Goal: Task Accomplishment & Management: Manage account settings

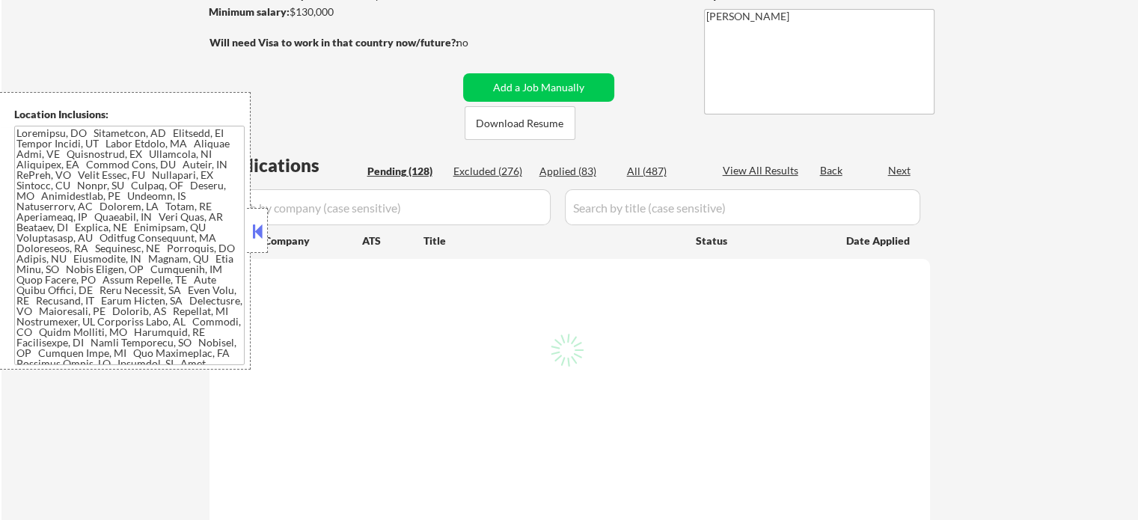
scroll to position [299, 0]
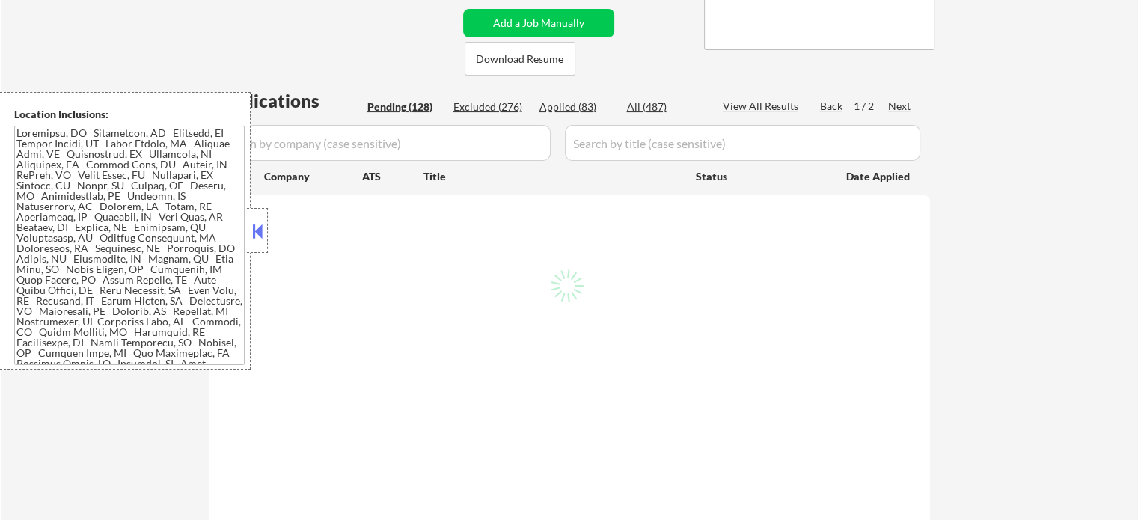
select select ""pending""
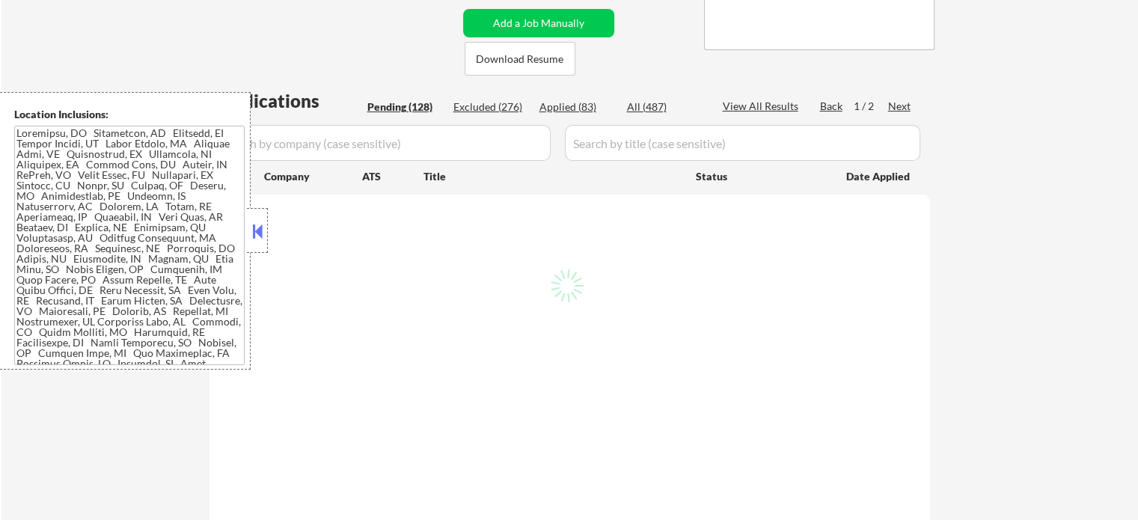
select select ""pending""
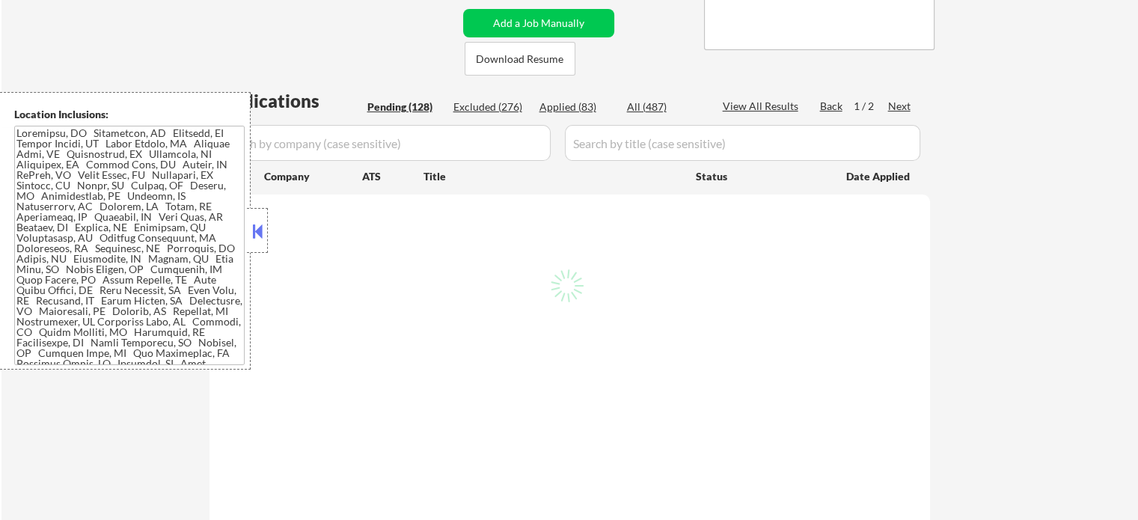
select select ""pending""
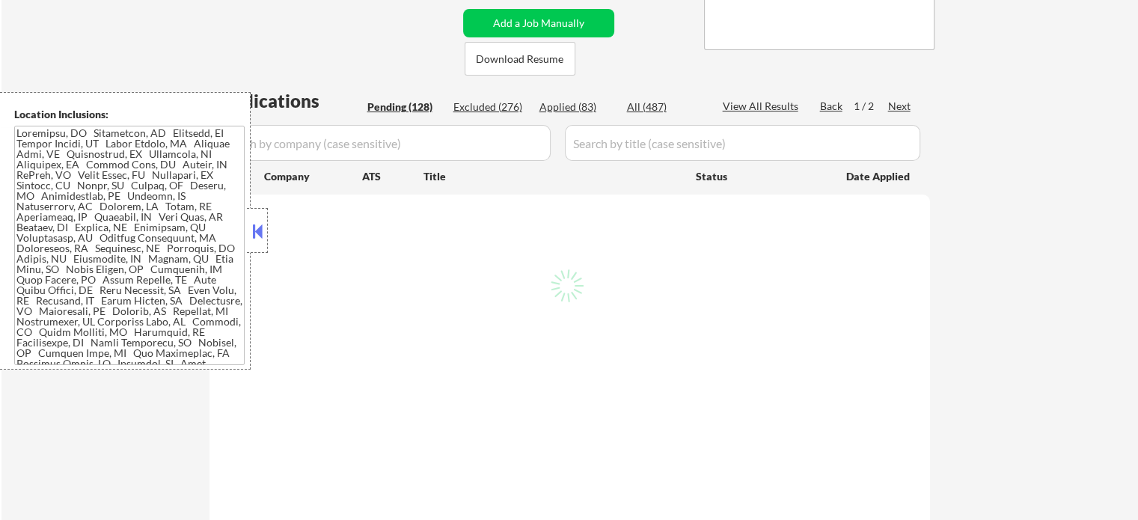
select select ""pending""
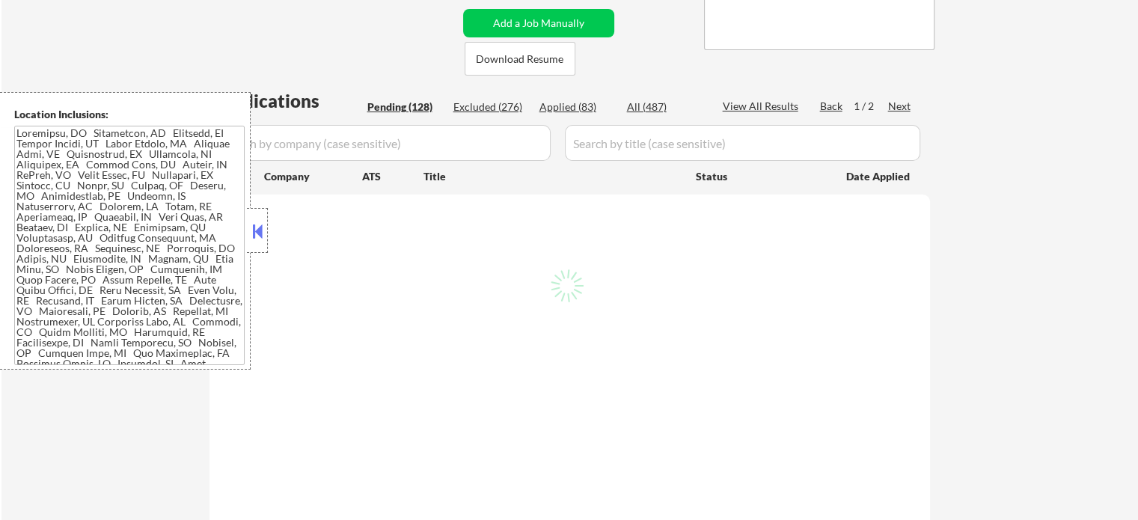
select select ""pending""
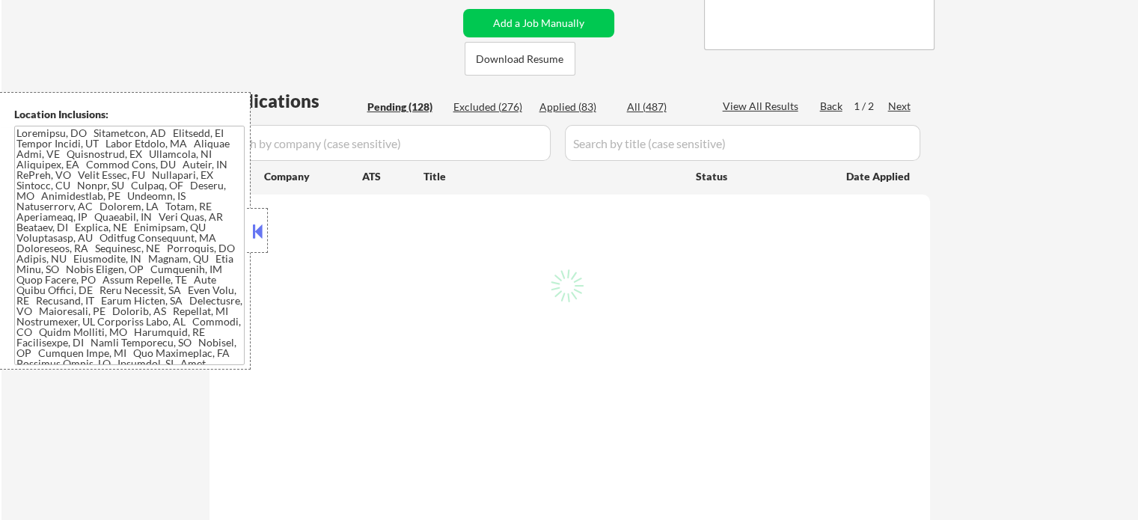
select select ""pending""
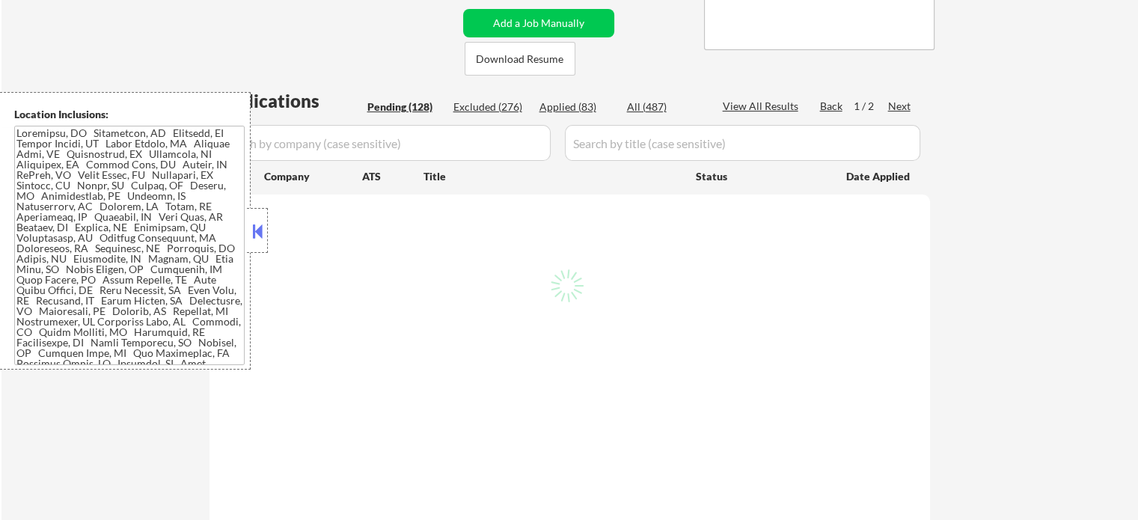
select select ""pending""
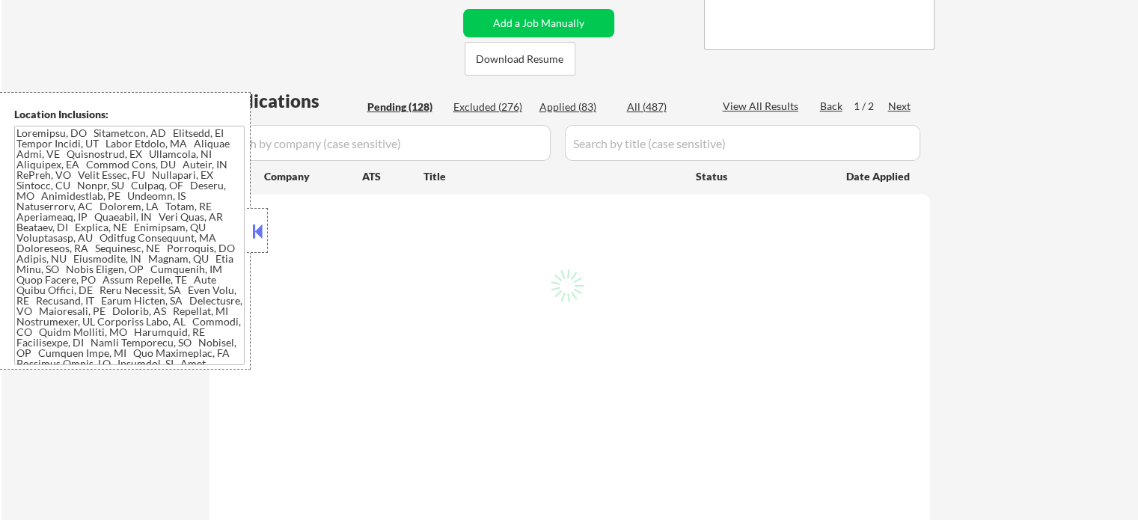
select select ""pending""
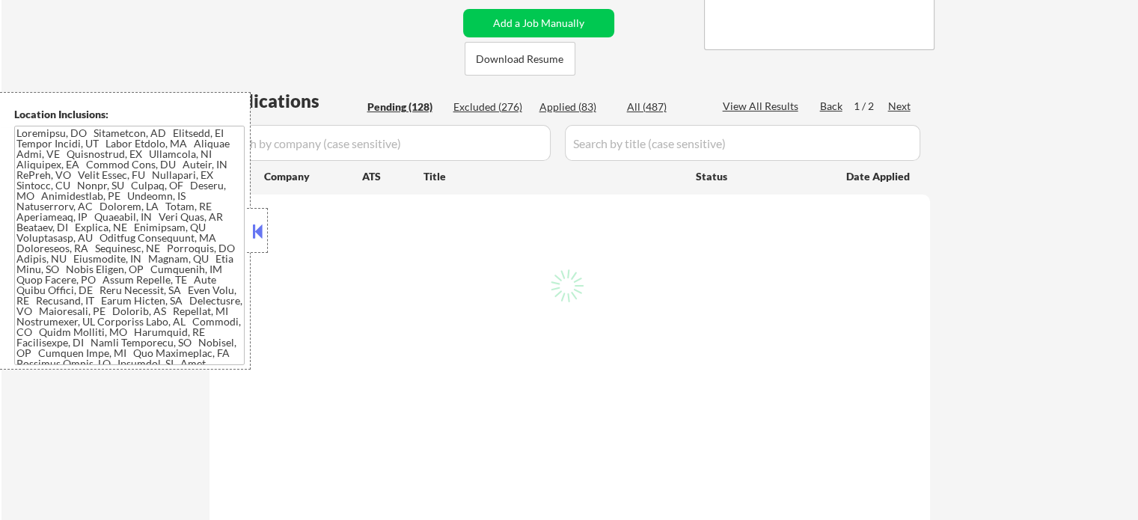
select select ""pending""
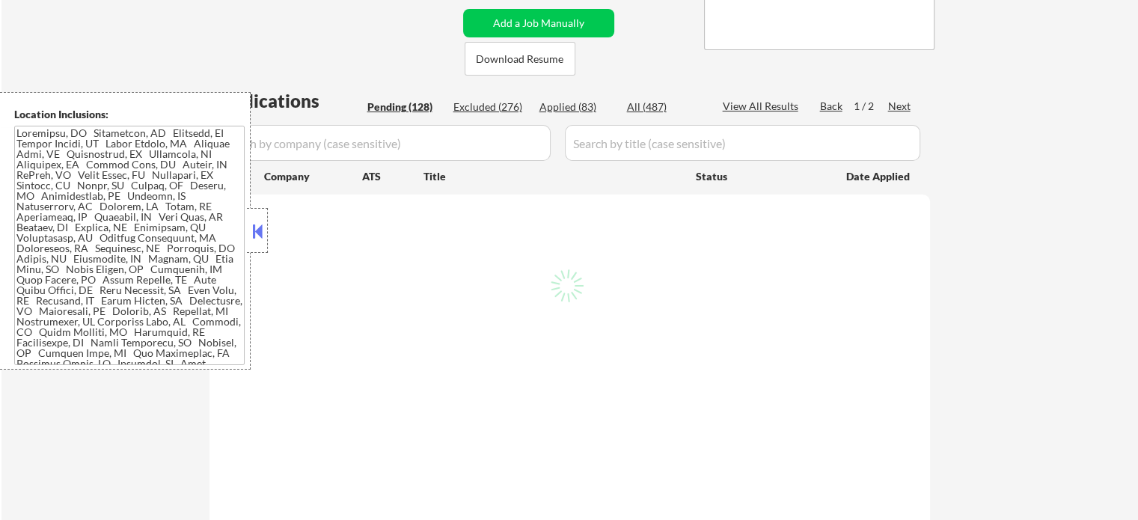
select select ""pending""
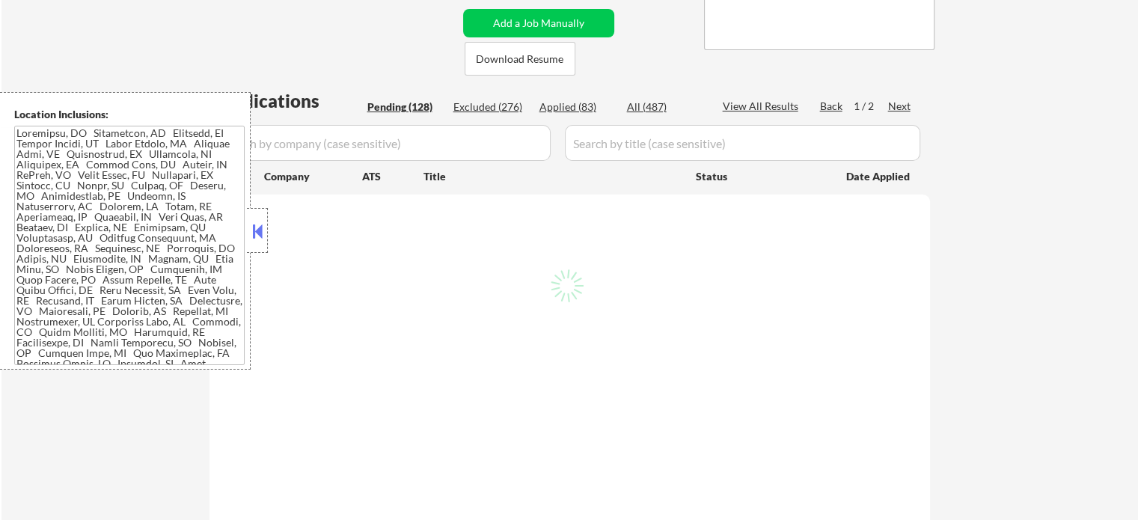
select select ""pending""
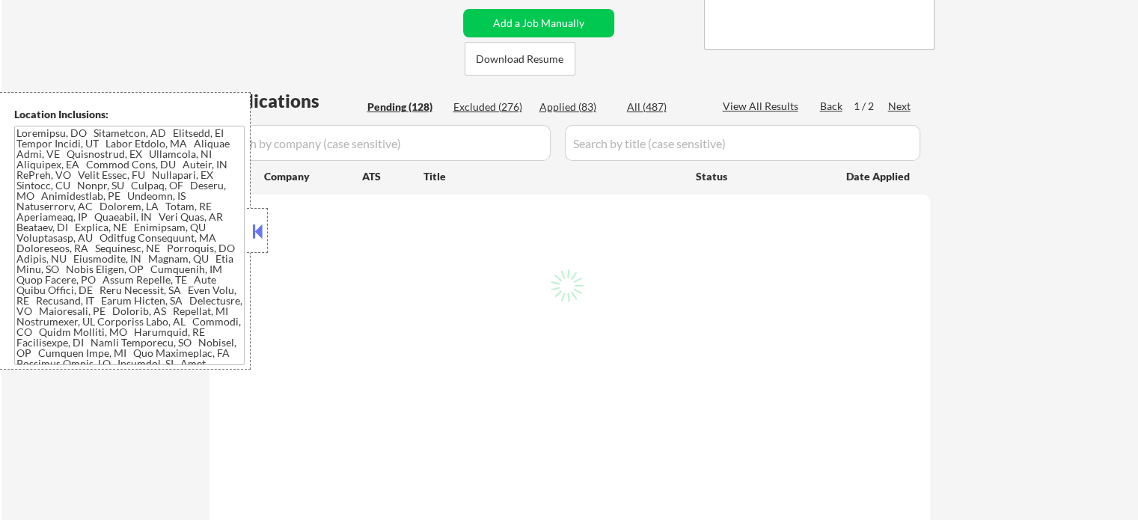
select select ""pending""
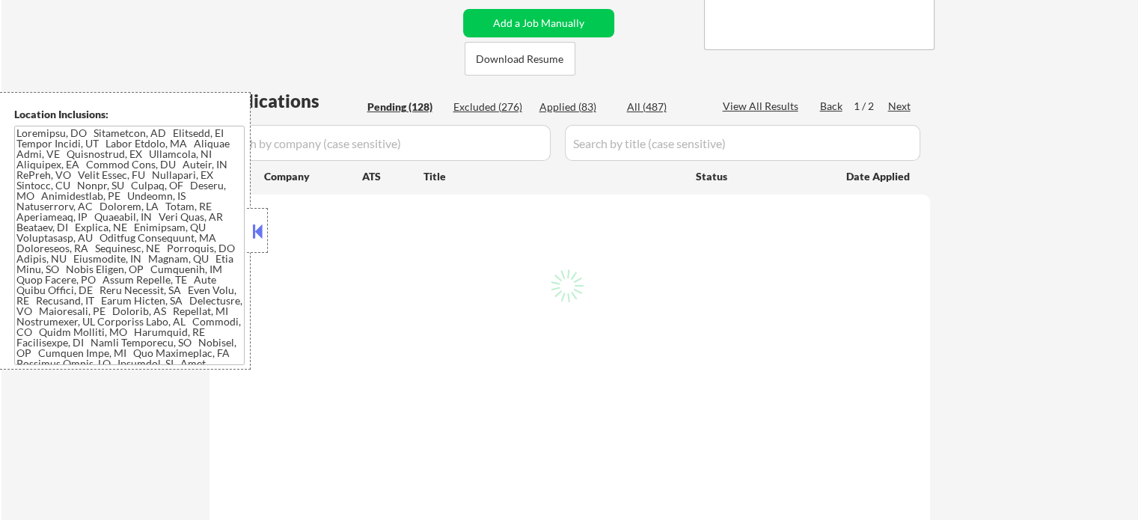
select select ""pending""
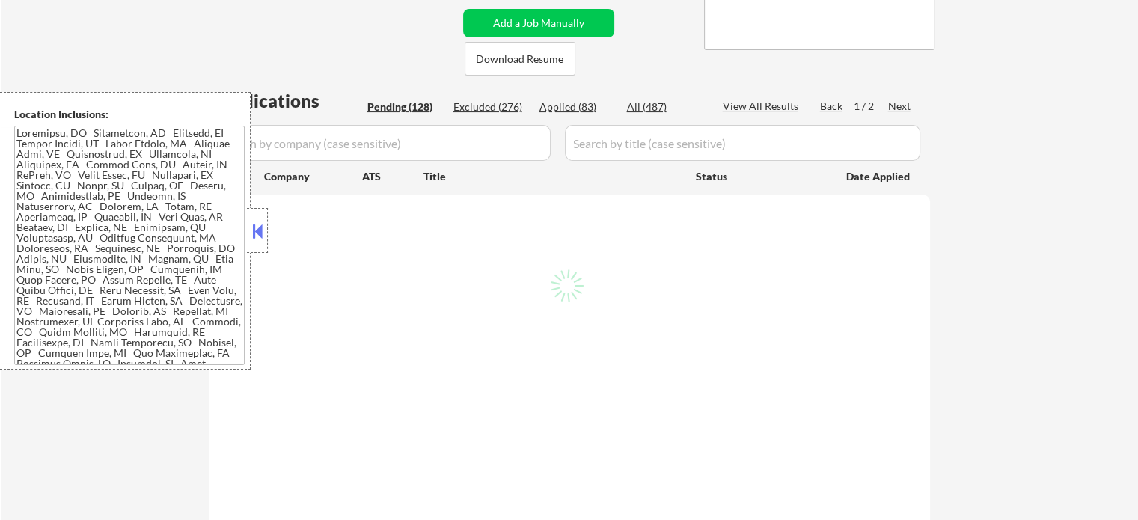
select select ""pending""
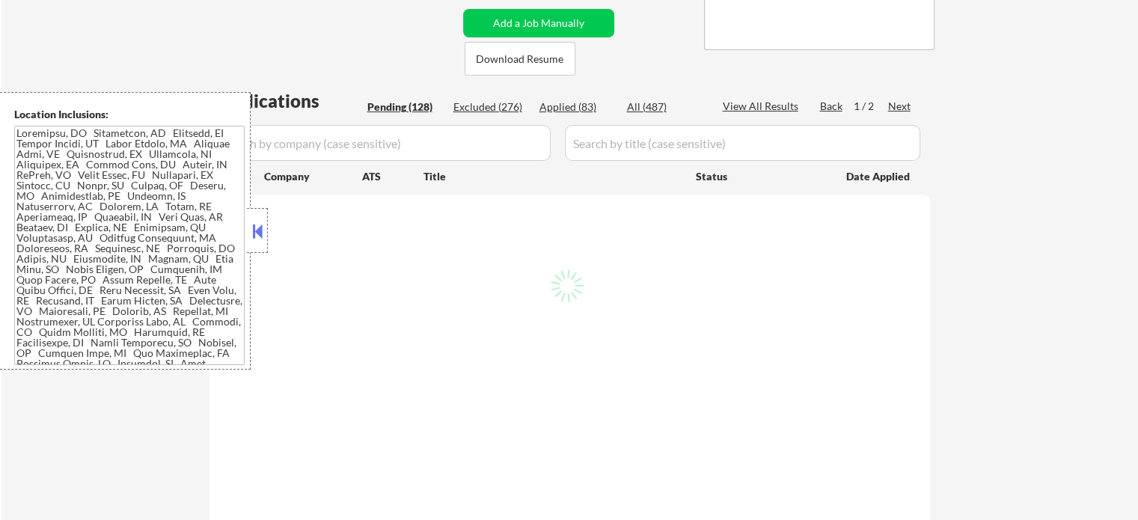
select select ""pending""
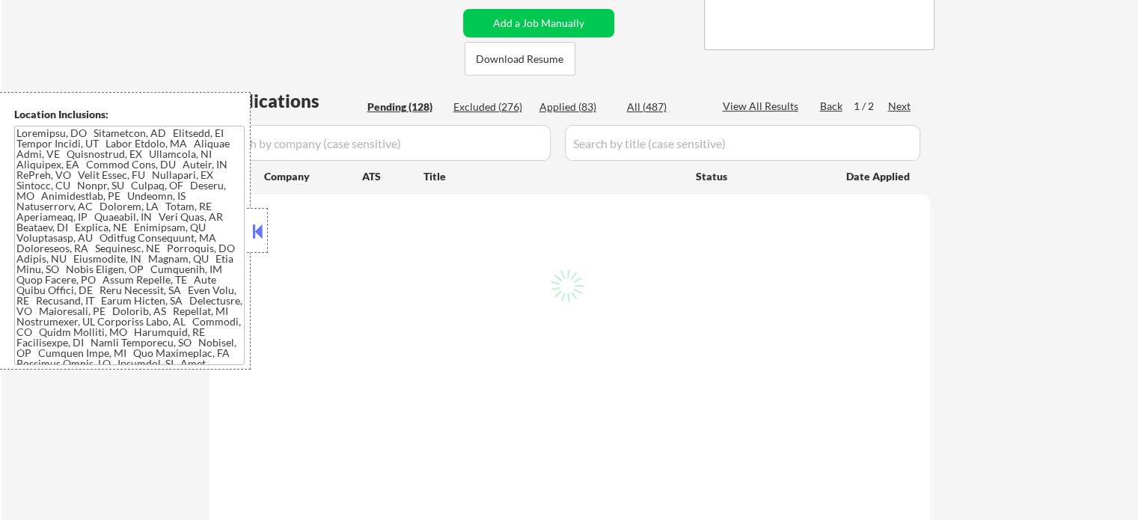
select select ""pending""
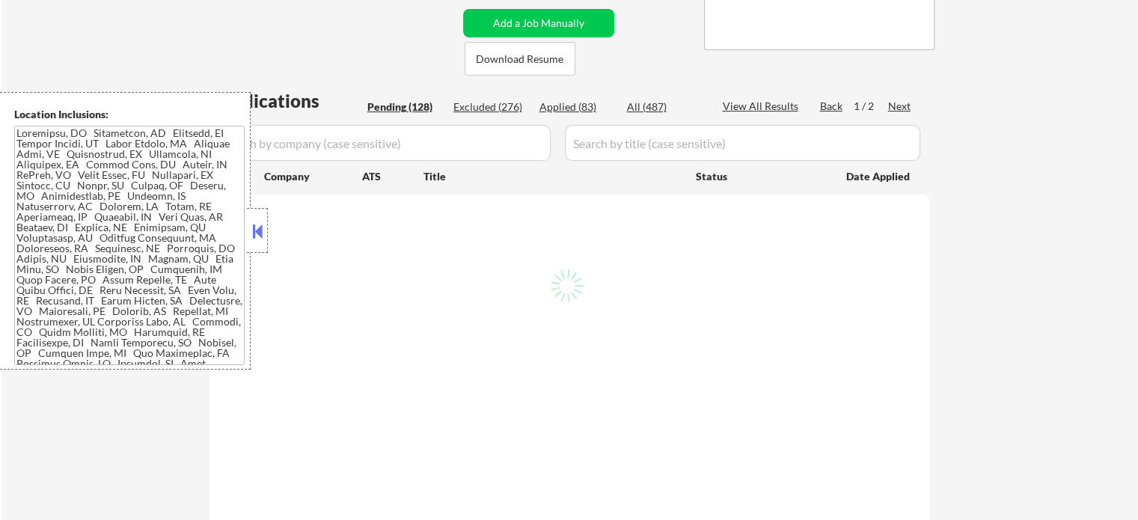
select select ""pending""
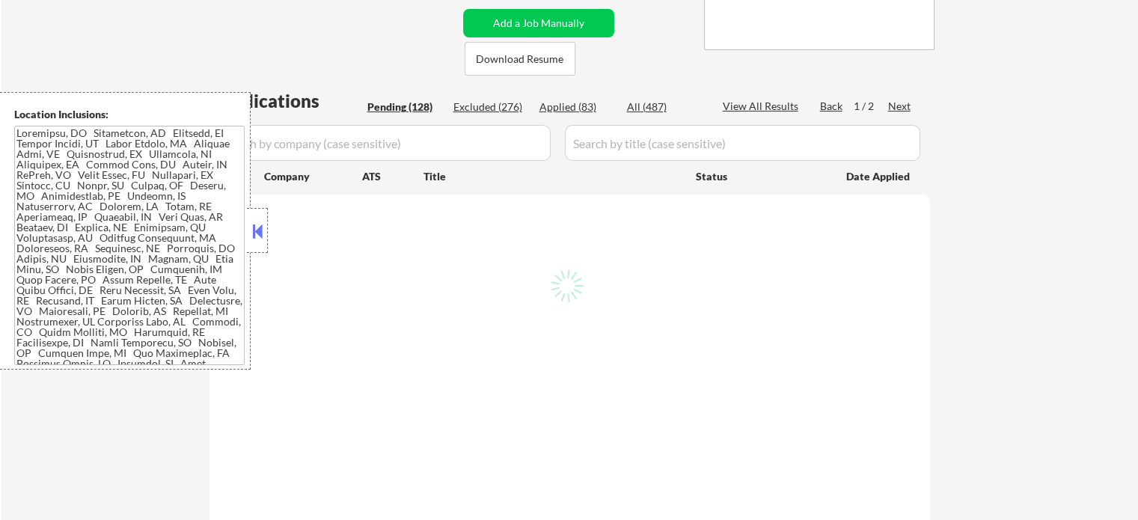
select select ""pending""
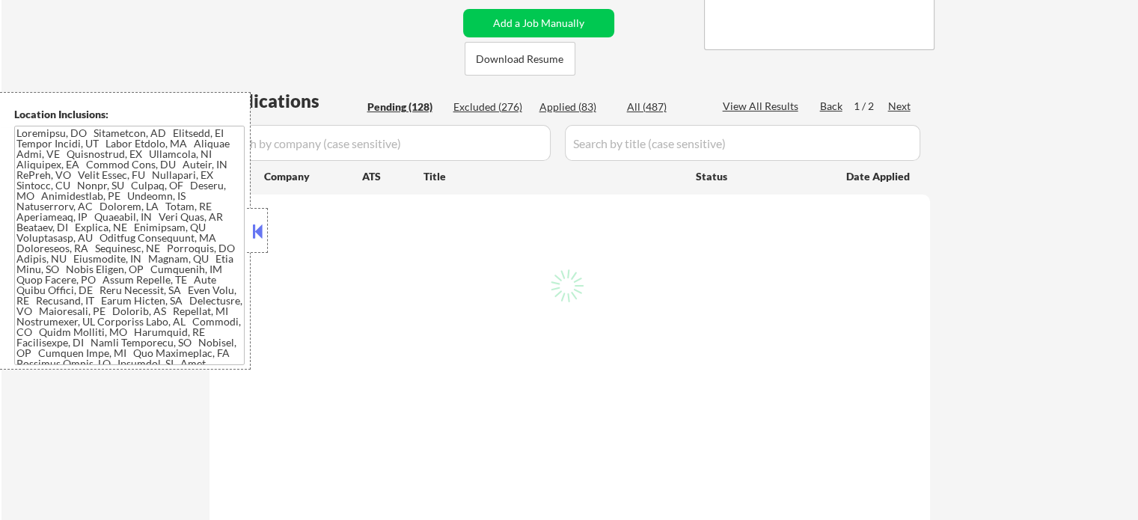
select select ""pending""
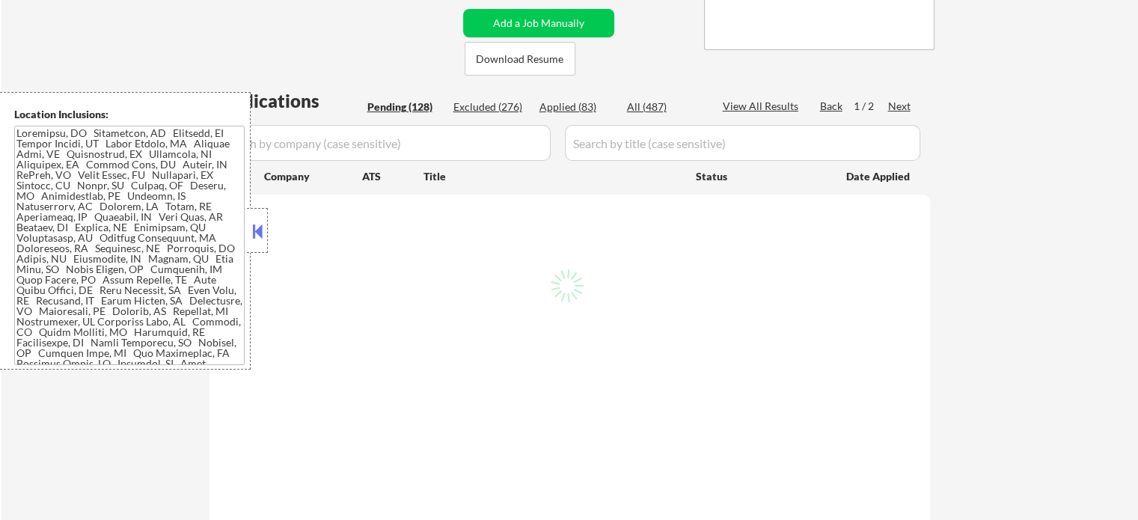
select select ""pending""
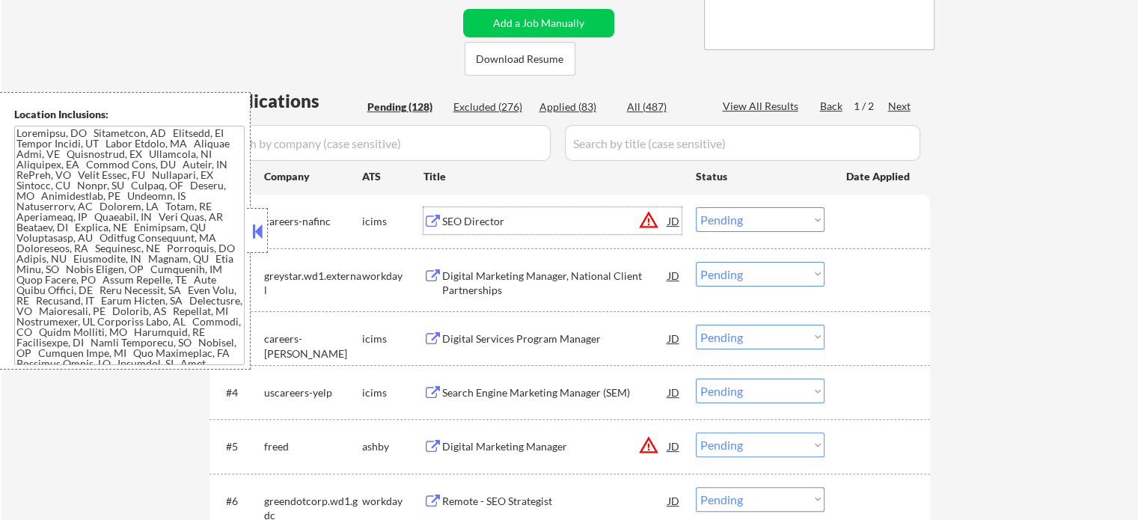
click at [469, 216] on div "SEO Director" at bounding box center [555, 221] width 226 height 15
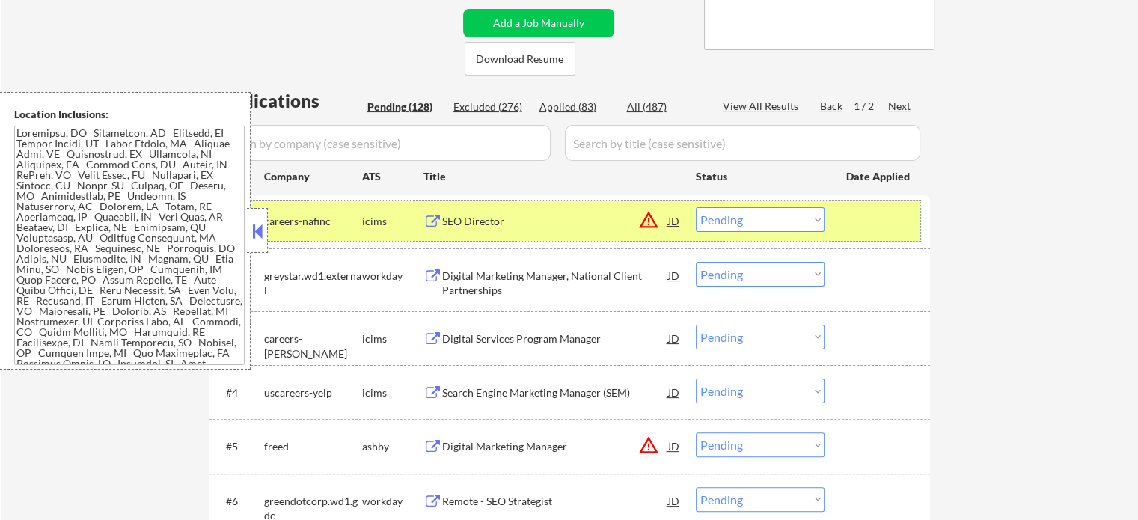
click at [857, 216] on div at bounding box center [879, 220] width 66 height 27
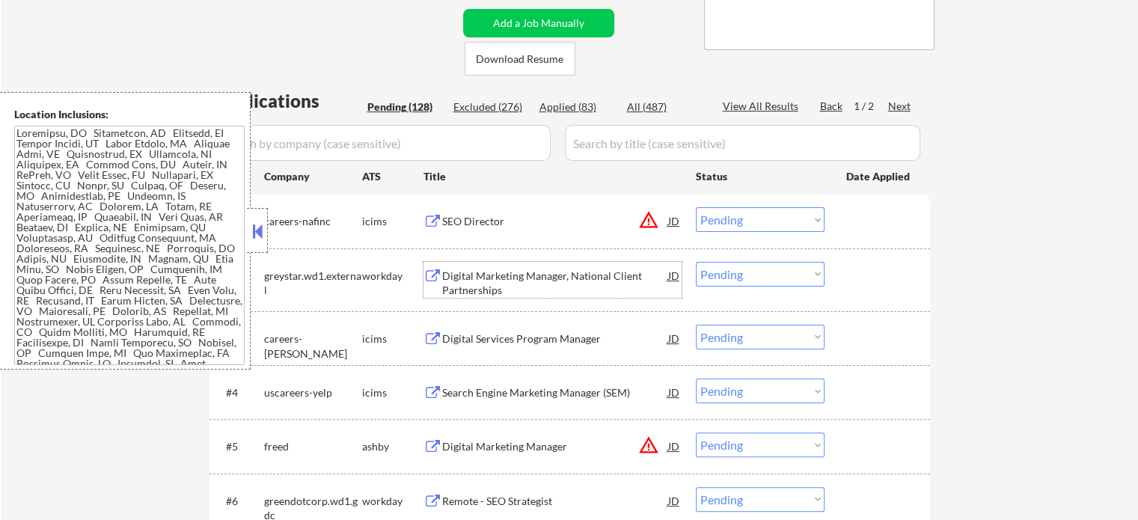
click at [529, 272] on div "Digital Marketing Manager, National Client Partnerships" at bounding box center [555, 283] width 226 height 29
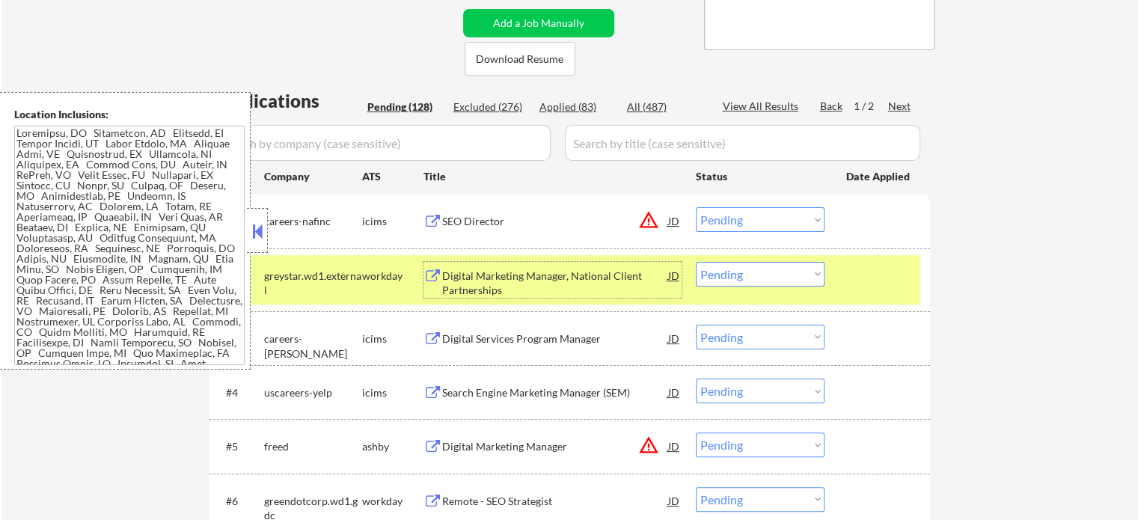
click at [882, 287] on div at bounding box center [879, 275] width 66 height 27
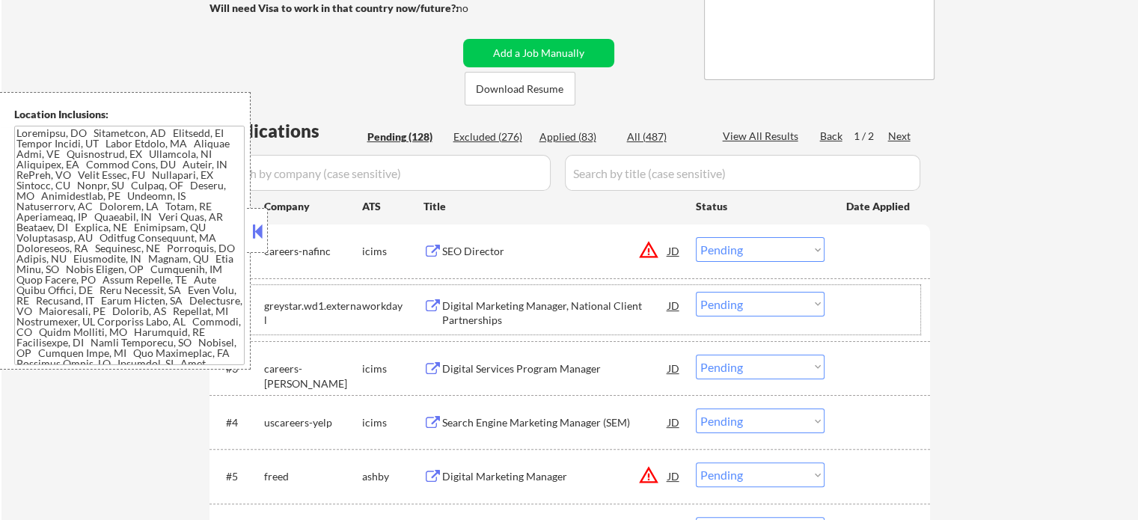
scroll to position [449, 0]
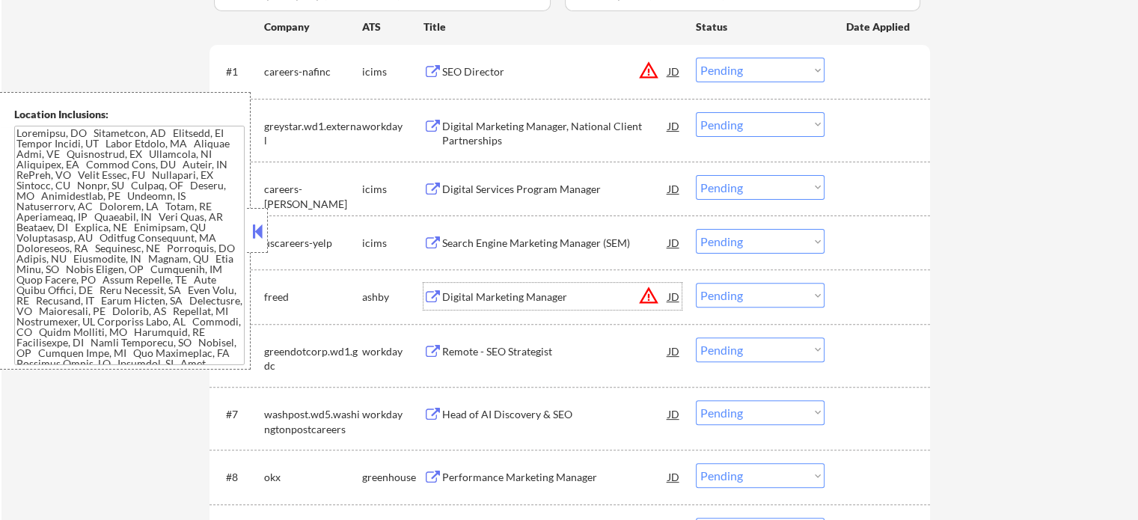
click at [480, 291] on div "Digital Marketing Manager" at bounding box center [555, 297] width 226 height 15
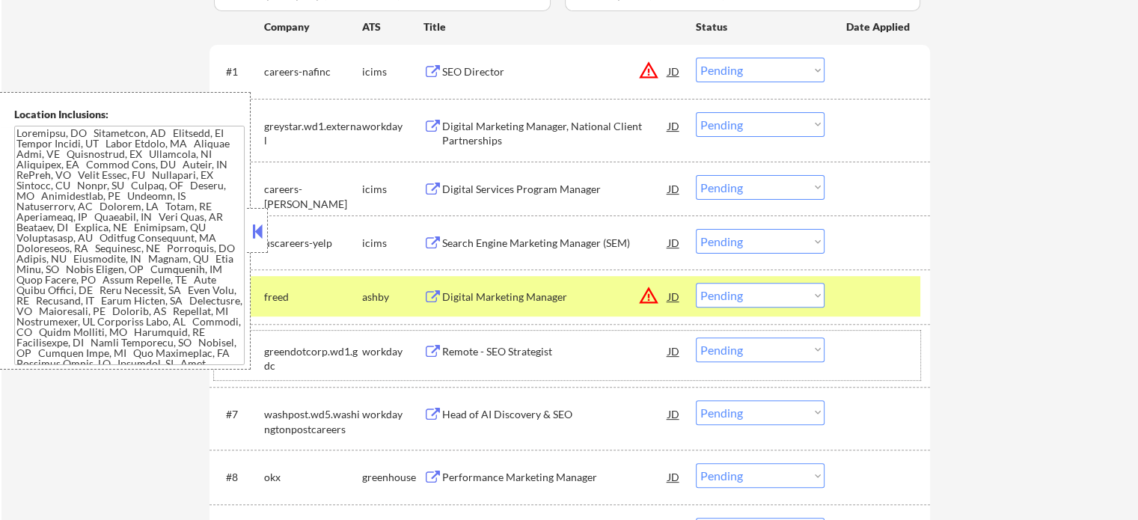
click at [503, 367] on div "#6 greendotcorp.wd1.gdc workday Remote - SEO Strategist JD Choose an option... …" at bounding box center [567, 355] width 706 height 49
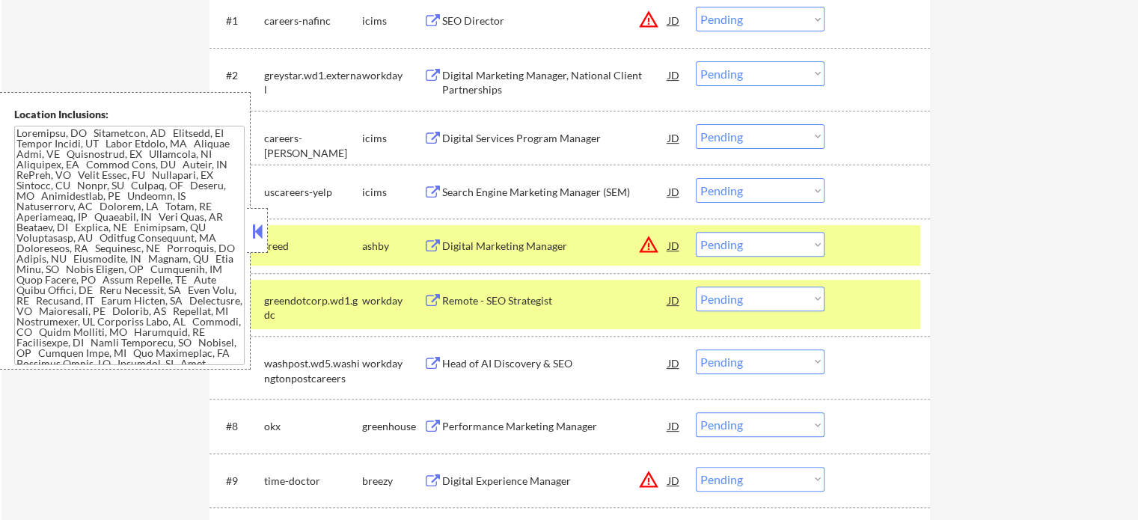
scroll to position [598, 0]
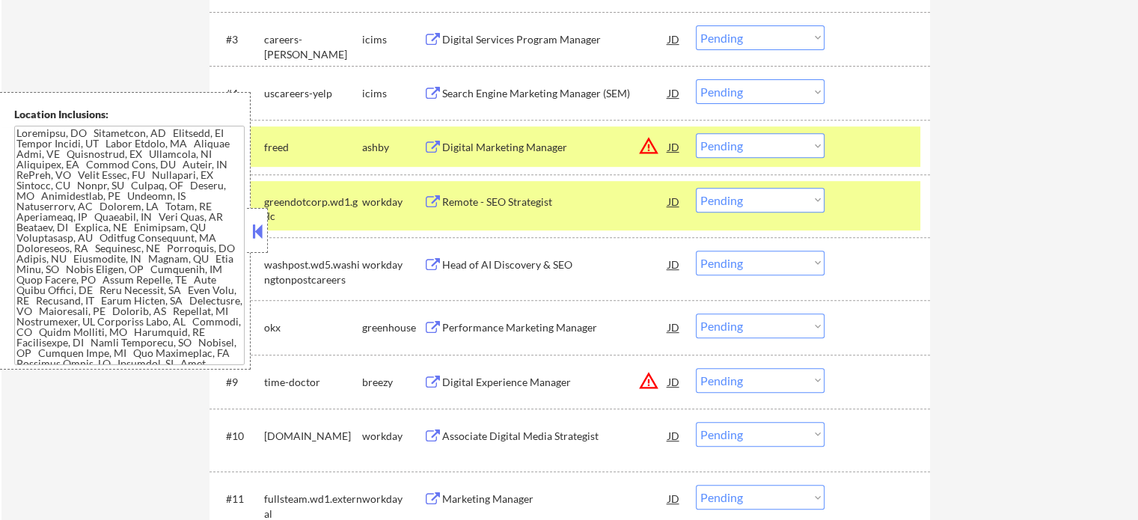
click at [493, 338] on div "Performance Marketing Manager" at bounding box center [555, 326] width 226 height 27
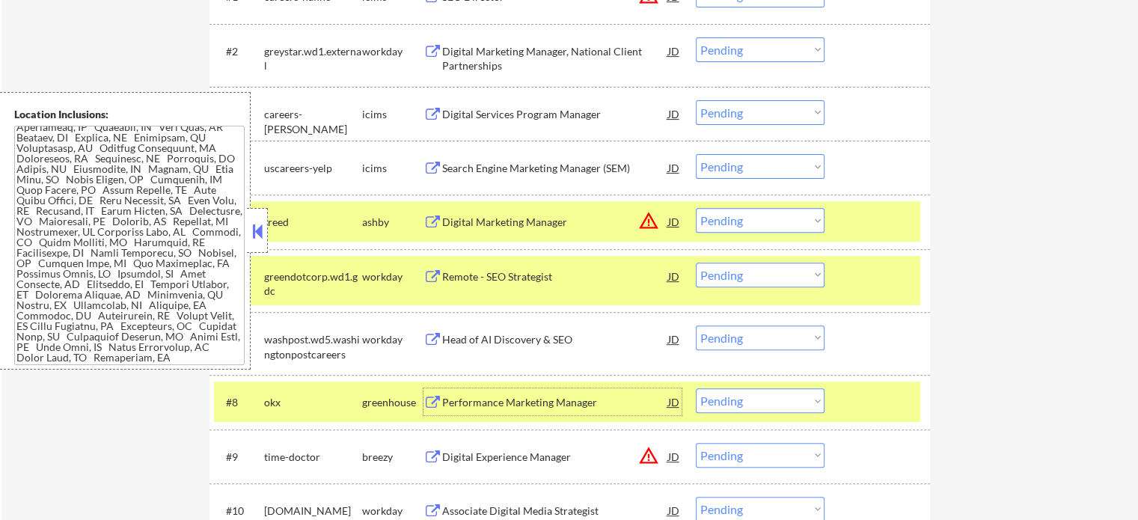
scroll to position [449, 0]
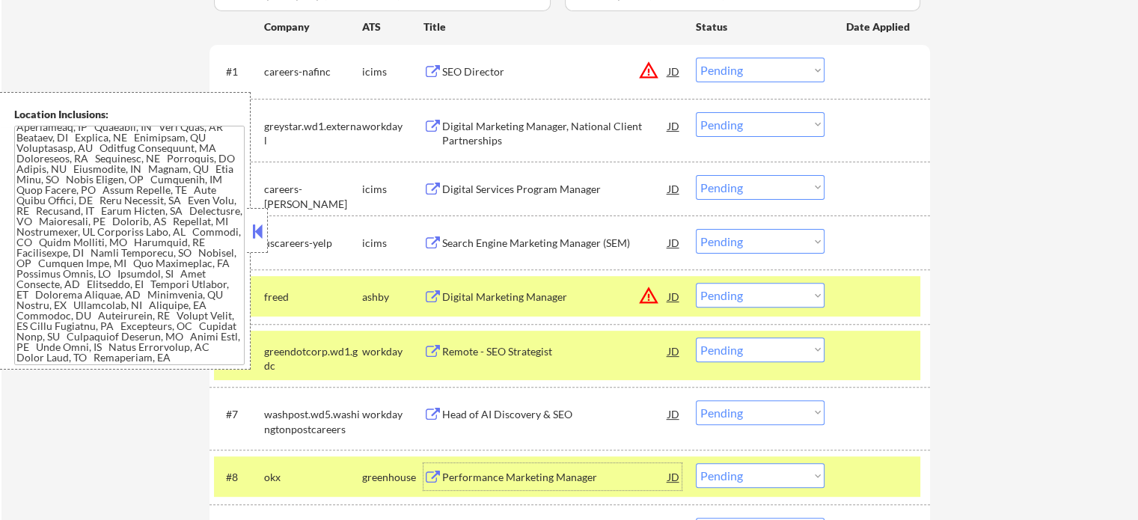
click at [775, 293] on select "Choose an option... Pending Applied Excluded (Questions) Excluded (Expired) Exc…" at bounding box center [760, 295] width 129 height 25
click at [696, 283] on select "Choose an option... Pending Applied Excluded (Questions) Excluded (Expired) Exc…" at bounding box center [760, 295] width 129 height 25
drag, startPoint x: 868, startPoint y: 478, endPoint x: 847, endPoint y: 371, distance: 109.0
click at [868, 478] on div at bounding box center [879, 476] width 66 height 27
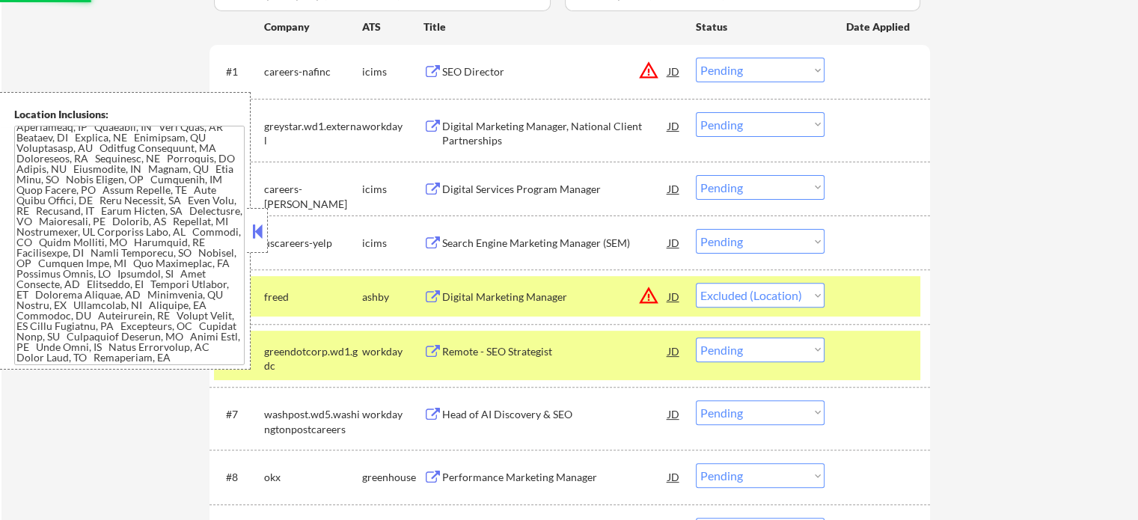
click at [847, 349] on div at bounding box center [879, 350] width 66 height 27
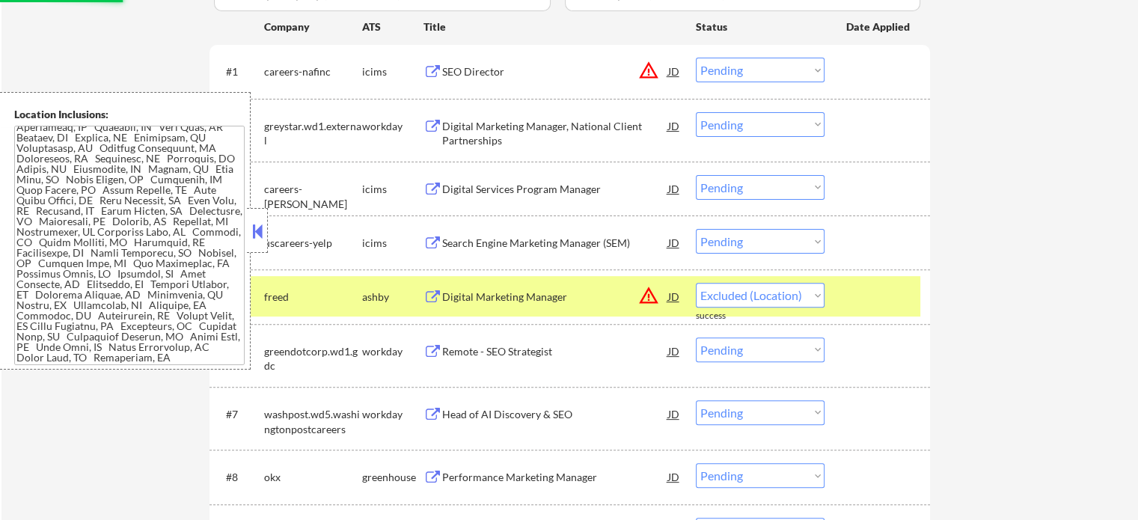
select select ""pending""
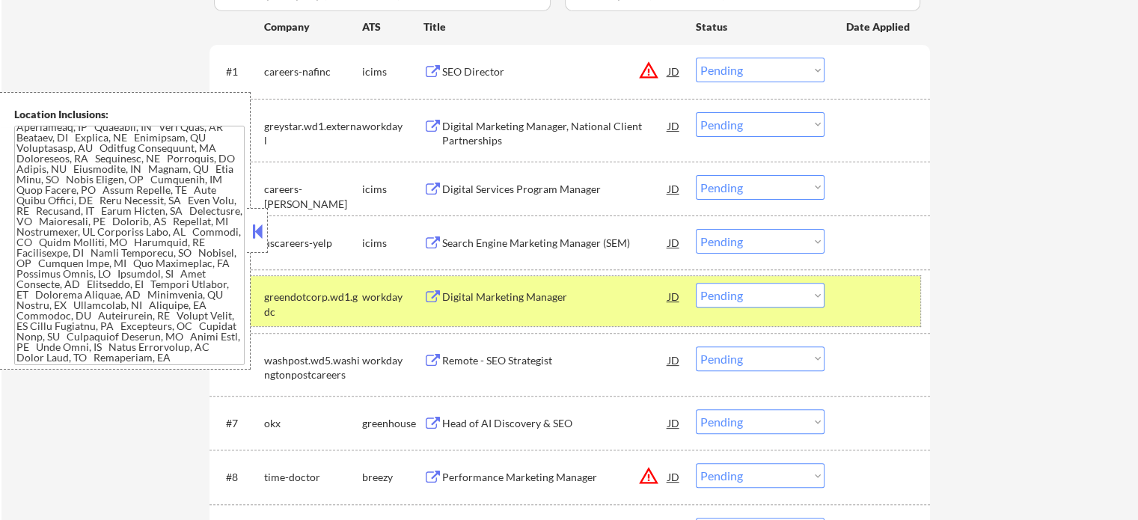
click at [863, 290] on div at bounding box center [879, 296] width 66 height 27
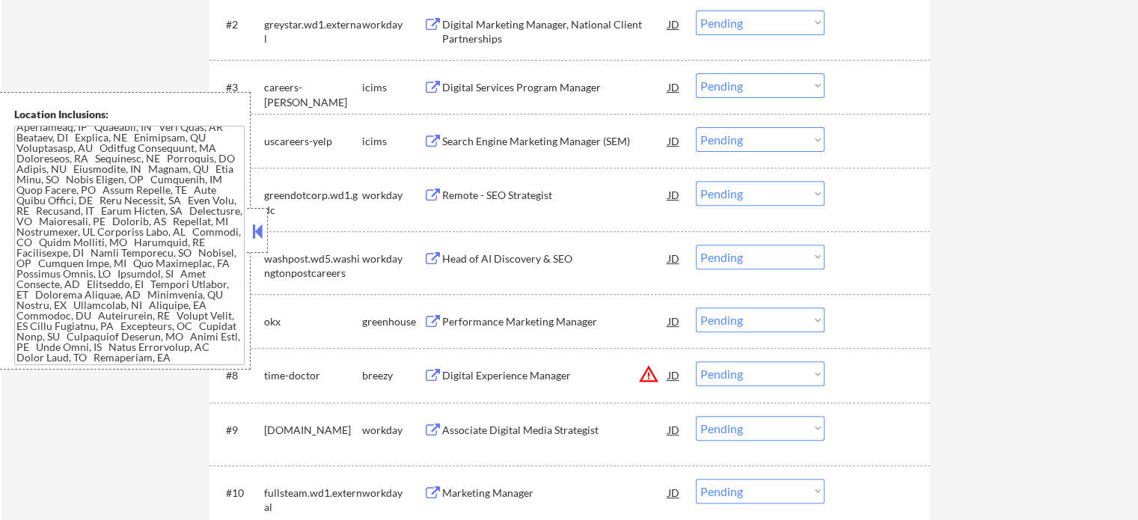
scroll to position [598, 0]
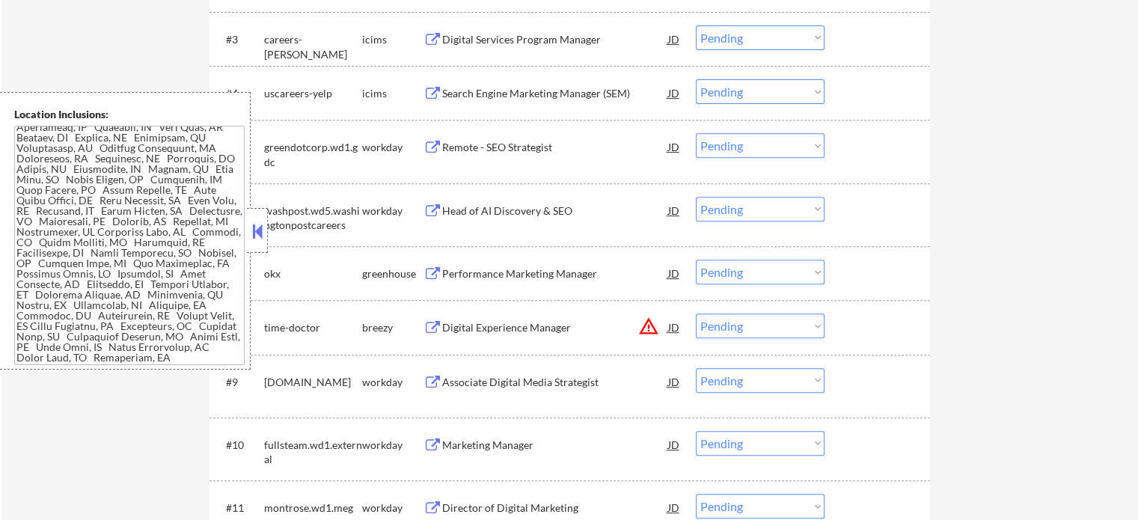
click at [503, 267] on div "Performance Marketing Manager" at bounding box center [555, 273] width 226 height 15
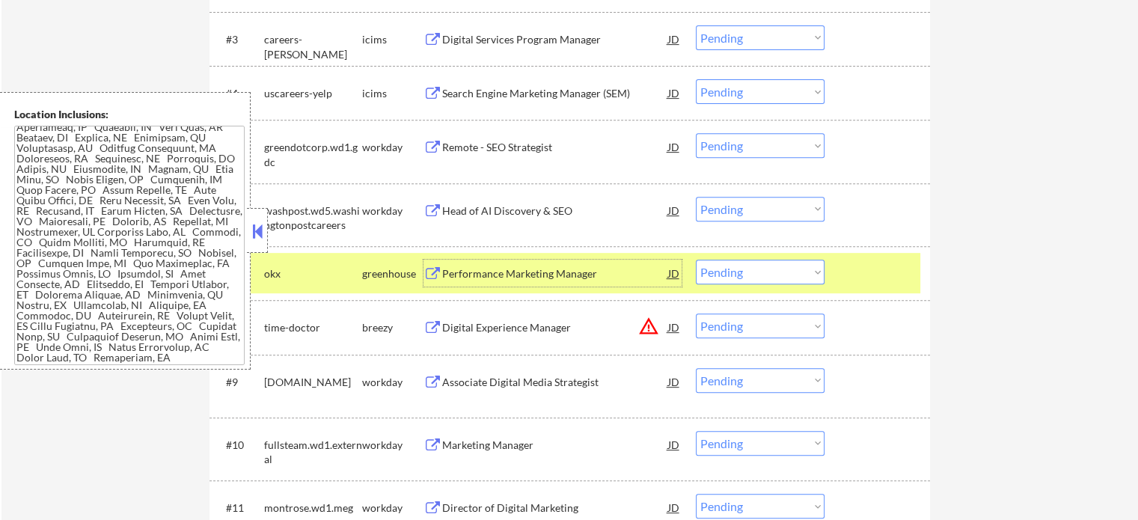
click at [703, 269] on select "Choose an option... Pending Applied Excluded (Questions) Excluded (Expired) Exc…" at bounding box center [760, 272] width 129 height 25
click at [696, 260] on select "Choose an option... Pending Applied Excluded (Questions) Excluded (Expired) Exc…" at bounding box center [760, 272] width 129 height 25
click at [850, 278] on div at bounding box center [879, 273] width 66 height 27
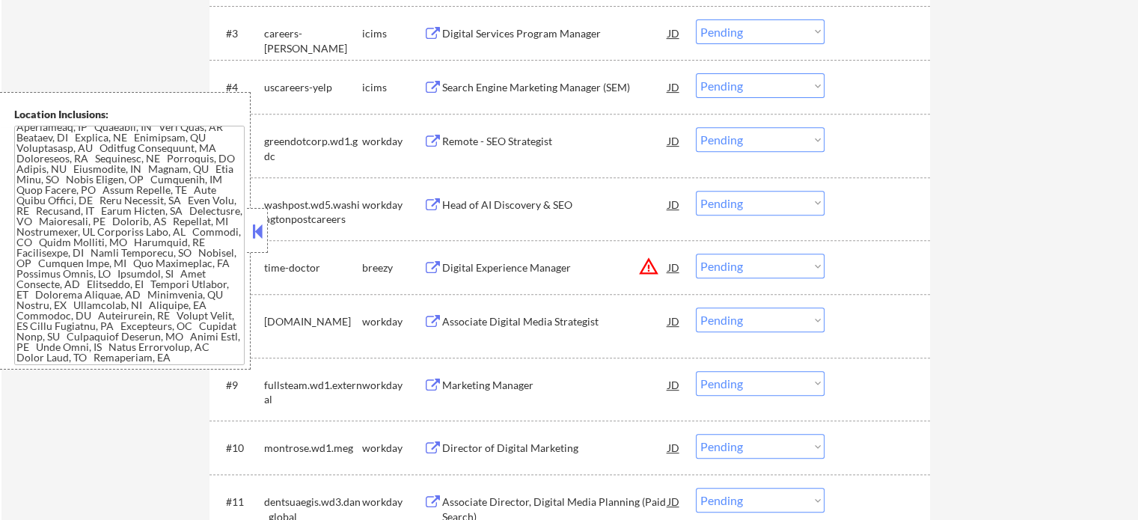
scroll to position [637, 0]
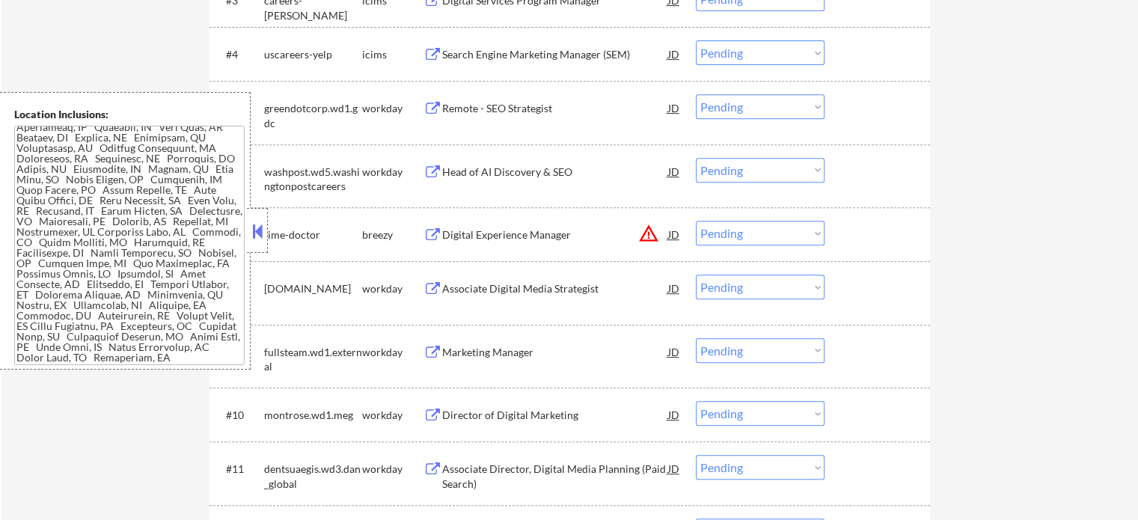
click at [500, 215] on div "#7 time-doctor [PERSON_NAME] Digital Experience Manager JD warning_amber Choose…" at bounding box center [567, 234] width 706 height 40
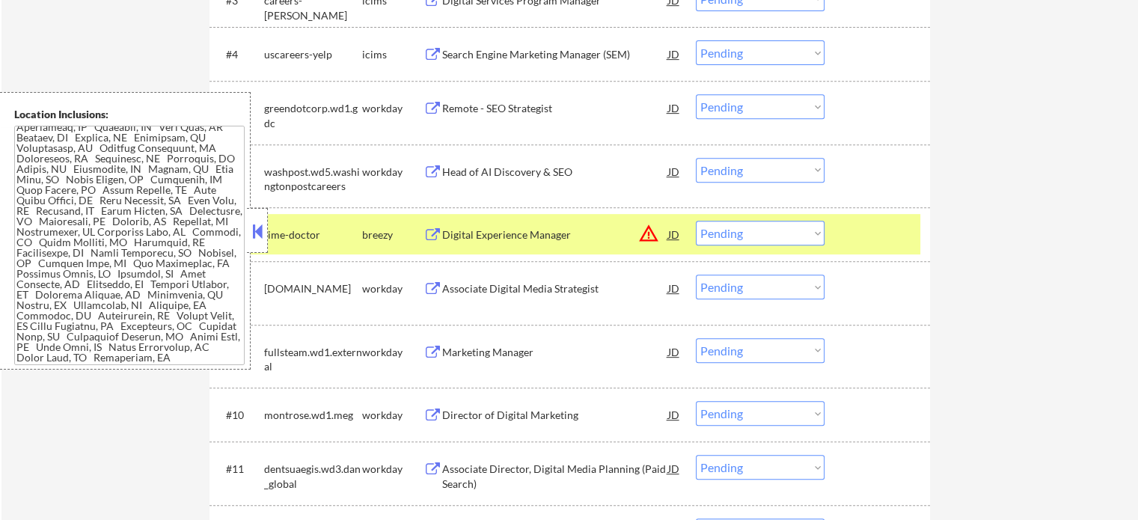
click at [504, 224] on div "Digital Experience Manager" at bounding box center [555, 234] width 226 height 27
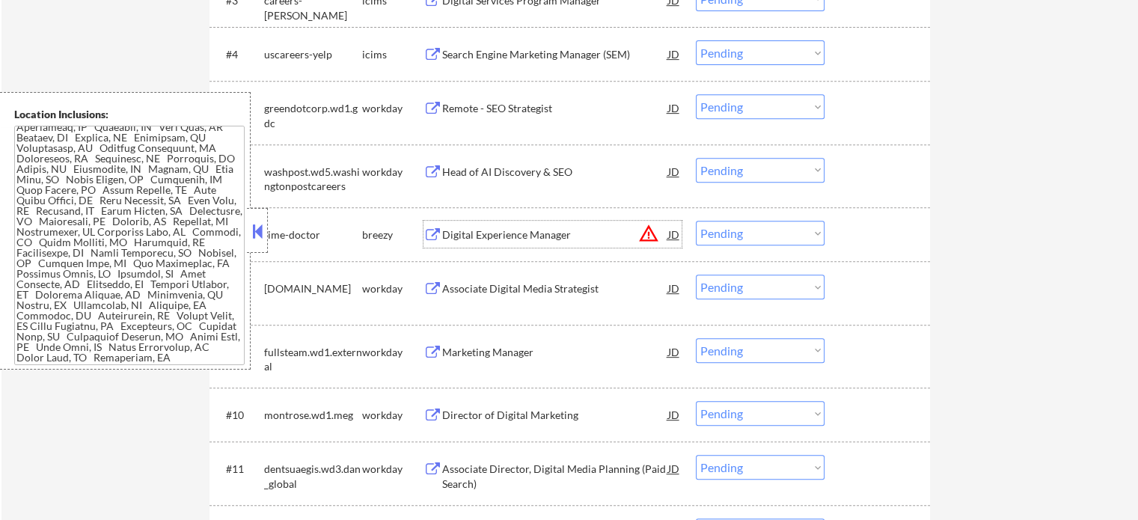
click at [787, 233] on select "Choose an option... Pending Applied Excluded (Questions) Excluded (Expired) Exc…" at bounding box center [760, 233] width 129 height 25
click at [696, 221] on select "Choose an option... Pending Applied Excluded (Questions) Excluded (Expired) Exc…" at bounding box center [760, 233] width 129 height 25
click at [890, 242] on div at bounding box center [879, 234] width 66 height 27
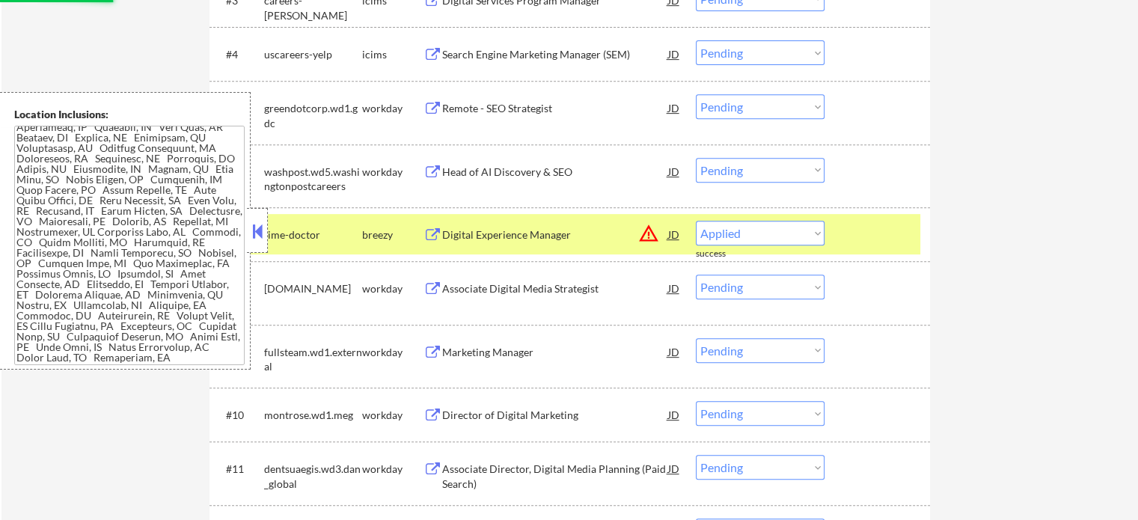
click at [890, 242] on div at bounding box center [879, 234] width 66 height 27
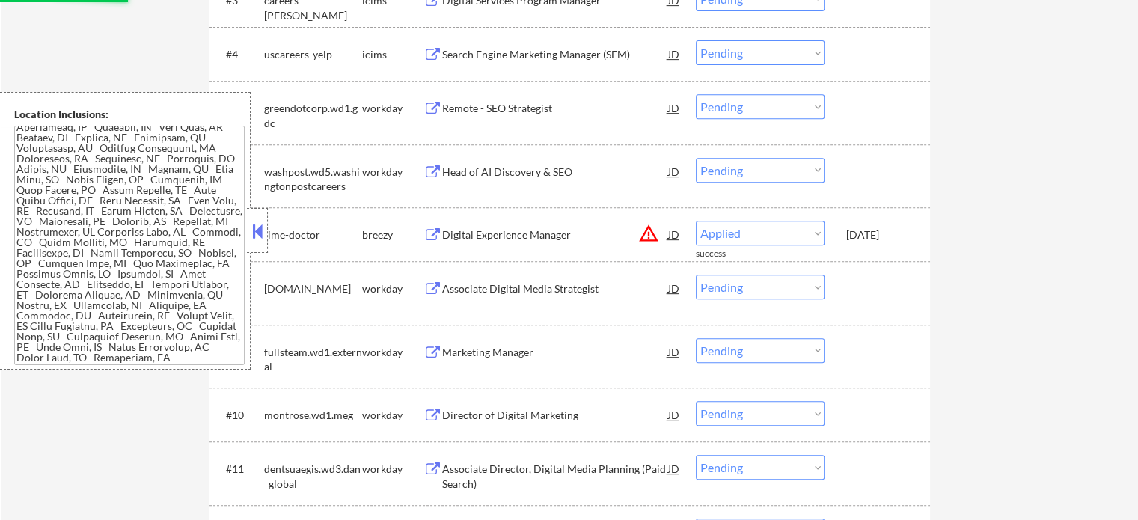
select select ""pending""
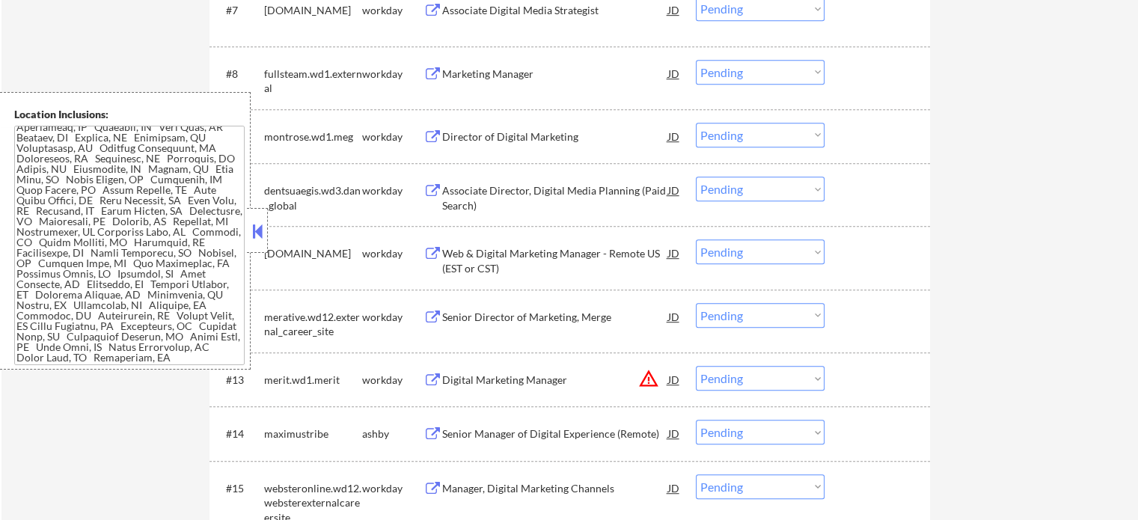
scroll to position [1011, 0]
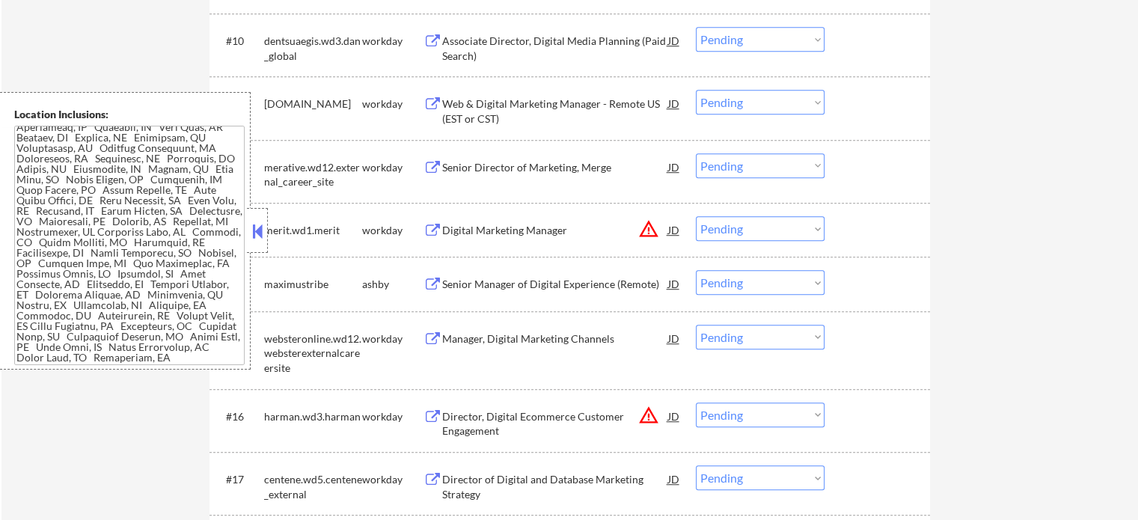
click at [518, 283] on div "Senior Manager of Digital Experience (Remote)" at bounding box center [555, 284] width 226 height 15
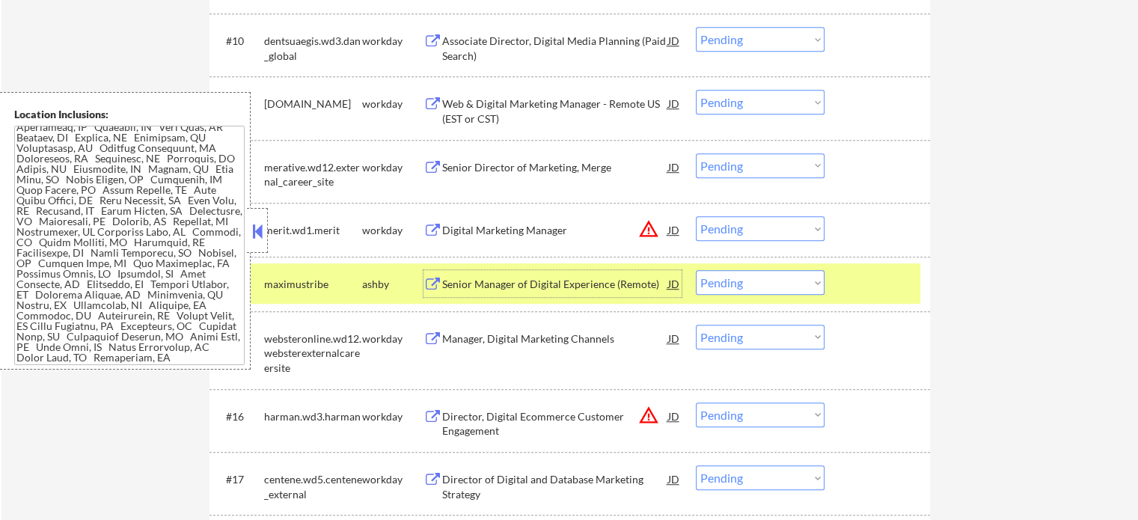
click at [755, 282] on select "Choose an option... Pending Applied Excluded (Questions) Excluded (Expired) Exc…" at bounding box center [760, 282] width 129 height 25
click at [696, 270] on select "Choose an option... Pending Applied Excluded (Questions) Excluded (Expired) Exc…" at bounding box center [760, 282] width 129 height 25
click at [857, 268] on div "#14 maximustribe [PERSON_NAME] Senior Manager of Digital Experience (Remote) JD…" at bounding box center [567, 283] width 706 height 40
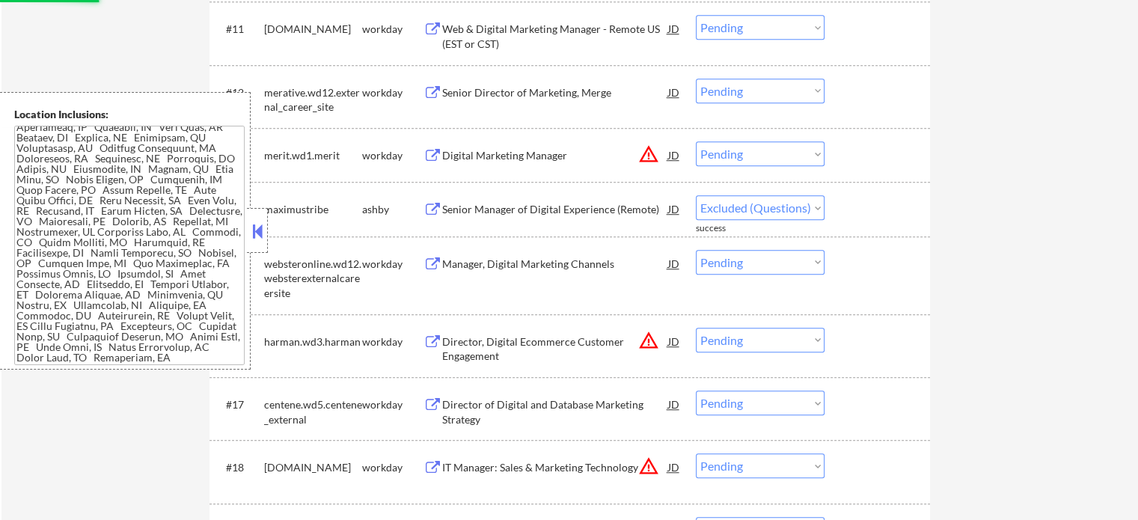
scroll to position [1161, 0]
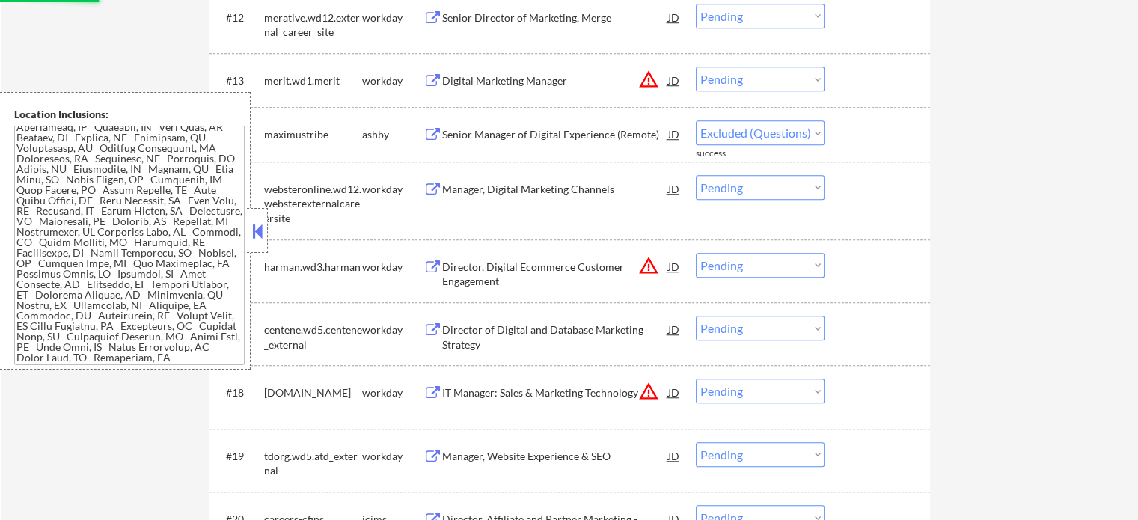
select select ""pending""
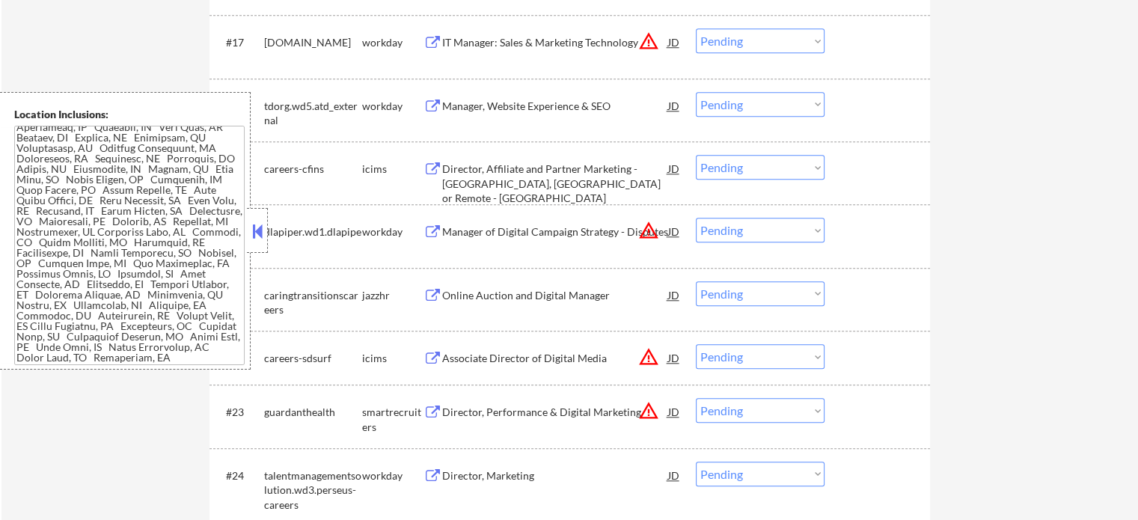
scroll to position [1460, 0]
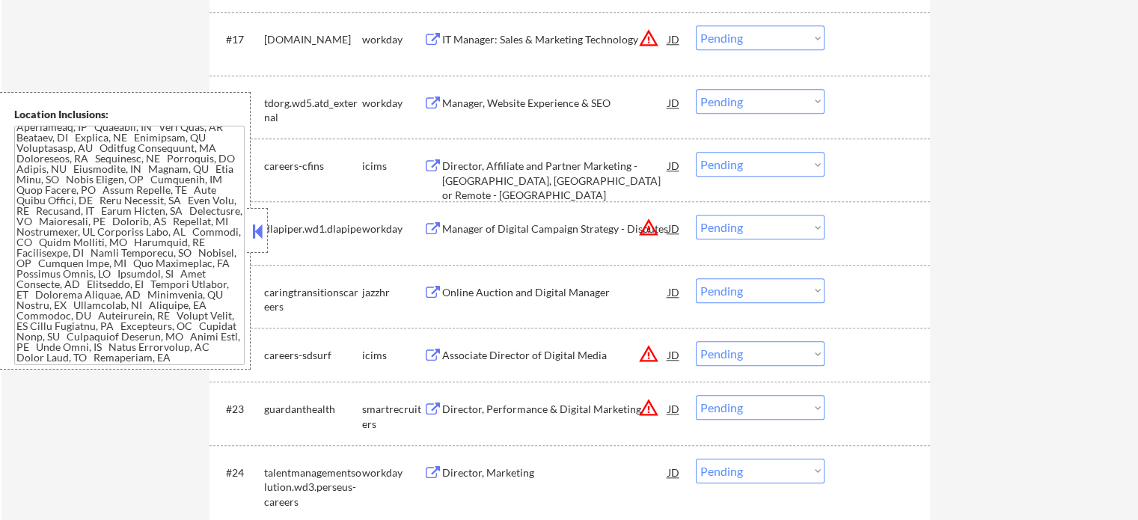
click at [486, 409] on div "Director, Performance & Digital Marketing" at bounding box center [555, 409] width 226 height 15
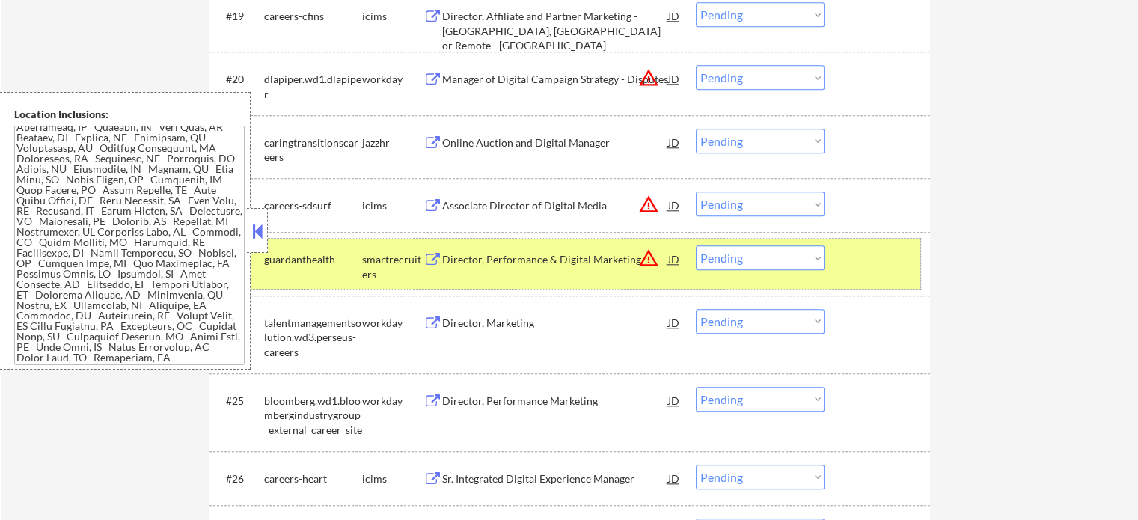
click at [868, 254] on div at bounding box center [879, 258] width 66 height 27
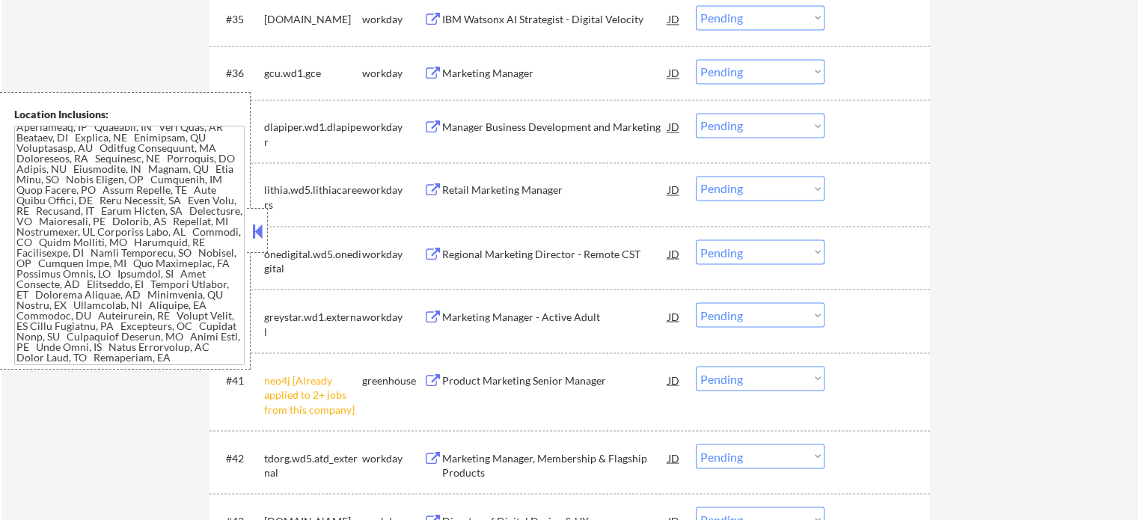
scroll to position [2657, 0]
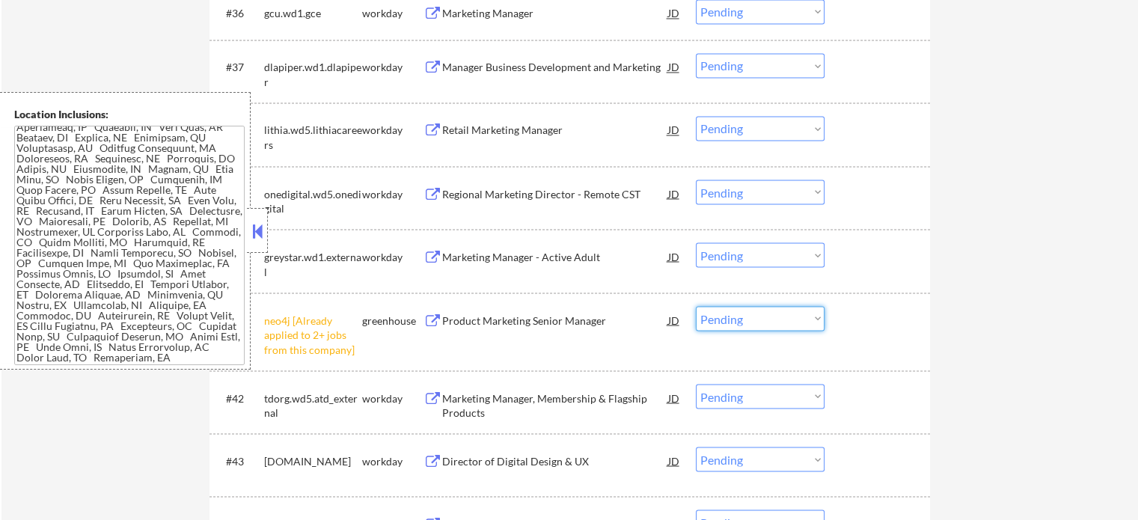
click at [723, 321] on select "Choose an option... Pending Applied Excluded (Questions) Excluded (Expired) Exc…" at bounding box center [760, 318] width 129 height 25
click at [696, 306] on select "Choose an option... Pending Applied Excluded (Questions) Excluded (Expired) Exc…" at bounding box center [760, 318] width 129 height 25
select select ""pending""
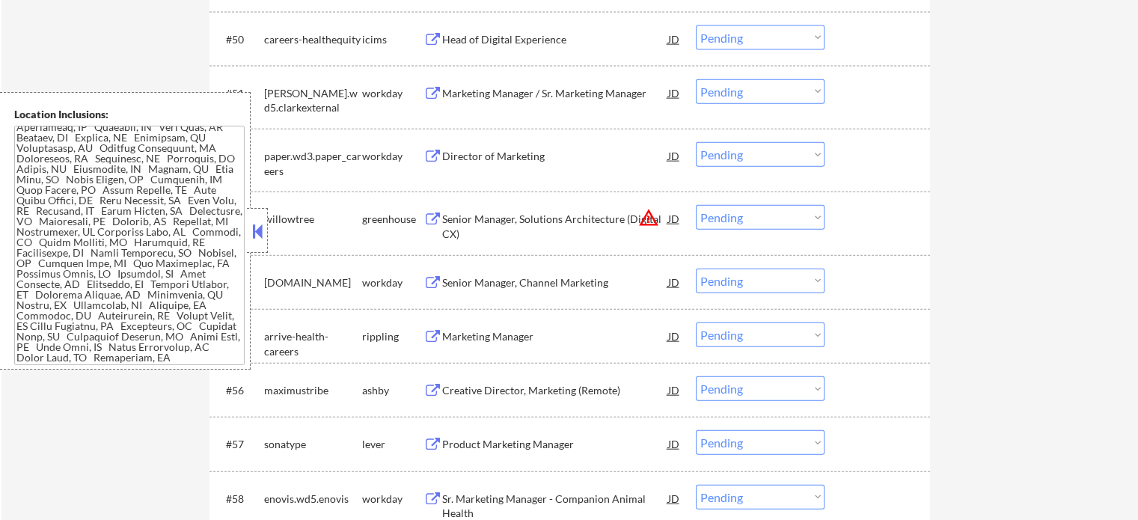
scroll to position [3480, 0]
click at [493, 234] on div "Senior Manager, Solutions Architecture (Digital CX)" at bounding box center [555, 224] width 226 height 29
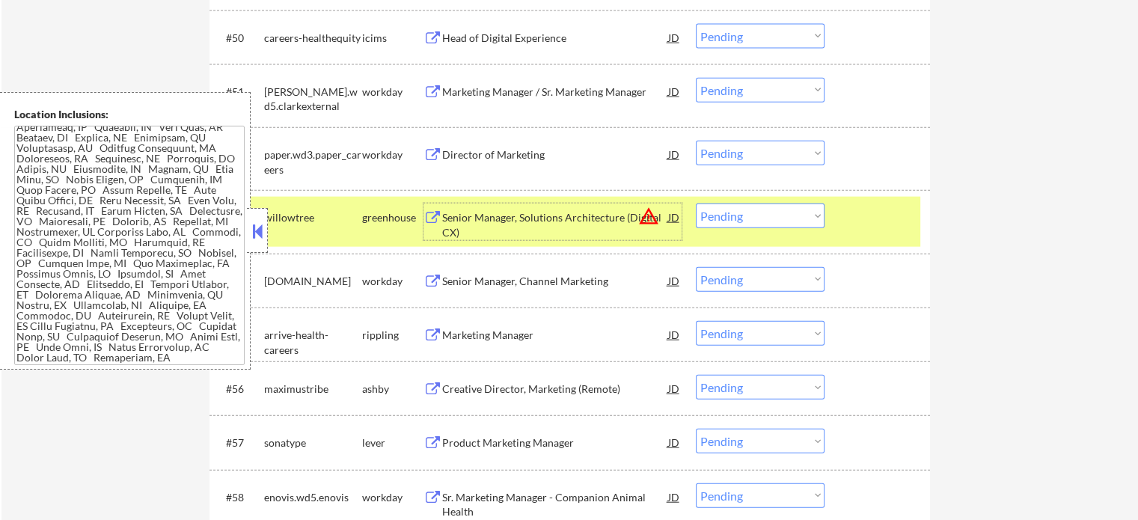
click at [763, 220] on select "Choose an option... Pending Applied Excluded (Questions) Excluded (Expired) Exc…" at bounding box center [760, 215] width 129 height 25
click at [696, 203] on select "Choose an option... Pending Applied Excluded (Questions) Excluded (Expired) Exc…" at bounding box center [760, 215] width 129 height 25
click at [869, 220] on div at bounding box center [879, 216] width 66 height 27
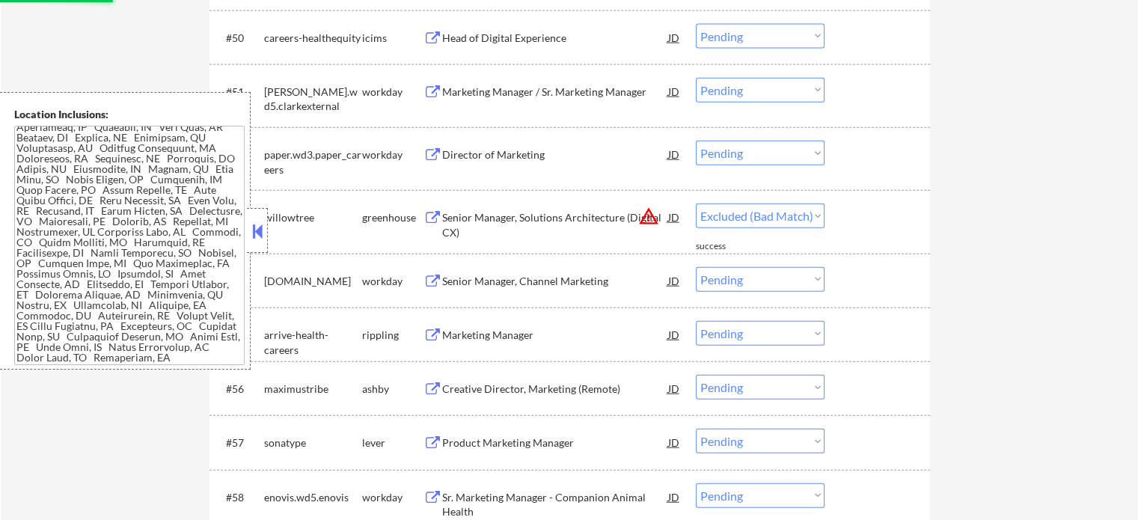
select select ""pending""
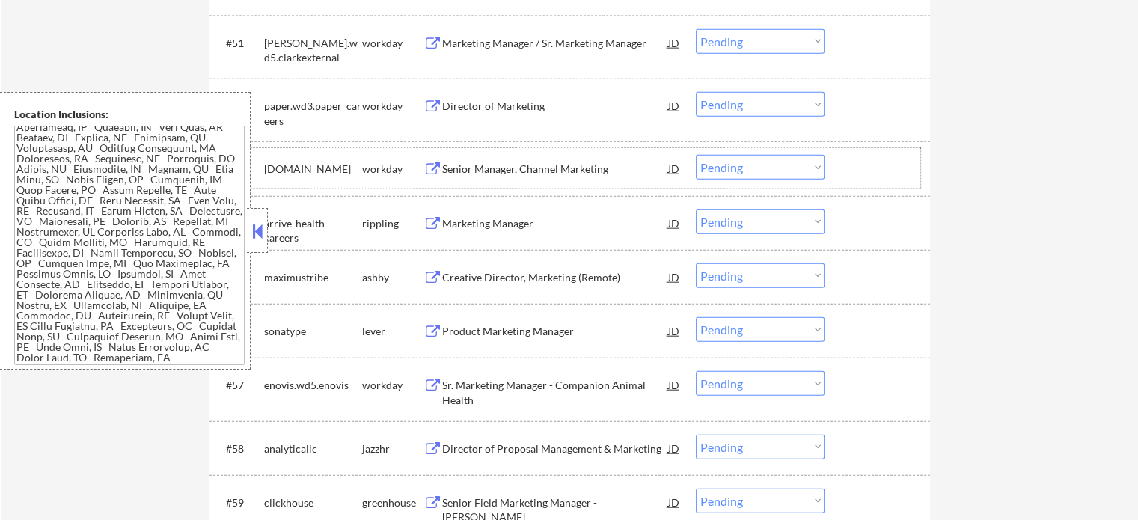
scroll to position [3555, 0]
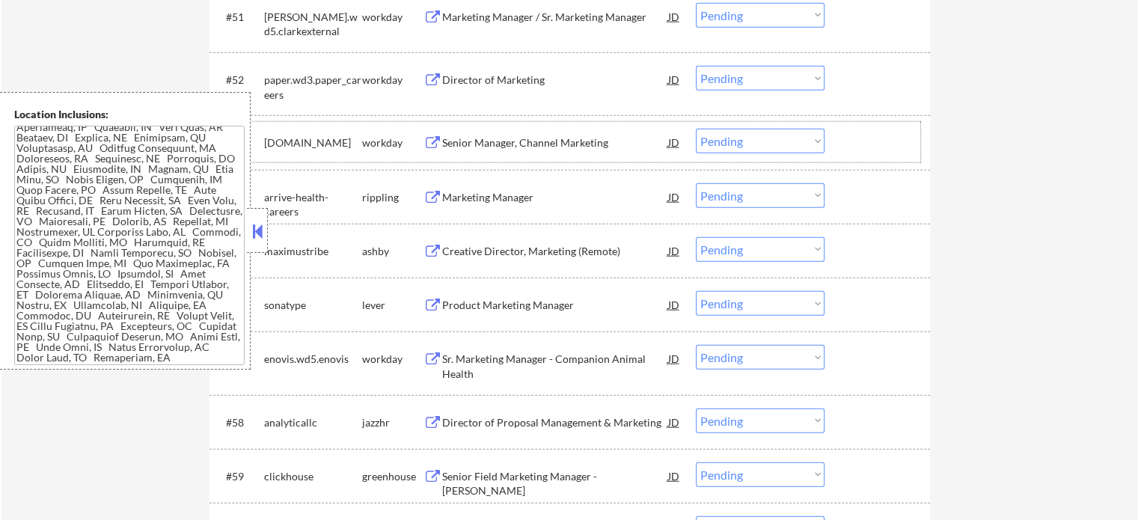
click at [566, 248] on div "Creative Director, Marketing (Remote)" at bounding box center [555, 251] width 226 height 15
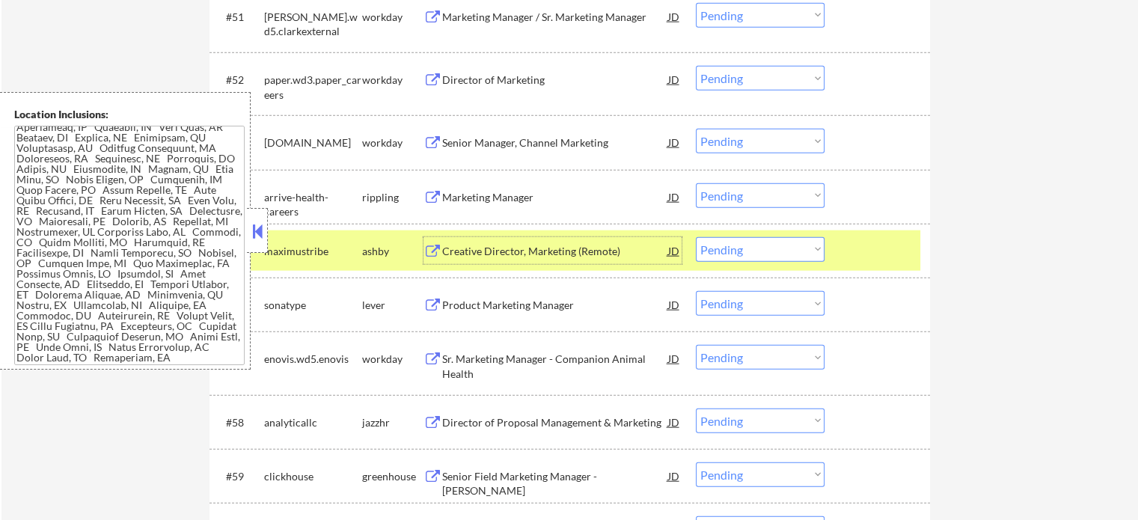
click at [729, 256] on select "Choose an option... Pending Applied Excluded (Questions) Excluded (Expired) Exc…" at bounding box center [760, 249] width 129 height 25
click at [696, 237] on select "Choose an option... Pending Applied Excluded (Questions) Excluded (Expired) Exc…" at bounding box center [760, 249] width 129 height 25
click at [862, 261] on div at bounding box center [879, 250] width 66 height 27
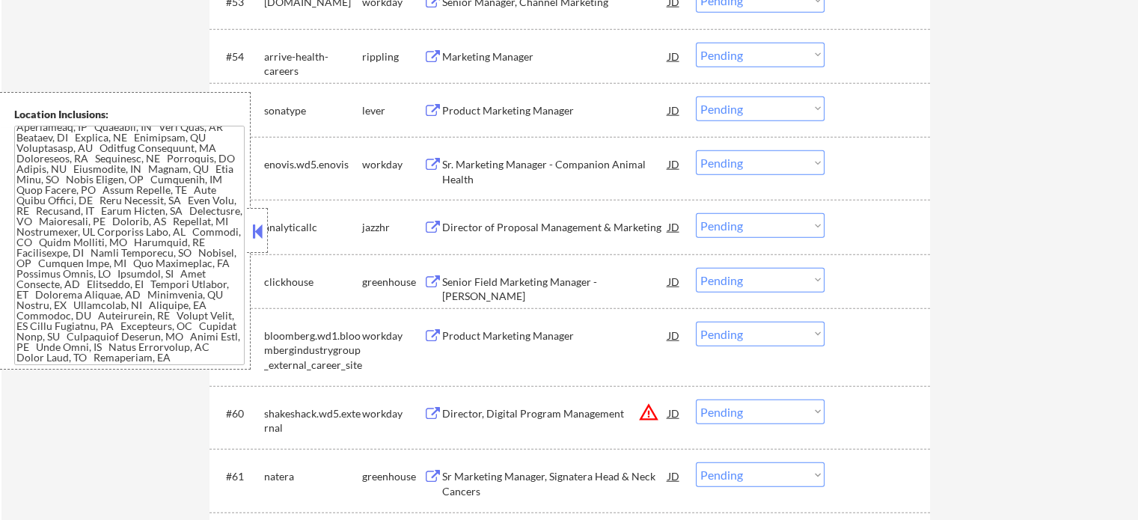
scroll to position [3705, 0]
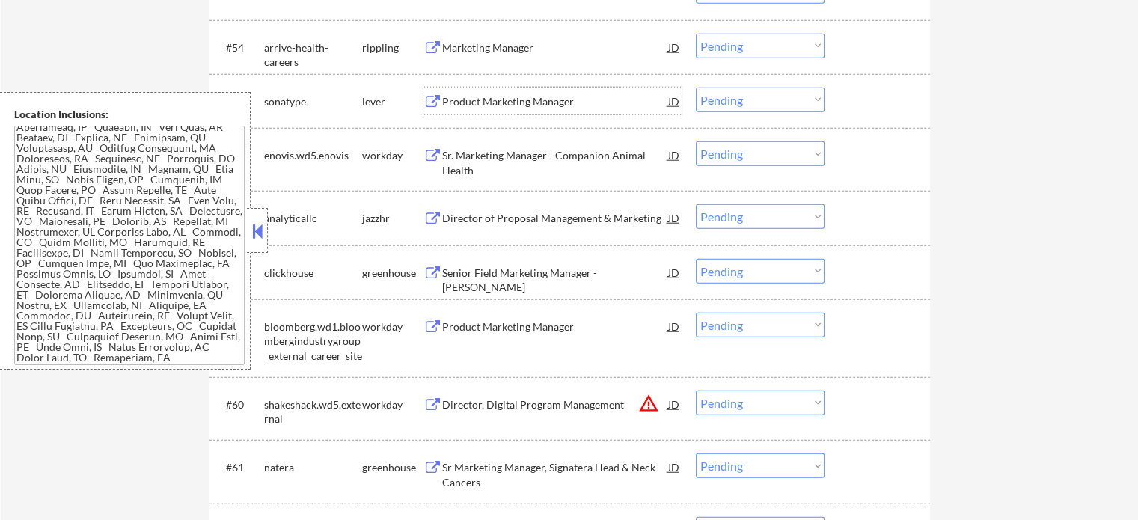
click at [456, 106] on div "Product Marketing Manager" at bounding box center [555, 101] width 226 height 15
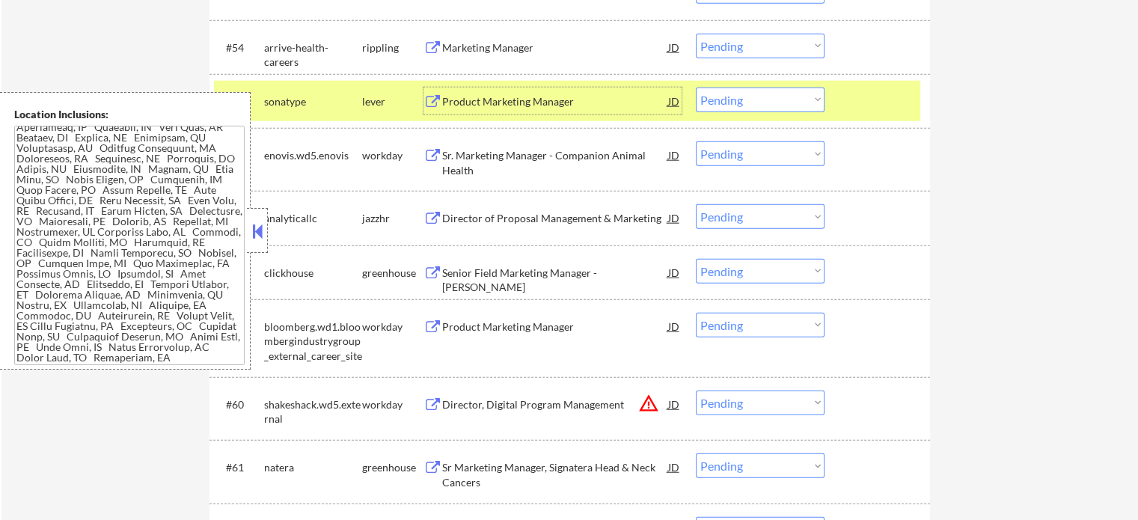
click at [753, 104] on select "Choose an option... Pending Applied Excluded (Questions) Excluded (Expired) Exc…" at bounding box center [760, 100] width 129 height 25
click at [696, 88] on select "Choose an option... Pending Applied Excluded (Questions) Excluded (Expired) Exc…" at bounding box center [760, 100] width 129 height 25
click at [850, 102] on div at bounding box center [879, 101] width 66 height 27
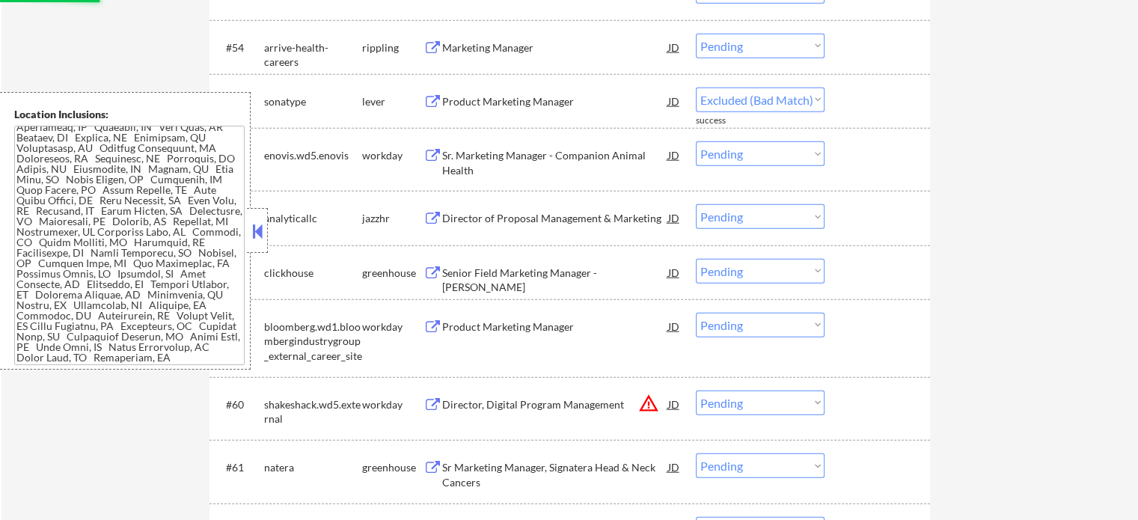
select select ""pending""
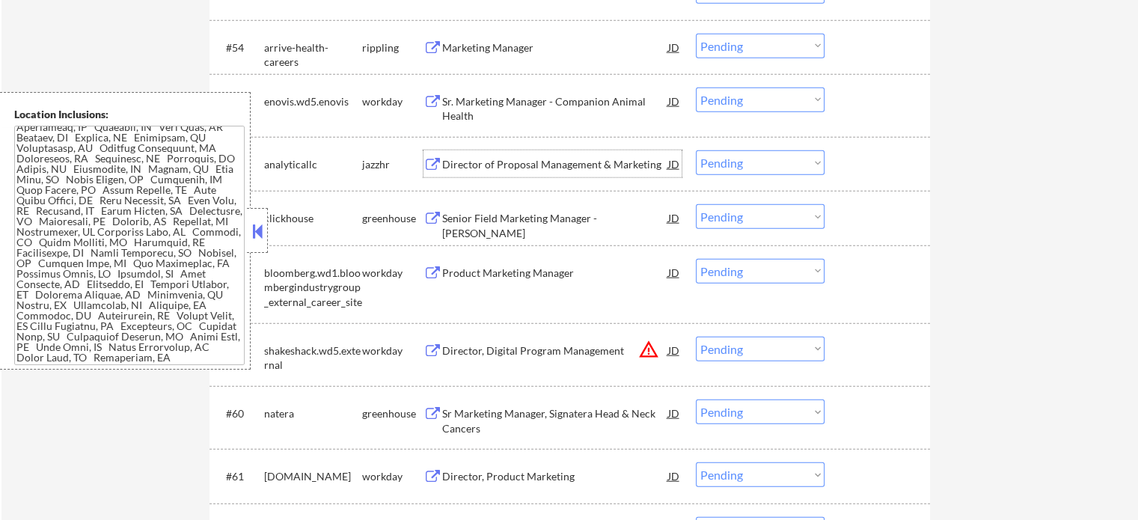
click at [508, 161] on div "Director of Proposal Management & Marketing" at bounding box center [555, 164] width 226 height 15
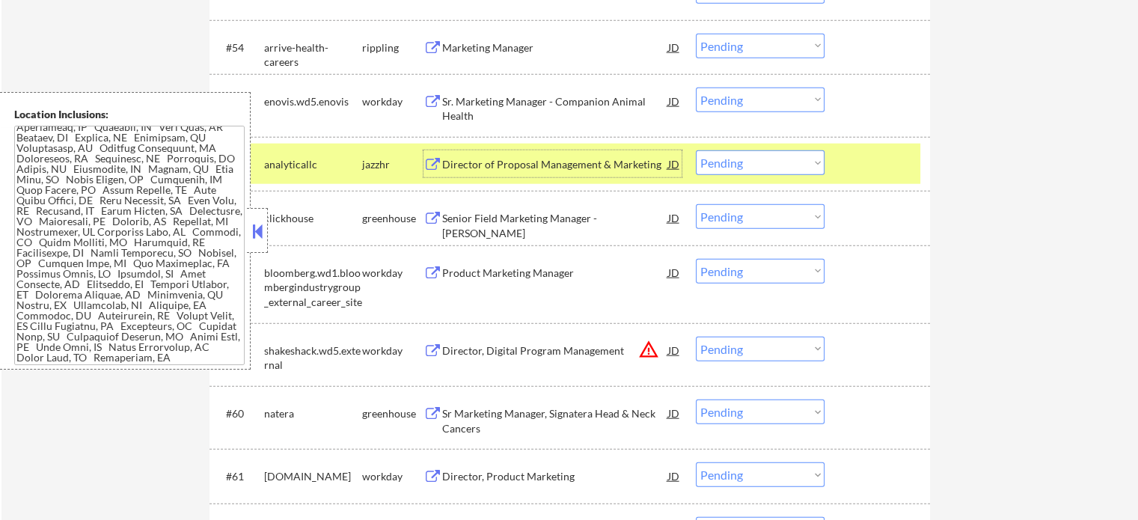
click at [727, 156] on select "Choose an option... Pending Applied Excluded (Questions) Excluded (Expired) Exc…" at bounding box center [760, 162] width 129 height 25
click at [696, 150] on select "Choose an option... Pending Applied Excluded (Questions) Excluded (Expired) Exc…" at bounding box center [760, 162] width 129 height 25
click at [857, 164] on div at bounding box center [879, 163] width 66 height 27
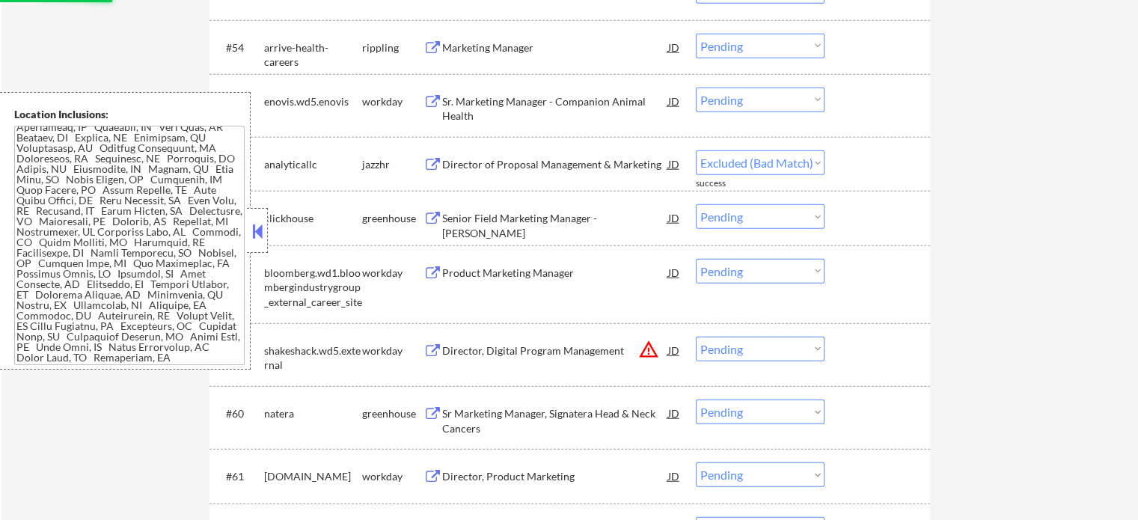
select select ""pending""
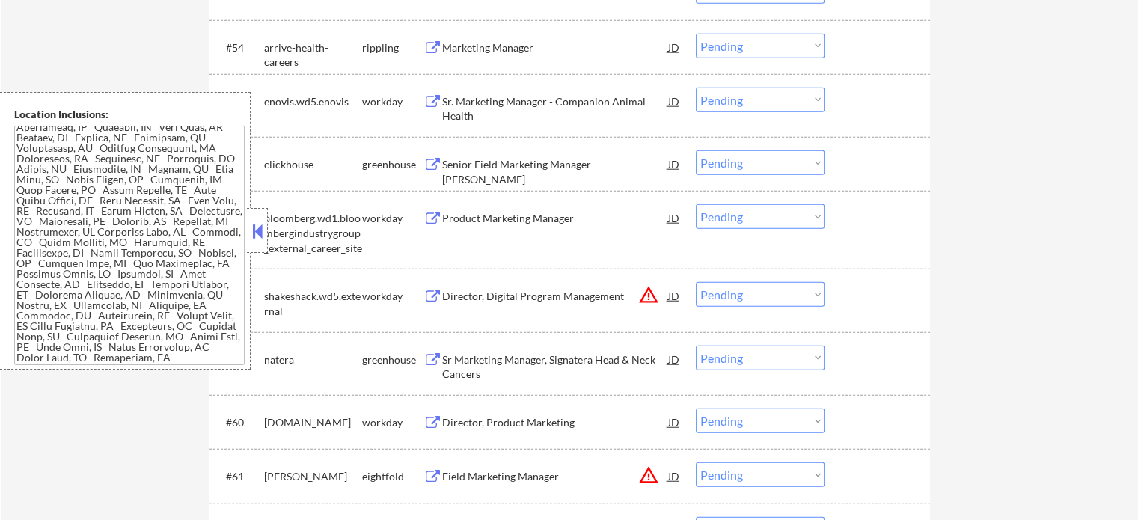
click at [531, 358] on div "Sr Marketing Manager, Signatera Head & Neck Cancers" at bounding box center [555, 366] width 226 height 29
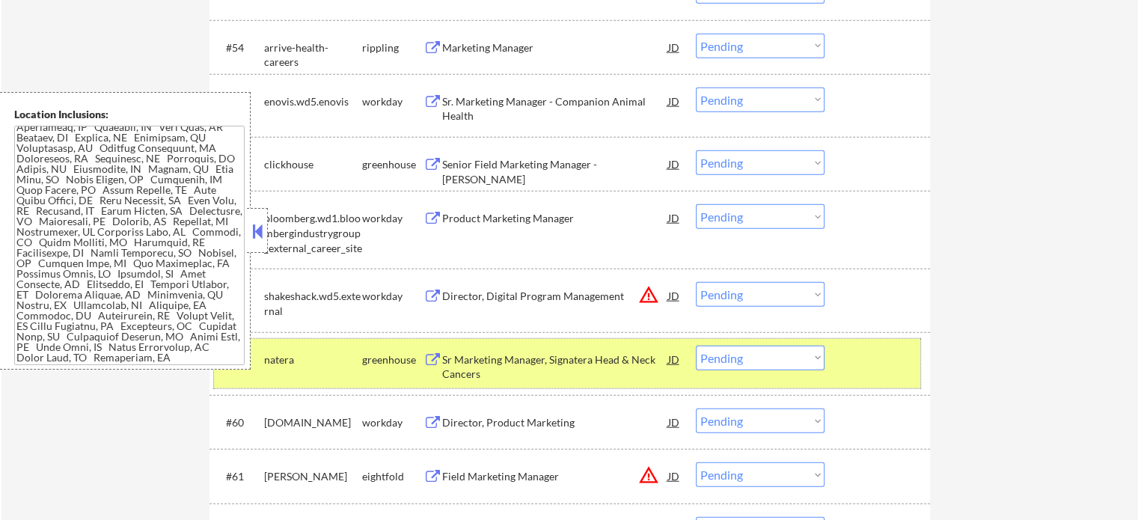
click at [904, 357] on div at bounding box center [879, 359] width 66 height 27
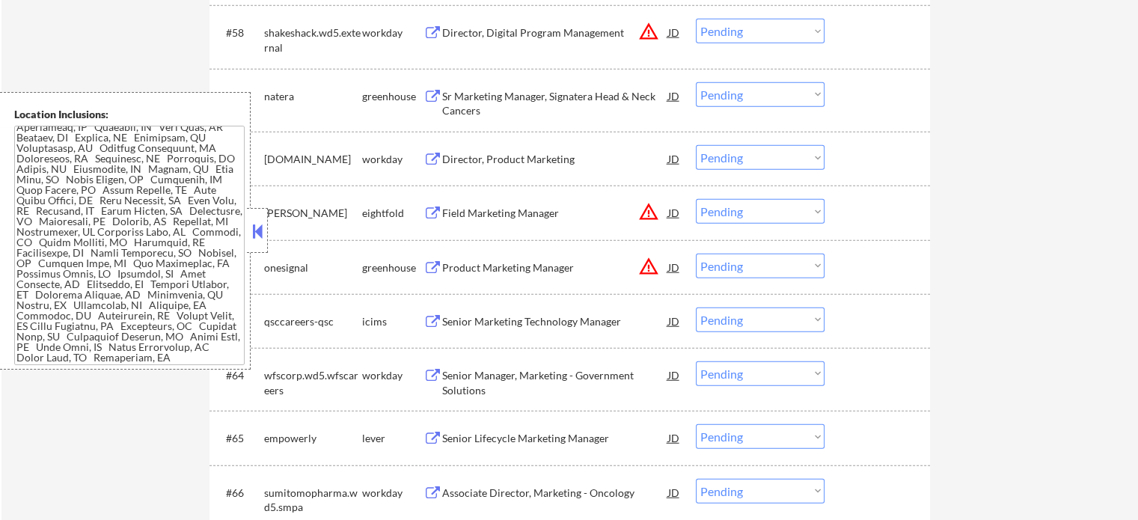
scroll to position [4004, 0]
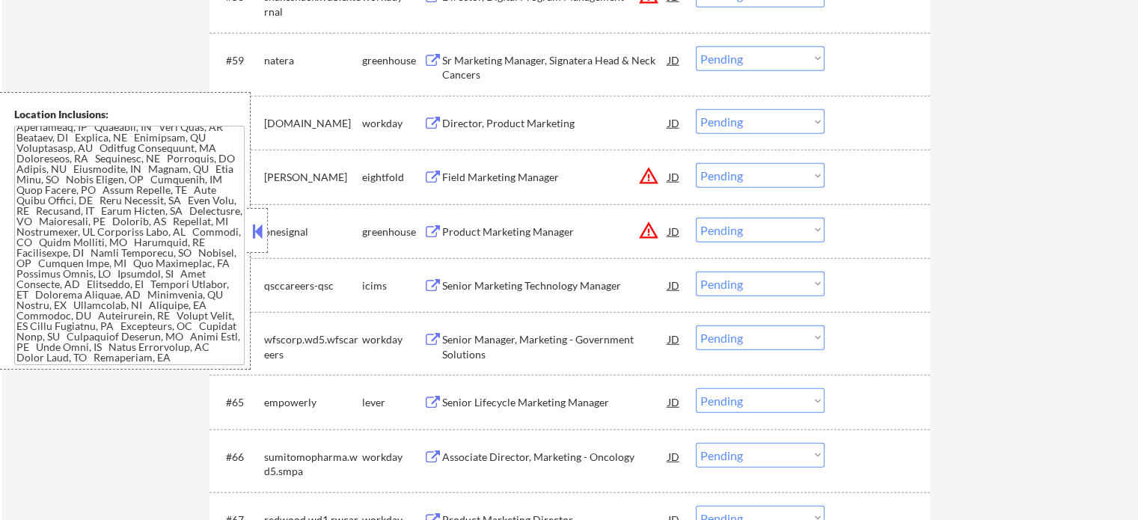
click at [503, 403] on div "Senior Lifecycle Marketing Manager" at bounding box center [555, 402] width 226 height 15
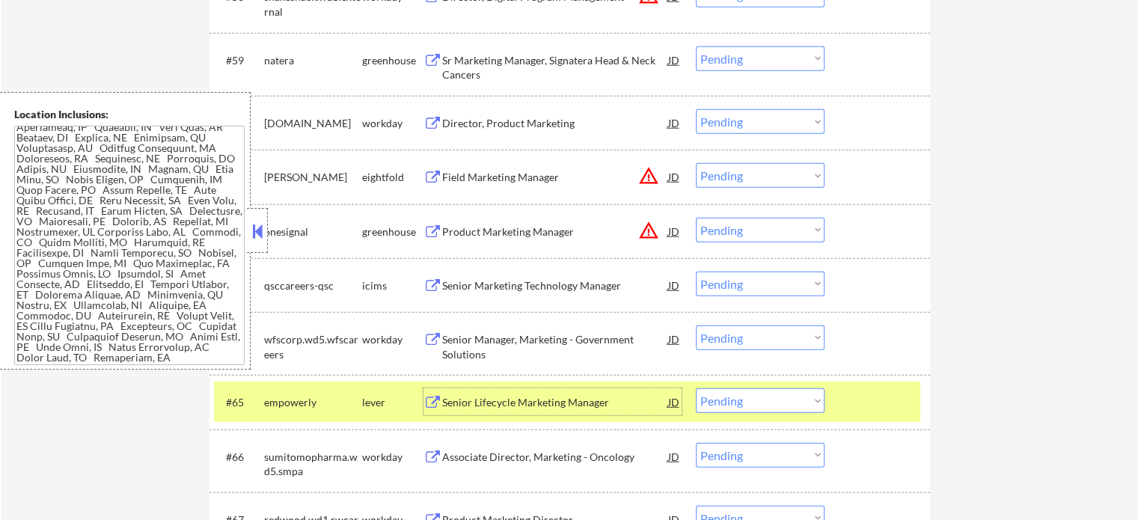
click at [741, 398] on select "Choose an option... Pending Applied Excluded (Questions) Excluded (Expired) Exc…" at bounding box center [760, 400] width 129 height 25
click at [696, 388] on select "Choose an option... Pending Applied Excluded (Questions) Excluded (Expired) Exc…" at bounding box center [760, 400] width 129 height 25
click at [873, 415] on div "#65 empowerly lever Senior Lifecycle Marketing Manager JD warning_amber Choose …" at bounding box center [567, 402] width 706 height 40
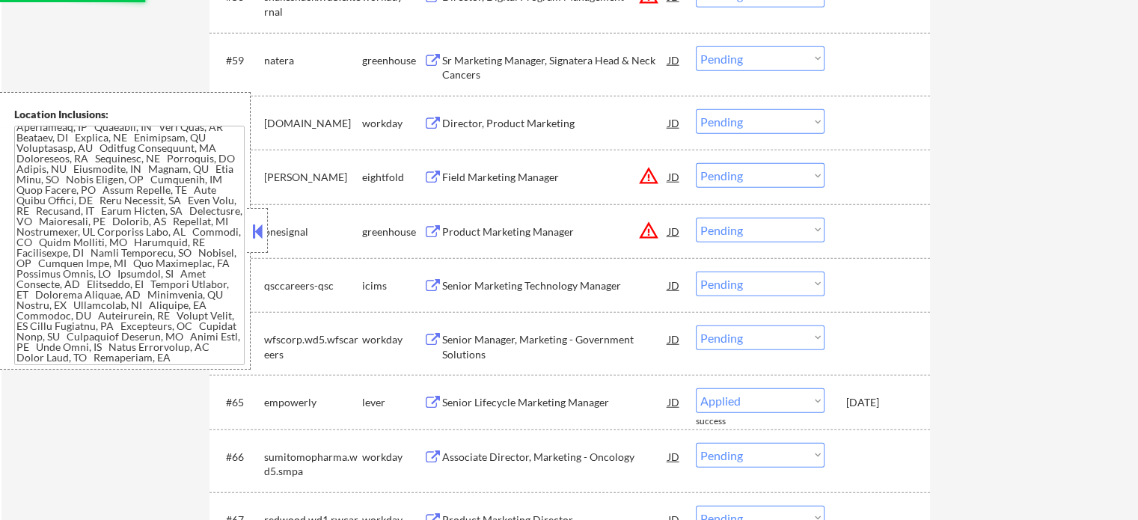
select select ""pending""
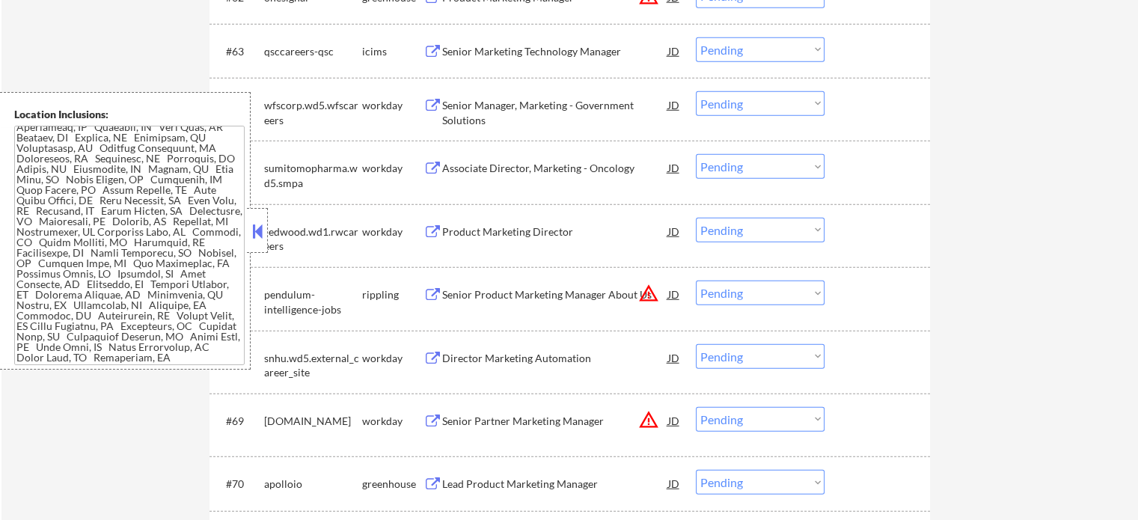
scroll to position [4378, 0]
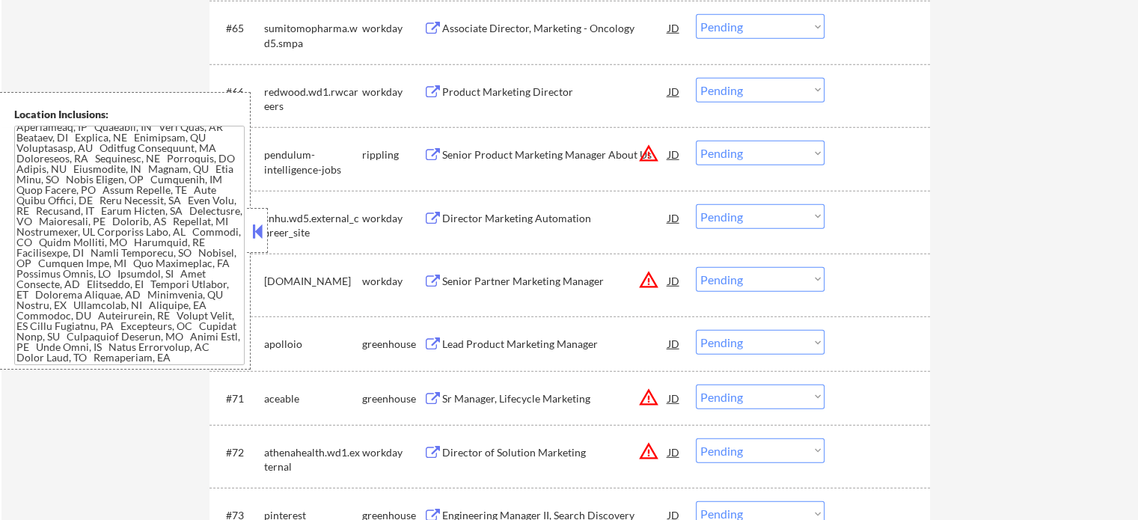
click at [488, 343] on div "Lead Product Marketing Manager" at bounding box center [555, 344] width 226 height 15
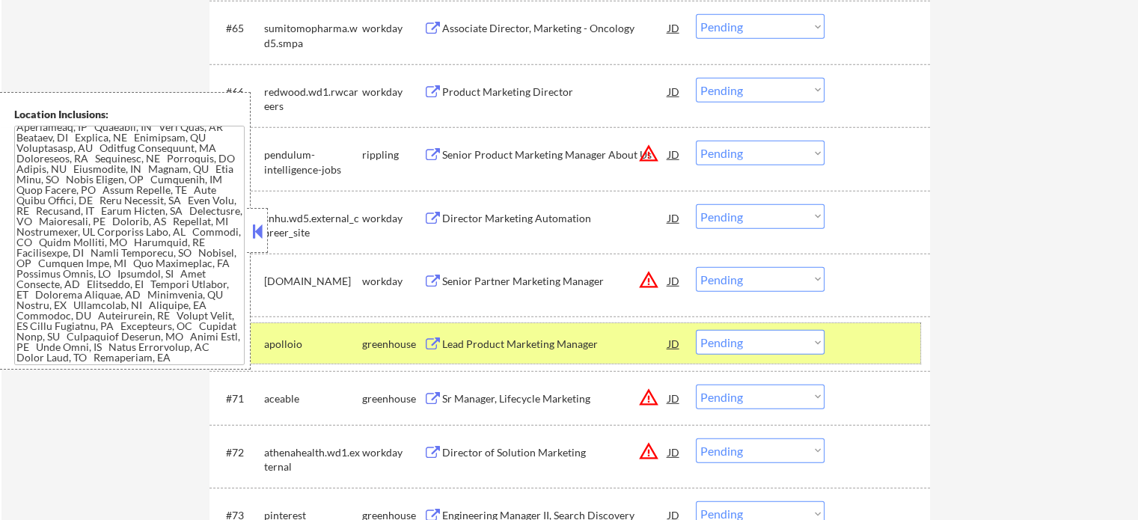
click at [860, 341] on div at bounding box center [879, 343] width 66 height 27
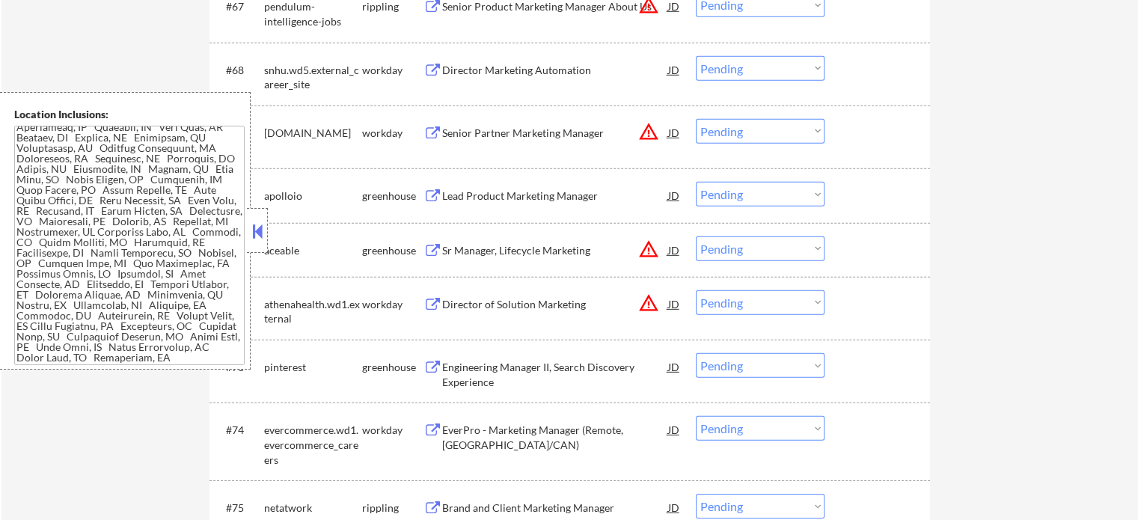
scroll to position [4528, 0]
click at [488, 245] on div "Sr Manager, Lifecycle Marketing" at bounding box center [555, 249] width 226 height 15
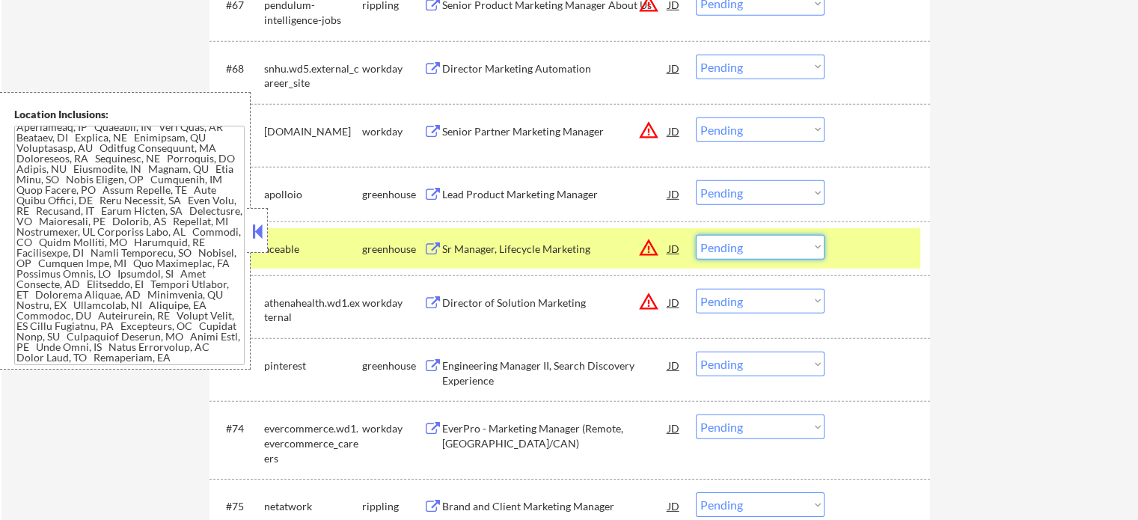
click at [745, 248] on select "Choose an option... Pending Applied Excluded (Questions) Excluded (Expired) Exc…" at bounding box center [760, 247] width 129 height 25
click at [696, 235] on select "Choose an option... Pending Applied Excluded (Questions) Excluded (Expired) Exc…" at bounding box center [760, 247] width 129 height 25
click at [861, 257] on div at bounding box center [879, 248] width 66 height 27
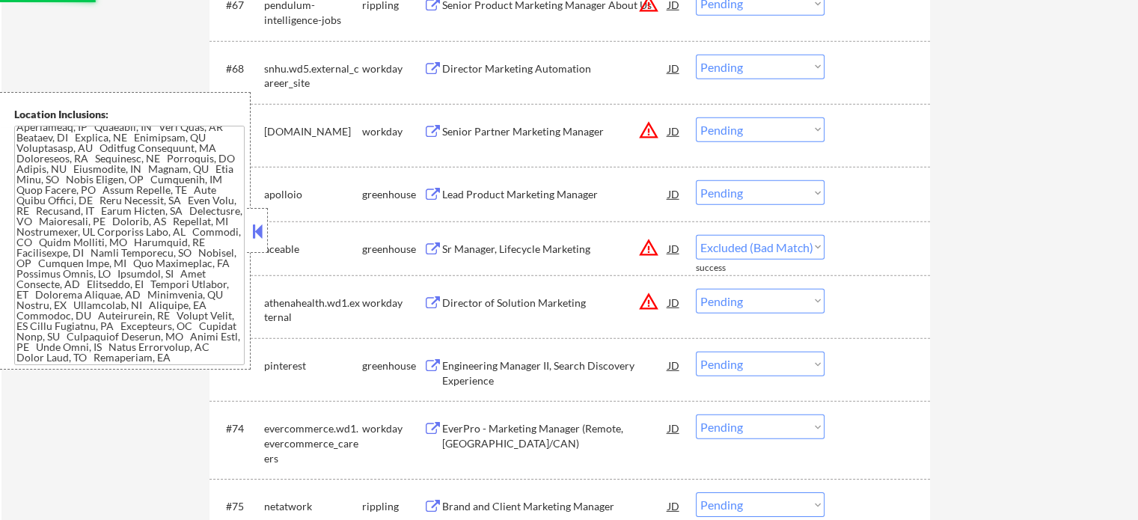
select select ""pending""
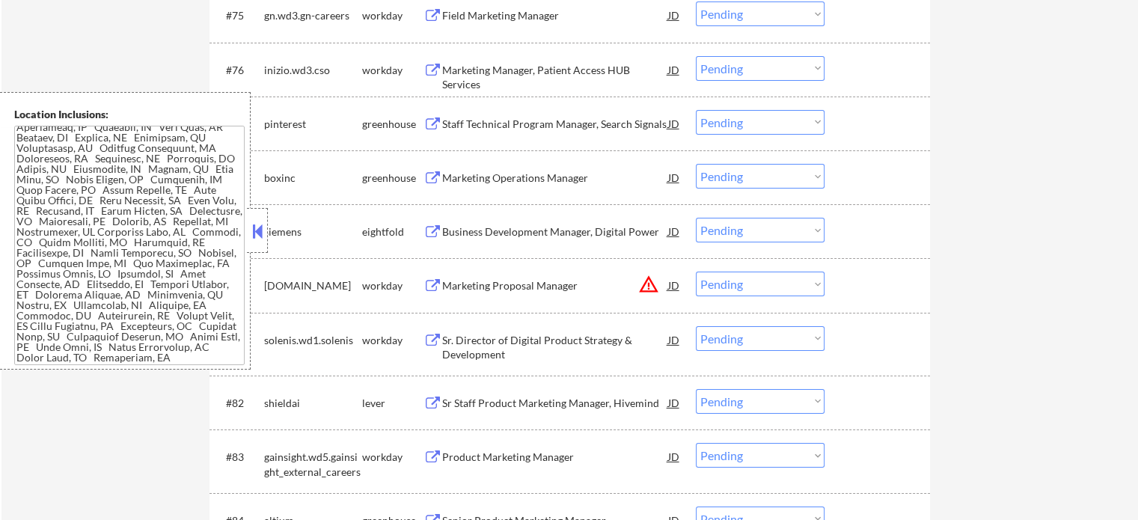
scroll to position [5051, 0]
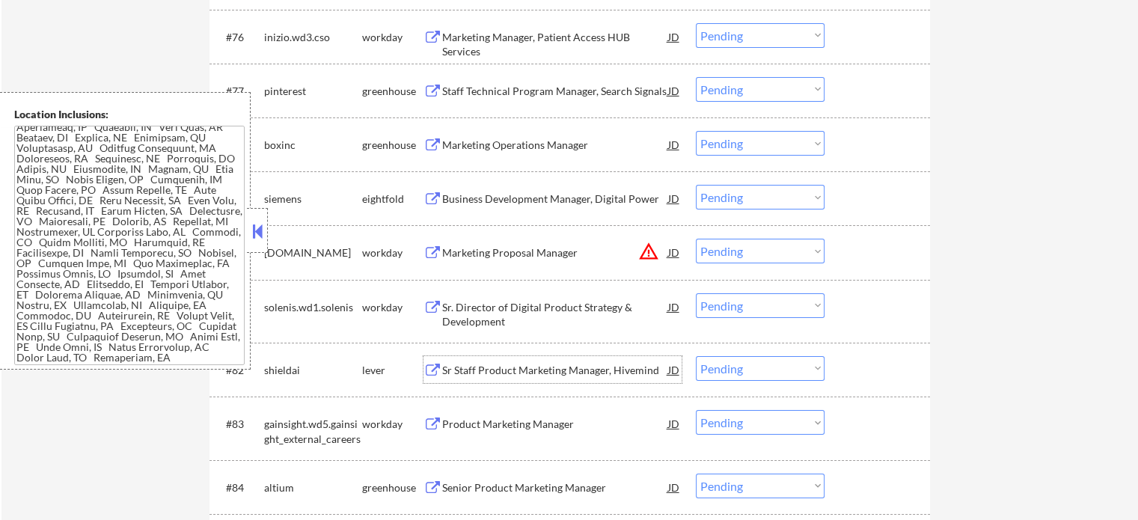
click at [499, 373] on div "Sr Staff Product Marketing Manager, Hivemind" at bounding box center [555, 370] width 226 height 15
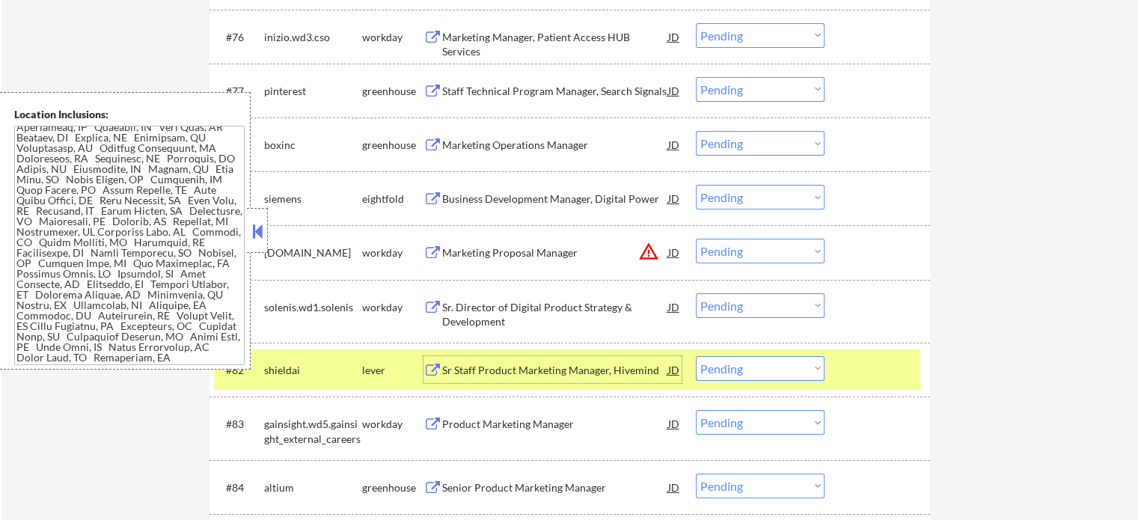
click at [734, 361] on select "Choose an option... Pending Applied Excluded (Questions) Excluded (Expired) Exc…" at bounding box center [760, 368] width 129 height 25
click at [696, 356] on select "Choose an option... Pending Applied Excluded (Questions) Excluded (Expired) Exc…" at bounding box center [760, 368] width 129 height 25
click at [863, 361] on div at bounding box center [879, 369] width 66 height 27
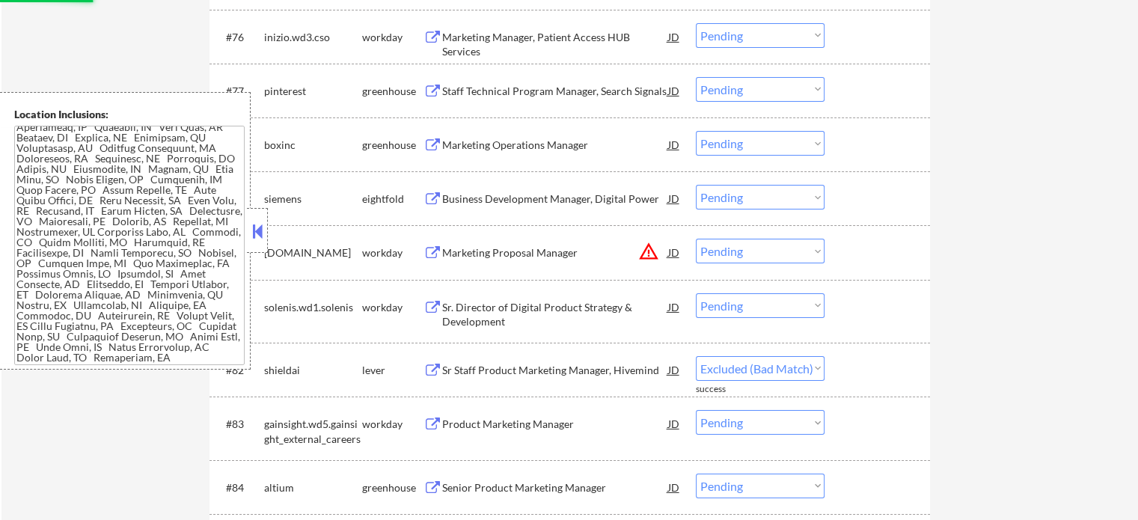
select select ""pending""
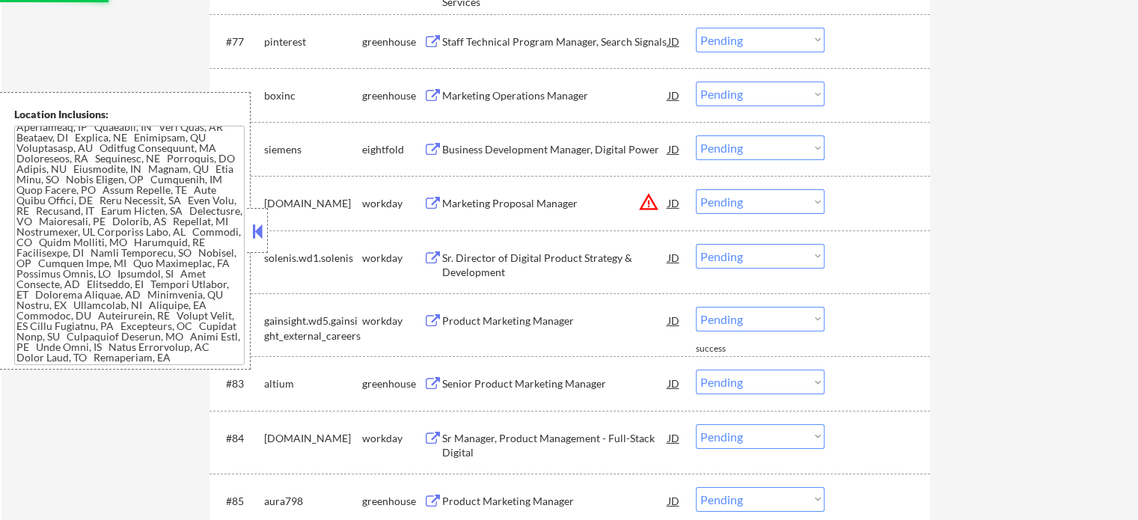
scroll to position [5126, 0]
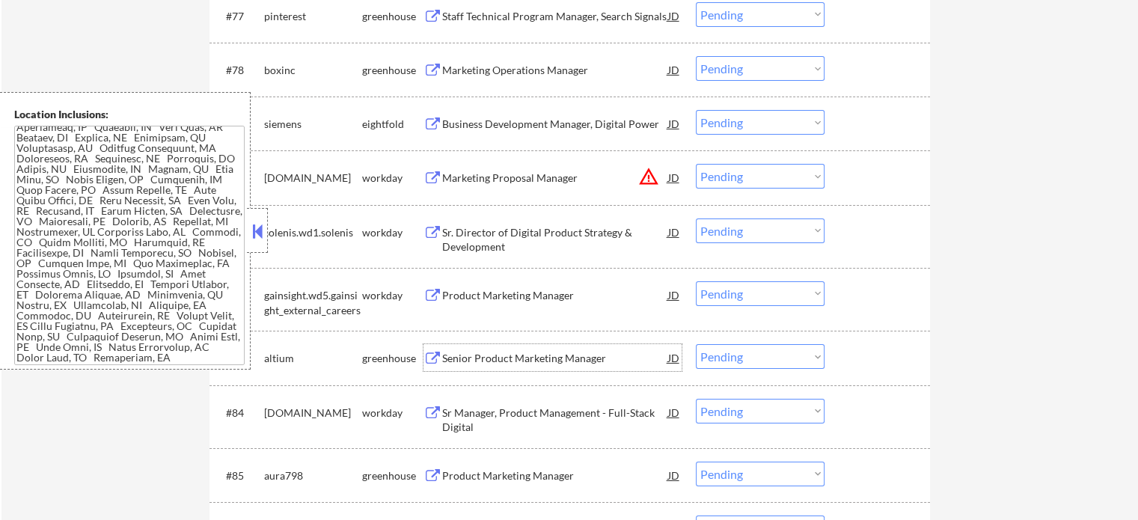
click at [525, 353] on div "Senior Product Marketing Manager" at bounding box center [555, 358] width 226 height 15
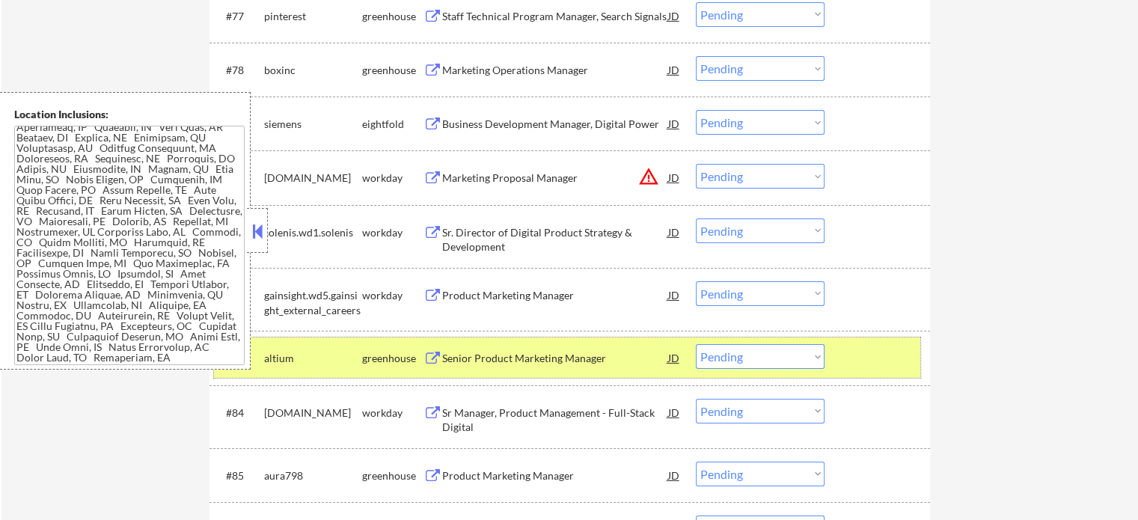
click at [871, 352] on div at bounding box center [879, 357] width 66 height 27
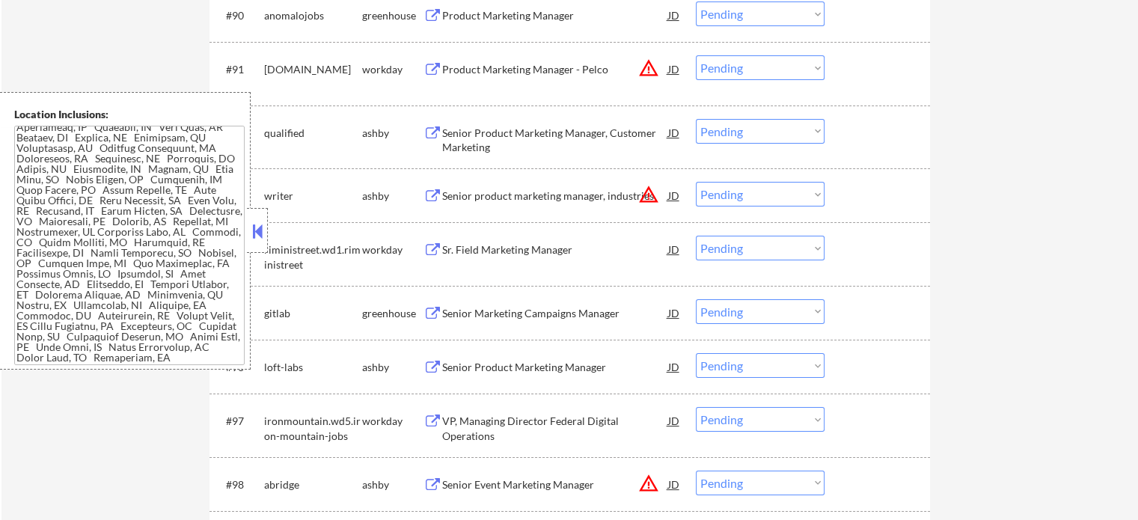
scroll to position [6024, 0]
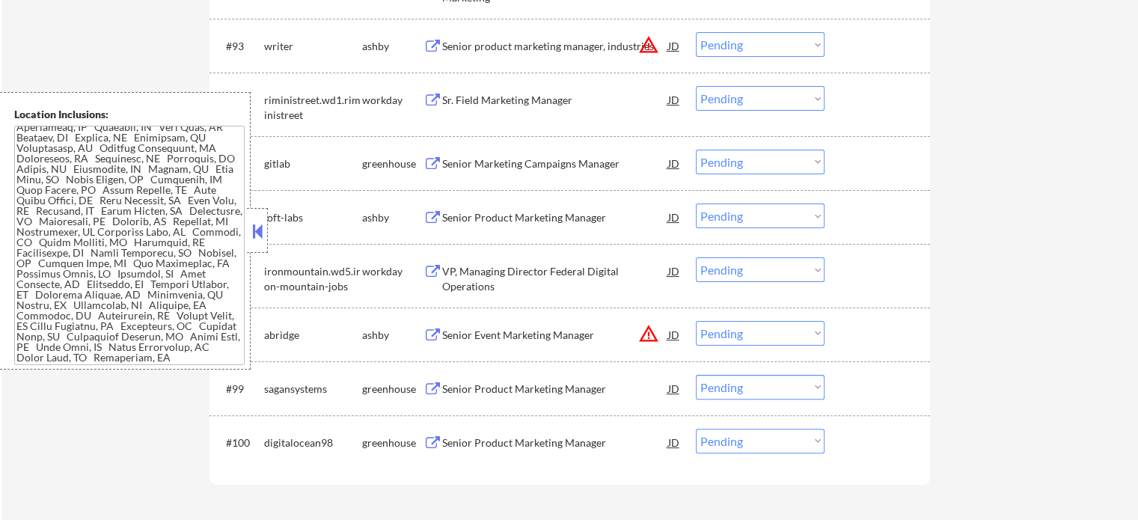
click at [471, 221] on div "Senior Product Marketing Manager" at bounding box center [555, 217] width 226 height 15
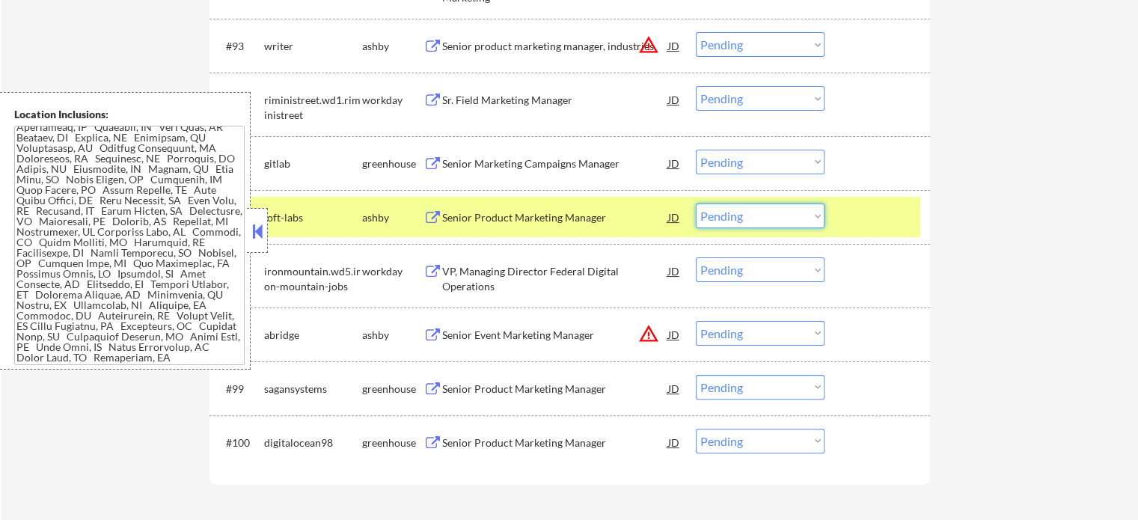
click at [757, 208] on select "Choose an option... Pending Applied Excluded (Questions) Excluded (Expired) Exc…" at bounding box center [760, 215] width 129 height 25
click at [696, 203] on select "Choose an option... Pending Applied Excluded (Questions) Excluded (Expired) Exc…" at bounding box center [760, 215] width 129 height 25
click at [847, 218] on div at bounding box center [879, 216] width 66 height 27
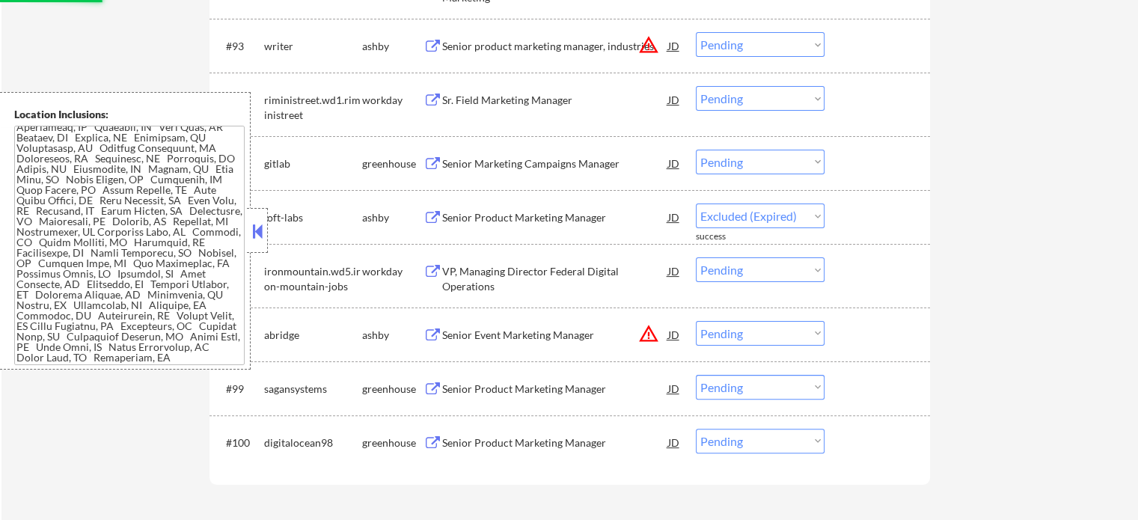
select select ""pending""
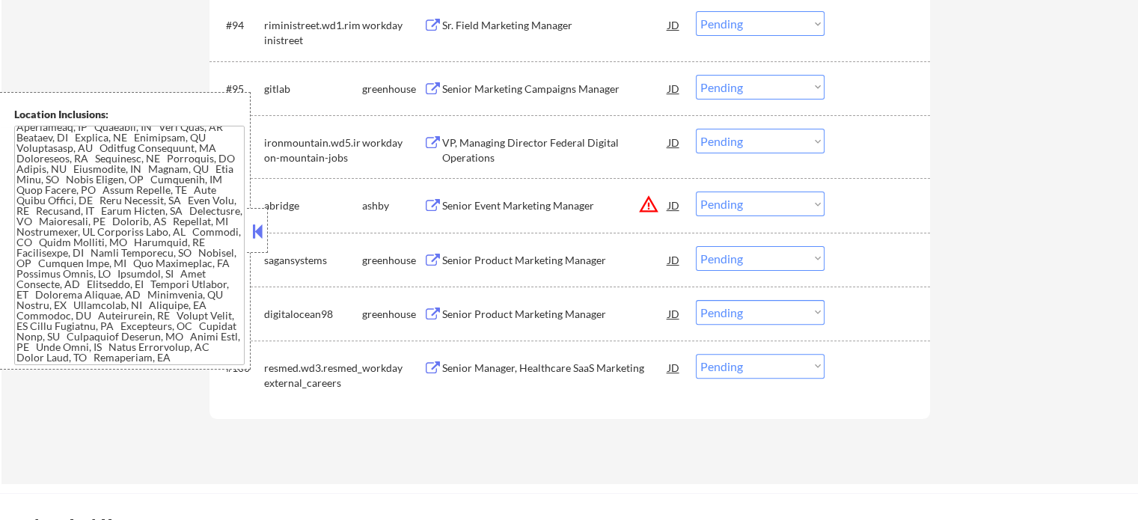
scroll to position [6174, 0]
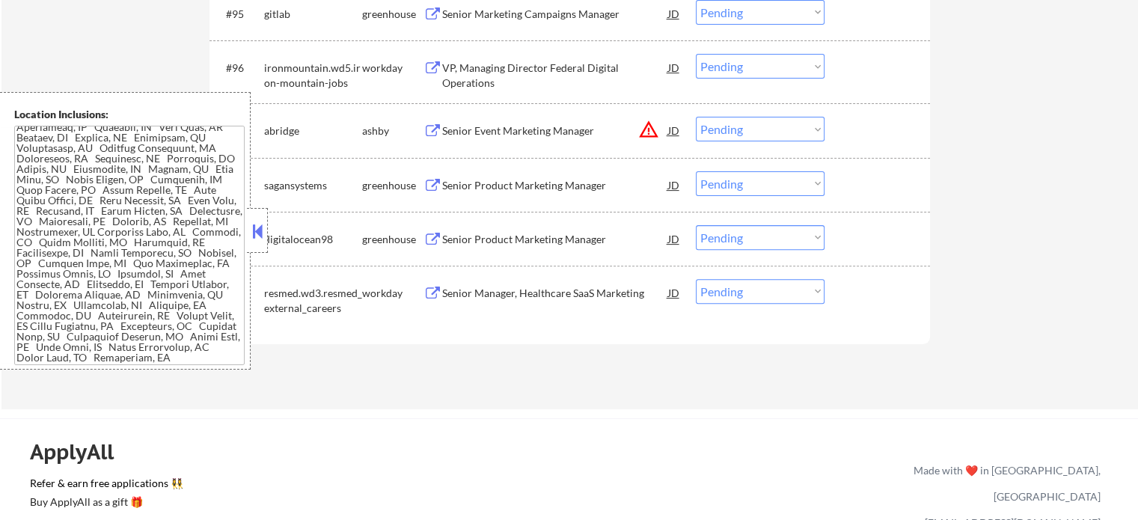
click at [533, 241] on div "Senior Product Marketing Manager" at bounding box center [555, 239] width 226 height 15
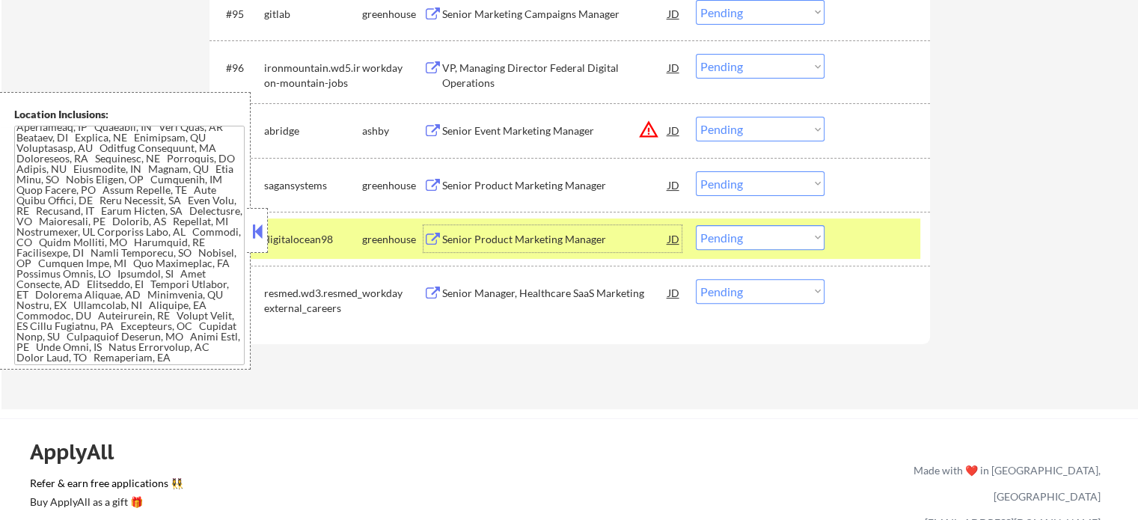
click at [890, 244] on div at bounding box center [879, 238] width 66 height 27
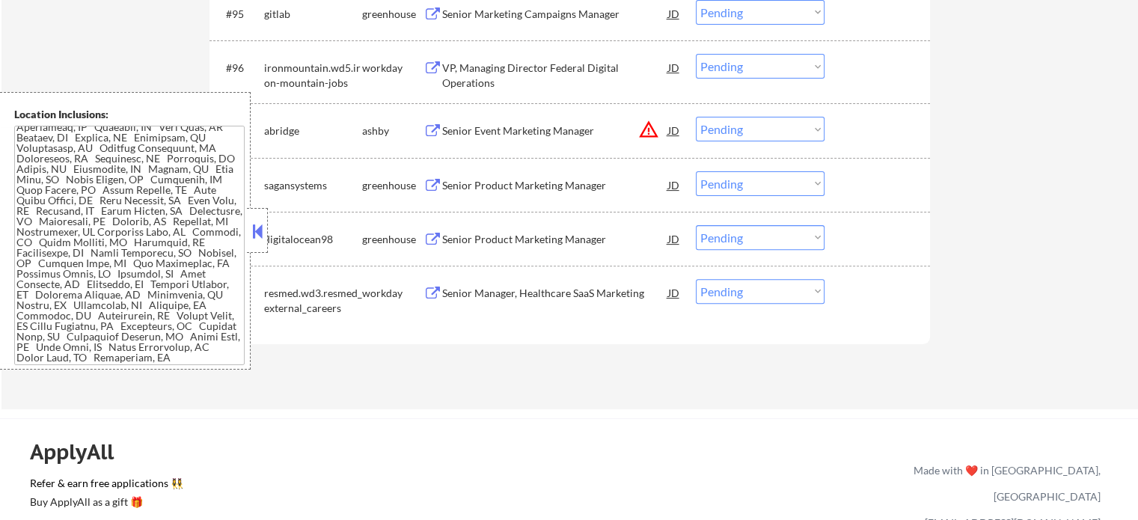
click at [561, 140] on div "Senior Event Marketing Manager" at bounding box center [555, 130] width 226 height 27
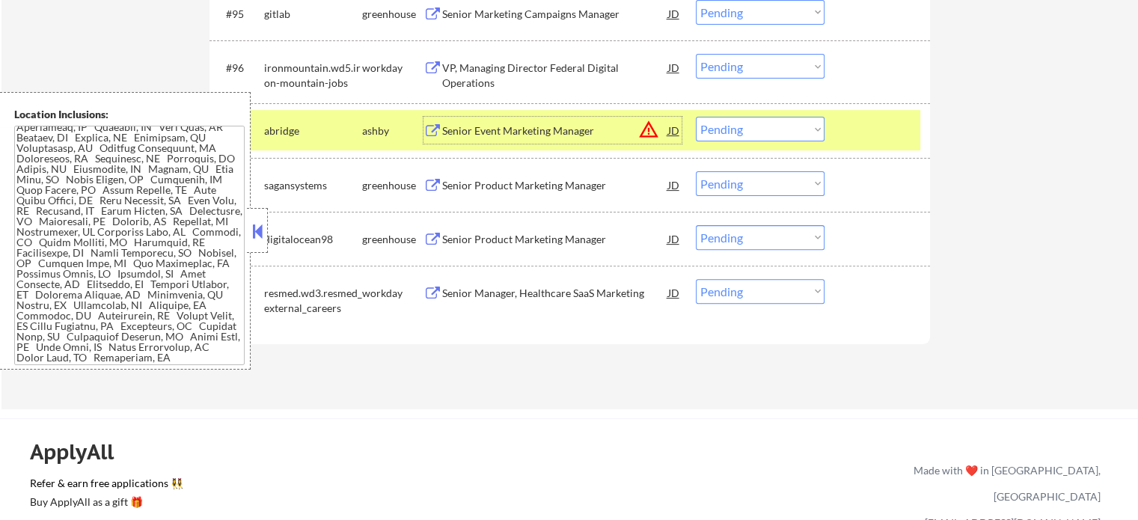
click at [751, 130] on select "Choose an option... Pending Applied Excluded (Questions) Excluded (Expired) Exc…" at bounding box center [760, 129] width 129 height 25
click at [696, 117] on select "Choose an option... Pending Applied Excluded (Questions) Excluded (Expired) Exc…" at bounding box center [760, 129] width 129 height 25
click at [864, 138] on div at bounding box center [879, 130] width 66 height 27
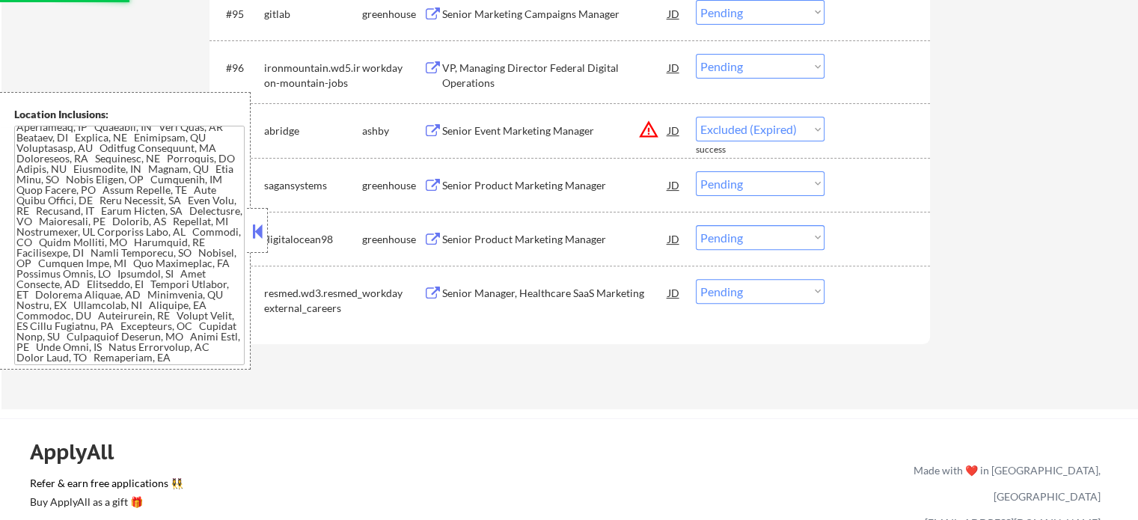
select select ""pending""
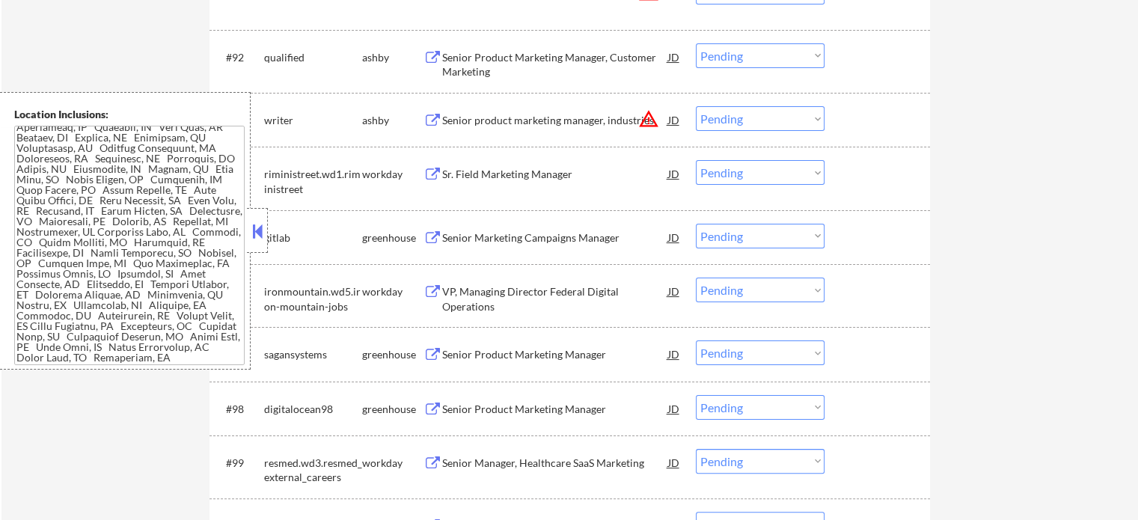
scroll to position [5949, 0]
click at [536, 126] on div "Senior product marketing manager, industries" at bounding box center [555, 121] width 226 height 15
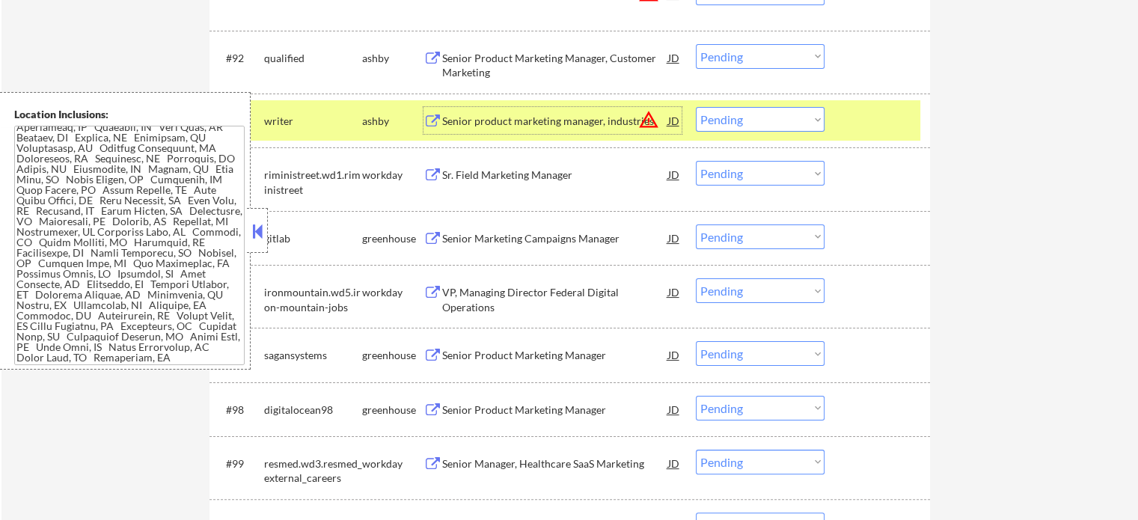
click at [859, 119] on div at bounding box center [879, 120] width 66 height 27
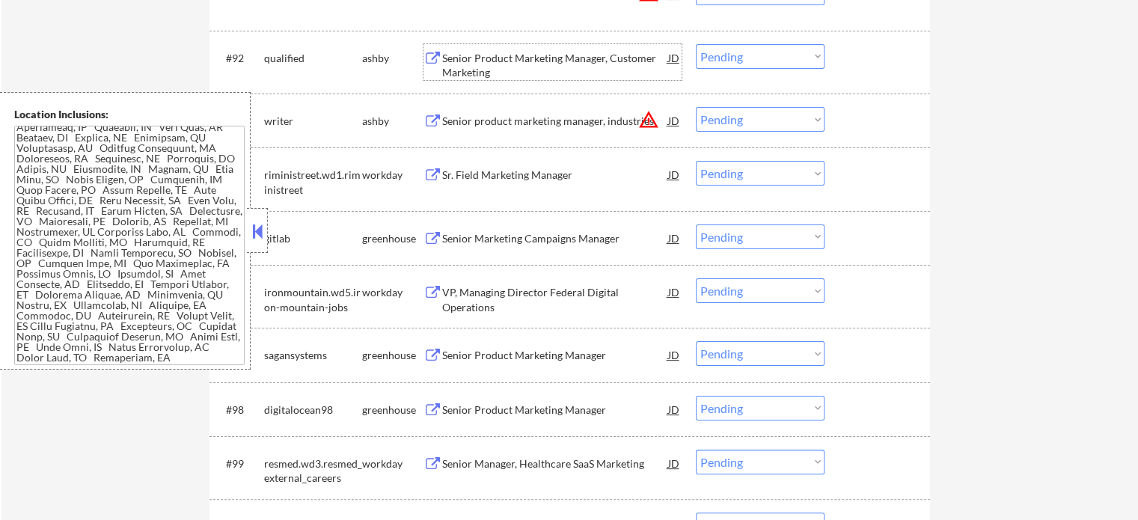
click at [545, 50] on div "Senior Product Marketing Manager, Customer Marketing" at bounding box center [555, 62] width 226 height 36
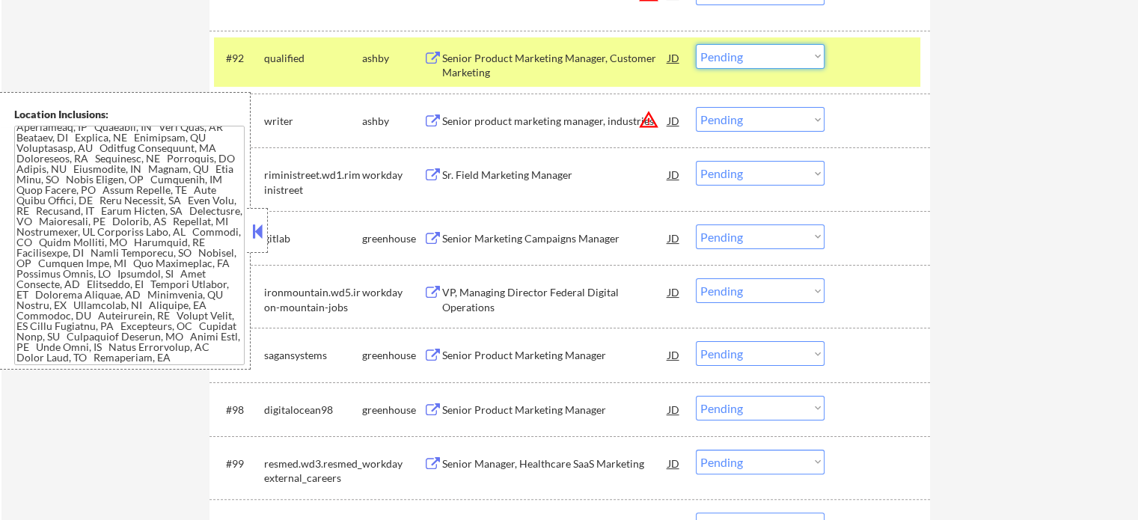
click at [735, 50] on select "Choose an option... Pending Applied Excluded (Questions) Excluded (Expired) Exc…" at bounding box center [760, 56] width 129 height 25
click at [696, 44] on select "Choose an option... Pending Applied Excluded (Questions) Excluded (Expired) Exc…" at bounding box center [760, 56] width 129 height 25
click at [862, 64] on div at bounding box center [879, 57] width 66 height 27
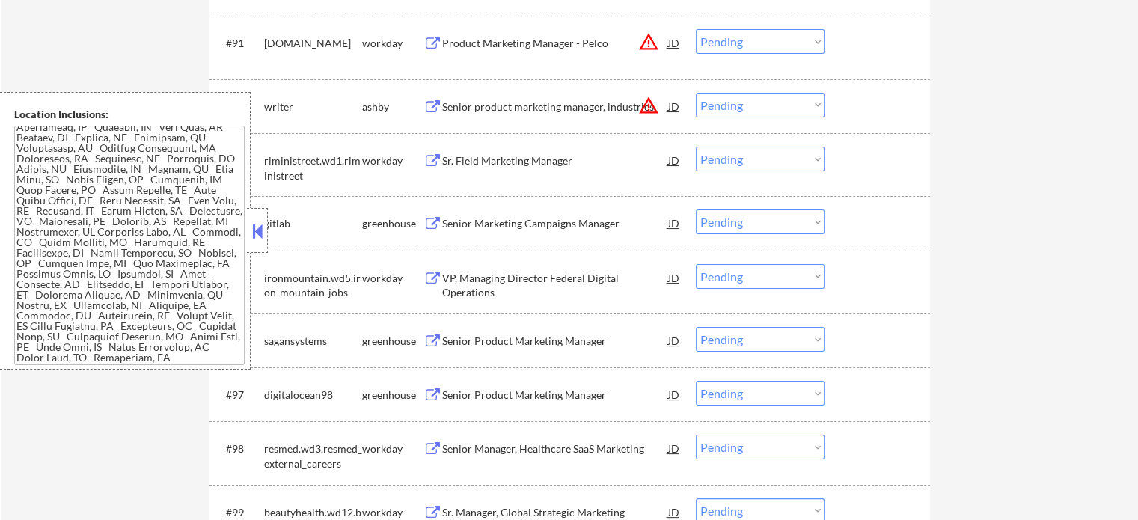
scroll to position [5874, 0]
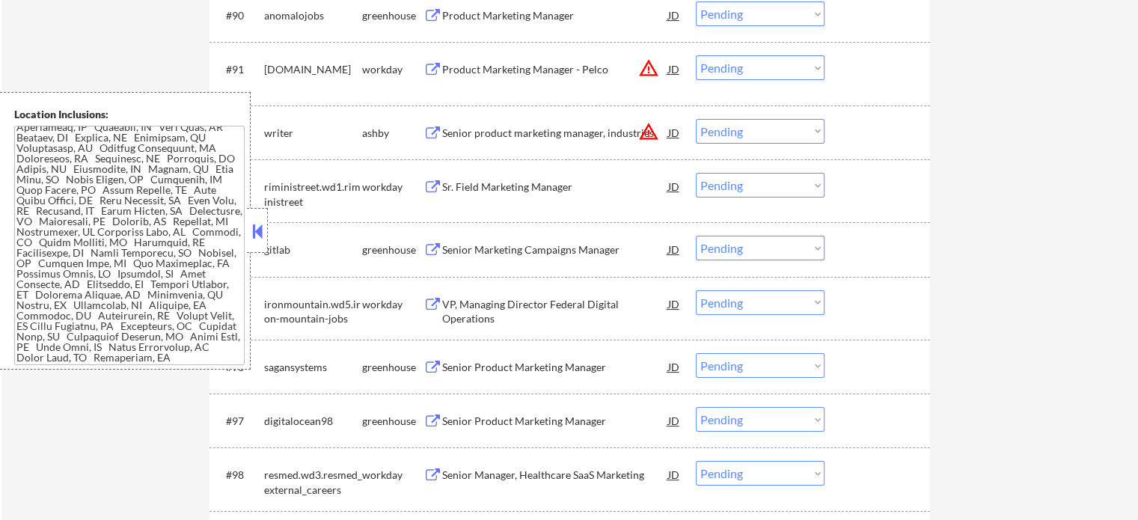
click at [512, 137] on div "Senior product marketing manager, industries" at bounding box center [555, 133] width 226 height 15
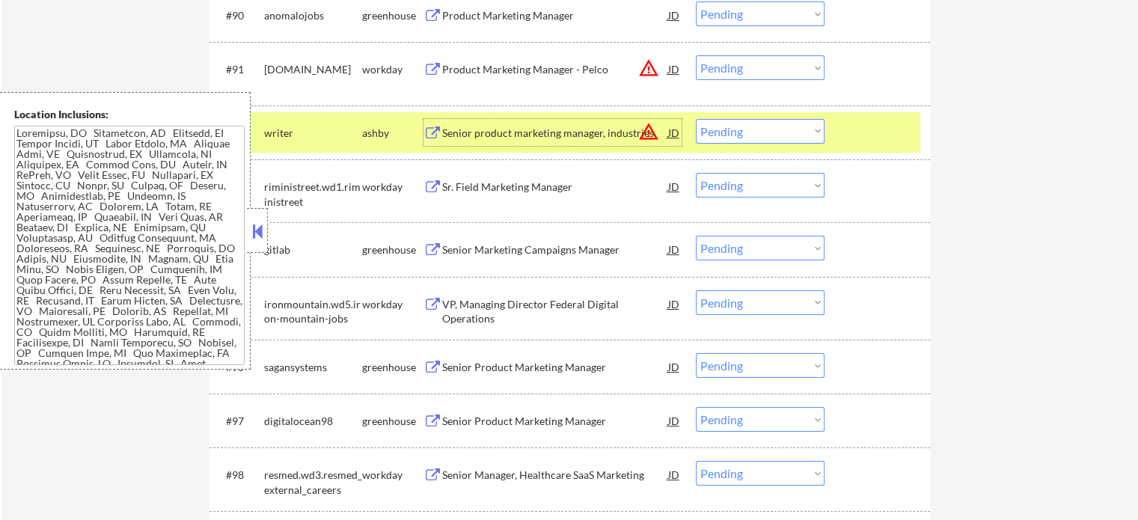
scroll to position [0, 0]
click at [764, 132] on select "Choose an option... Pending Applied Excluded (Questions) Excluded (Expired) Exc…" at bounding box center [760, 131] width 129 height 25
click at [696, 119] on select "Choose an option... Pending Applied Excluded (Questions) Excluded (Expired) Exc…" at bounding box center [760, 131] width 129 height 25
click at [877, 138] on div at bounding box center [879, 132] width 66 height 27
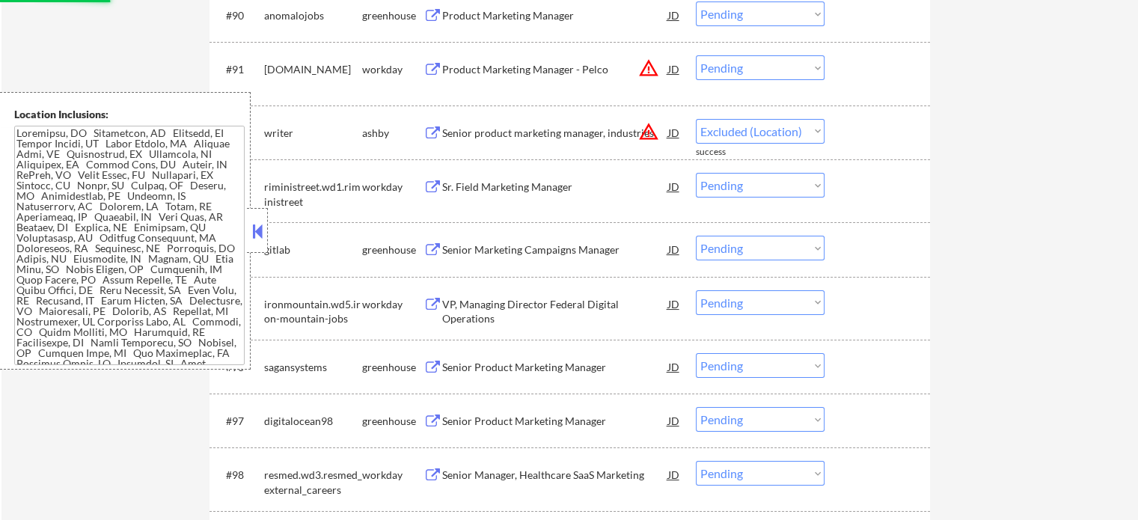
select select ""pending""
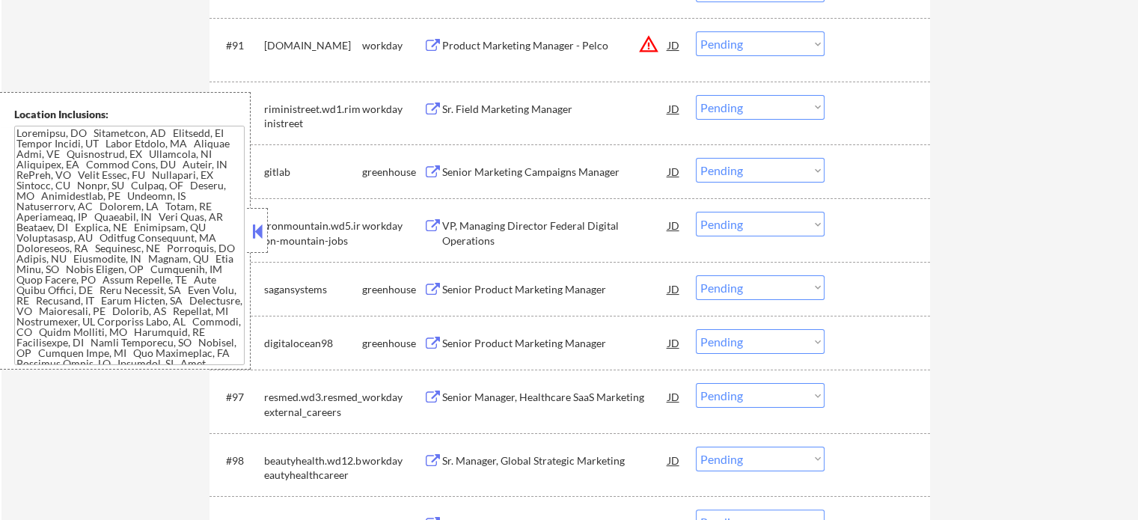
scroll to position [6099, 0]
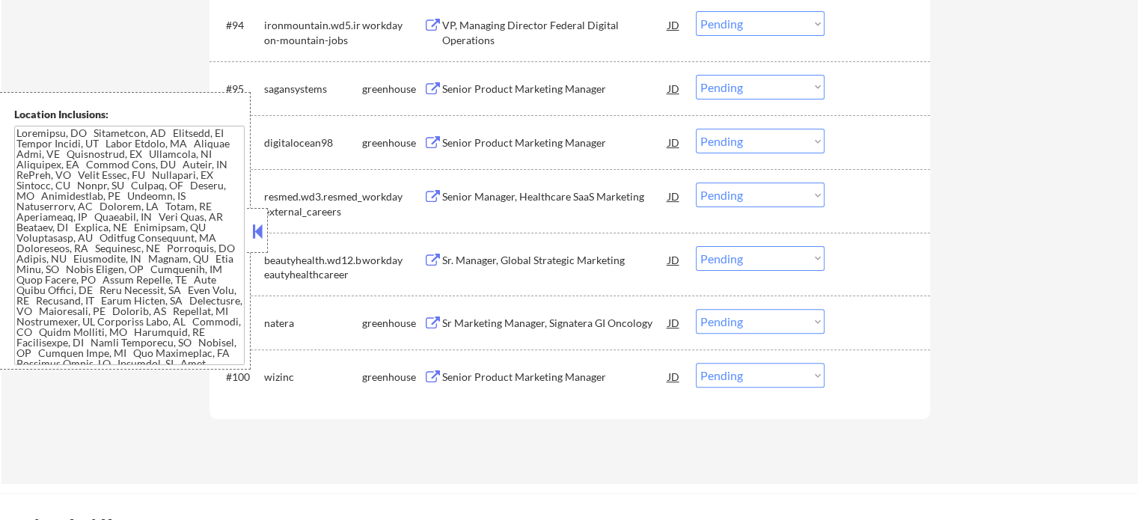
click at [500, 91] on div "Senior Product Marketing Manager" at bounding box center [555, 89] width 226 height 15
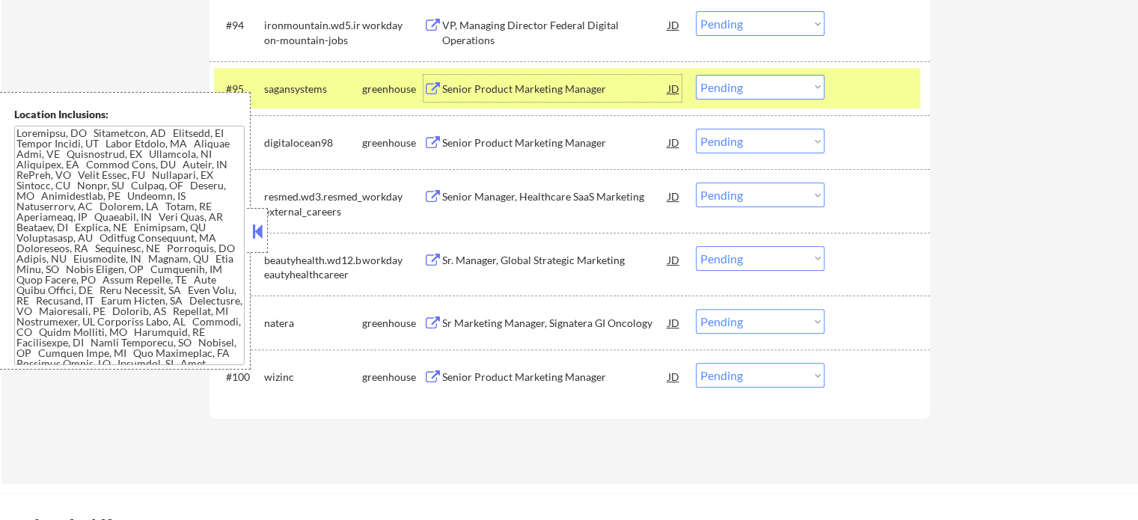
click at [757, 93] on select "Choose an option... Pending Applied Excluded (Questions) Excluded (Expired) Exc…" at bounding box center [760, 87] width 129 height 25
click at [696, 75] on select "Choose an option... Pending Applied Excluded (Questions) Excluded (Expired) Exc…" at bounding box center [760, 87] width 129 height 25
select select ""pending""
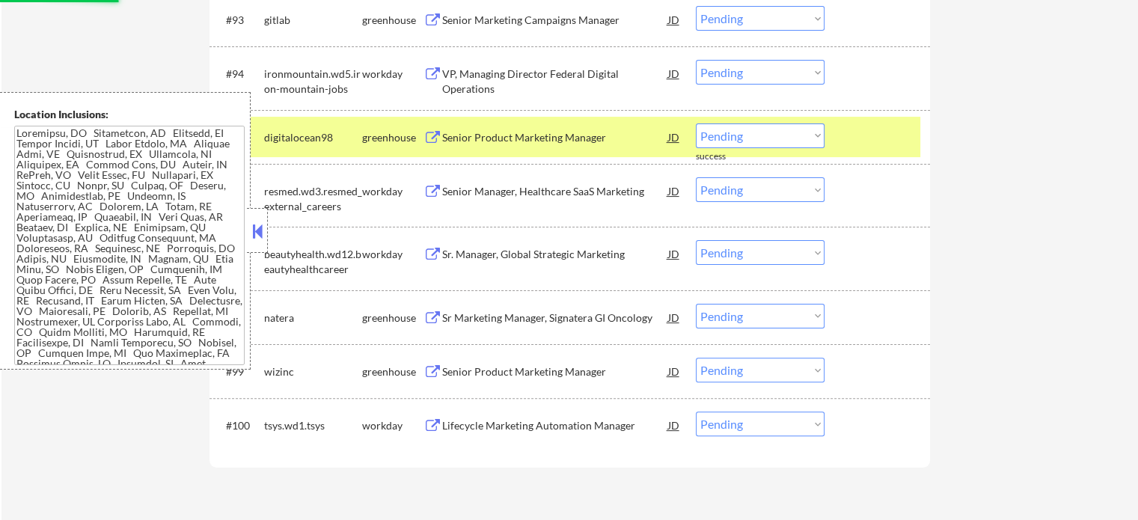
scroll to position [6024, 0]
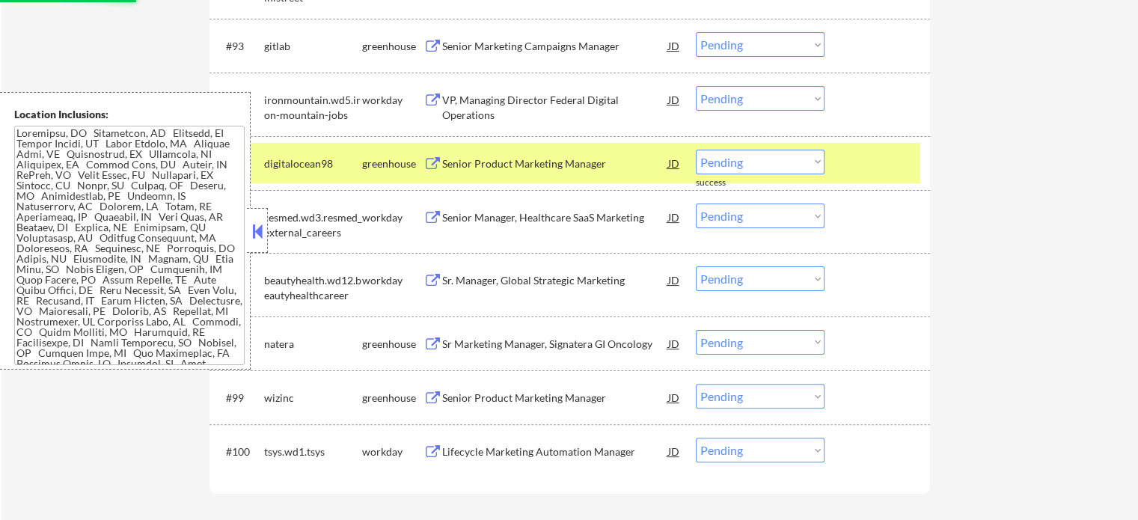
click at [874, 170] on div at bounding box center [879, 163] width 66 height 27
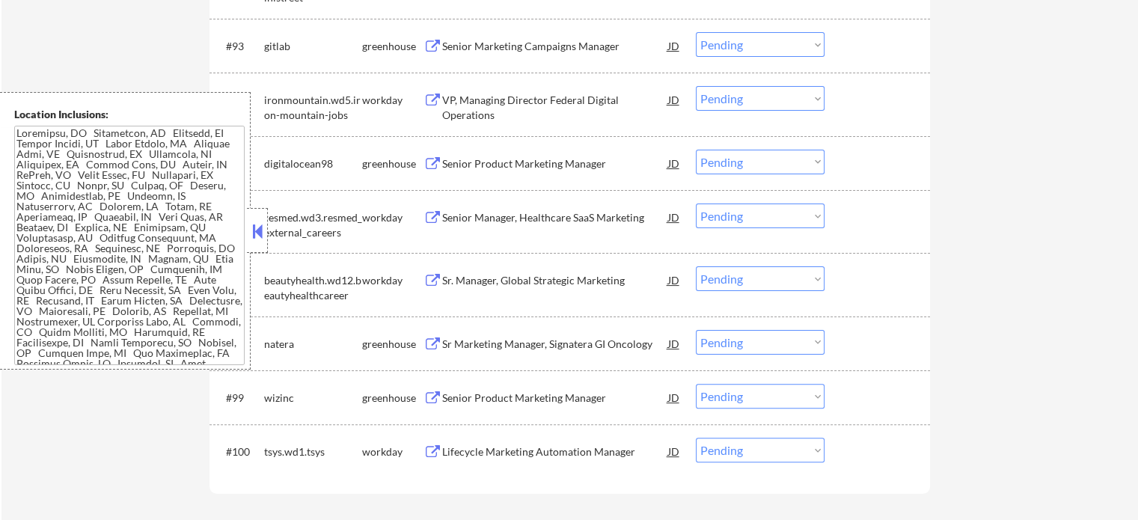
click at [464, 49] on div "Senior Marketing Campaigns Manager" at bounding box center [555, 46] width 226 height 15
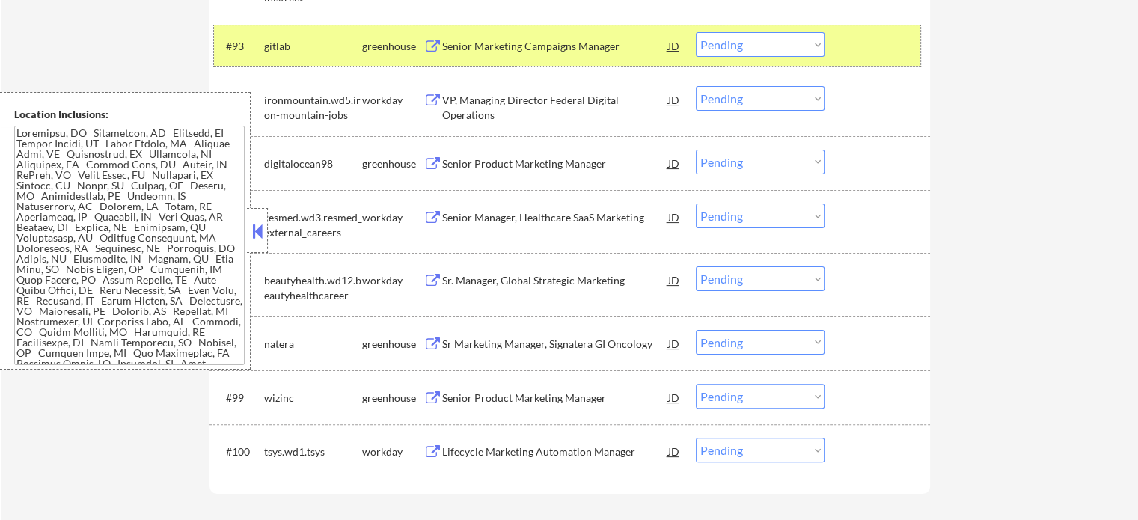
click at [898, 54] on div at bounding box center [879, 45] width 66 height 27
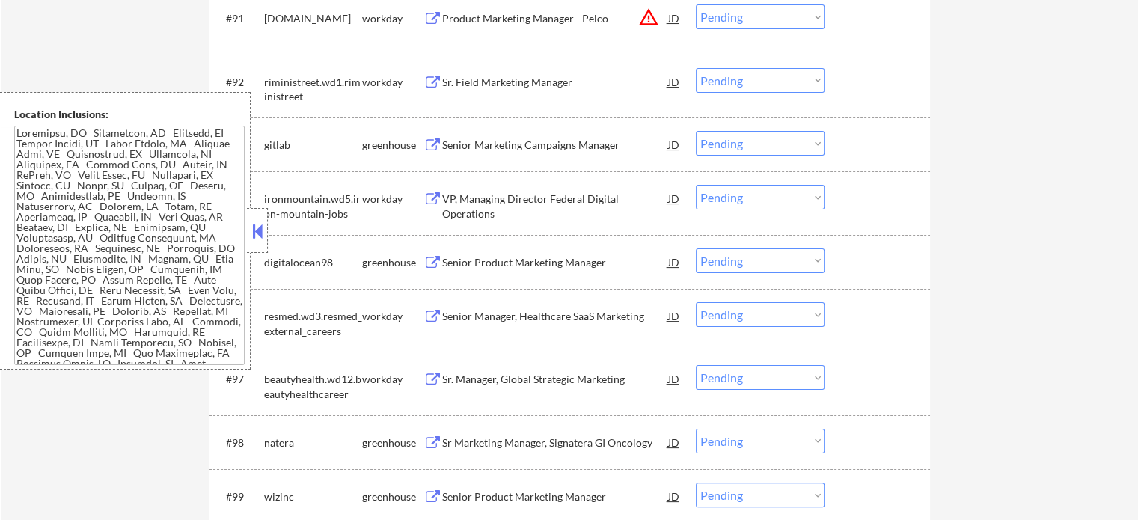
scroll to position [5874, 0]
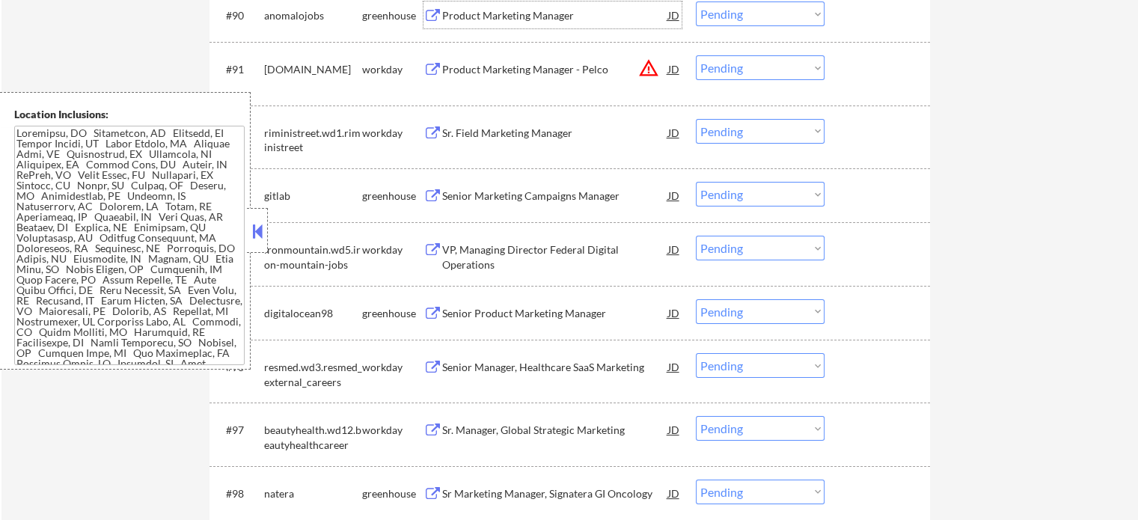
click at [476, 21] on div "Product Marketing Manager" at bounding box center [555, 15] width 226 height 15
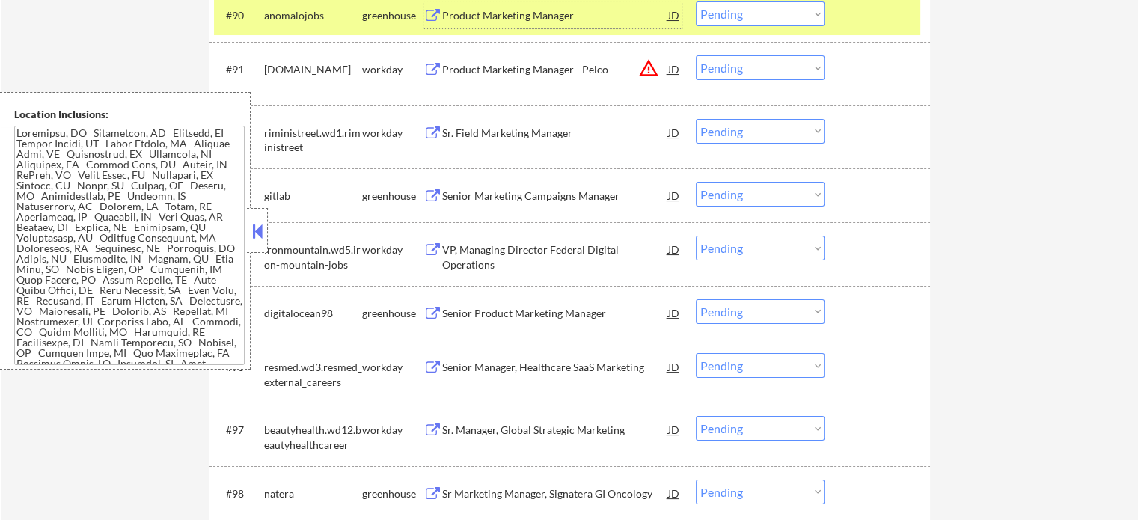
click at [759, 20] on select "Choose an option... Pending Applied Excluded (Questions) Excluded (Expired) Exc…" at bounding box center [760, 13] width 129 height 25
click at [696, 1] on select "Choose an option... Pending Applied Excluded (Questions) Excluded (Expired) Exc…" at bounding box center [760, 13] width 129 height 25
click at [869, 19] on div at bounding box center [879, 14] width 66 height 27
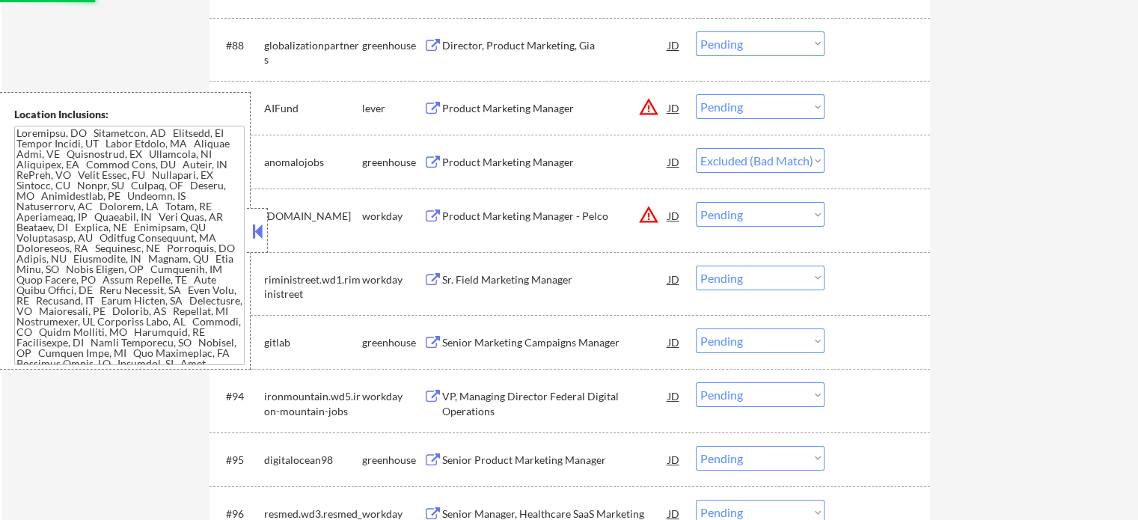
scroll to position [5725, 0]
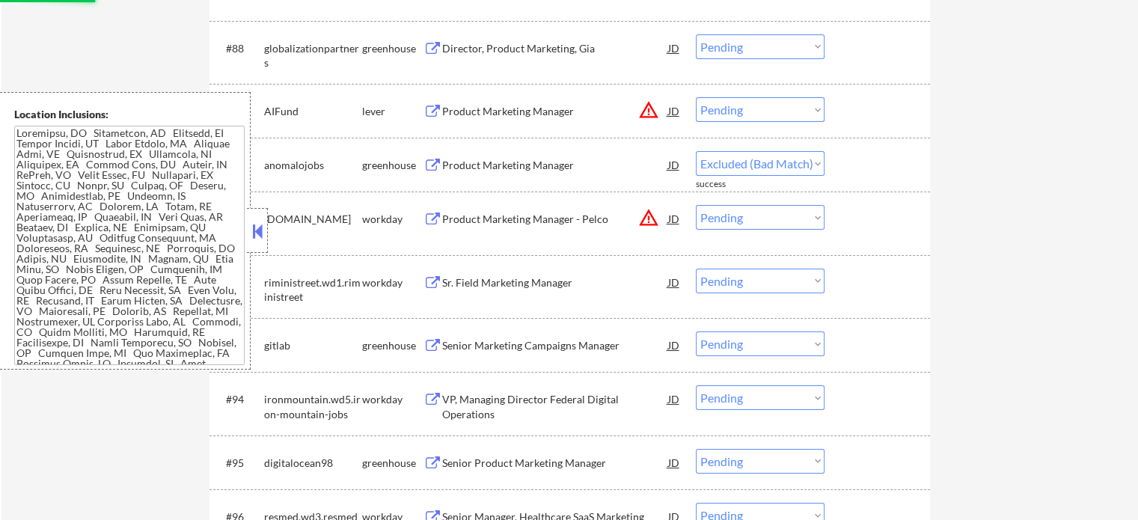
select select ""pending""
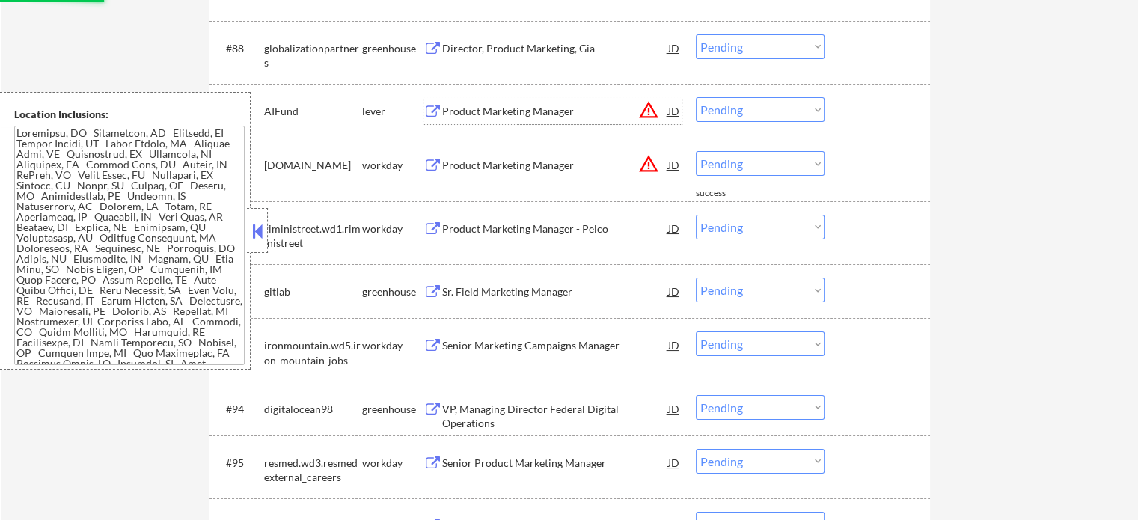
click at [457, 112] on div "Product Marketing Manager" at bounding box center [555, 111] width 226 height 15
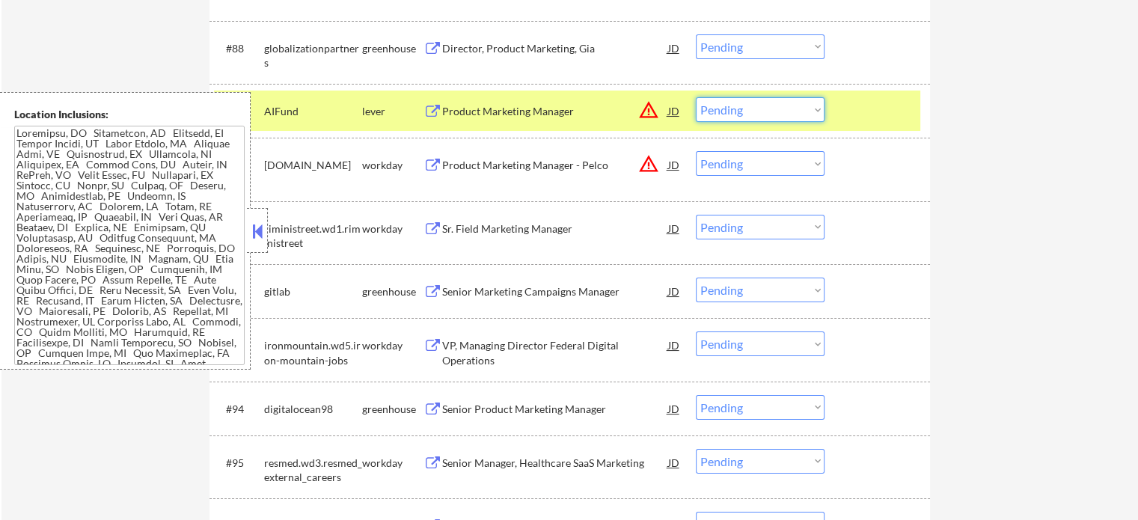
click at [732, 114] on select "Choose an option... Pending Applied Excluded (Questions) Excluded (Expired) Exc…" at bounding box center [760, 109] width 129 height 25
click at [696, 97] on select "Choose an option... Pending Applied Excluded (Questions) Excluded (Expired) Exc…" at bounding box center [760, 109] width 129 height 25
click at [854, 105] on div at bounding box center [879, 110] width 66 height 27
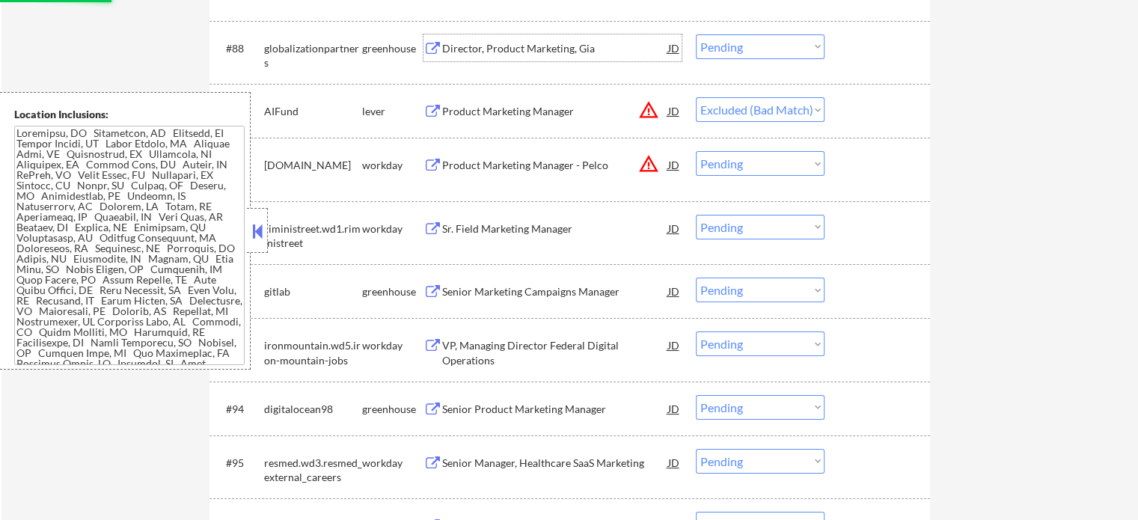
click at [506, 42] on div "Director, Product Marketing, Gia" at bounding box center [555, 48] width 226 height 15
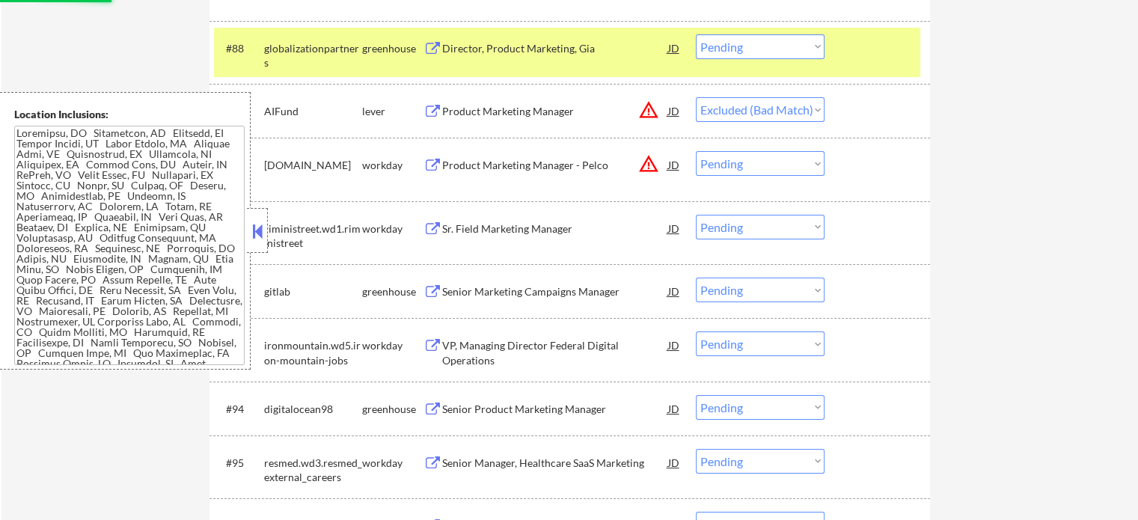
select select ""pending""
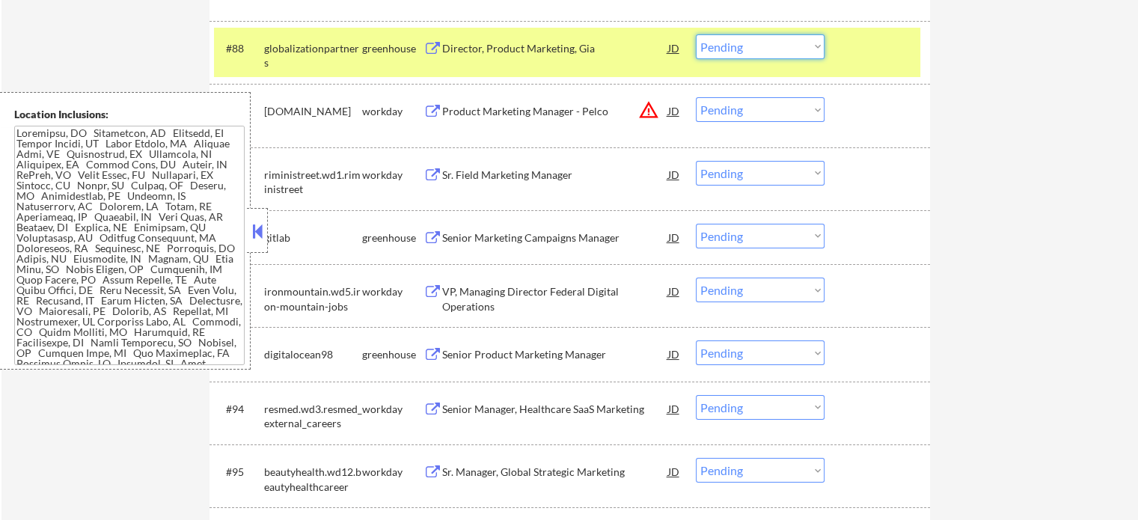
click at [736, 50] on select "Choose an option... Pending Applied Excluded (Questions) Excluded (Expired) Exc…" at bounding box center [760, 46] width 129 height 25
click at [696, 34] on select "Choose an option... Pending Applied Excluded (Questions) Excluded (Expired) Exc…" at bounding box center [760, 46] width 129 height 25
click at [863, 52] on div at bounding box center [879, 47] width 66 height 27
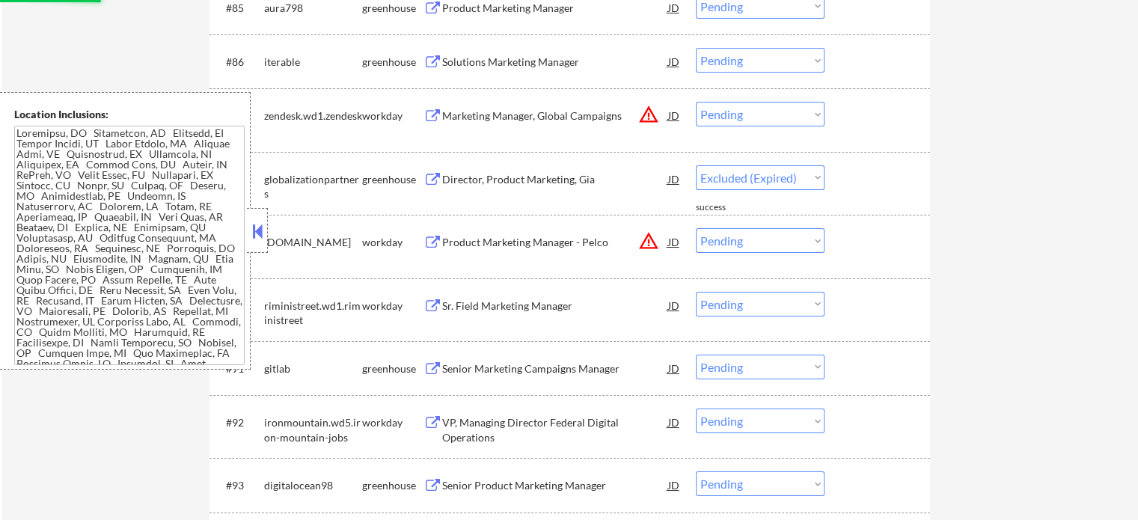
scroll to position [5575, 0]
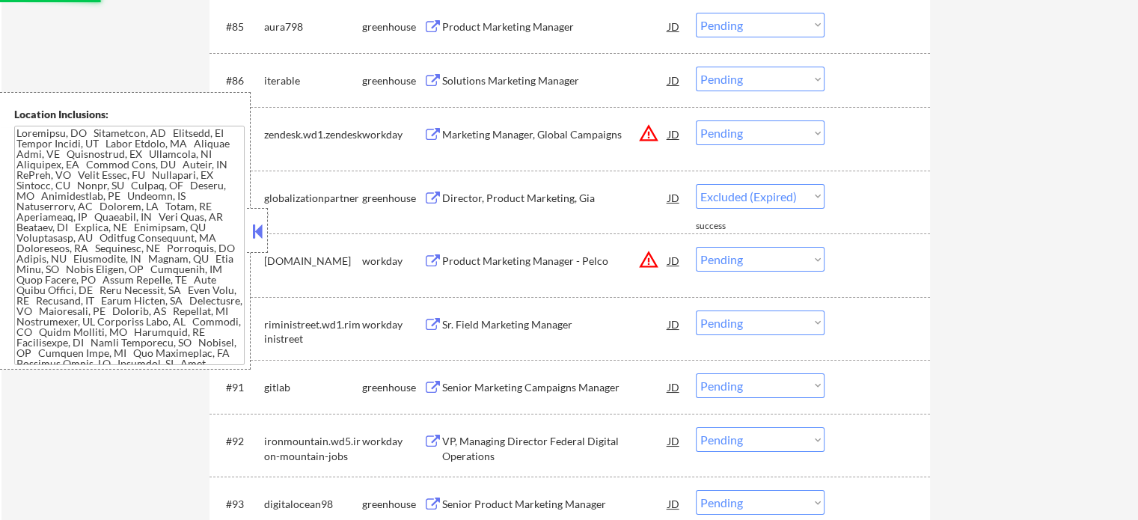
select select ""pending""
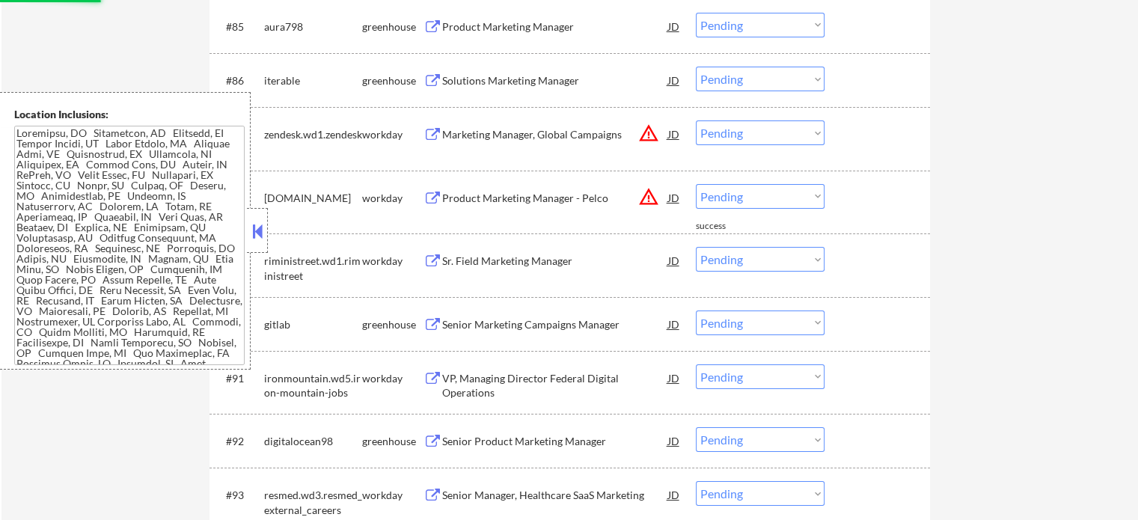
click at [503, 82] on div "Solutions Marketing Manager" at bounding box center [555, 80] width 226 height 15
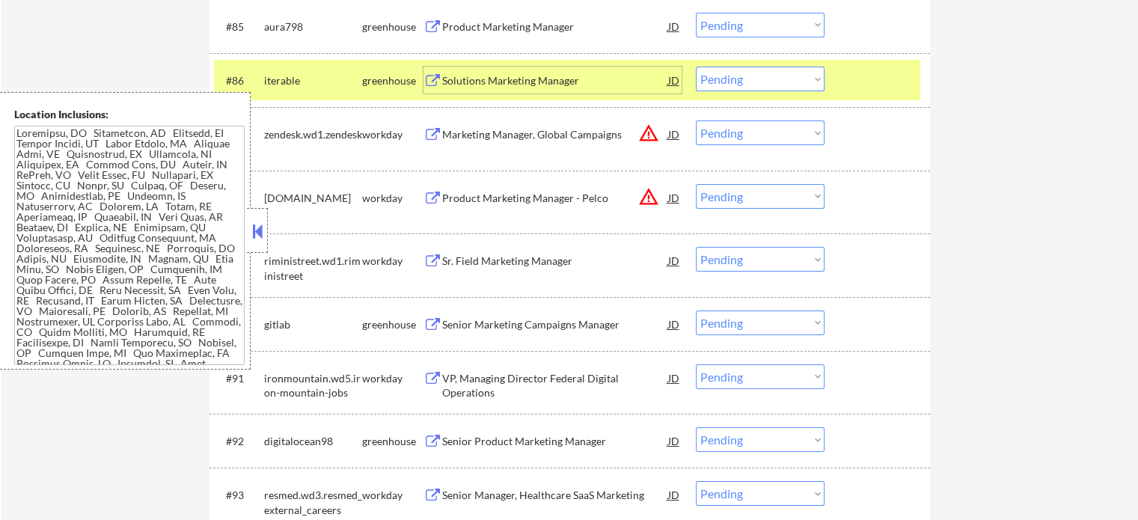
click at [897, 102] on div "#86 iterable greenhouse Solutions Marketing Manager JD warning_amber Choose an …" at bounding box center [569, 80] width 720 height 54
drag, startPoint x: 874, startPoint y: 98, endPoint x: 692, endPoint y: 91, distance: 181.9
click at [869, 97] on div "#86 iterable greenhouse Solutions Marketing Manager JD warning_amber Choose an …" at bounding box center [567, 80] width 706 height 40
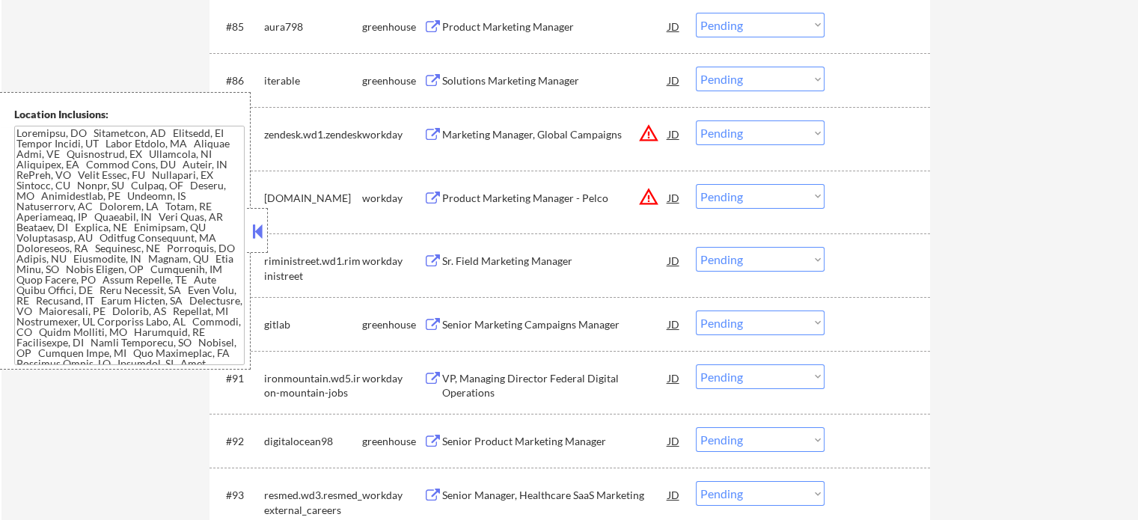
click at [596, 134] on div "Marketing Manager, Global Campaigns" at bounding box center [555, 134] width 226 height 15
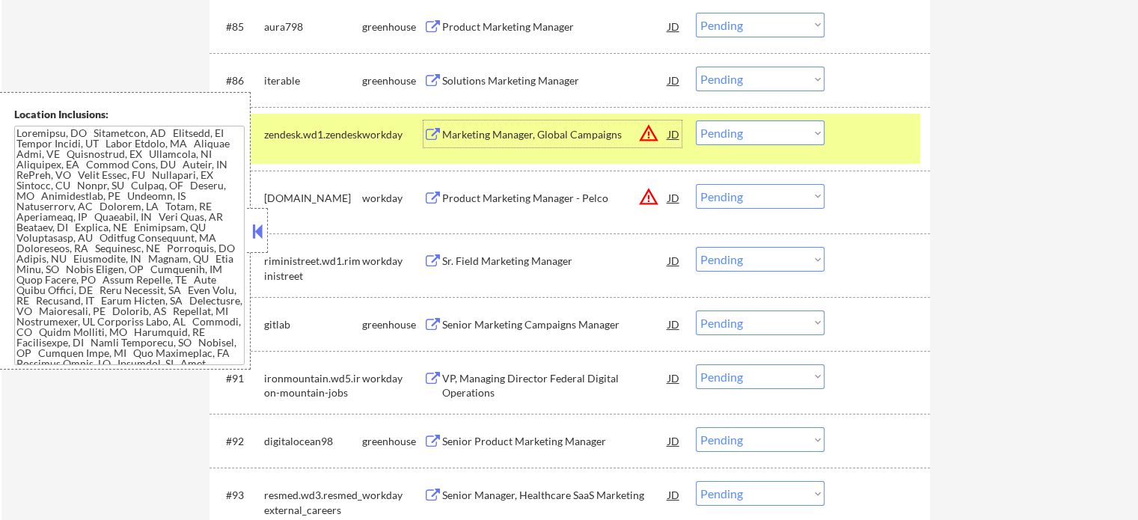
click at [851, 143] on div at bounding box center [879, 133] width 66 height 27
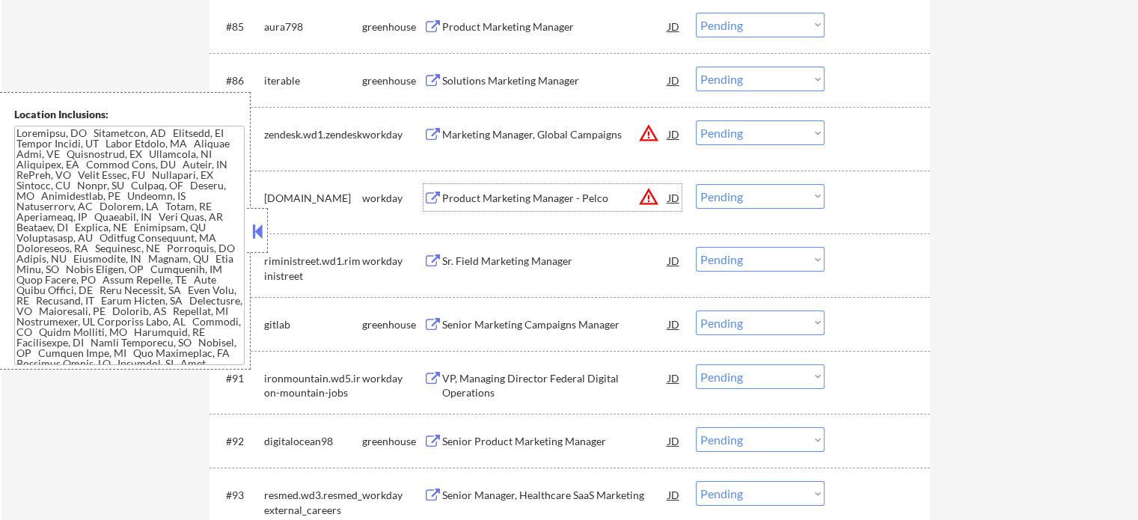
click at [565, 203] on div "Product Marketing Manager - Pelco" at bounding box center [555, 198] width 226 height 15
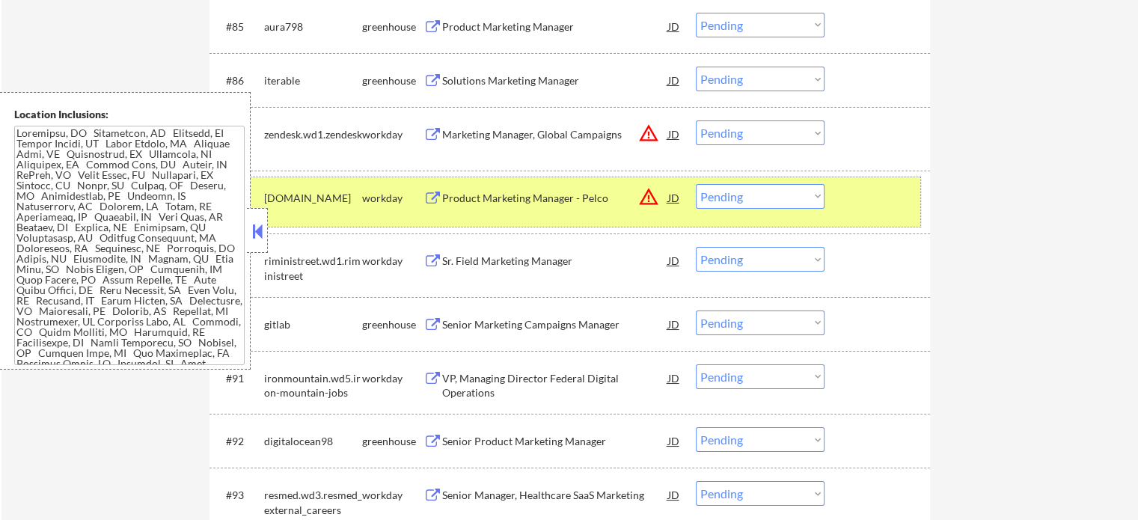
click at [864, 214] on div "#88 [DOMAIN_NAME] workday Product Marketing Manager - Pelco JD warning_amber Ch…" at bounding box center [567, 201] width 706 height 49
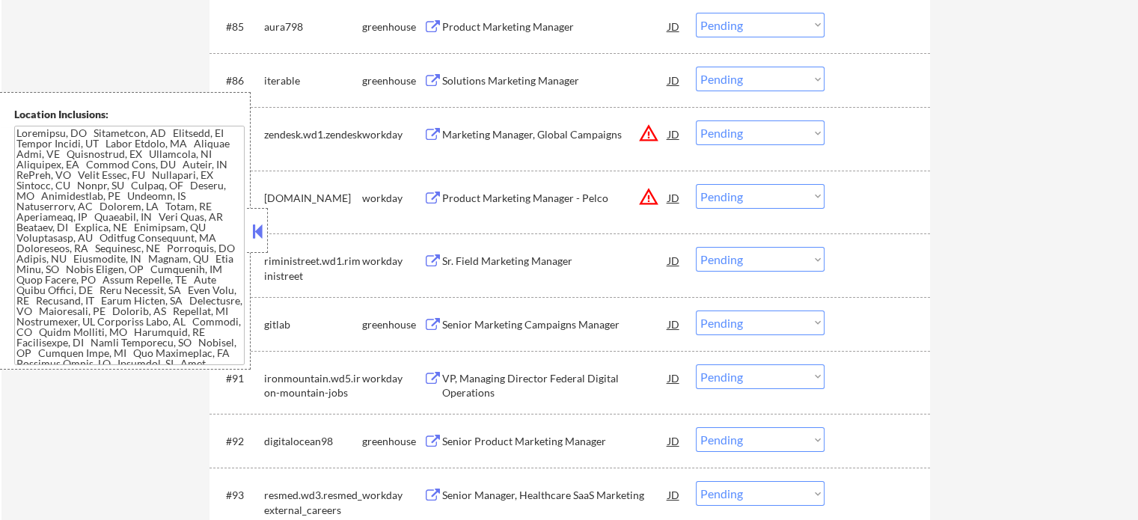
click at [565, 259] on div "Sr. Field Marketing Manager" at bounding box center [555, 261] width 226 height 15
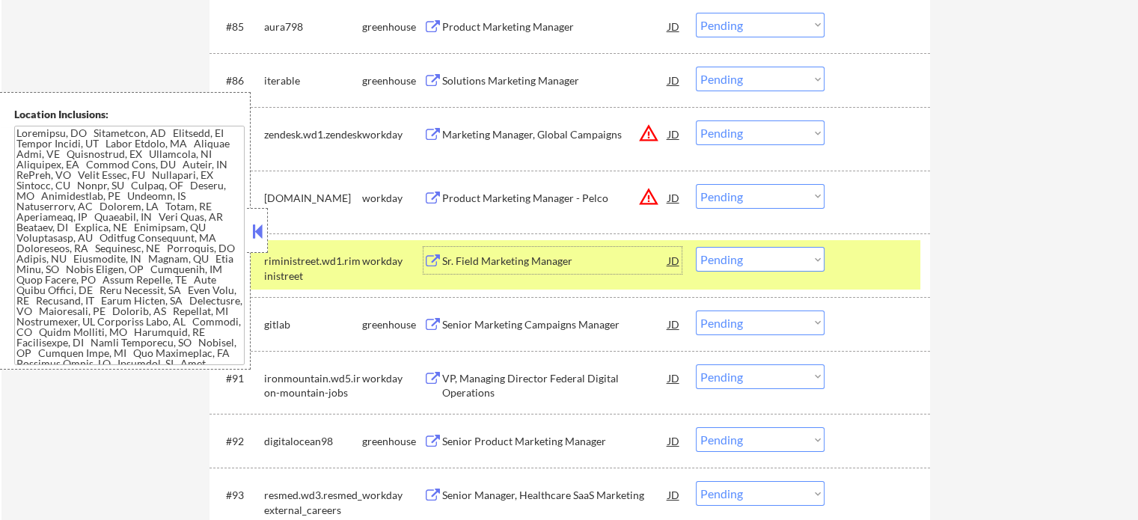
click at [868, 282] on div "#89 riministreet.wd1.riministreet workday Sr. Field Marketing Manager JD warnin…" at bounding box center [567, 264] width 706 height 49
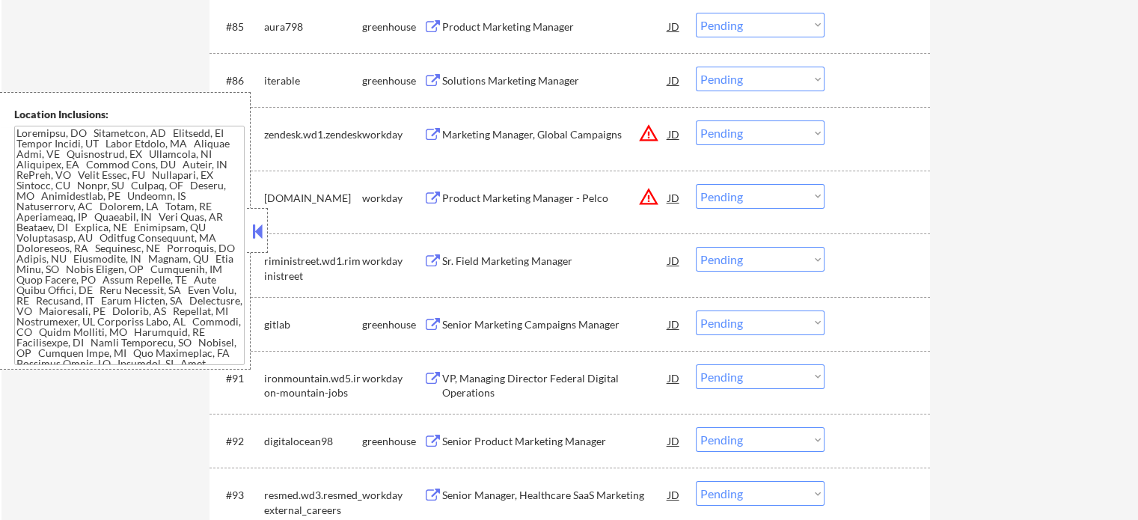
click at [607, 332] on div "Senior Marketing Campaigns Manager" at bounding box center [555, 323] width 226 height 27
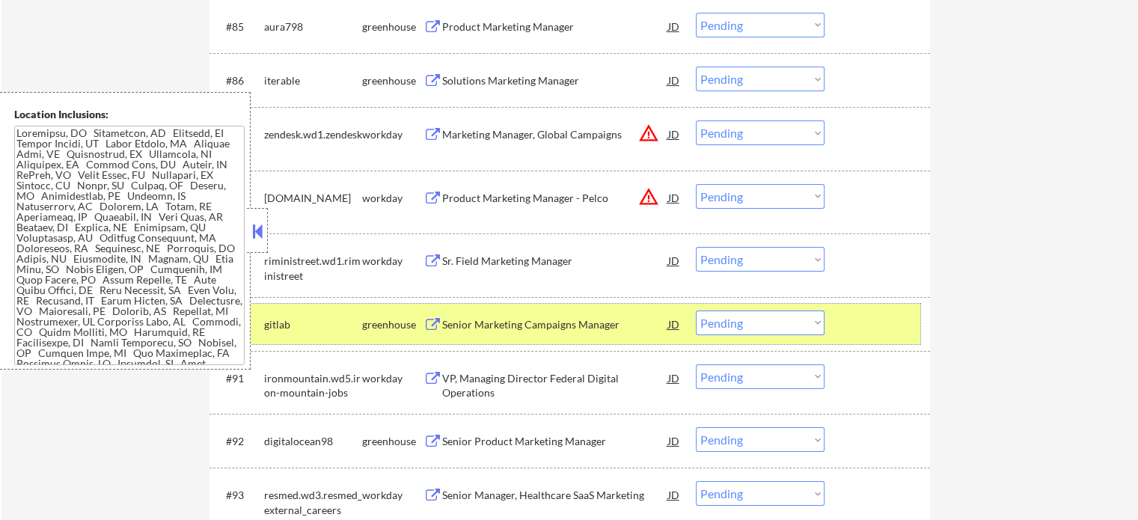
click at [874, 319] on div at bounding box center [879, 323] width 66 height 27
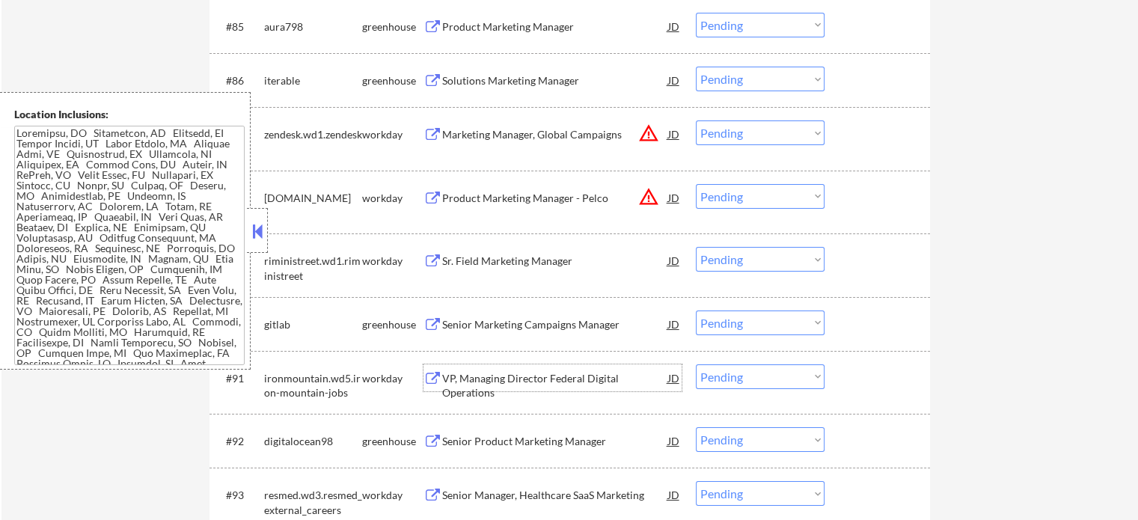
click at [609, 377] on div "VP, Managing Director Federal Digital Operations" at bounding box center [555, 385] width 226 height 29
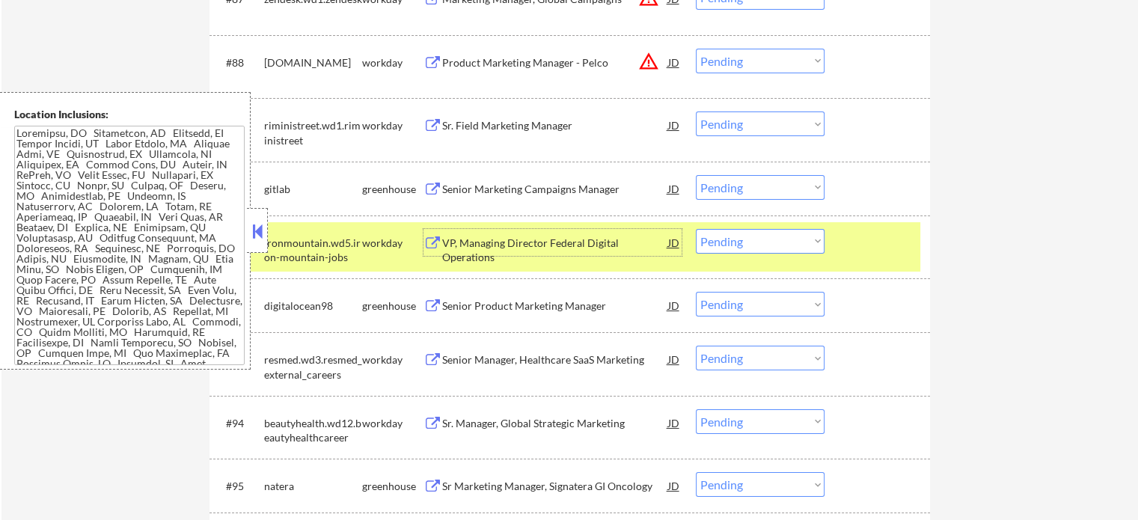
scroll to position [5799, 0]
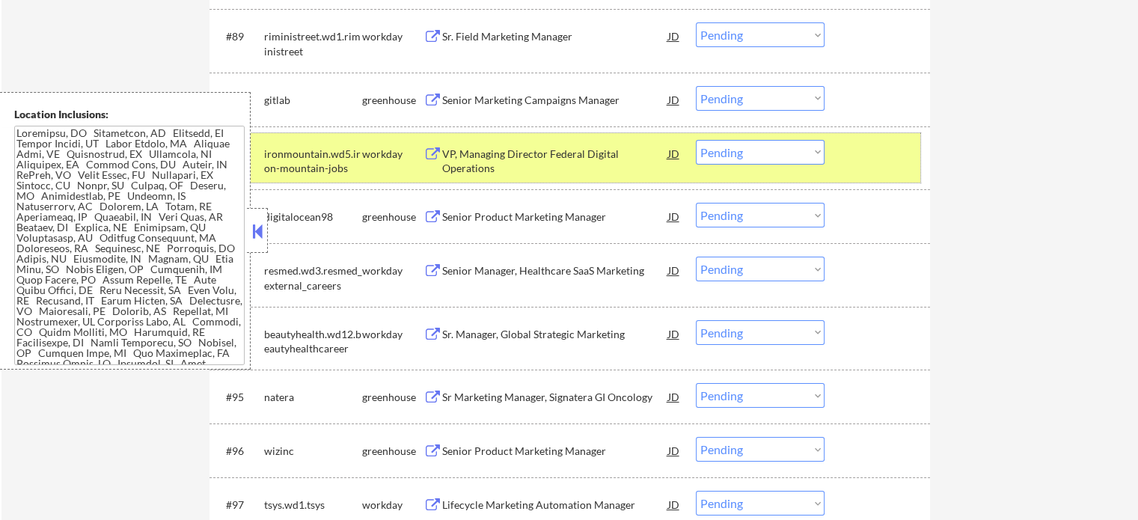
click at [868, 174] on div "#91 ironmountain.wd5.iron-mountain-jobs workday VP, Managing Director Federal D…" at bounding box center [567, 157] width 706 height 49
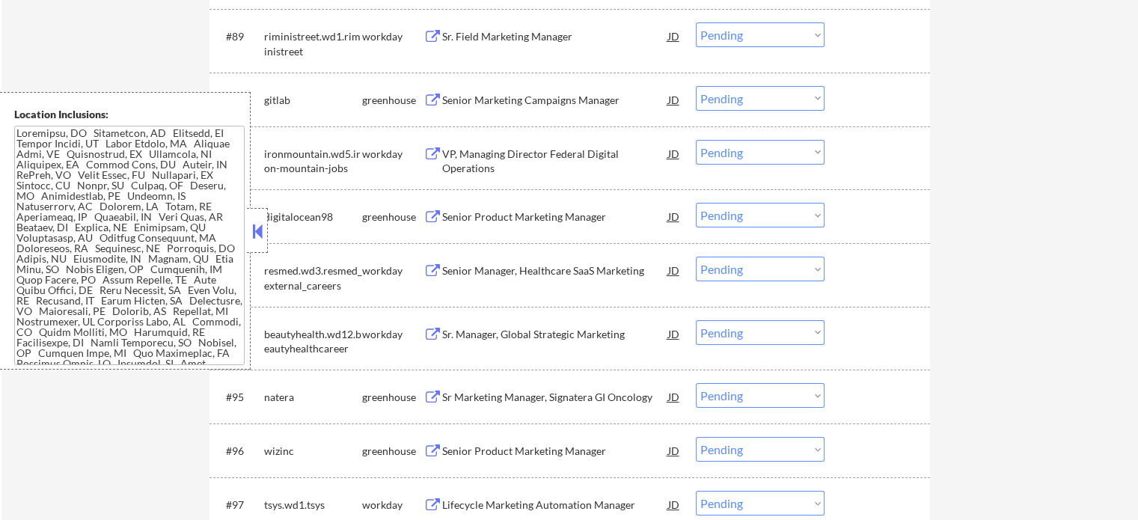
click at [458, 223] on div "Senior Product Marketing Manager" at bounding box center [555, 216] width 226 height 15
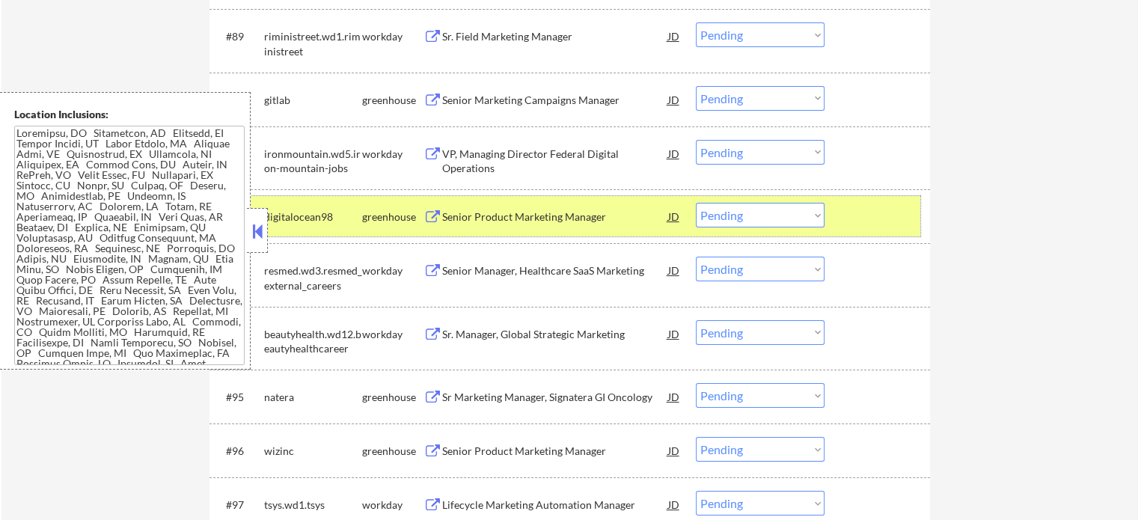
click at [881, 227] on div at bounding box center [879, 216] width 66 height 27
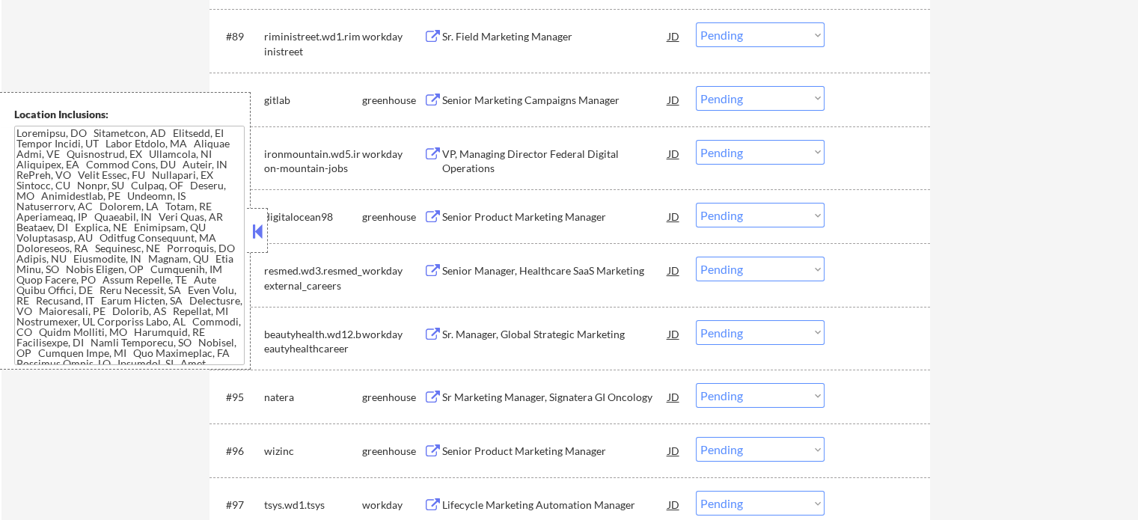
click at [596, 265] on div "Senior Manager, Healthcare SaaS Marketing" at bounding box center [555, 270] width 226 height 15
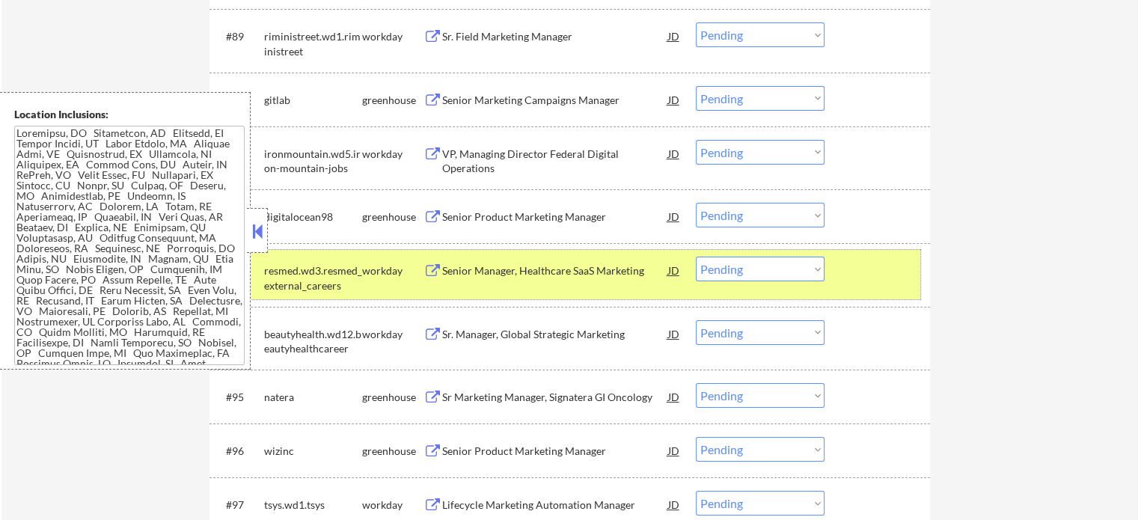
click at [878, 294] on div "#93 resmed.wd3.resmed_external_careers workday Senior Manager, Healthcare SaaS …" at bounding box center [567, 274] width 706 height 49
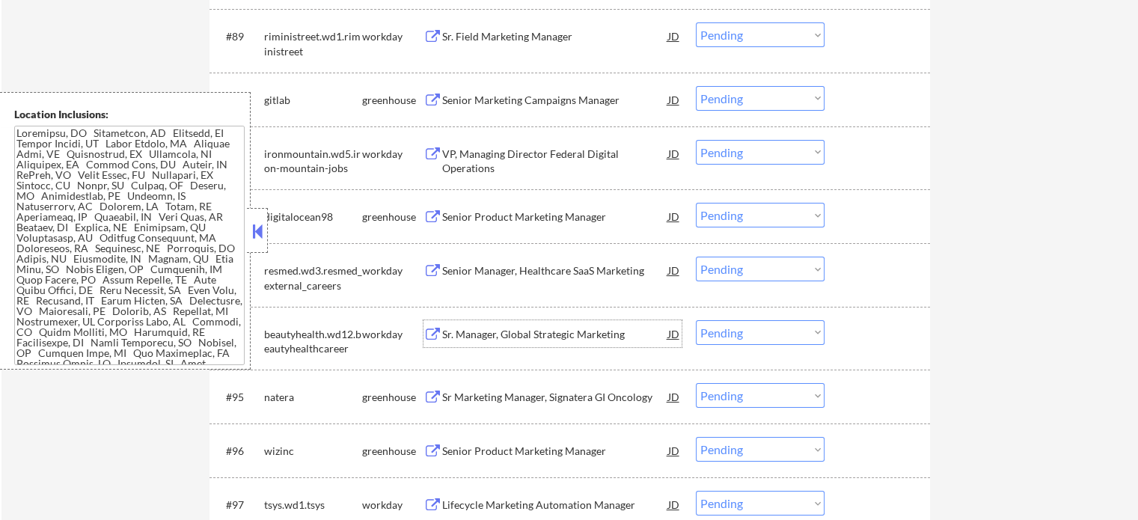
click at [584, 337] on div "Sr. Manager, Global Strategic Marketing" at bounding box center [555, 334] width 226 height 15
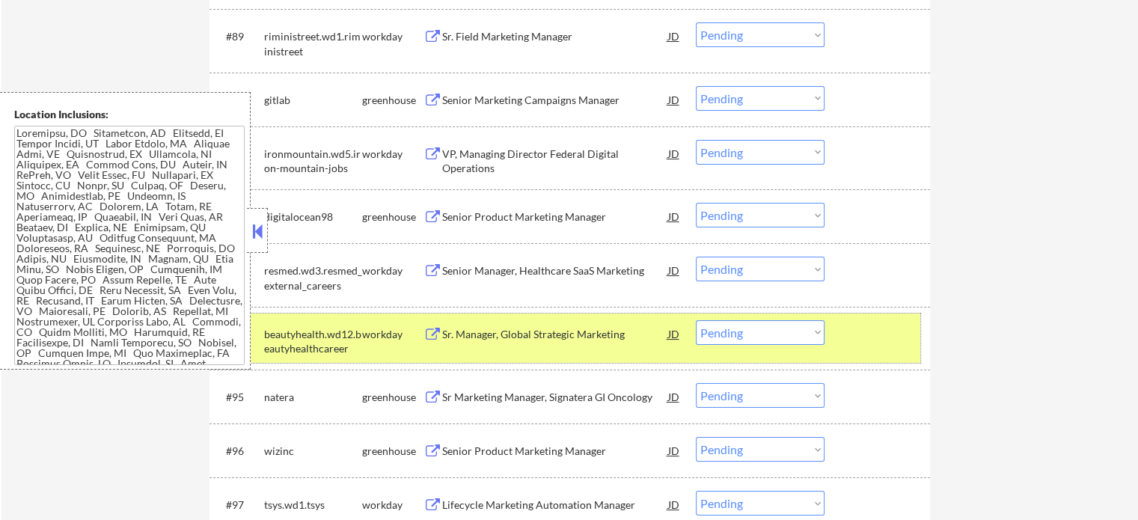
click at [854, 343] on div at bounding box center [879, 333] width 66 height 27
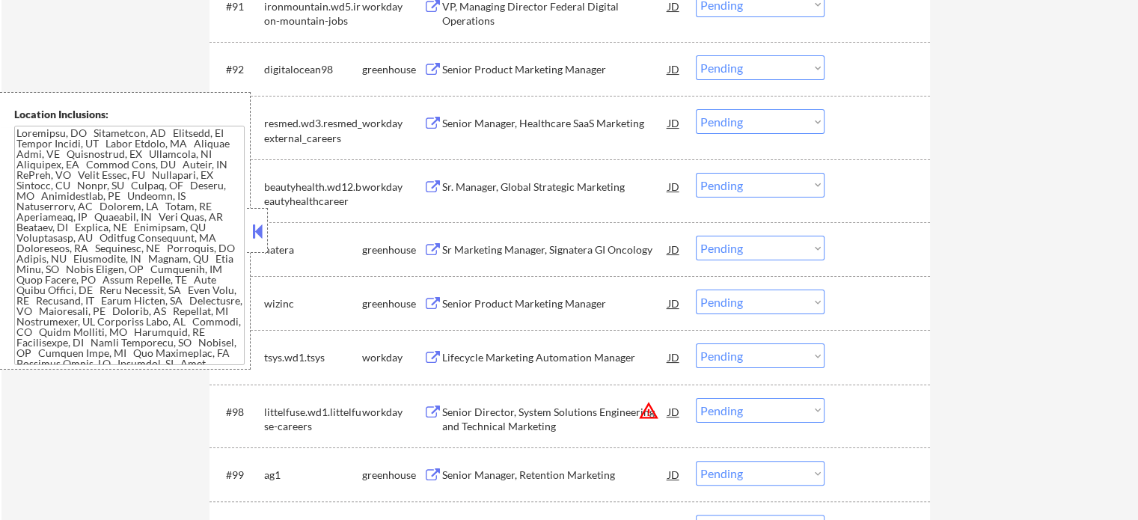
scroll to position [5949, 0]
click at [537, 248] on div "Sr Marketing Manager, Signatera GI Oncology" at bounding box center [555, 247] width 226 height 15
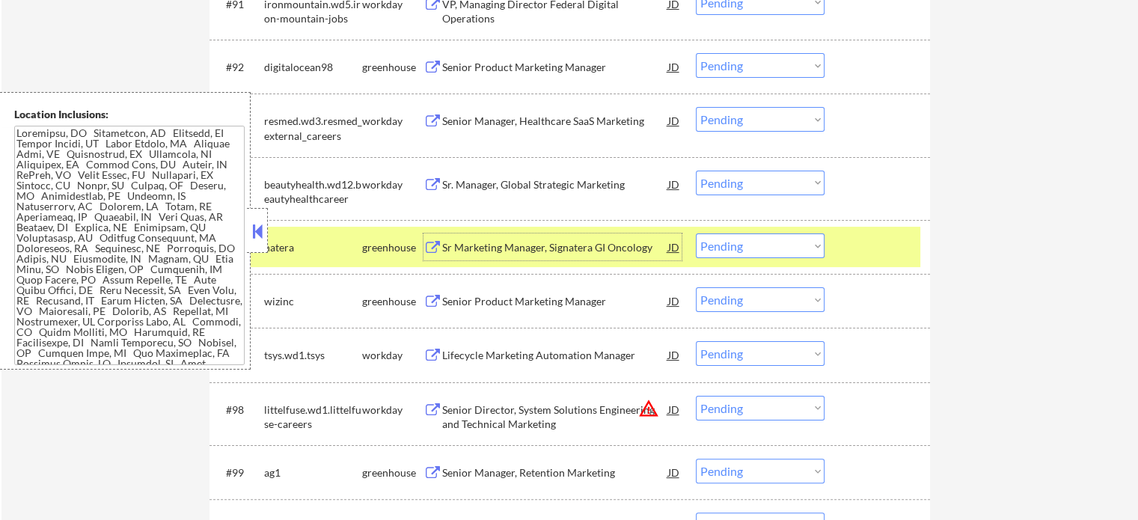
click at [870, 256] on div at bounding box center [879, 246] width 66 height 27
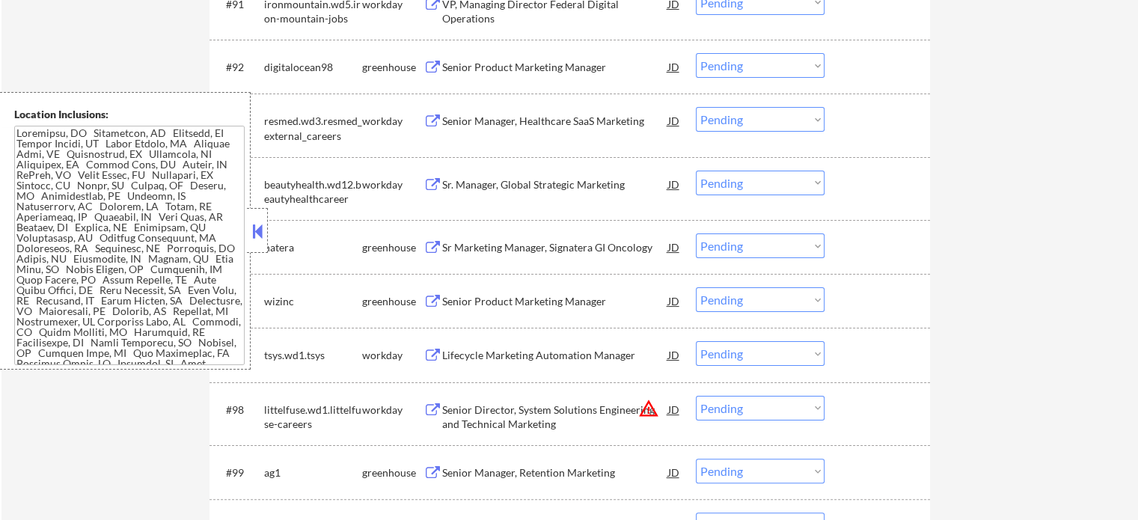
click at [533, 293] on div "Senior Product Marketing Manager" at bounding box center [555, 300] width 226 height 27
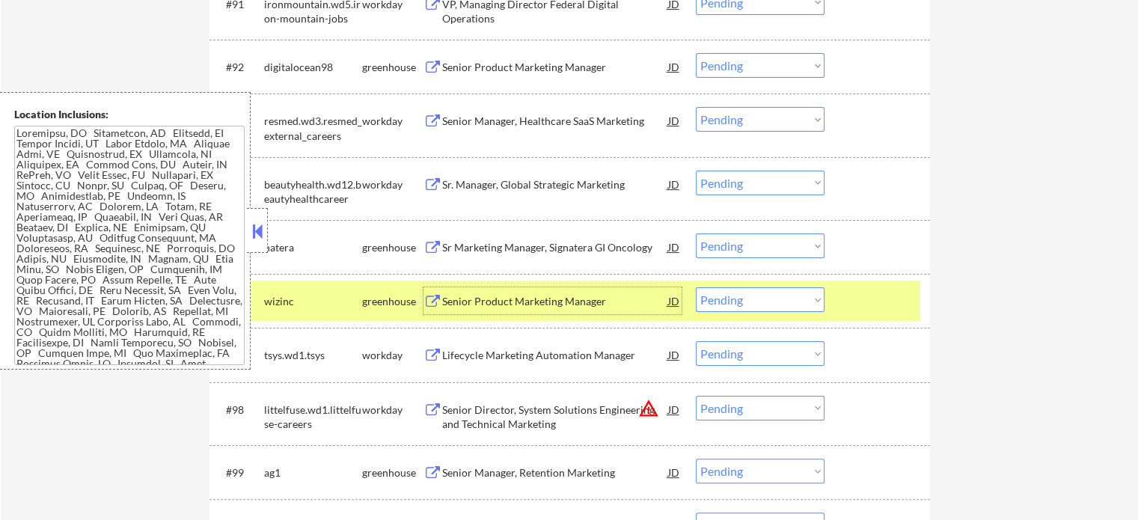
click at [864, 306] on div at bounding box center [879, 300] width 66 height 27
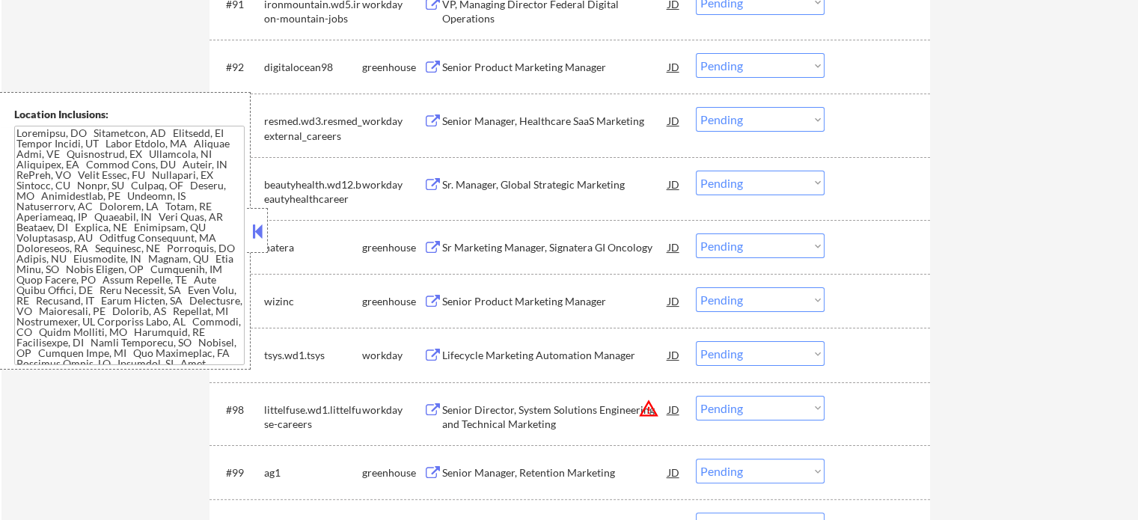
click at [587, 245] on div "Sr Marketing Manager, Signatera GI Oncology" at bounding box center [555, 247] width 226 height 15
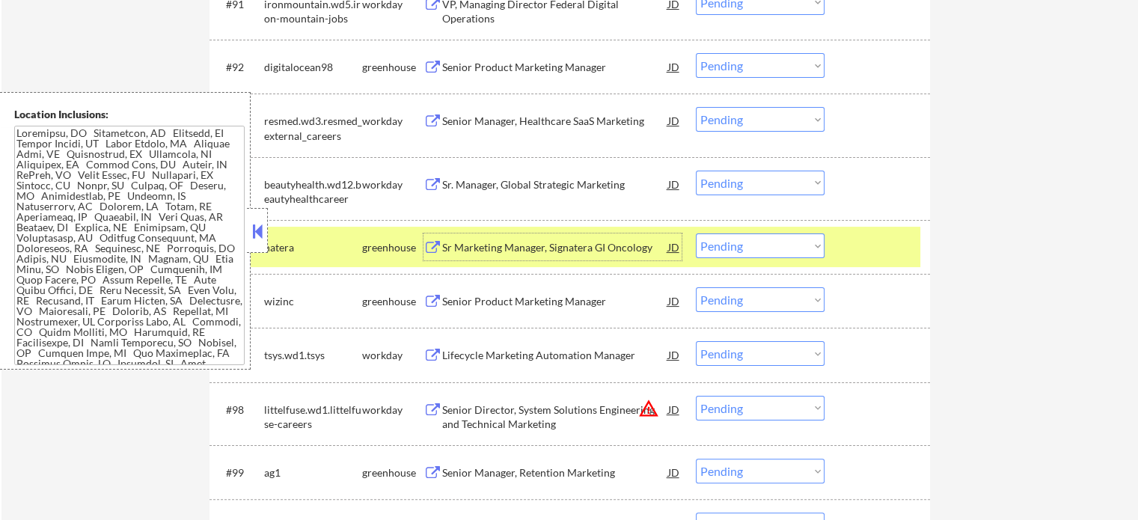
click at [897, 253] on div at bounding box center [879, 246] width 66 height 27
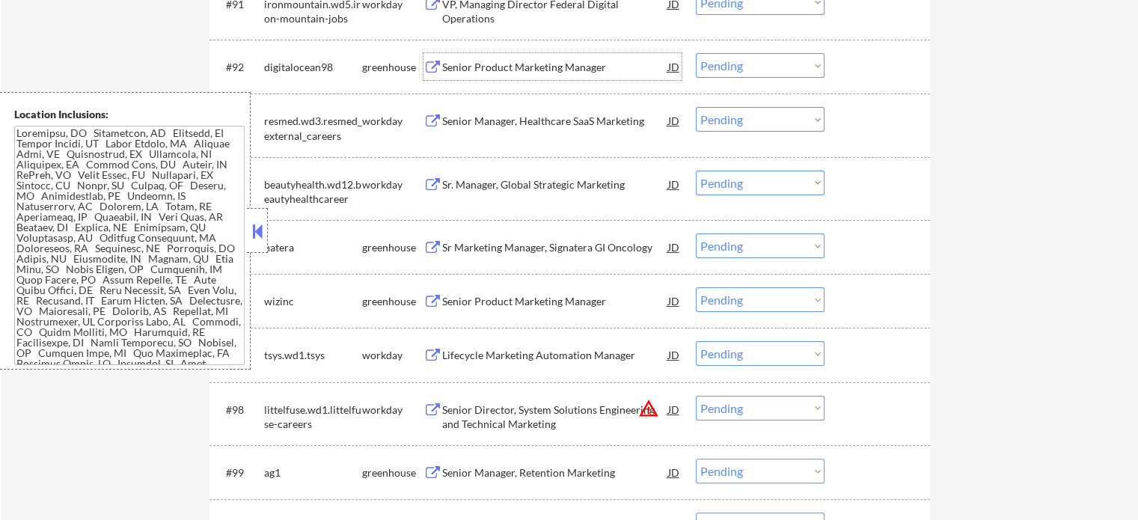
click at [572, 65] on div "Senior Product Marketing Manager" at bounding box center [555, 67] width 226 height 15
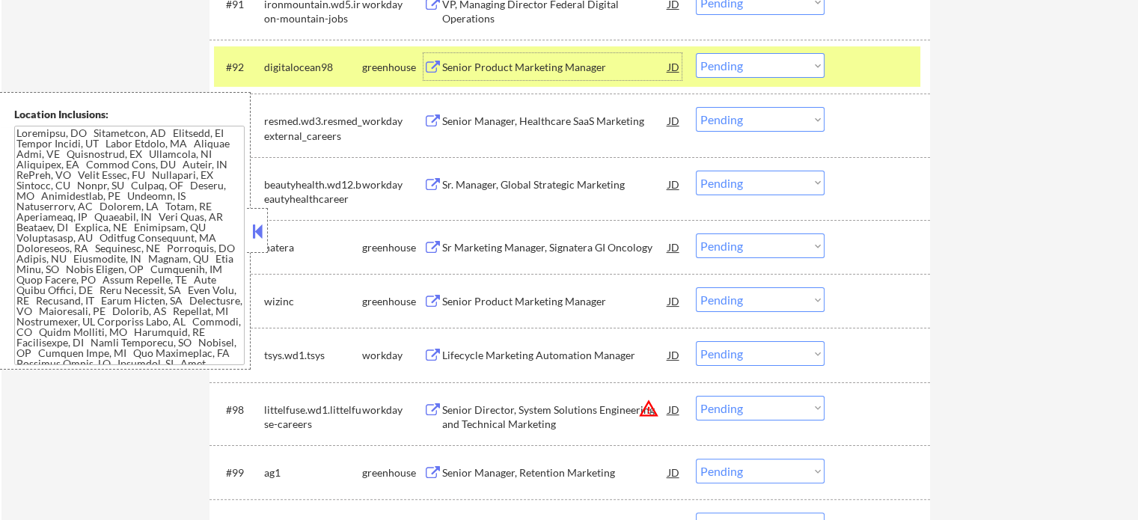
click at [783, 62] on select "Choose an option... Pending Applied Excluded (Questions) Excluded (Expired) Exc…" at bounding box center [760, 65] width 129 height 25
click at [696, 53] on select "Choose an option... Pending Applied Excluded (Questions) Excluded (Expired) Exc…" at bounding box center [760, 65] width 129 height 25
click at [860, 57] on div at bounding box center [879, 66] width 66 height 27
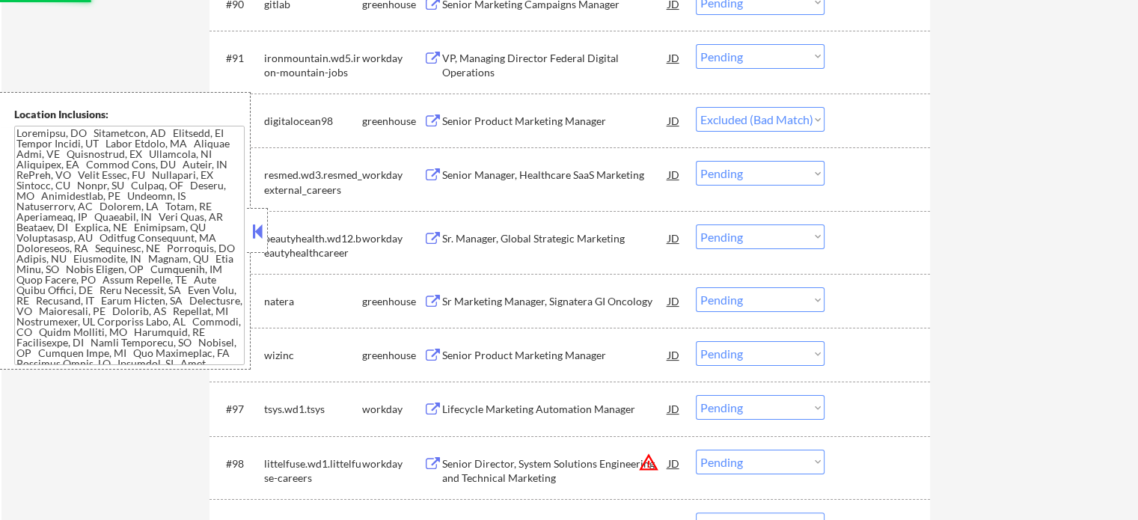
scroll to position [5874, 0]
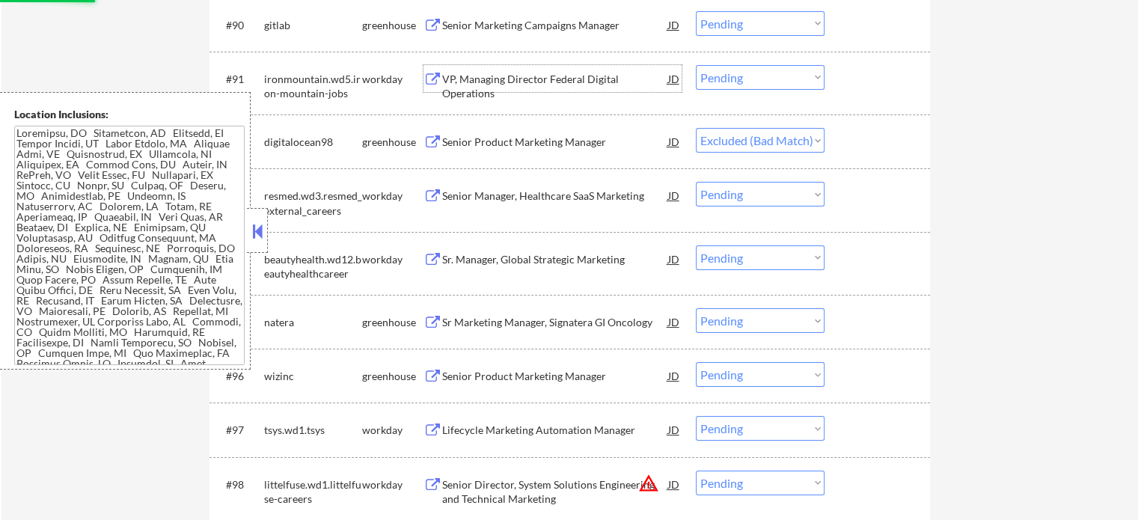
click at [517, 88] on div "VP, Managing Director Federal Digital Operations" at bounding box center [555, 78] width 226 height 27
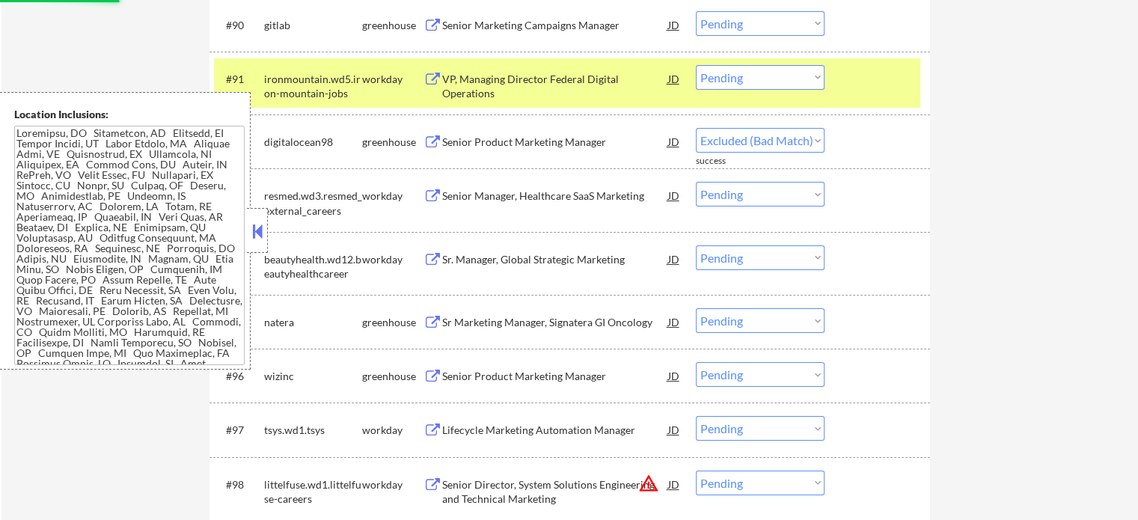
select select ""pending""
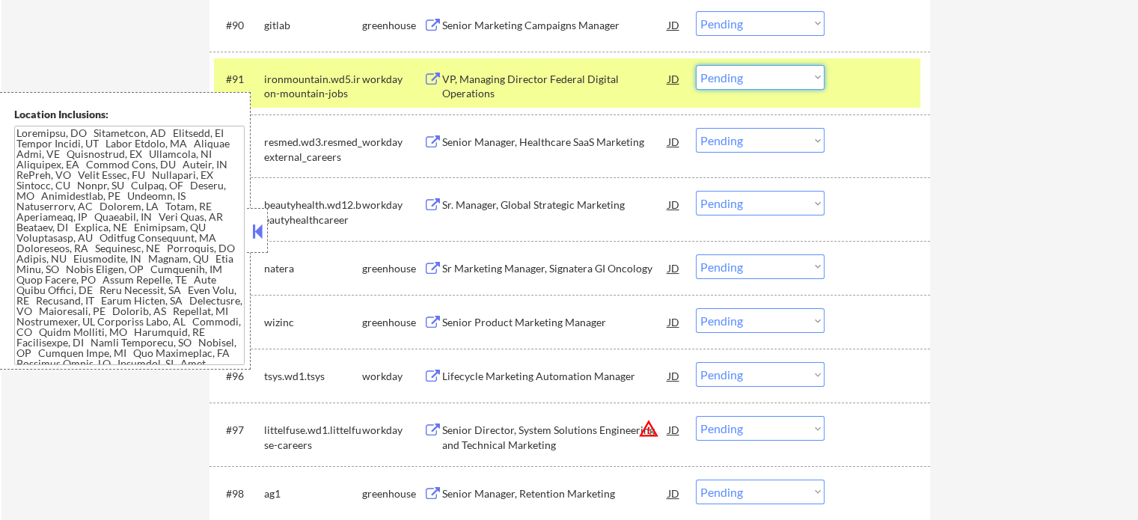
click at [780, 87] on select "Choose an option... Pending Applied Excluded (Questions) Excluded (Expired) Exc…" at bounding box center [760, 77] width 129 height 25
click at [696, 65] on select "Choose an option... Pending Applied Excluded (Questions) Excluded (Expired) Exc…" at bounding box center [760, 77] width 129 height 25
click at [849, 92] on div "#91 ironmountain.wd5.iron-mountain-jobs workday VP, Managing Director Federal D…" at bounding box center [567, 82] width 706 height 49
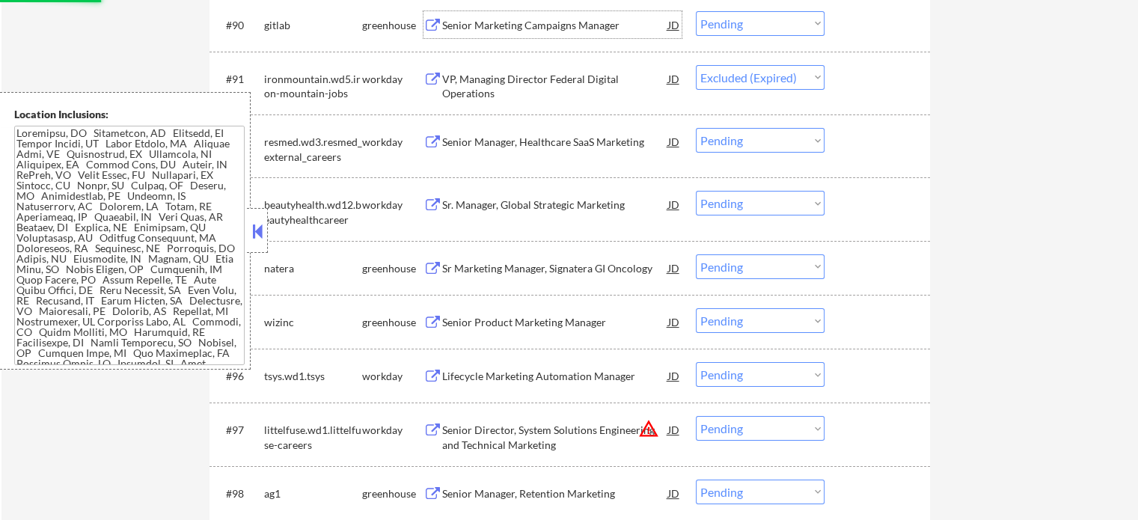
click at [450, 24] on div "Senior Marketing Campaigns Manager" at bounding box center [555, 25] width 226 height 15
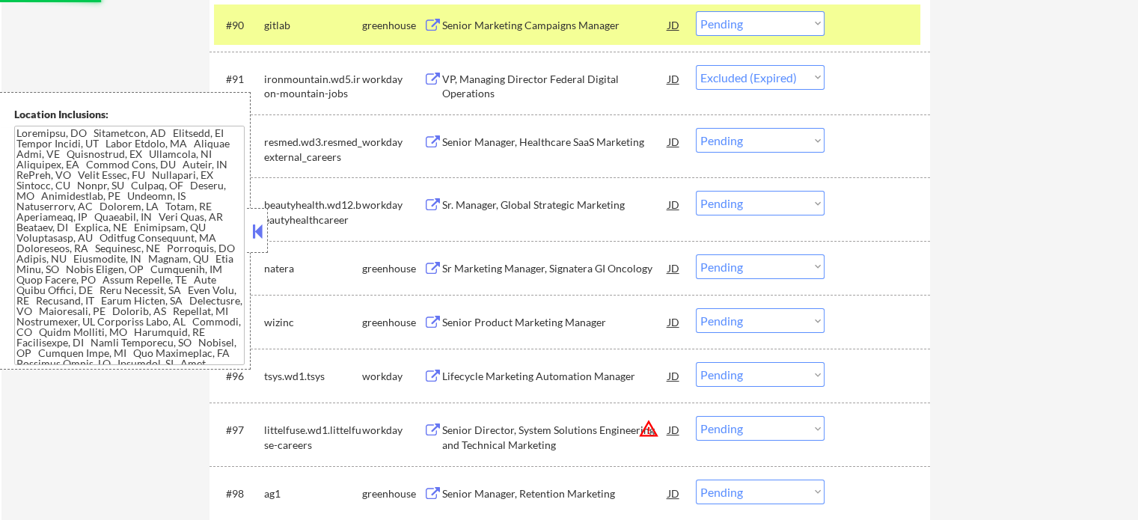
select select ""pending""
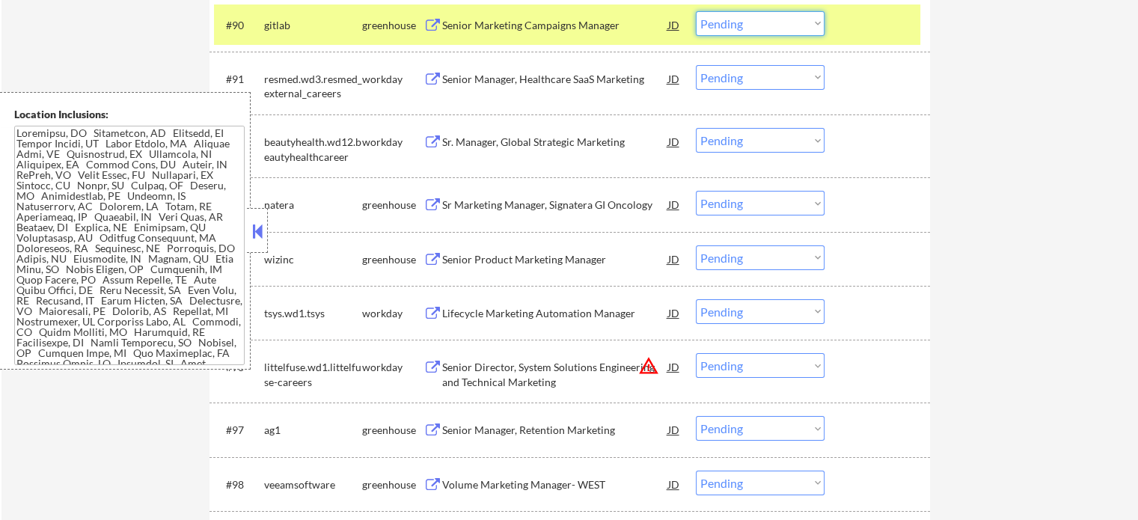
click at [782, 18] on select "Choose an option... Pending Applied Excluded (Questions) Excluded (Expired) Exc…" at bounding box center [760, 23] width 129 height 25
click at [696, 11] on select "Choose an option... Pending Applied Excluded (Questions) Excluded (Expired) Exc…" at bounding box center [760, 23] width 129 height 25
click at [851, 28] on div at bounding box center [879, 24] width 66 height 27
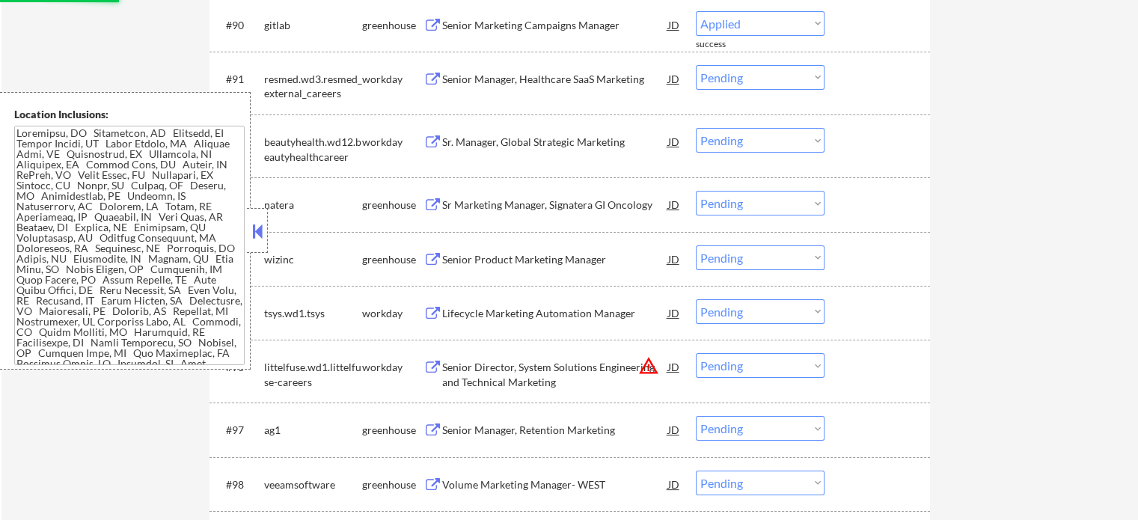
select select ""pending""
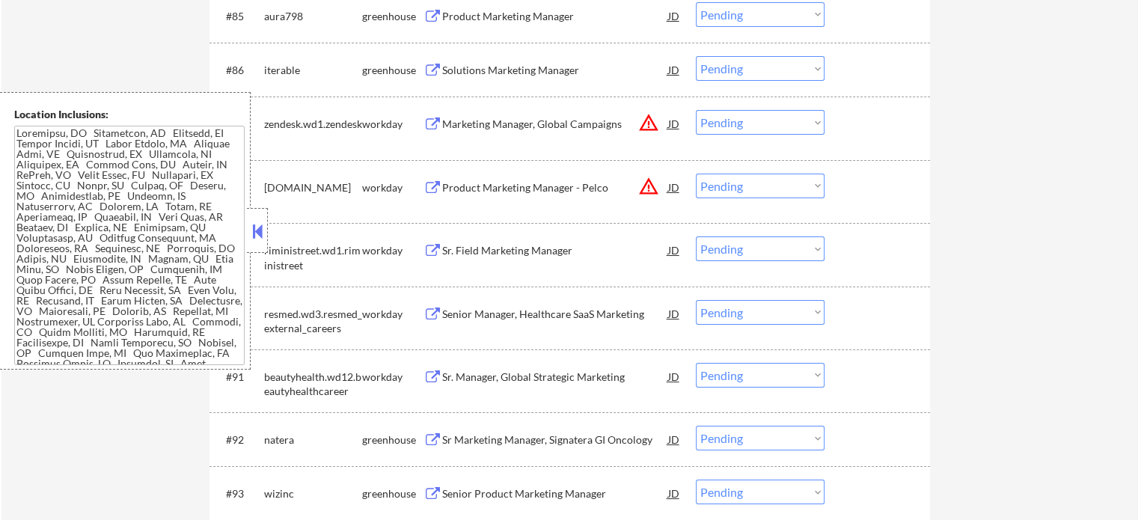
scroll to position [5500, 0]
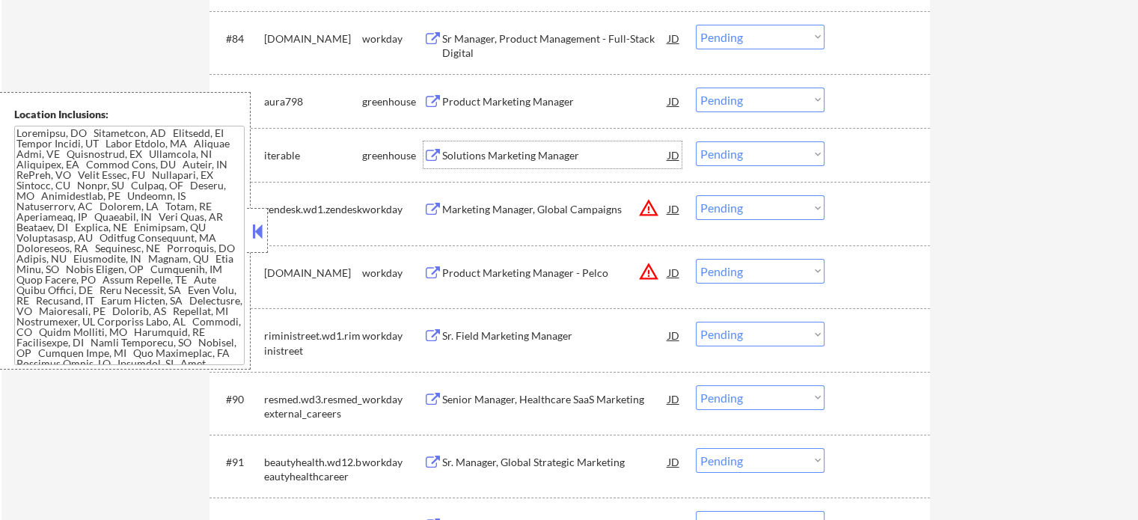
click at [485, 149] on div "Solutions Marketing Manager" at bounding box center [555, 155] width 226 height 15
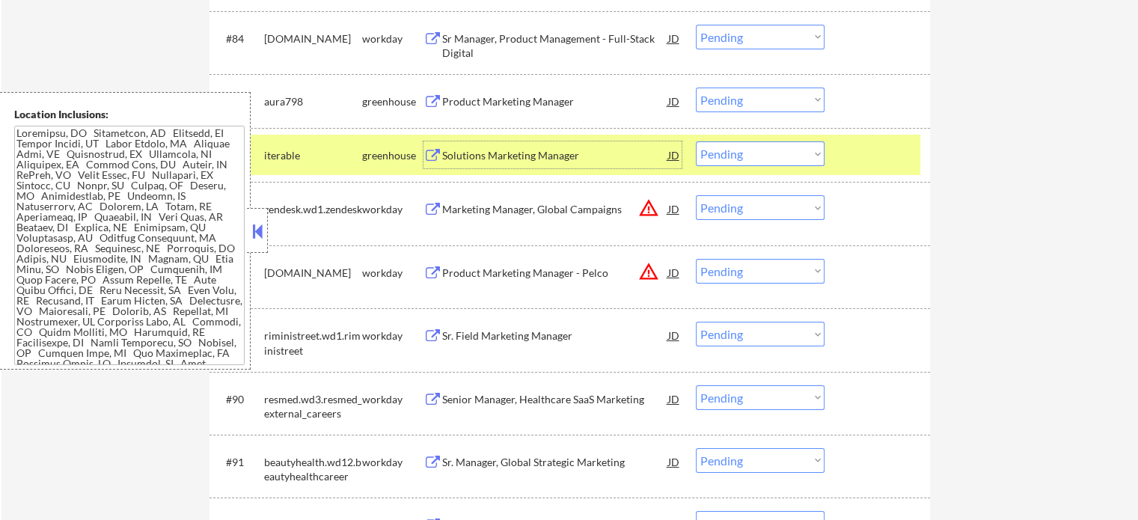
click at [890, 155] on div at bounding box center [879, 154] width 66 height 27
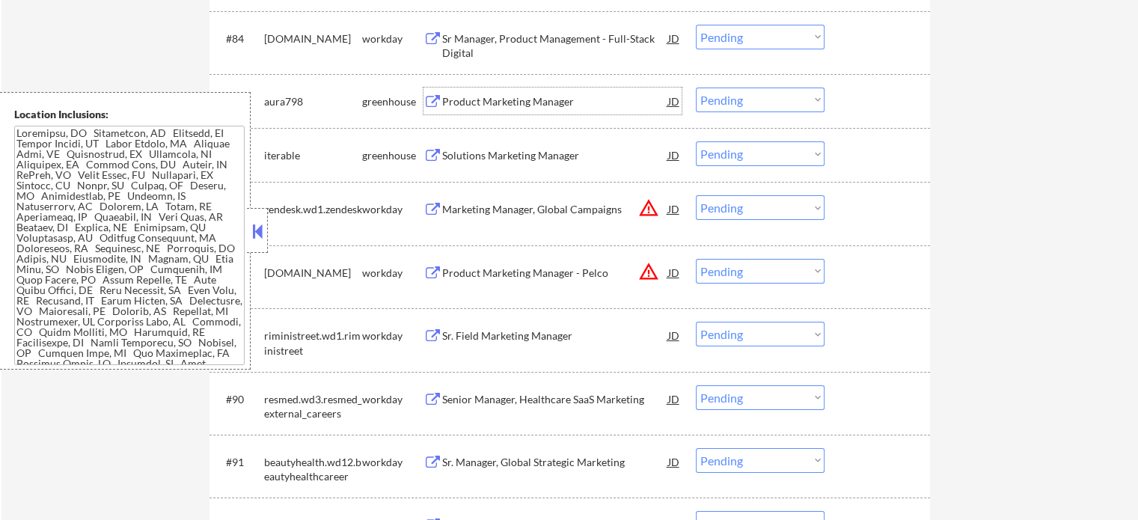
click at [506, 94] on div "Product Marketing Manager" at bounding box center [555, 101] width 226 height 15
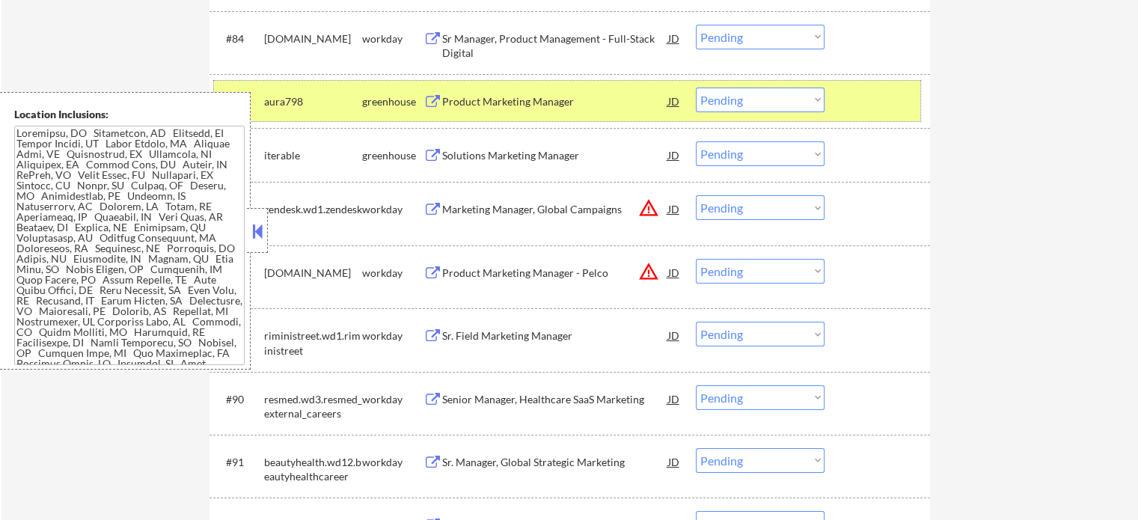
click at [859, 97] on div at bounding box center [879, 101] width 66 height 27
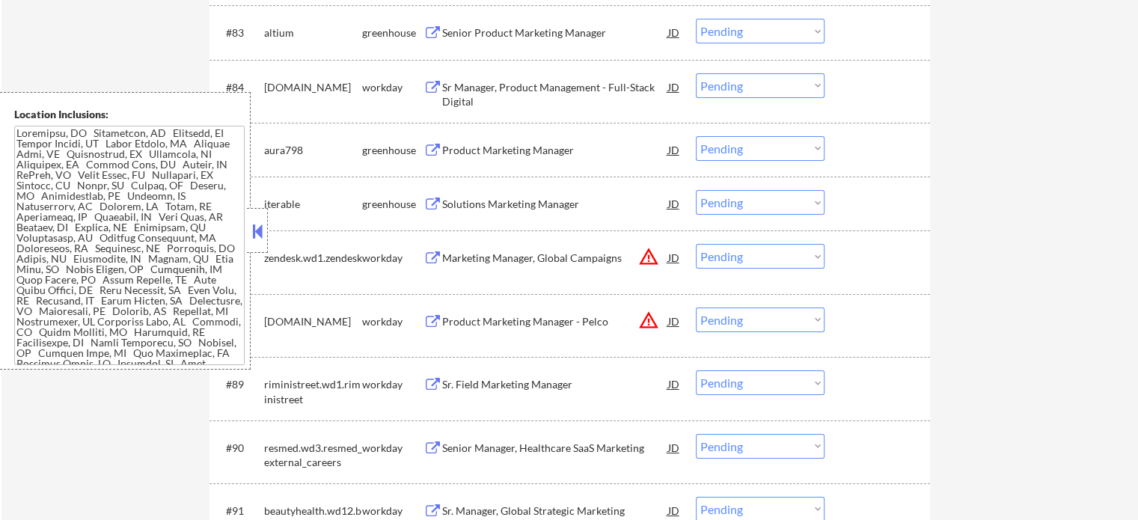
scroll to position [5425, 0]
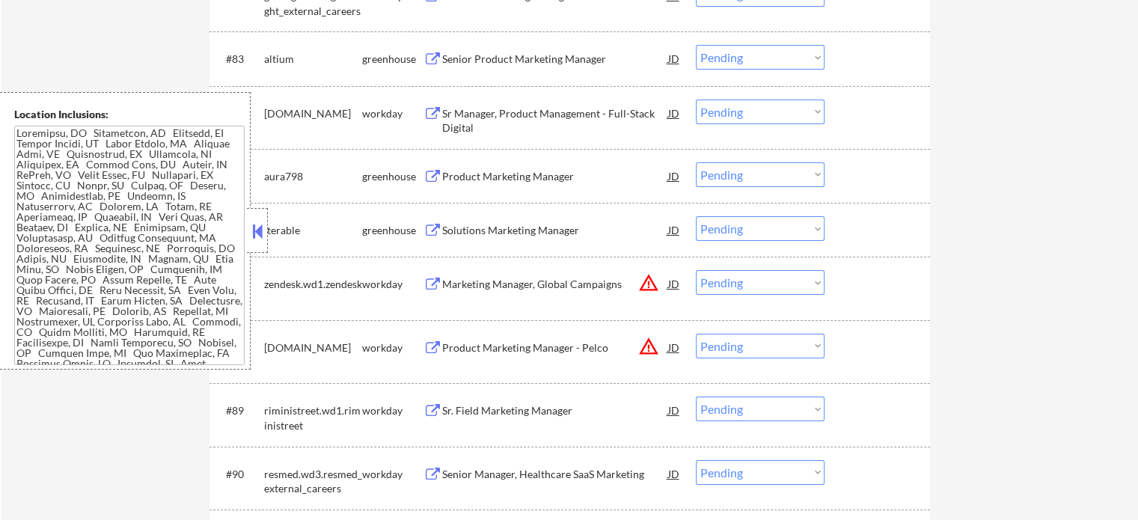
click at [474, 67] on div "Senior Product Marketing Manager" at bounding box center [555, 58] width 226 height 27
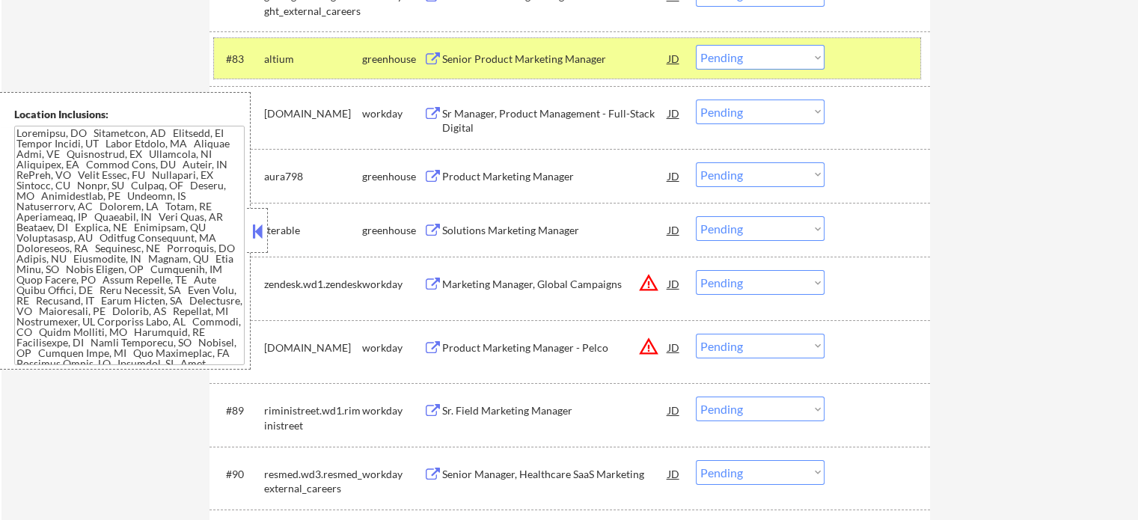
click at [848, 59] on div at bounding box center [879, 58] width 66 height 27
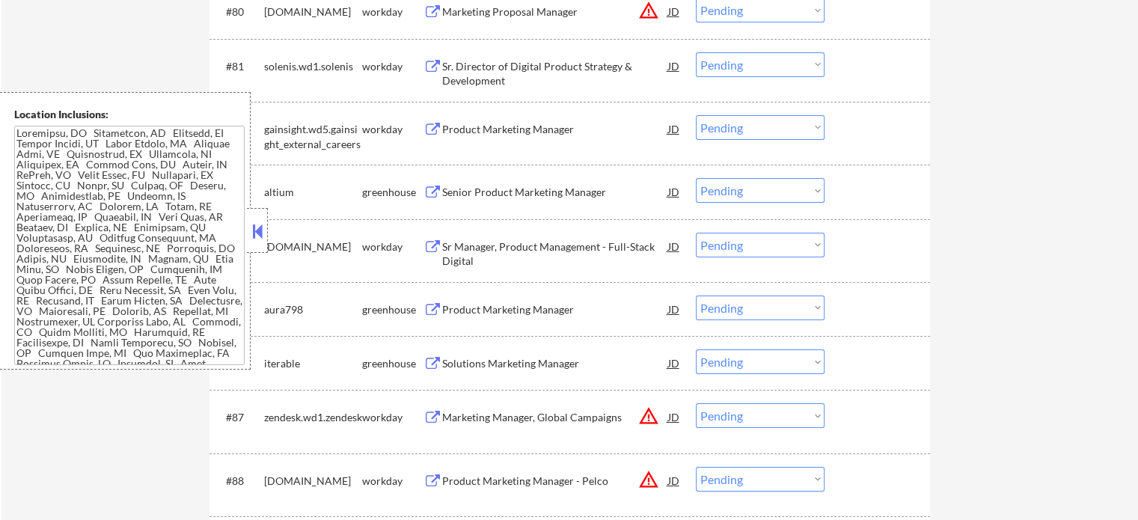
scroll to position [5276, 0]
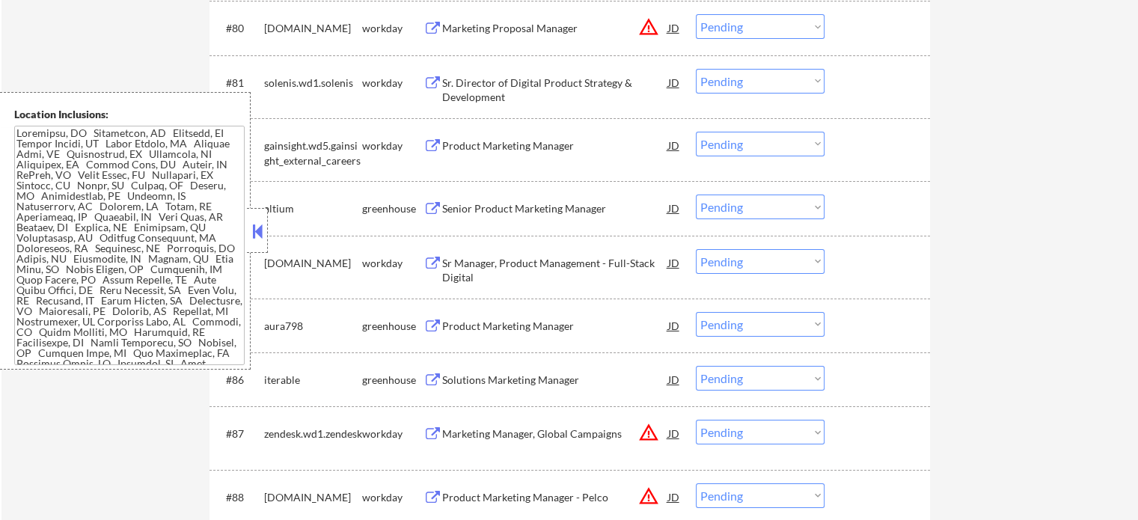
click at [477, 87] on div "Sr. Director of Digital Product Strategy & Development" at bounding box center [555, 90] width 226 height 29
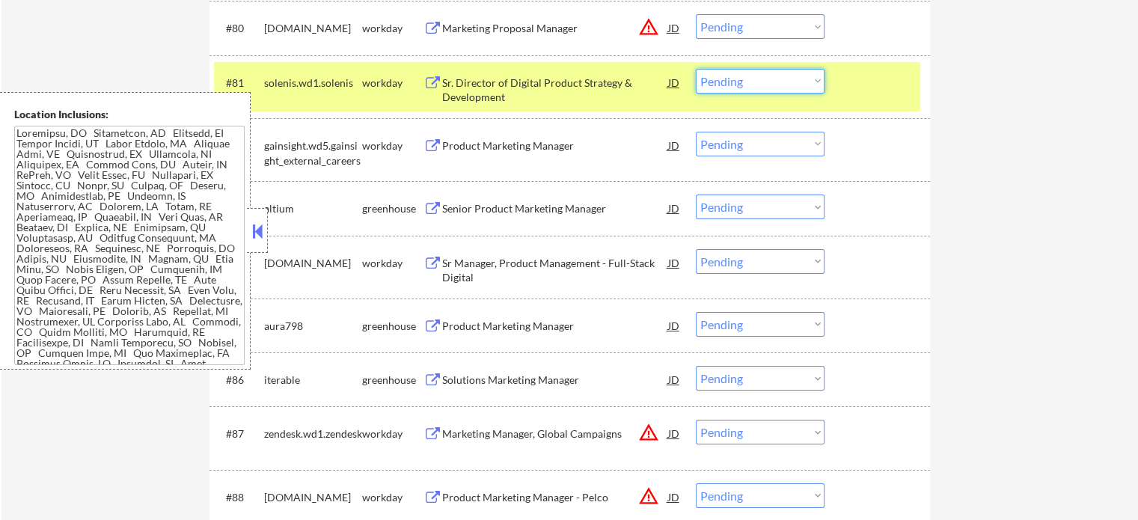
click at [721, 85] on select "Choose an option... Pending Applied Excluded (Questions) Excluded (Expired) Exc…" at bounding box center [760, 81] width 129 height 25
click at [696, 69] on select "Choose an option... Pending Applied Excluded (Questions) Excluded (Expired) Exc…" at bounding box center [760, 81] width 129 height 25
click at [840, 97] on div "#81 solenis.wd1.solenis workday Sr. Director of Digital Product Strategy & Deve…" at bounding box center [567, 86] width 706 height 49
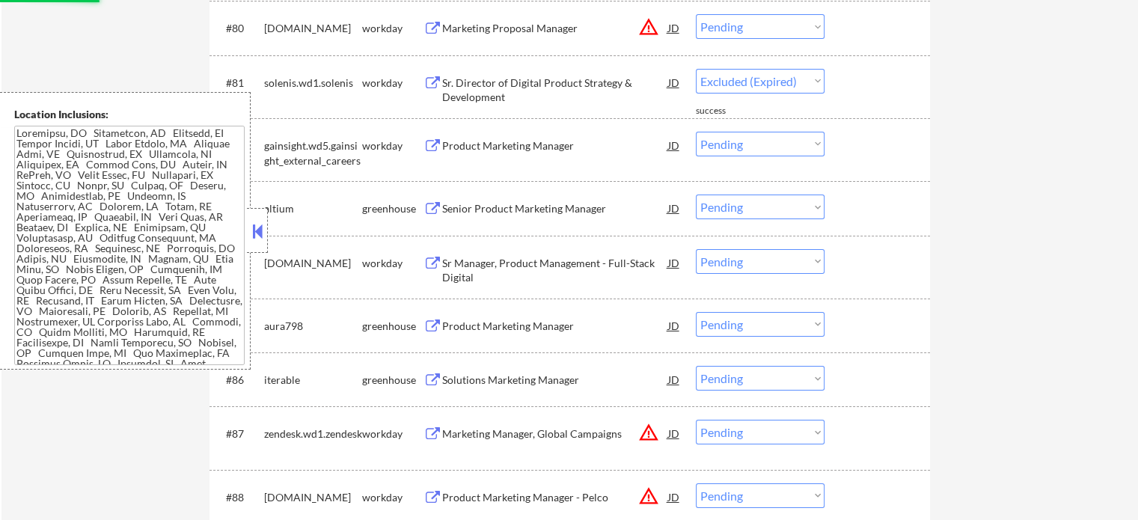
select select ""pending""
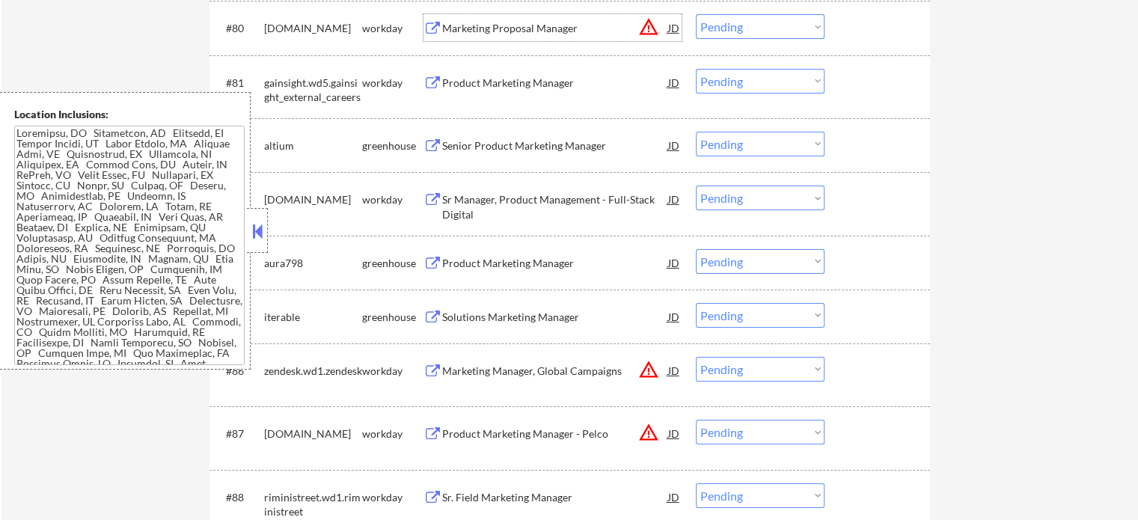
click at [479, 32] on div "Marketing Proposal Manager" at bounding box center [555, 28] width 226 height 15
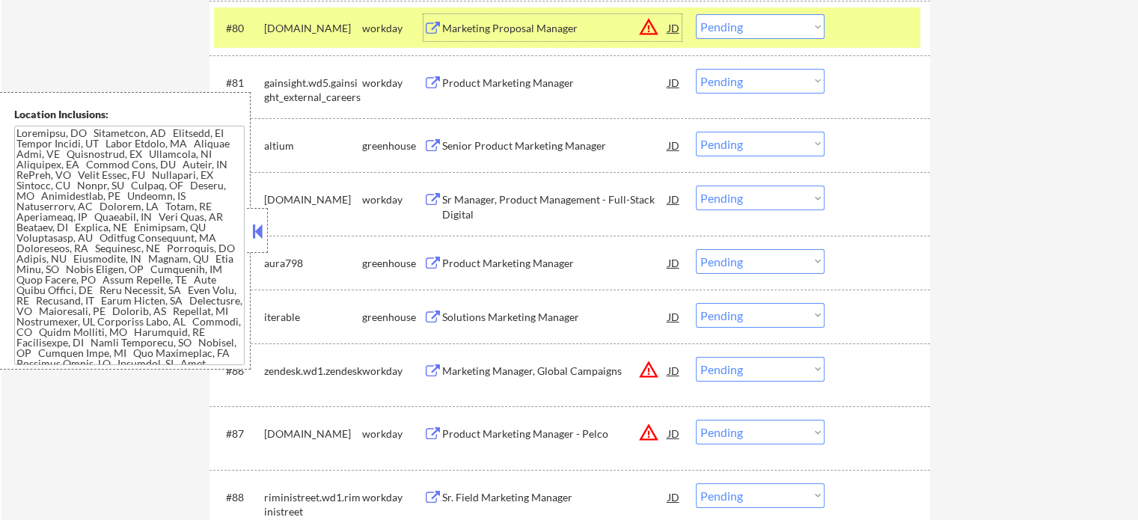
scroll to position [5126, 0]
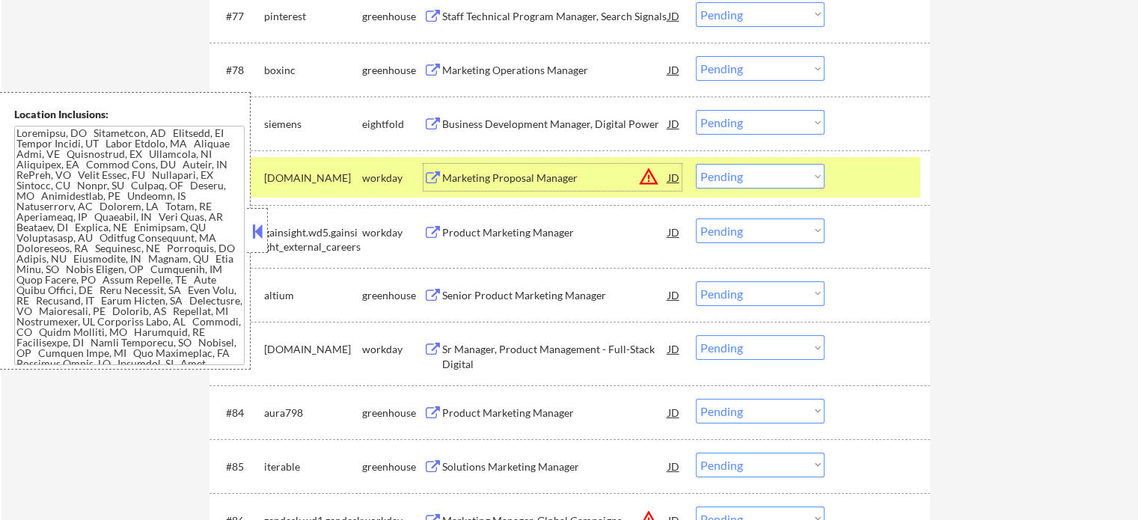
click at [847, 182] on div at bounding box center [879, 177] width 66 height 27
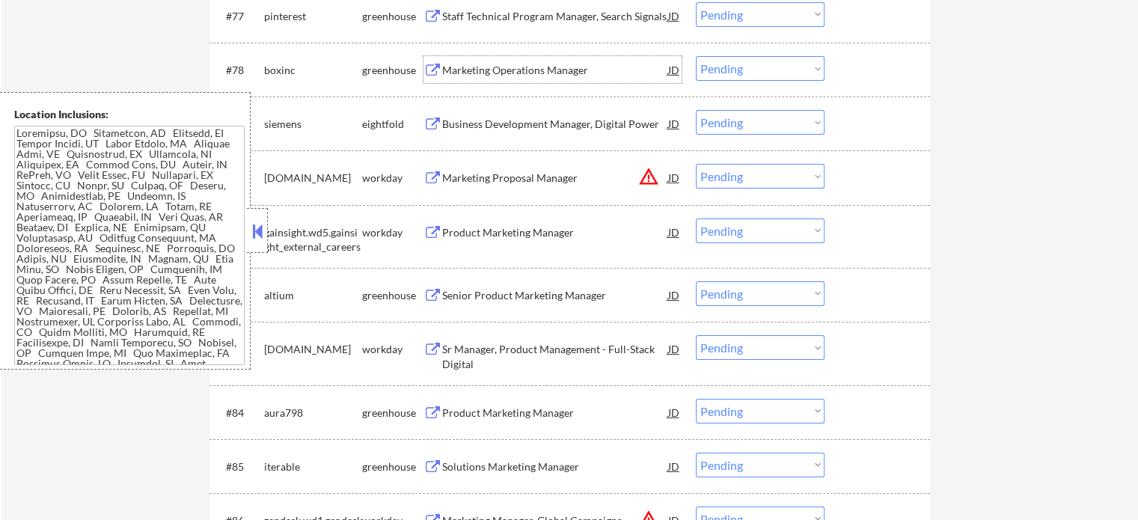
click at [551, 73] on div "Marketing Operations Manager" at bounding box center [555, 70] width 226 height 15
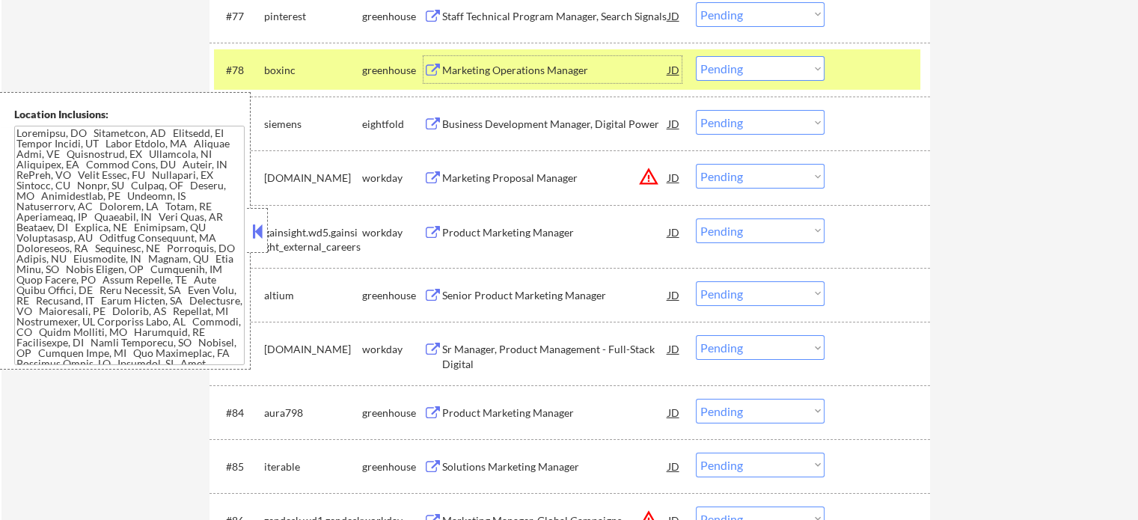
click at [757, 60] on select "Choose an option... Pending Applied Excluded (Questions) Excluded (Expired) Exc…" at bounding box center [760, 68] width 129 height 25
click at [696, 56] on select "Choose an option... Pending Applied Excluded (Questions) Excluded (Expired) Exc…" at bounding box center [760, 68] width 129 height 25
click at [869, 61] on div at bounding box center [879, 69] width 66 height 27
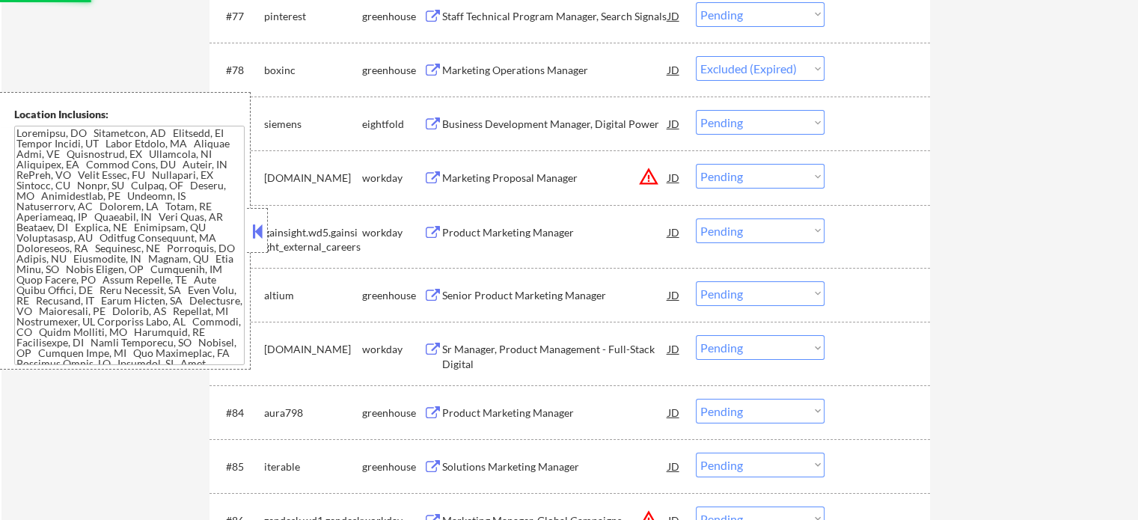
scroll to position [4977, 0]
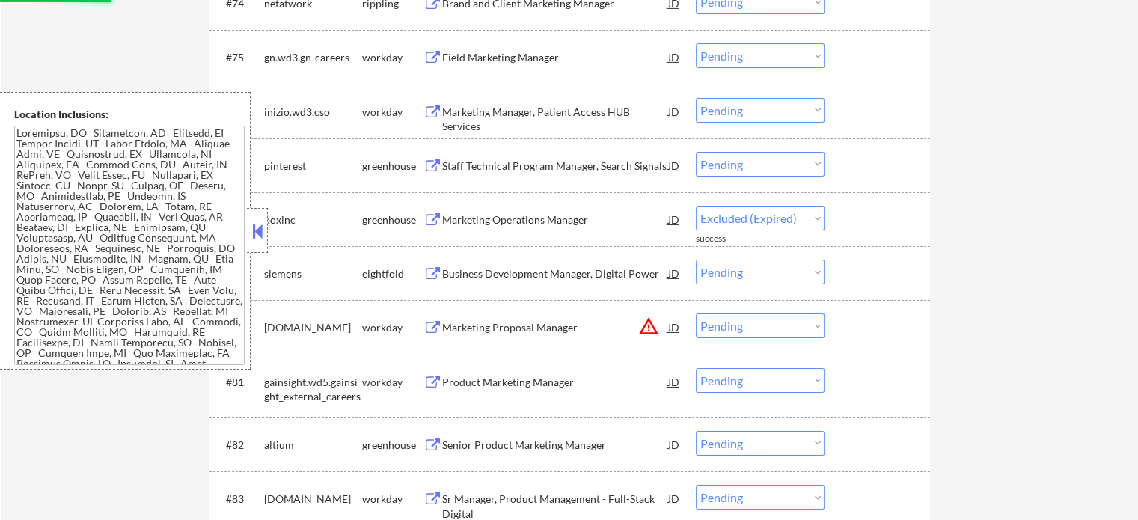
click at [516, 162] on div "Staff Technical Program Manager, Search Signals" at bounding box center [555, 166] width 226 height 15
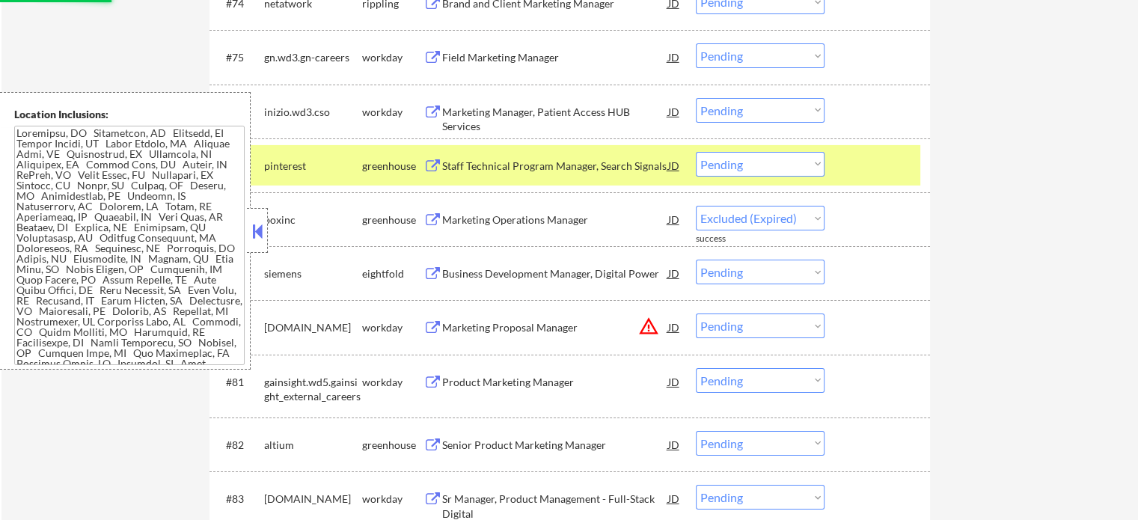
select select ""pending""
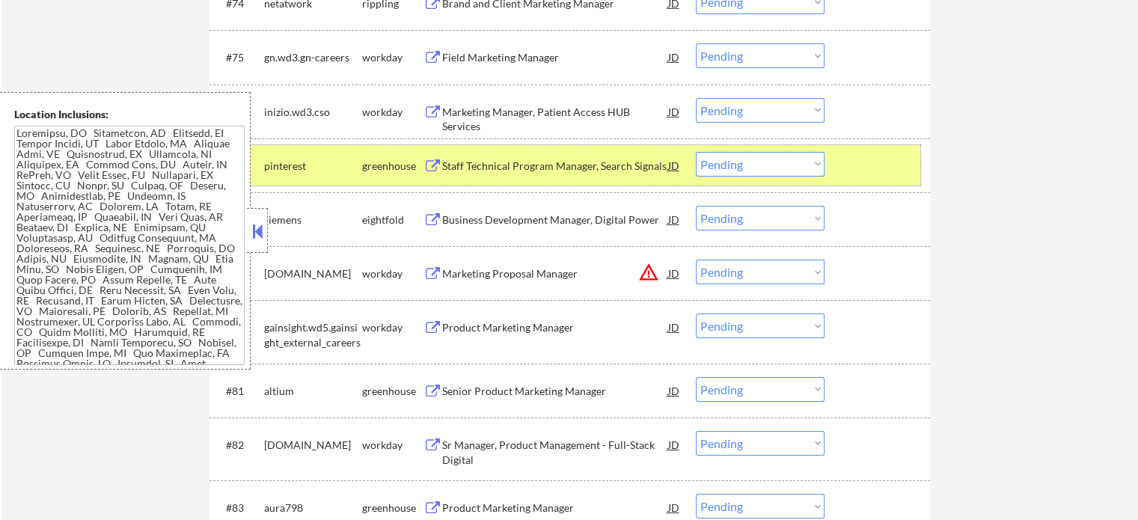
click at [889, 156] on div at bounding box center [879, 165] width 66 height 27
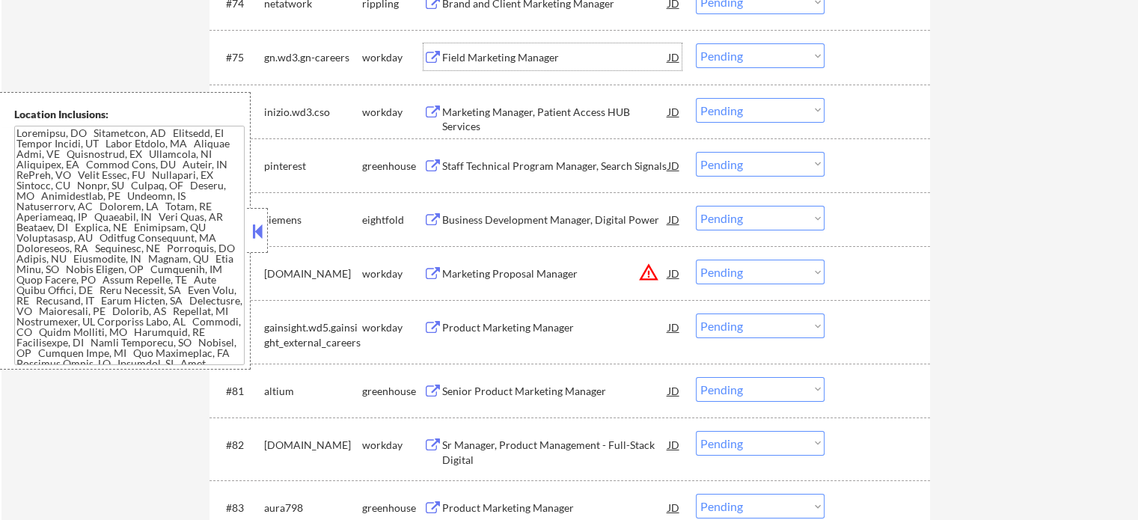
click at [512, 49] on div "Field Marketing Manager" at bounding box center [555, 56] width 226 height 27
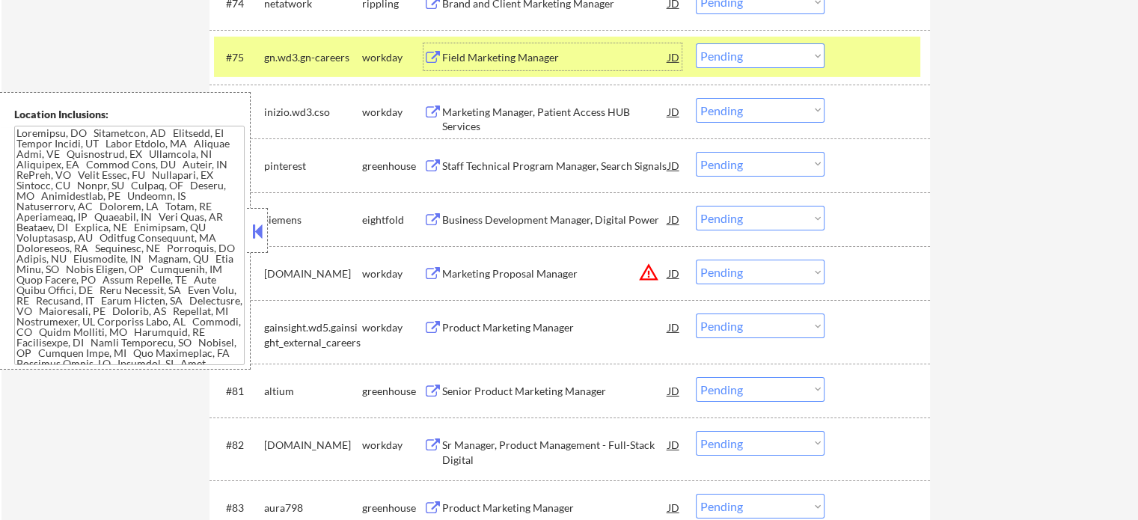
click at [854, 59] on div at bounding box center [879, 56] width 66 height 27
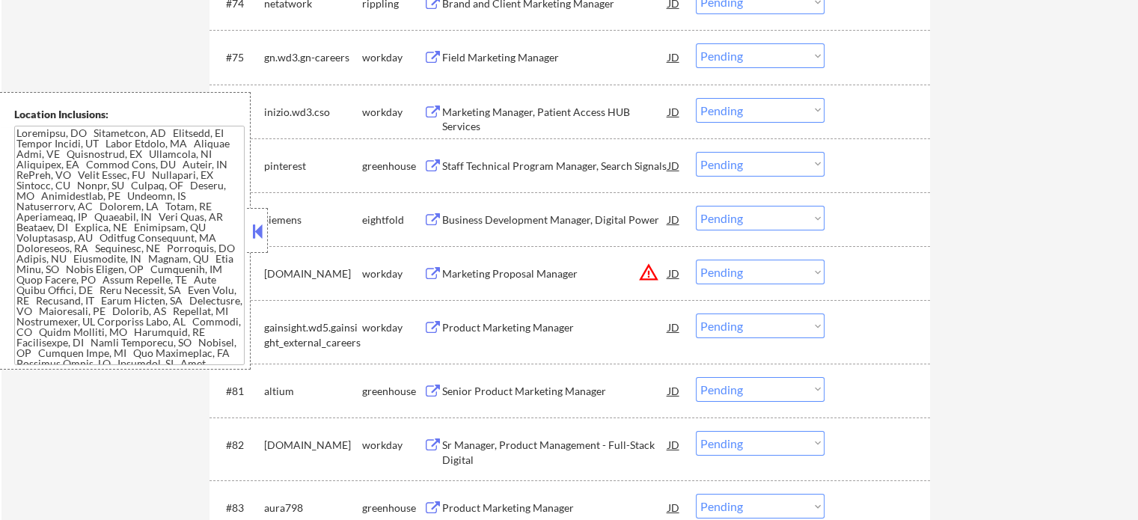
scroll to position [4902, 0]
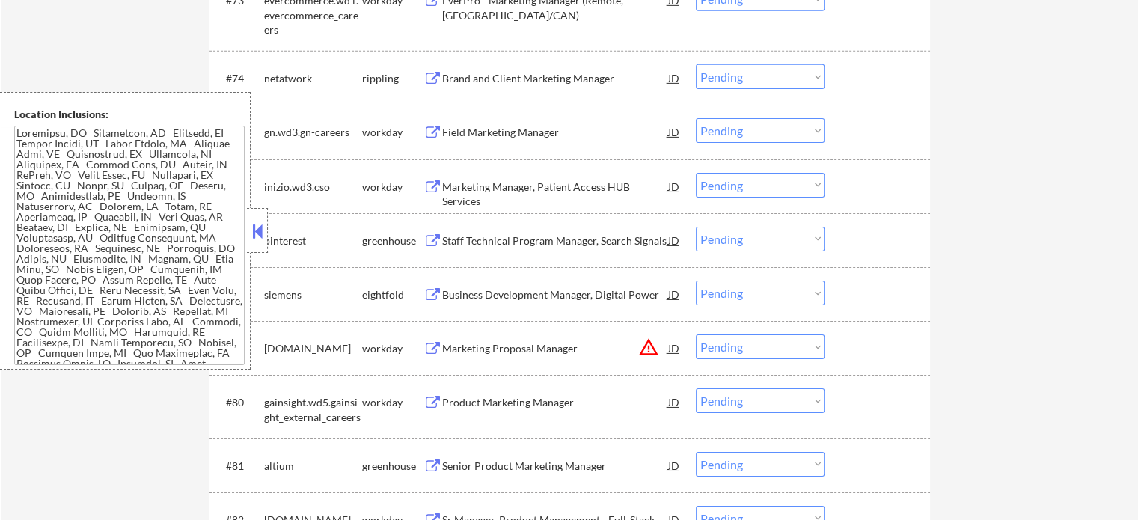
click at [553, 83] on div "Brand and Client Marketing Manager" at bounding box center [555, 78] width 226 height 15
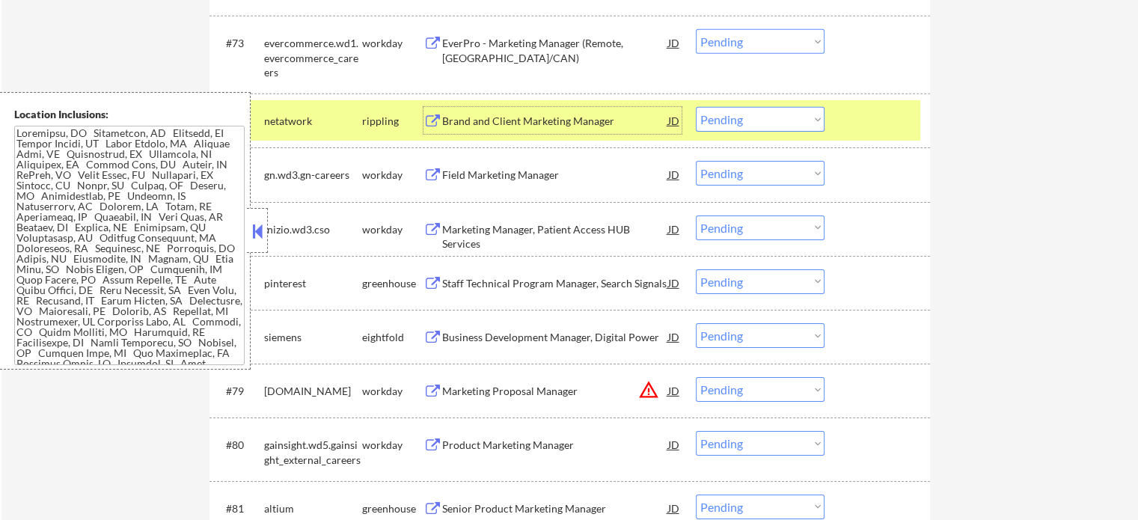
scroll to position [4827, 0]
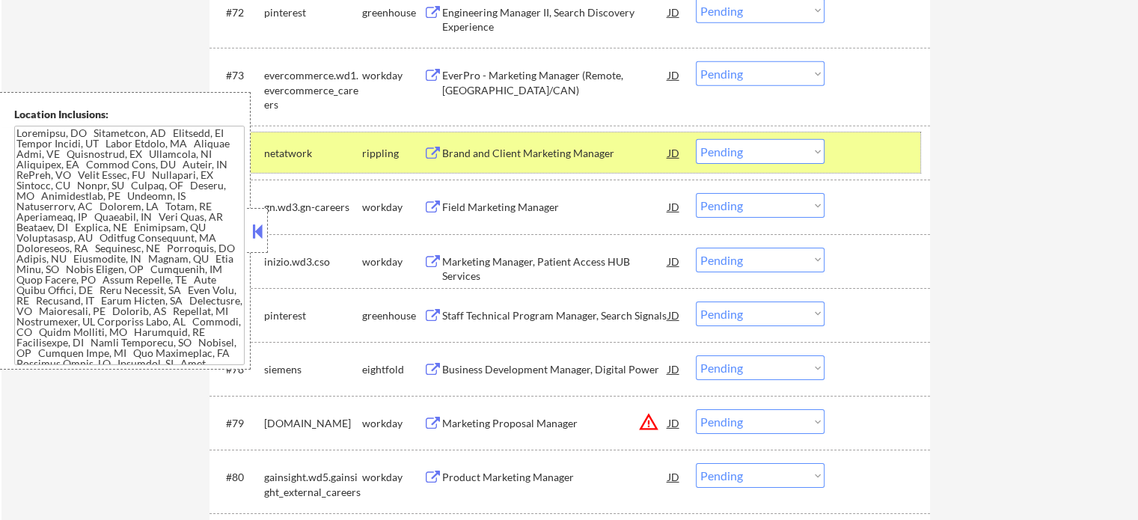
click at [856, 150] on div at bounding box center [879, 152] width 66 height 27
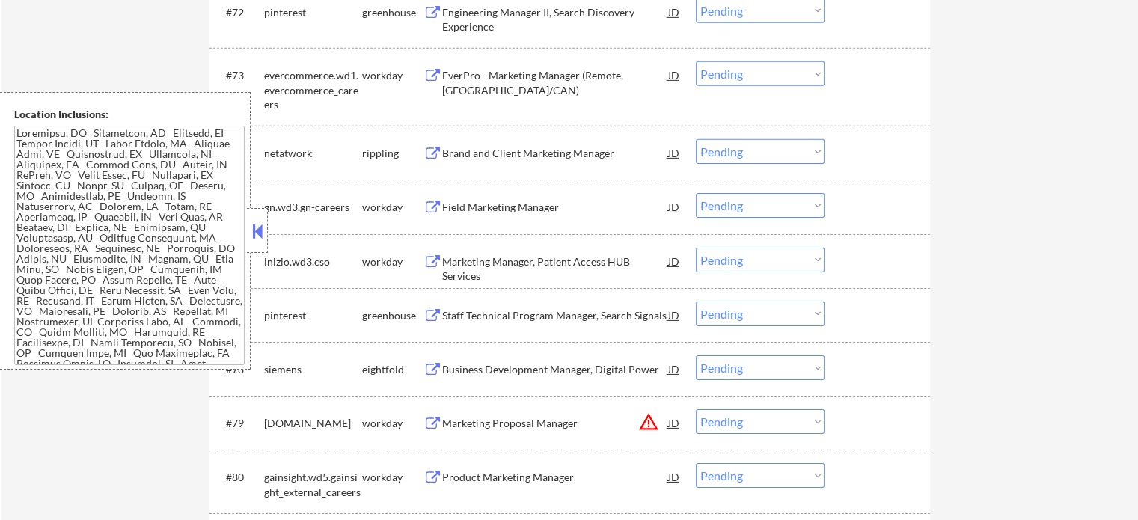
click at [581, 76] on div "EverPro - Marketing Manager (Remote, [GEOGRAPHIC_DATA]/CAN)" at bounding box center [555, 82] width 226 height 29
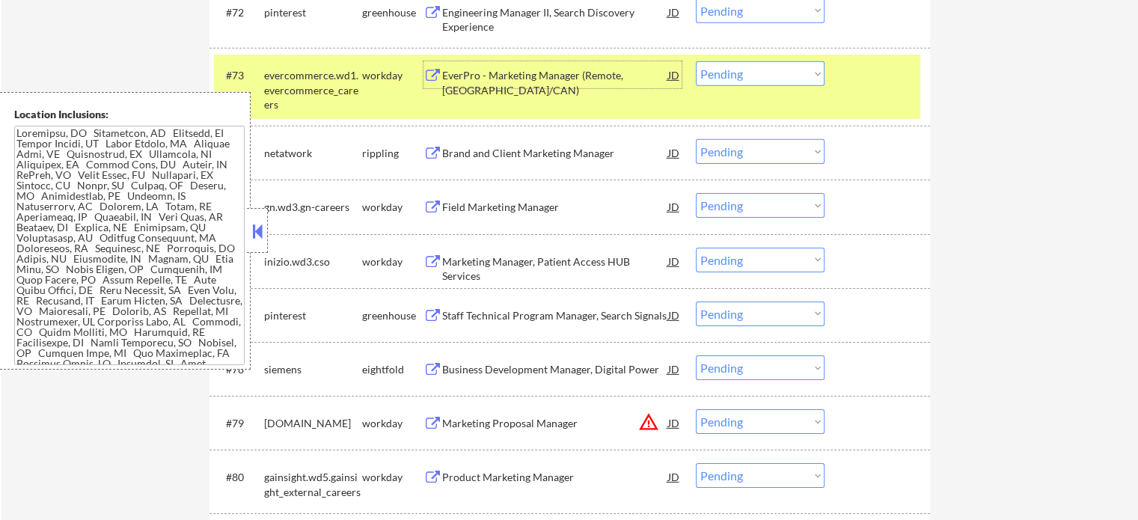
click at [874, 90] on div "#73 evercommerce.wd1.evercommerce_careers workday EverPro - Marketing Manager (…" at bounding box center [567, 87] width 706 height 64
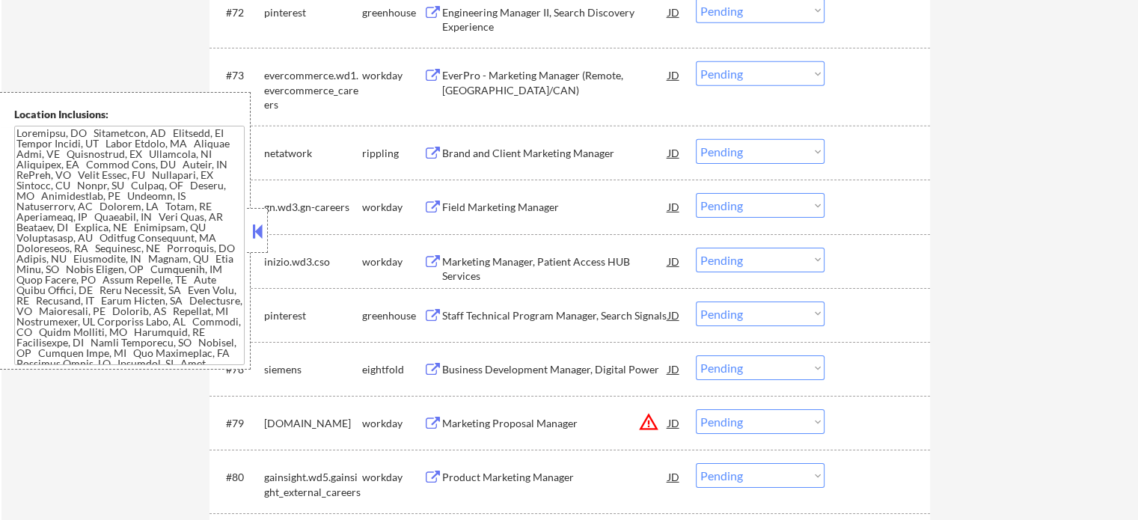
scroll to position [4752, 0]
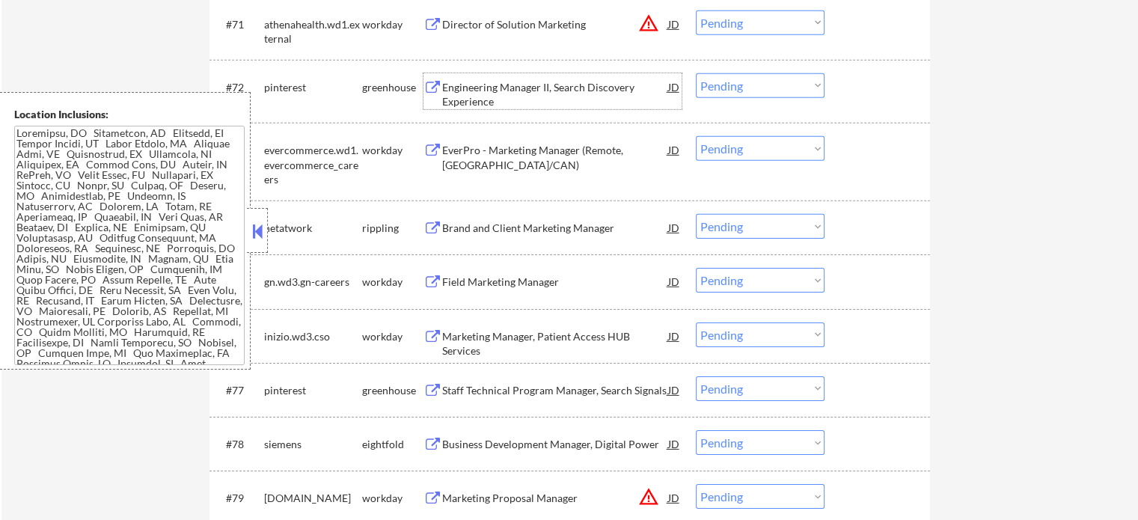
click at [527, 83] on div "Engineering Manager II, Search Discovery Experience" at bounding box center [555, 94] width 226 height 29
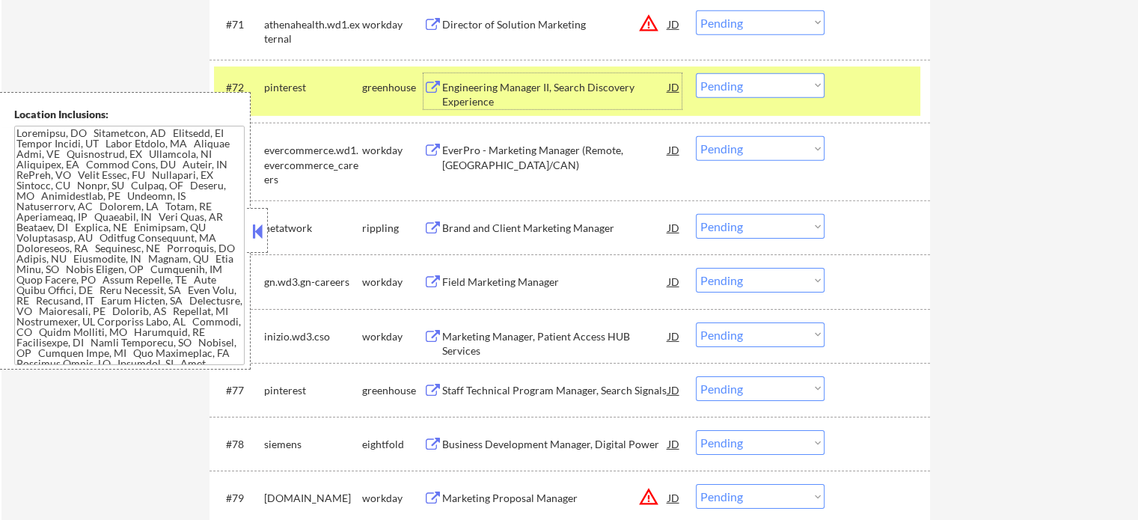
click at [851, 91] on div at bounding box center [879, 86] width 66 height 27
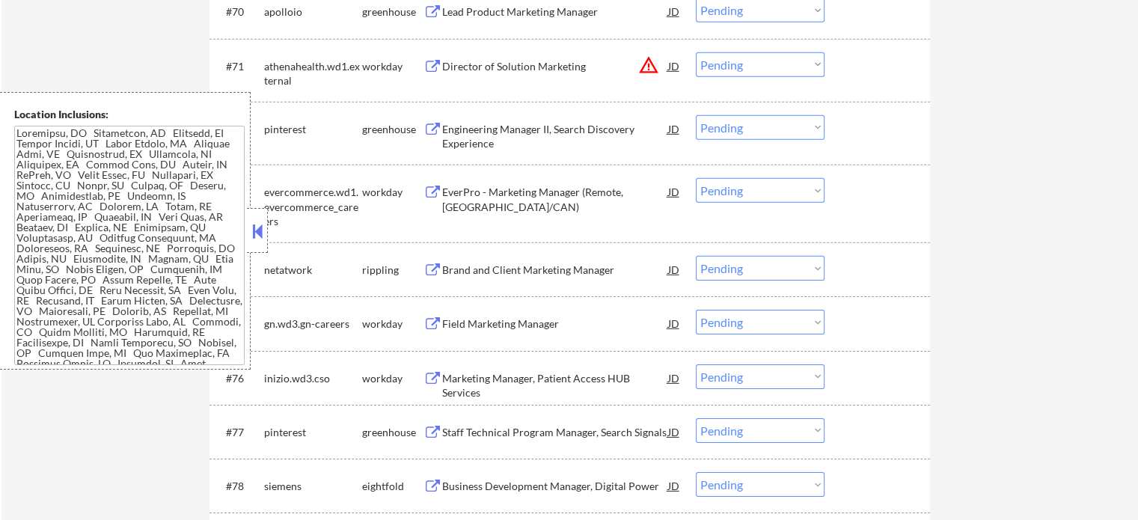
scroll to position [4677, 0]
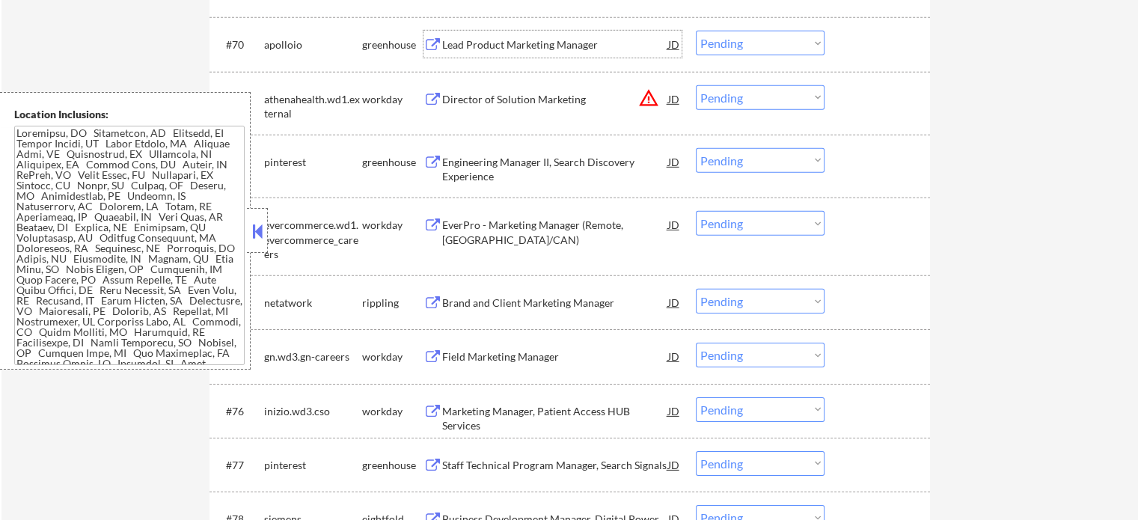
click at [489, 52] on div "Lead Product Marketing Manager" at bounding box center [555, 44] width 226 height 27
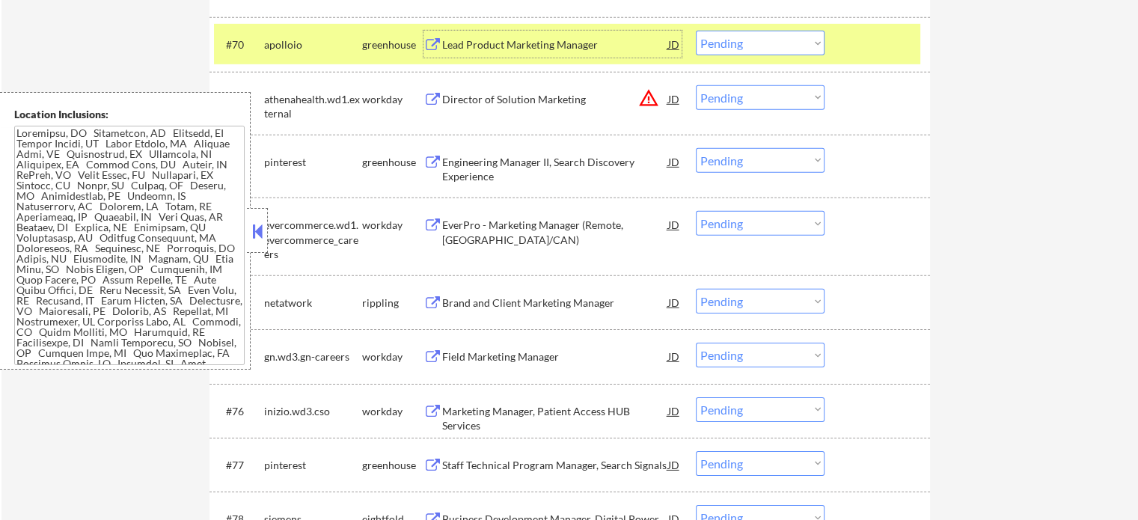
click at [851, 60] on div "#70 apolloio greenhouse Lead Product Marketing Manager JD warning_amber Choose …" at bounding box center [567, 44] width 706 height 40
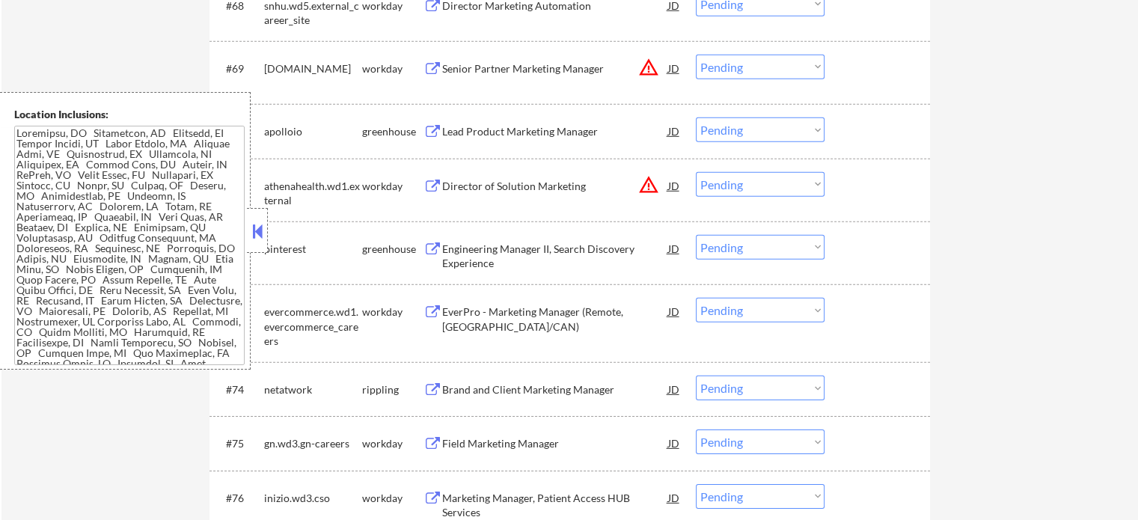
scroll to position [4528, 0]
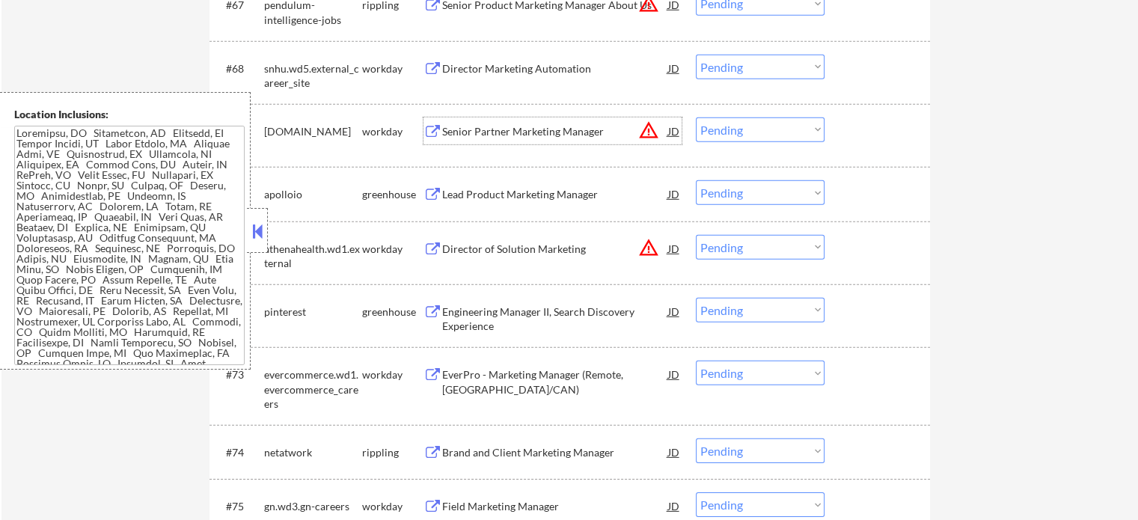
click at [461, 122] on div "Senior Partner Marketing Manager" at bounding box center [555, 130] width 226 height 27
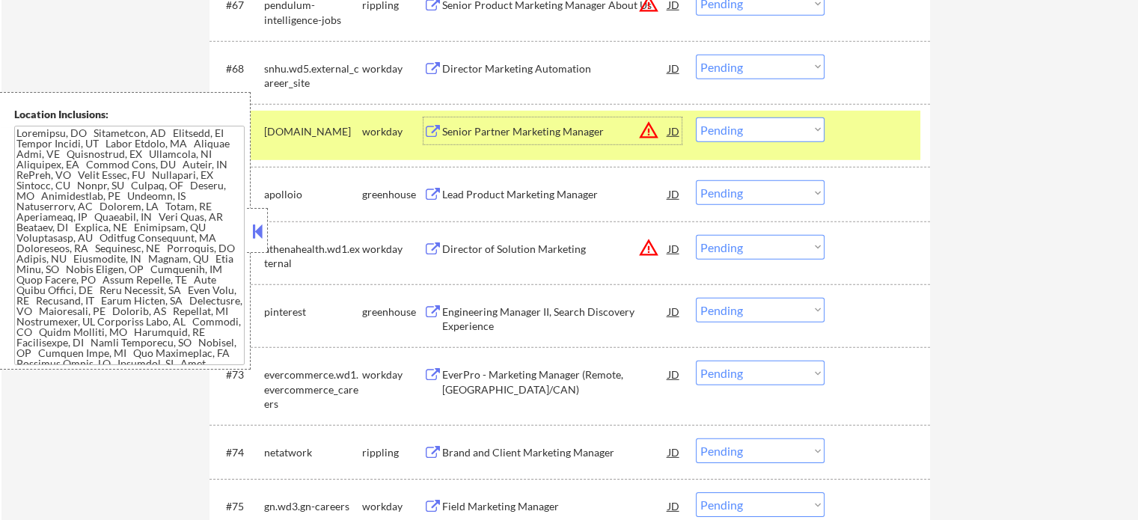
click at [856, 145] on div "#69 [DOMAIN_NAME] workday Senior Partner Marketing Manager JD warning_amber Cho…" at bounding box center [567, 135] width 706 height 49
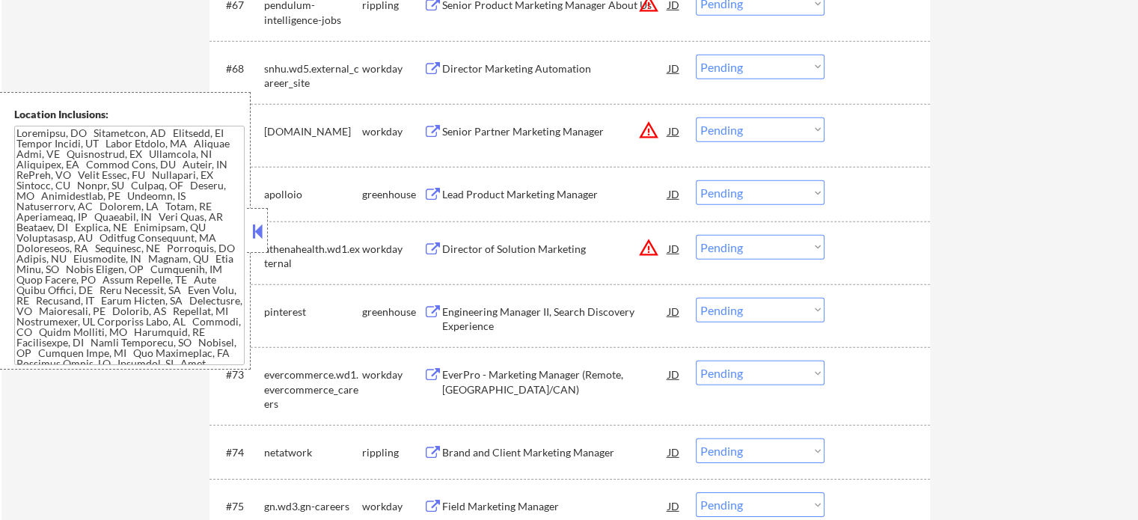
click at [584, 207] on div "#70 apolloio greenhouse Lead Product Marketing Manager JD warning_amber Choose …" at bounding box center [567, 194] width 706 height 40
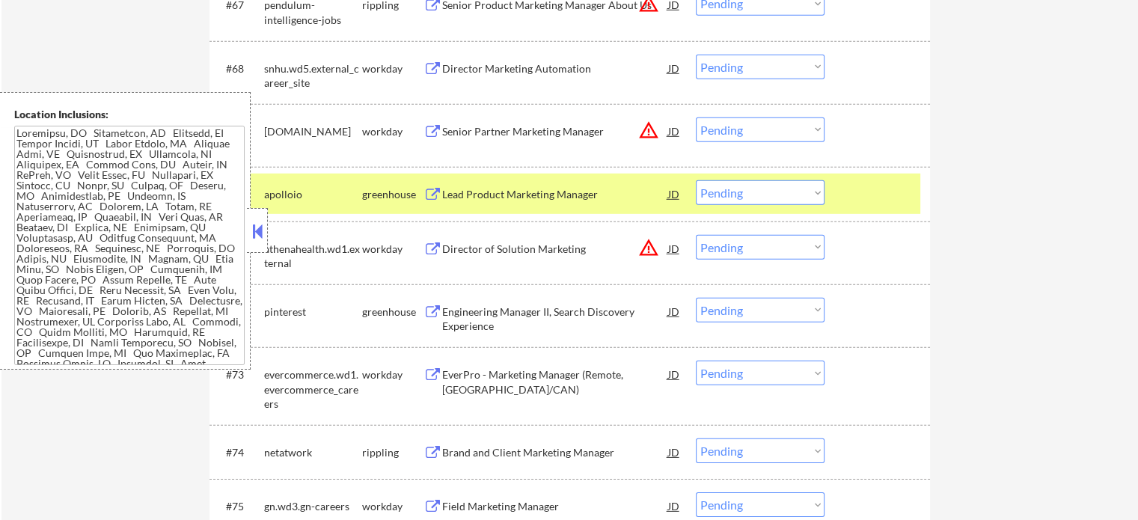
click at [519, 308] on div "Engineering Manager II, Search Discovery Experience" at bounding box center [555, 318] width 226 height 29
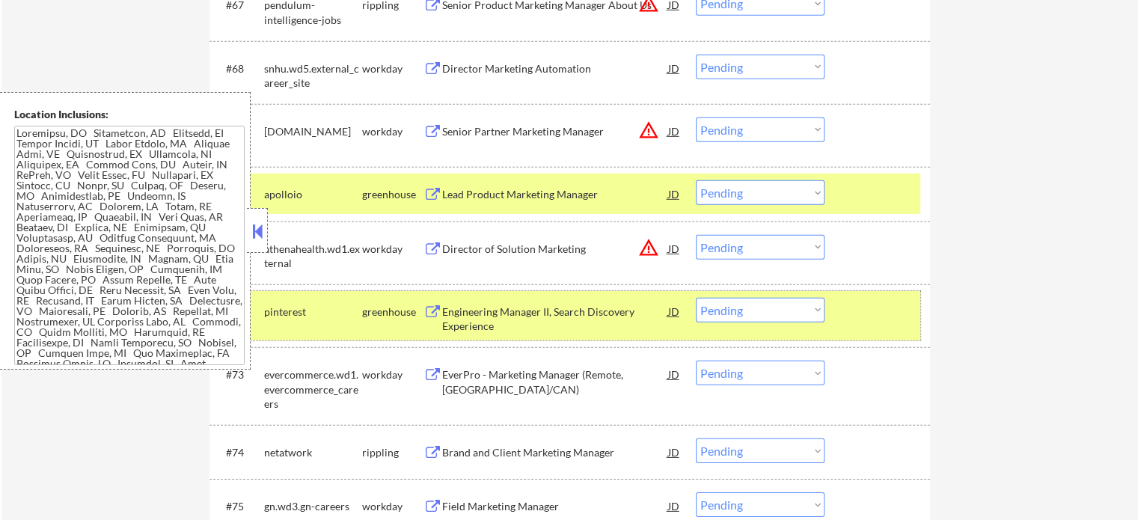
click at [856, 334] on div "#72 pinterest greenhouse Engineering Manager II, Search Discovery Experience JD…" at bounding box center [567, 315] width 706 height 49
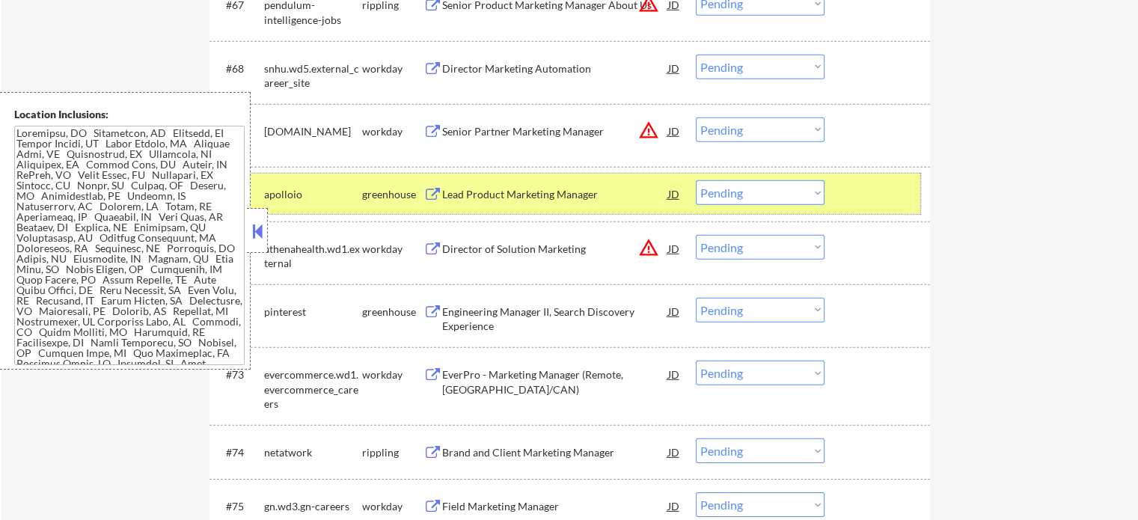
click at [844, 194] on div "#70 apolloio greenhouse Lead Product Marketing Manager JD warning_amber Choose …" at bounding box center [567, 194] width 706 height 40
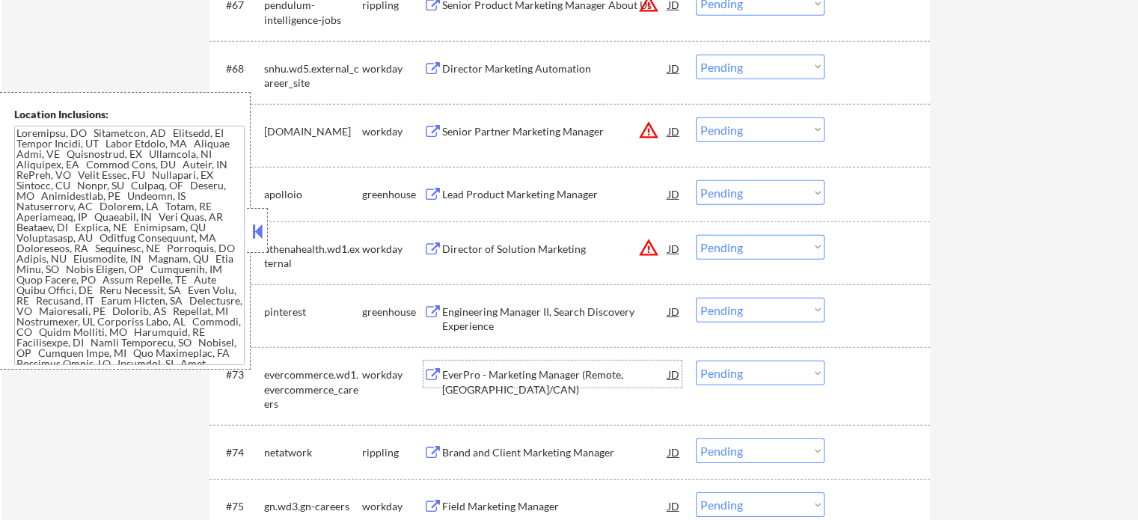
click at [554, 383] on div "EverPro - Marketing Manager (Remote, [GEOGRAPHIC_DATA]/CAN)" at bounding box center [555, 374] width 226 height 27
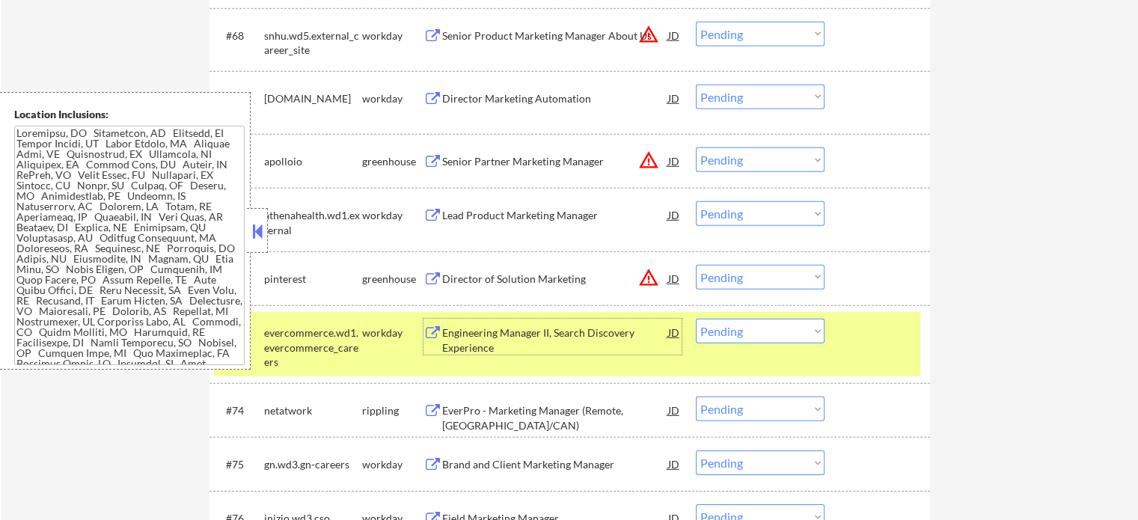
scroll to position [4677, 0]
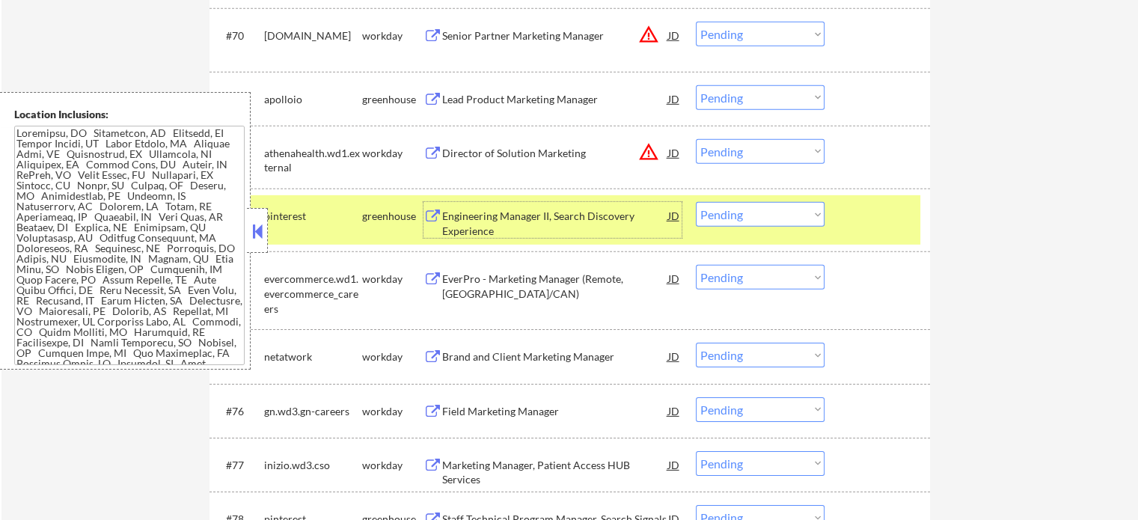
click at [866, 224] on div at bounding box center [879, 215] width 66 height 27
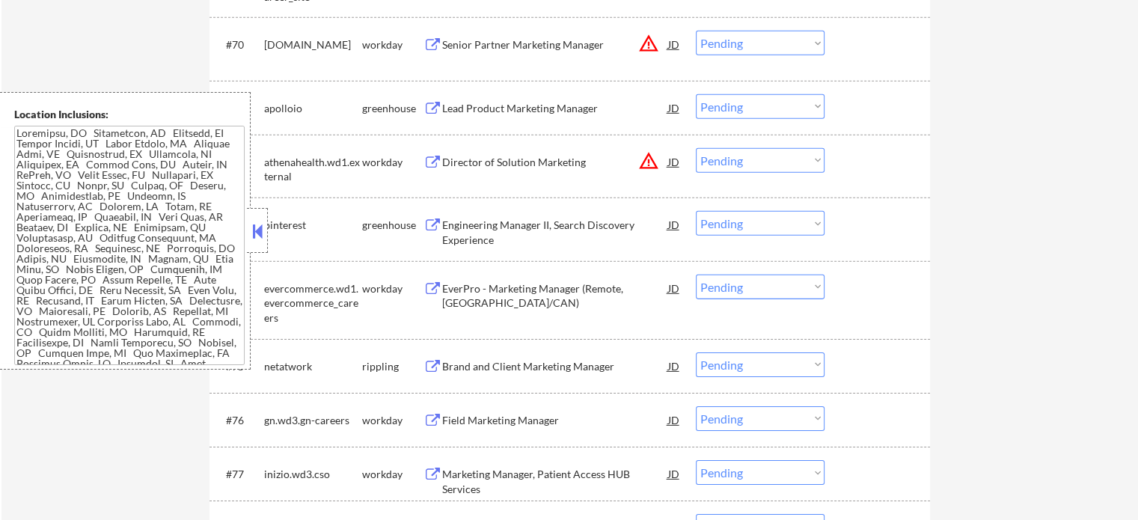
click at [517, 376] on div "Brand and Client Marketing Manager" at bounding box center [555, 365] width 226 height 27
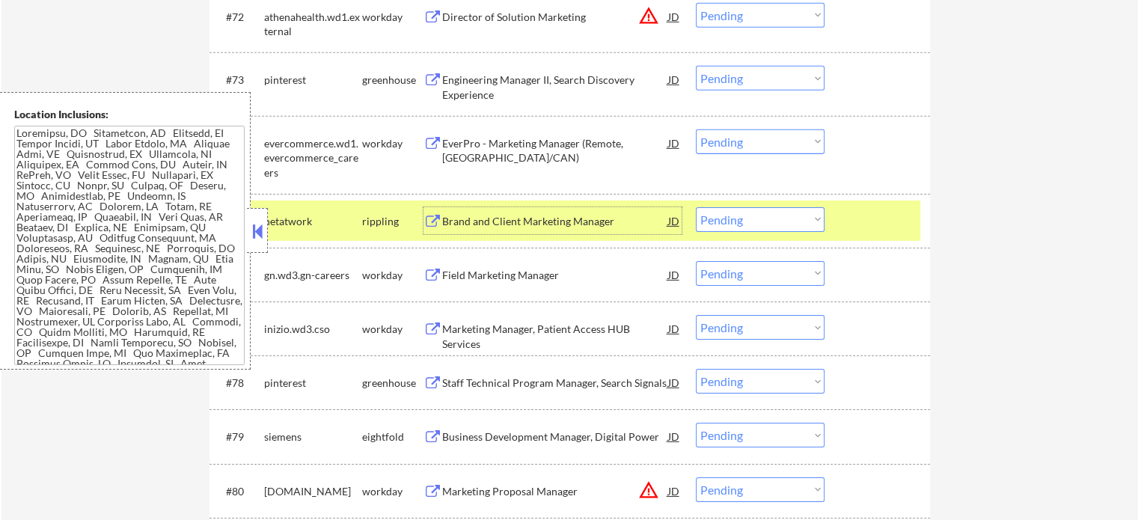
scroll to position [4827, 0]
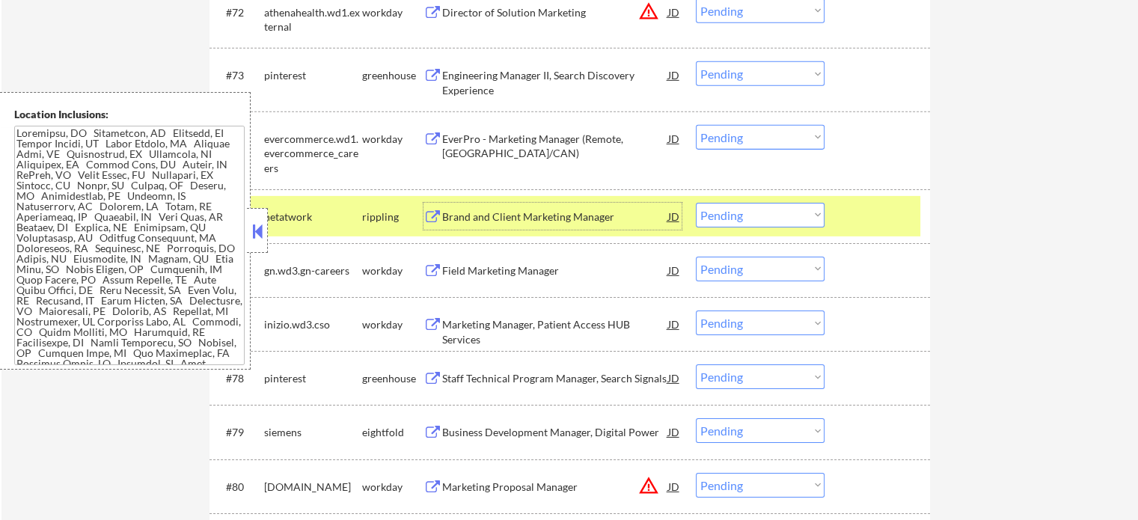
drag, startPoint x: 878, startPoint y: 212, endPoint x: 842, endPoint y: 225, distance: 38.8
click at [877, 212] on div at bounding box center [879, 216] width 66 height 27
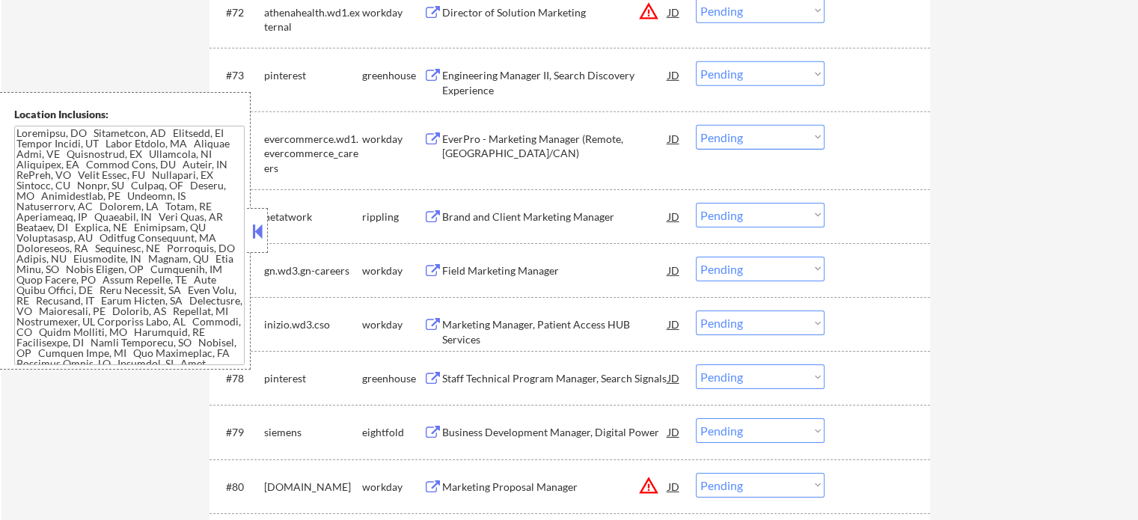
click at [509, 283] on div "Field Marketing Manager" at bounding box center [555, 270] width 226 height 27
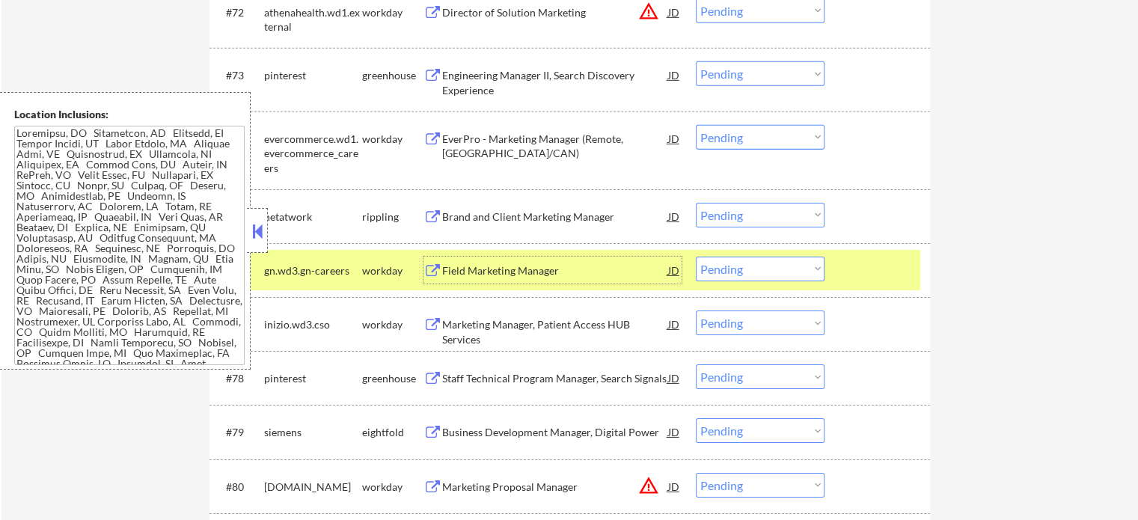
click at [862, 275] on div at bounding box center [879, 270] width 66 height 27
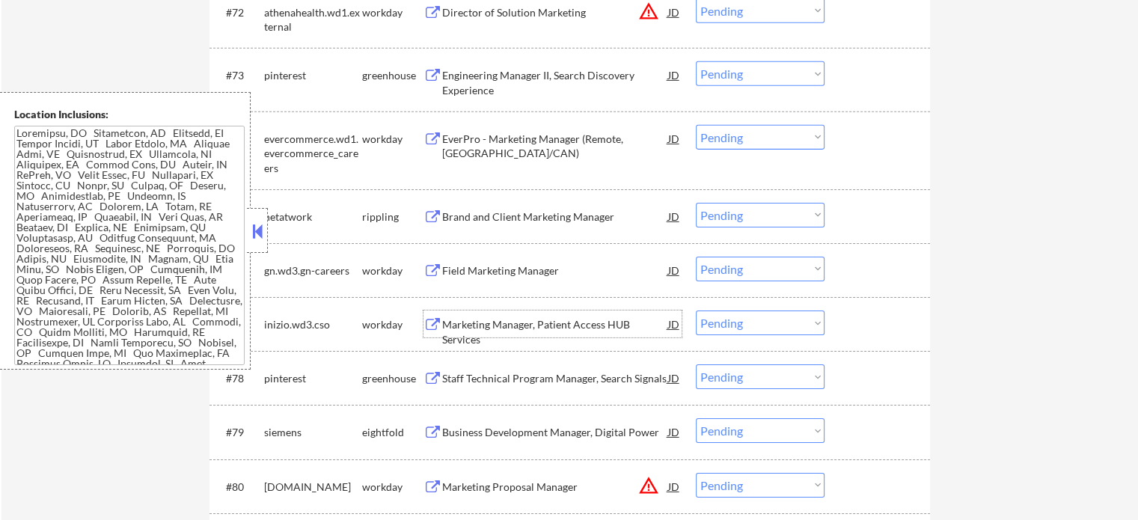
click at [652, 331] on div "Marketing Manager, Patient Access HUB Services" at bounding box center [555, 331] width 226 height 29
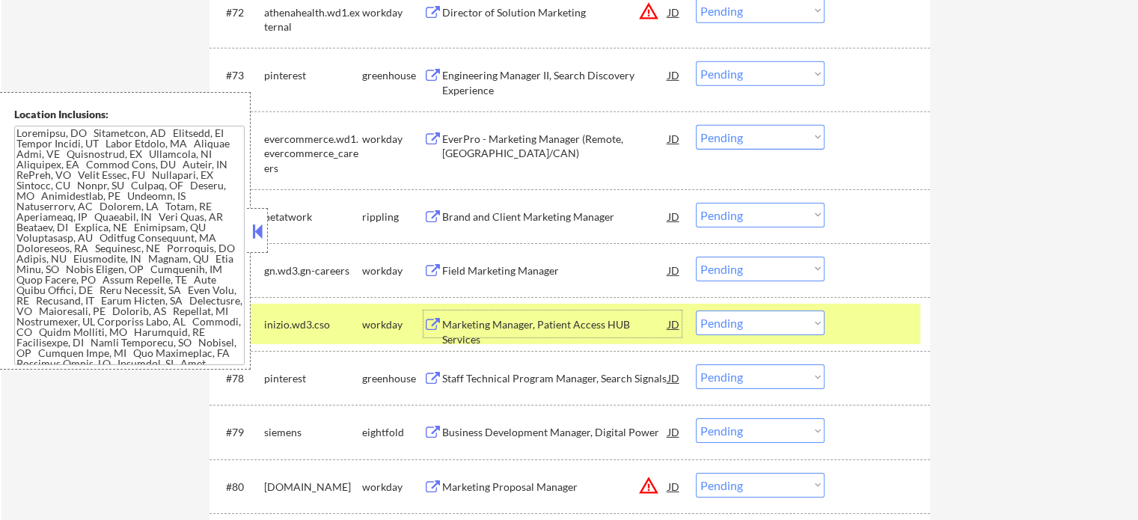
click at [898, 316] on div at bounding box center [879, 323] width 66 height 27
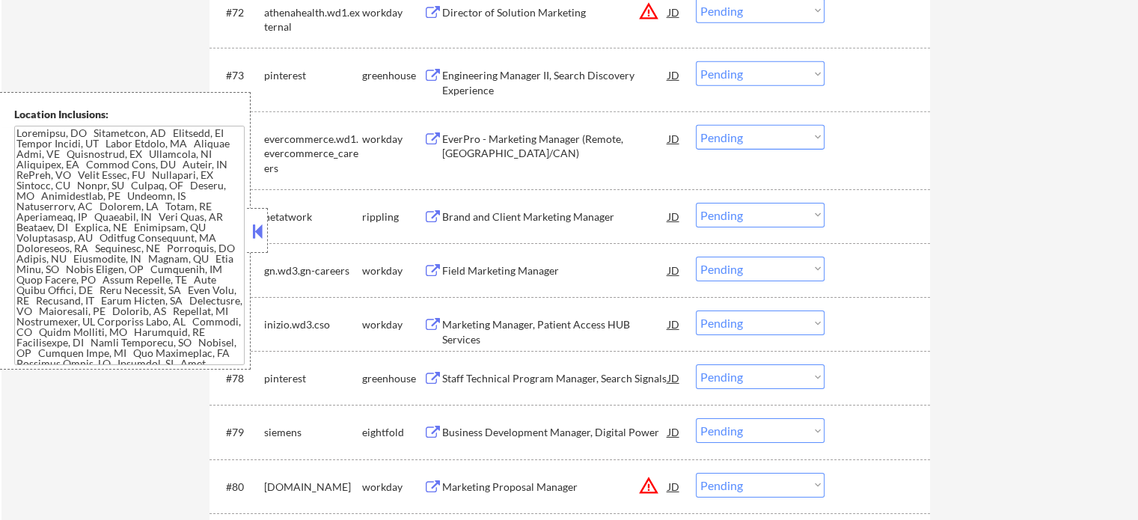
click at [530, 75] on div "Engineering Manager II, Search Discovery Experience" at bounding box center [555, 82] width 226 height 29
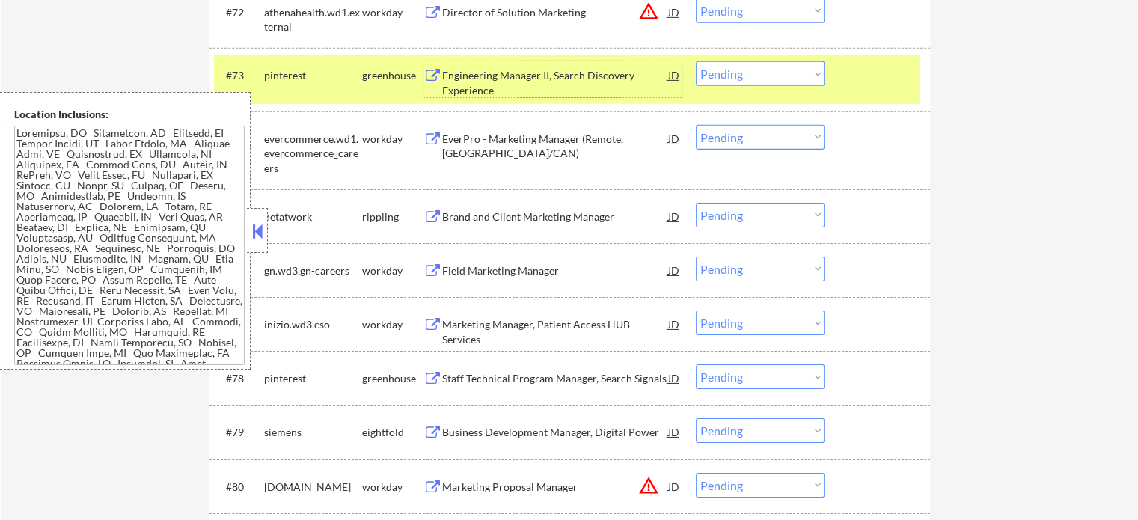
click at [884, 79] on div at bounding box center [879, 74] width 66 height 27
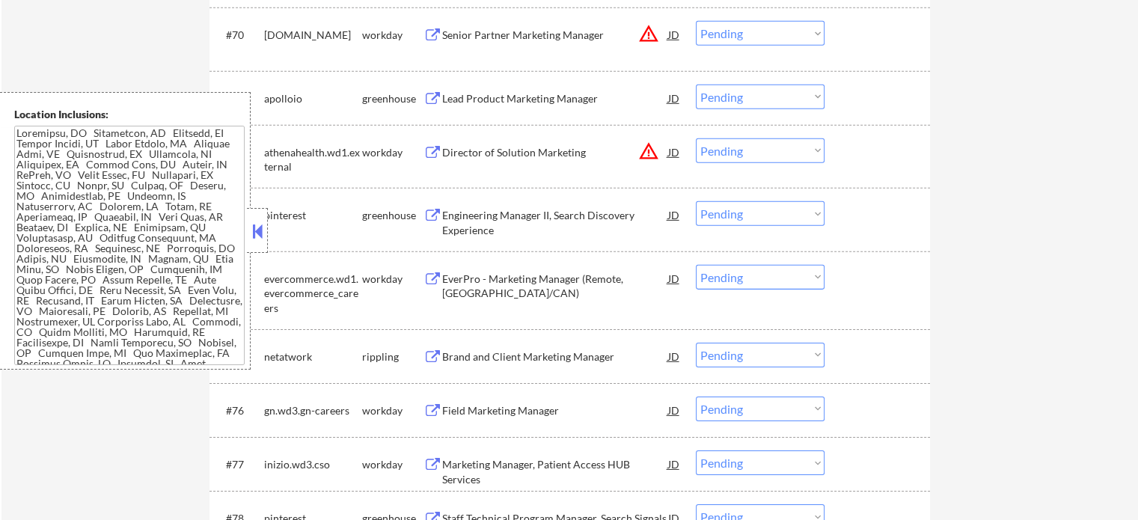
scroll to position [4677, 0]
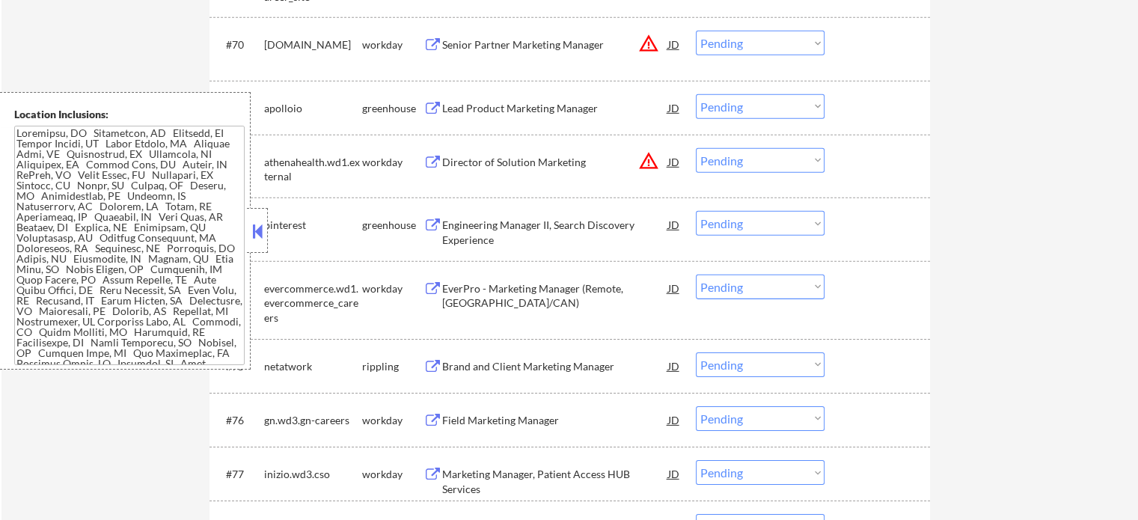
click at [493, 153] on div "Director of Solution Marketing" at bounding box center [555, 161] width 226 height 27
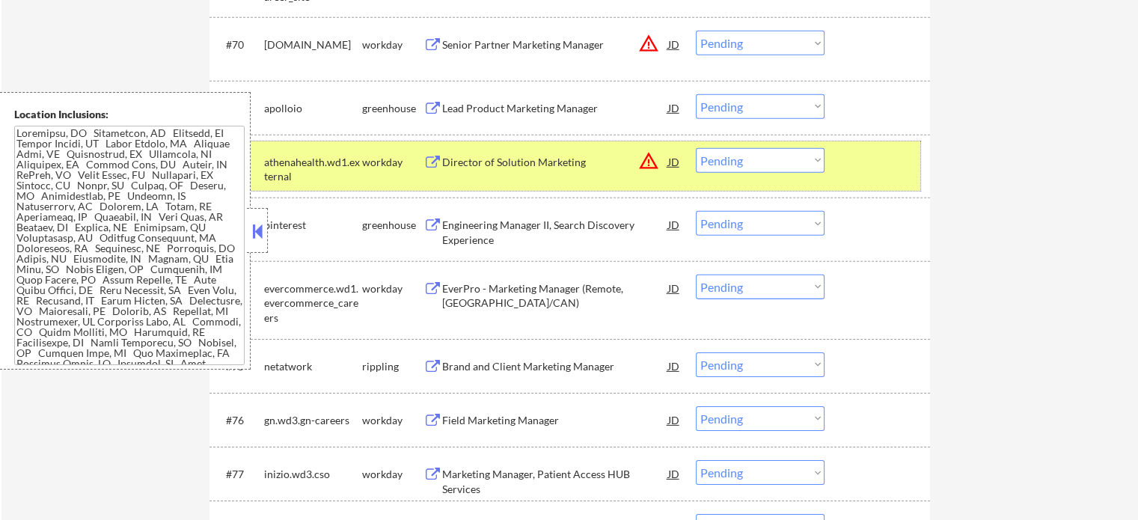
click at [915, 173] on div "#72 athenahealth.wd1.external workday Director of Solution Marketing JD warning…" at bounding box center [567, 165] width 706 height 49
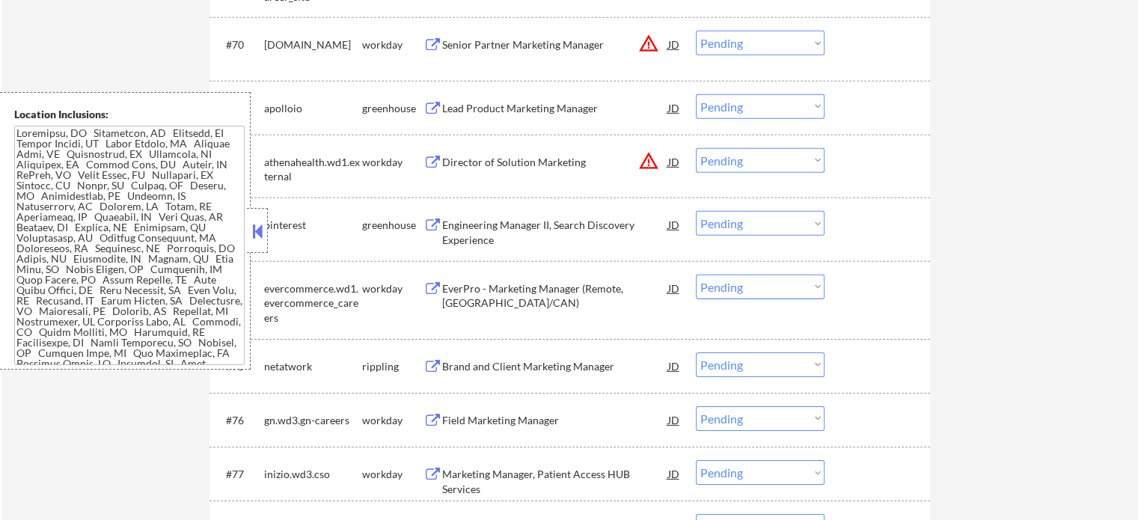
click at [514, 42] on div "Senior Partner Marketing Manager" at bounding box center [555, 44] width 226 height 15
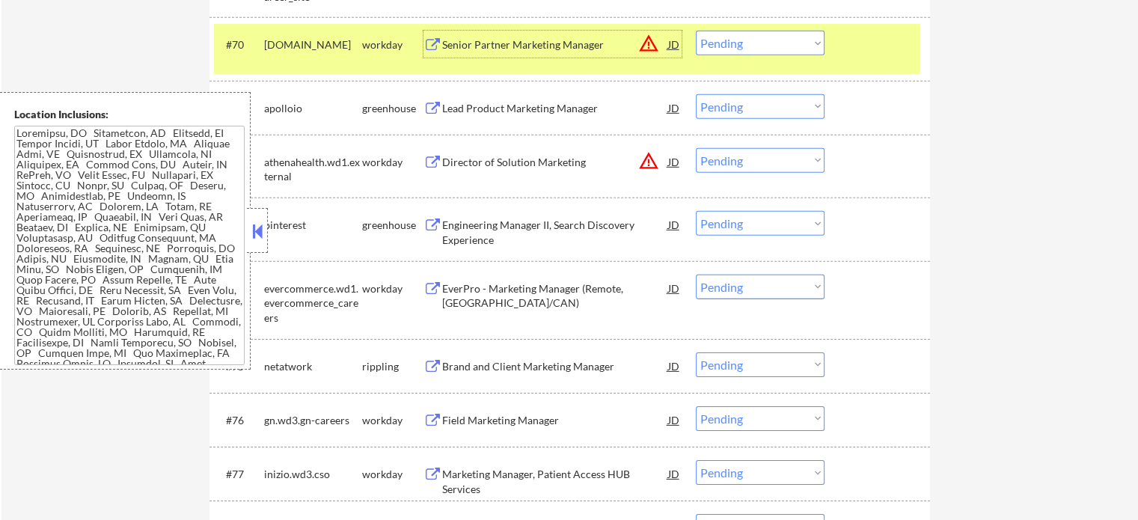
click at [883, 51] on div at bounding box center [879, 44] width 66 height 27
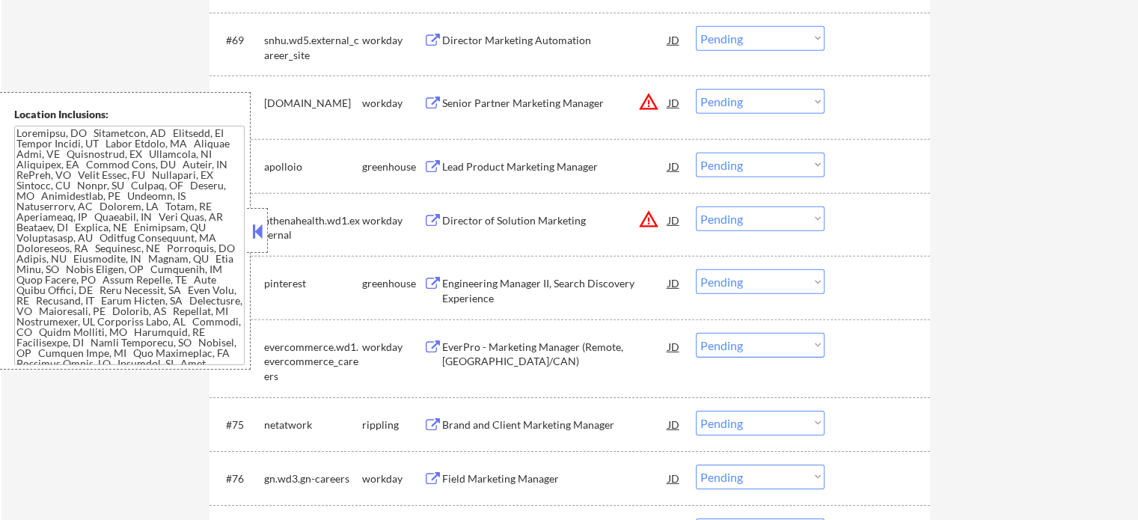
scroll to position [4602, 0]
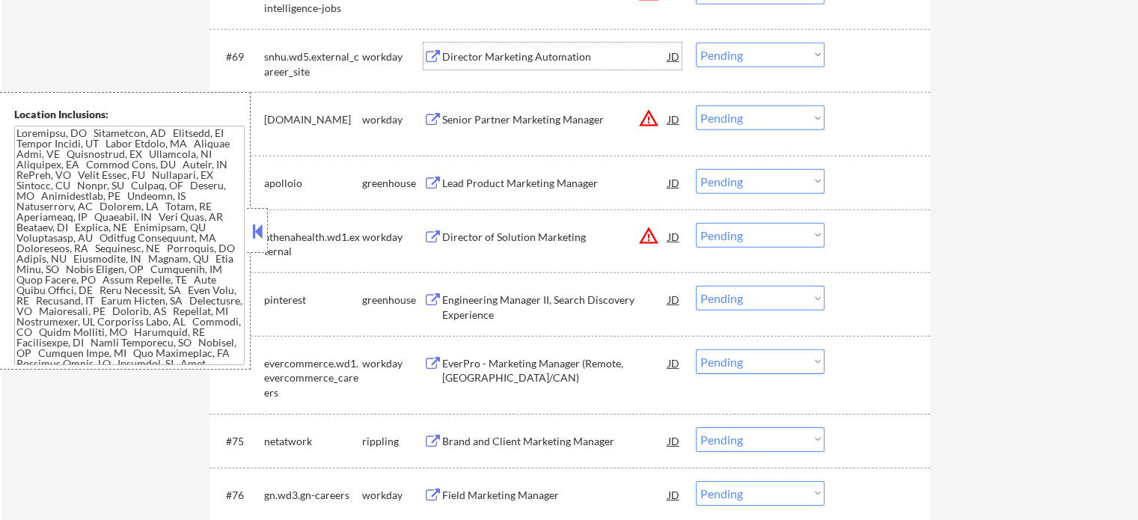
click at [473, 68] on div "Director Marketing Automation" at bounding box center [555, 56] width 226 height 27
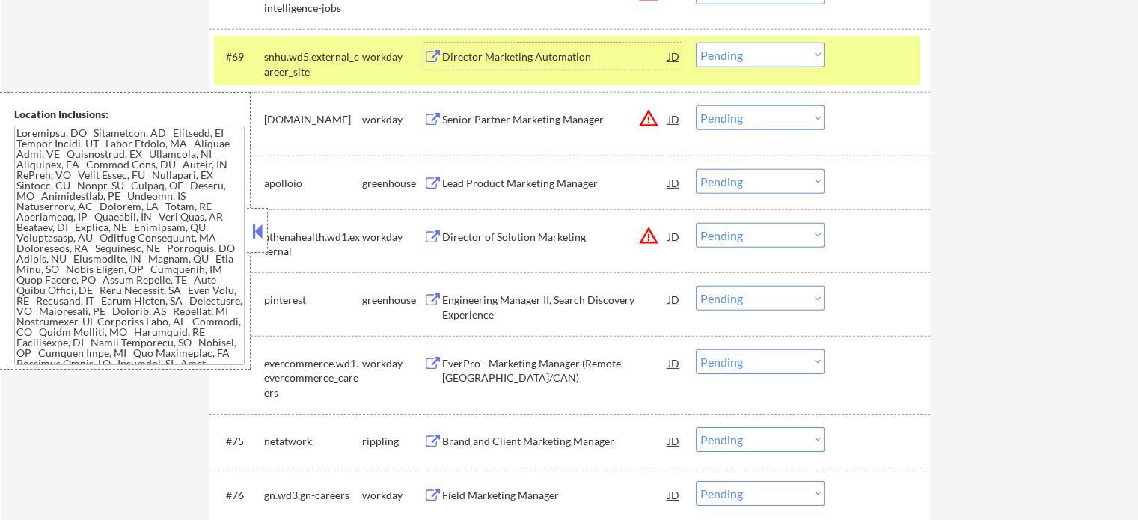
click at [778, 65] on select "Choose an option... Pending Applied Excluded (Questions) Excluded (Expired) Exc…" at bounding box center [760, 55] width 129 height 25
click at [696, 43] on select "Choose an option... Pending Applied Excluded (Questions) Excluded (Expired) Exc…" at bounding box center [760, 55] width 129 height 25
click at [849, 77] on div "#69 snhu.wd5.external_career_site workday Director Marketing Automation JD warn…" at bounding box center [567, 60] width 706 height 49
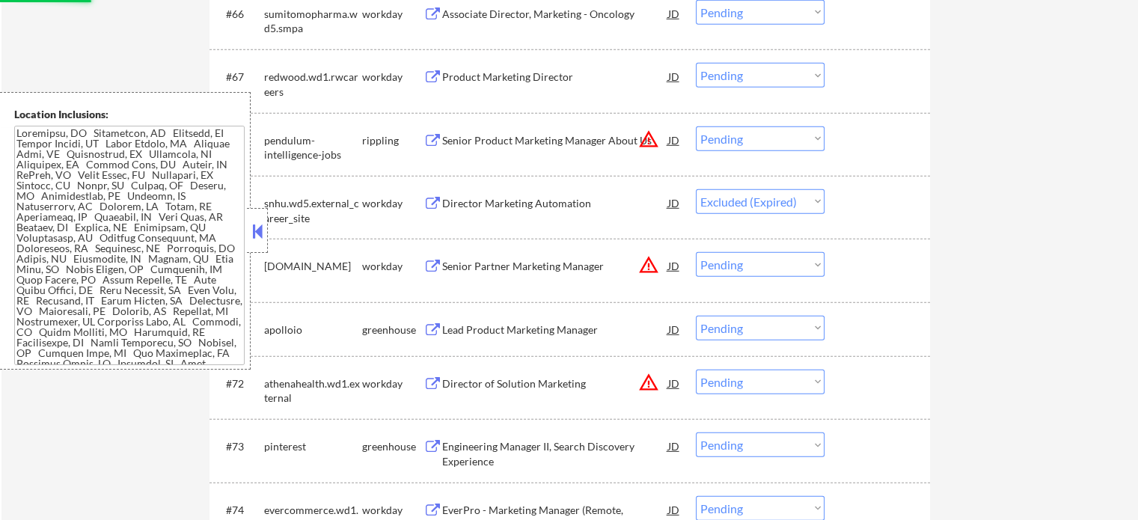
scroll to position [4453, 0]
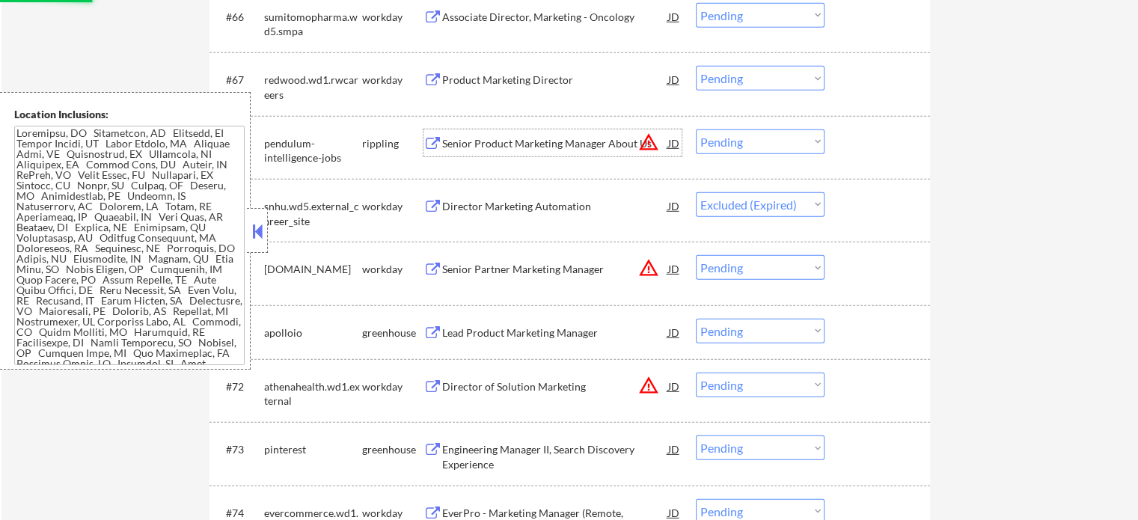
click at [470, 137] on div "Senior Product Marketing Manager About Us" at bounding box center [555, 143] width 226 height 15
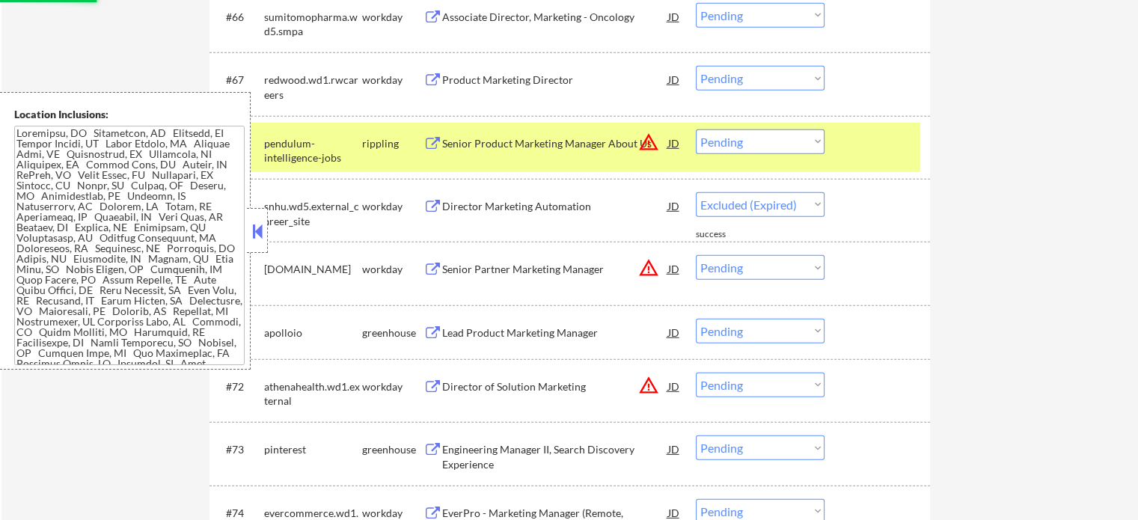
select select ""pending""
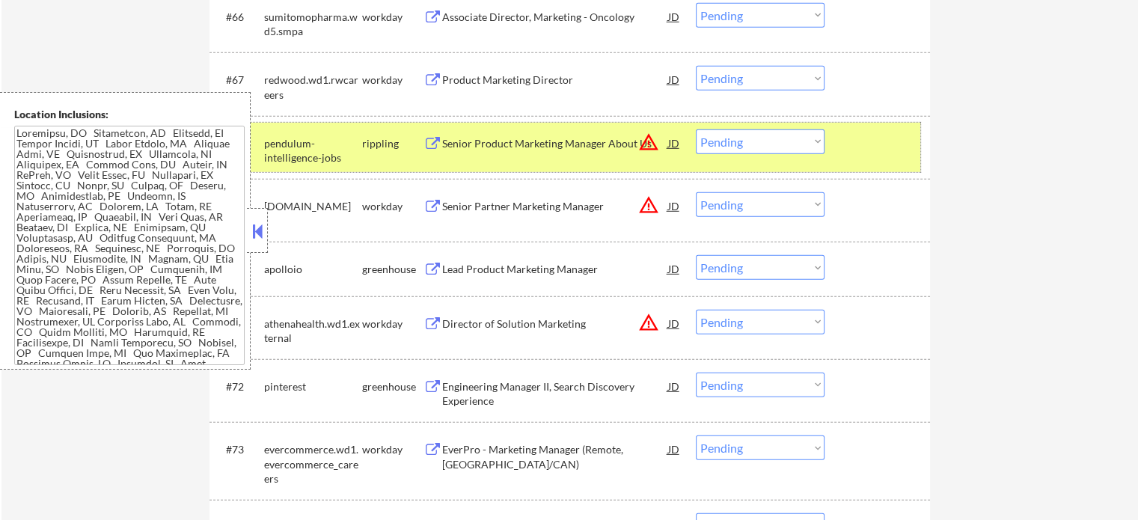
click at [892, 140] on div at bounding box center [879, 142] width 66 height 27
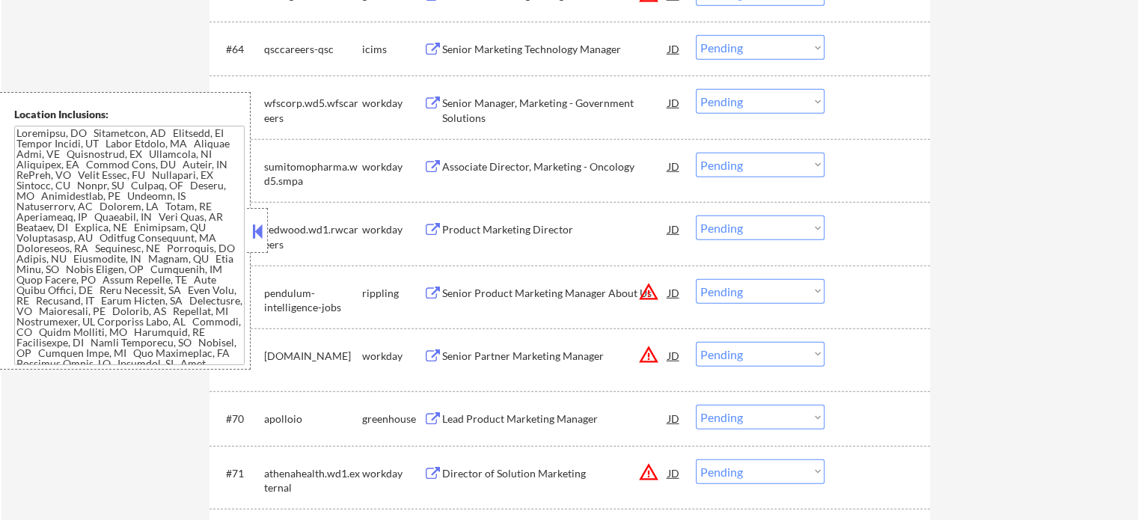
scroll to position [4154, 0]
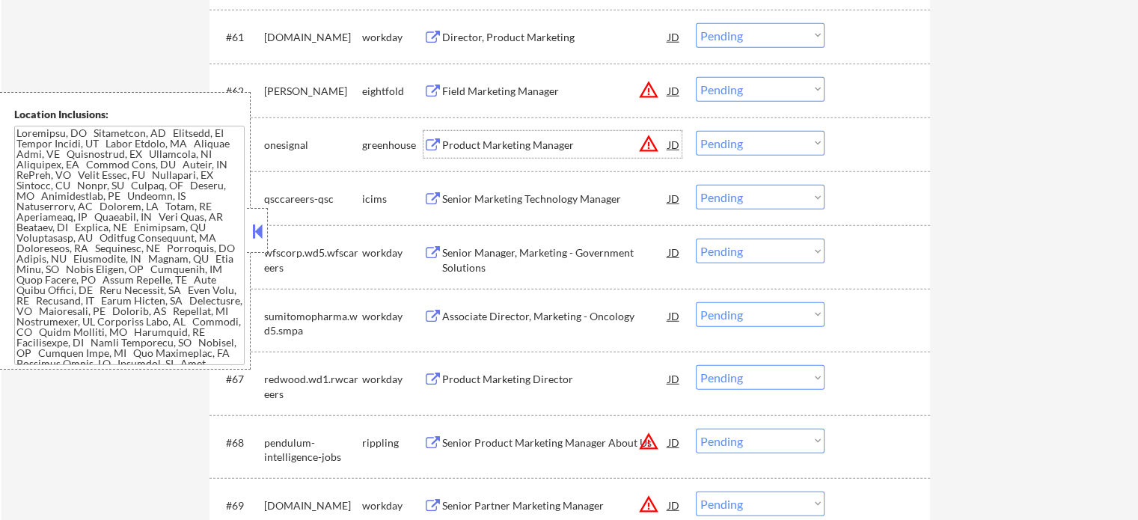
click at [489, 146] on div "Product Marketing Manager" at bounding box center [555, 145] width 226 height 15
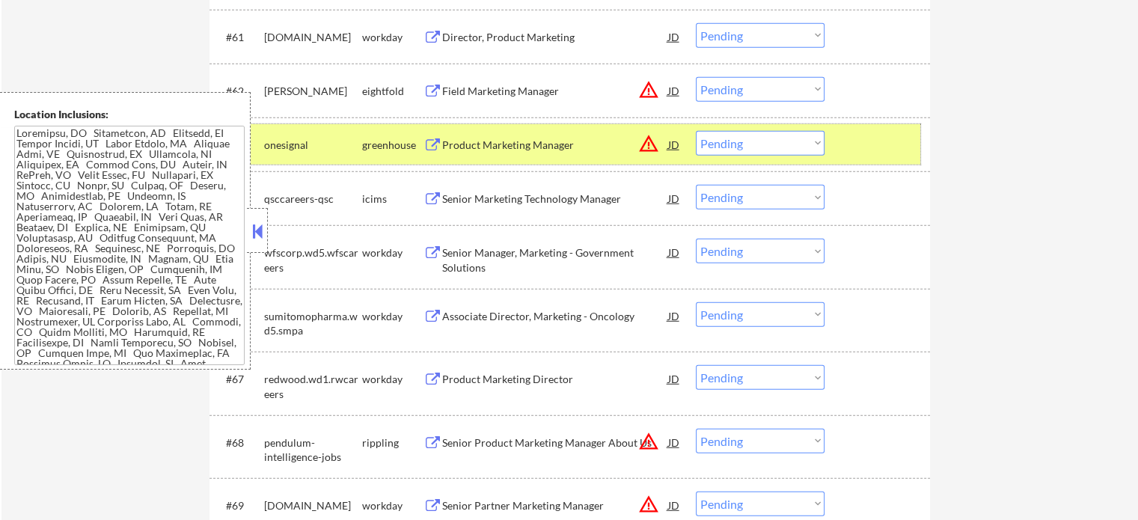
click at [863, 137] on div at bounding box center [879, 144] width 66 height 27
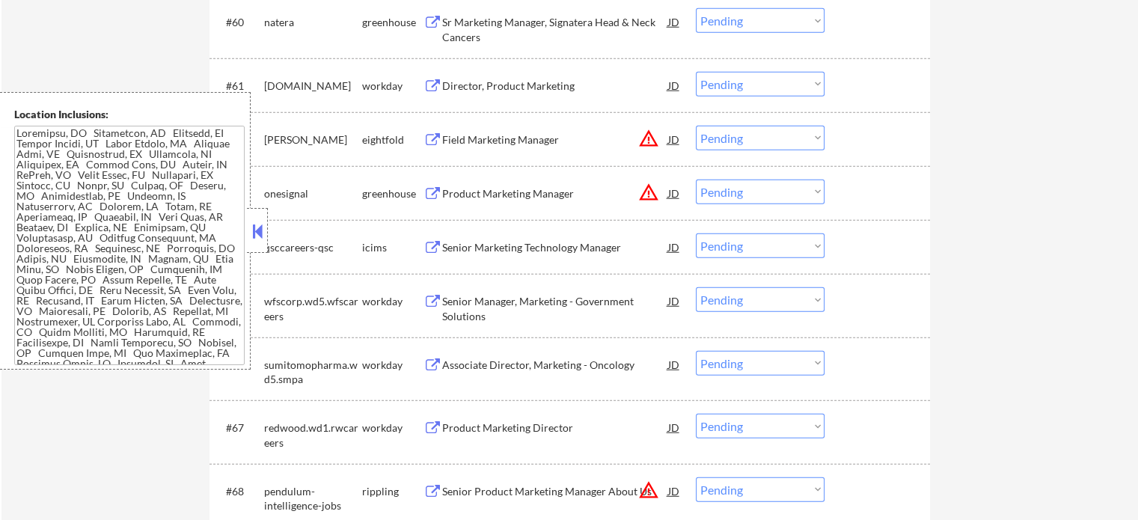
scroll to position [4004, 0]
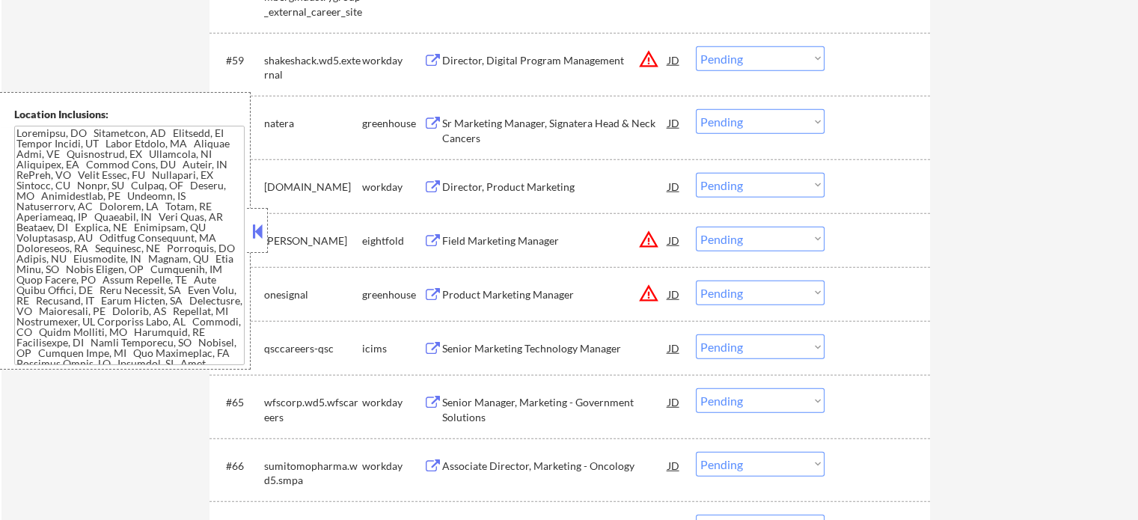
click at [511, 128] on div "Sr Marketing Manager, Signatera Head & Neck Cancers" at bounding box center [555, 130] width 226 height 29
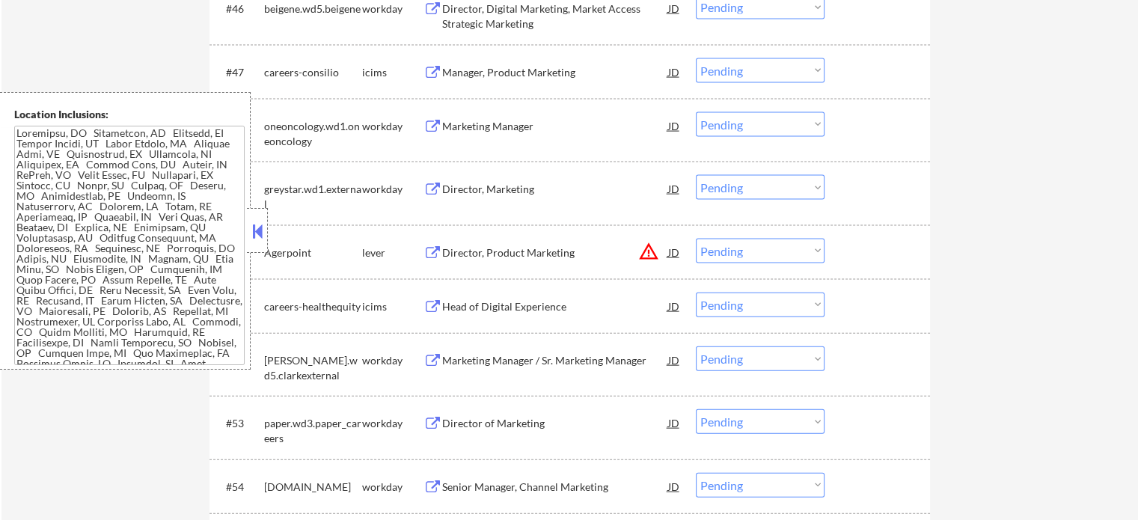
scroll to position [3256, 0]
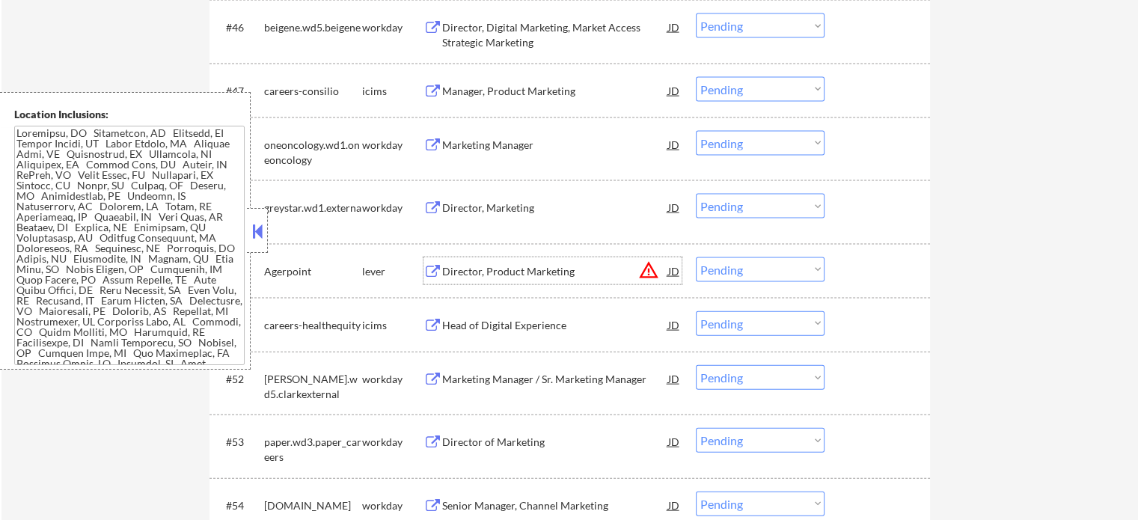
click at [493, 264] on div "Director, Product Marketing" at bounding box center [555, 271] width 226 height 15
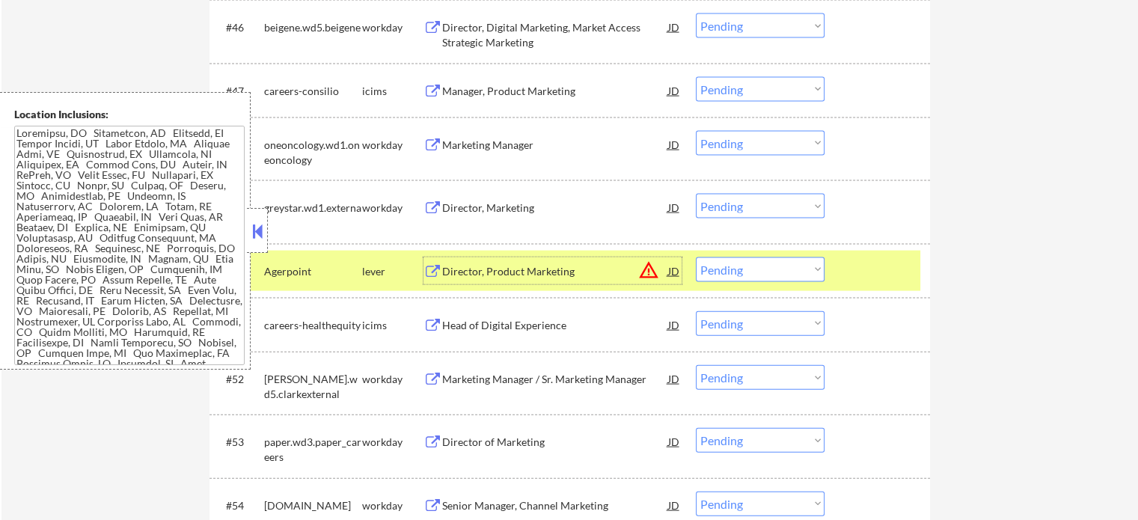
click at [886, 257] on div at bounding box center [879, 270] width 66 height 27
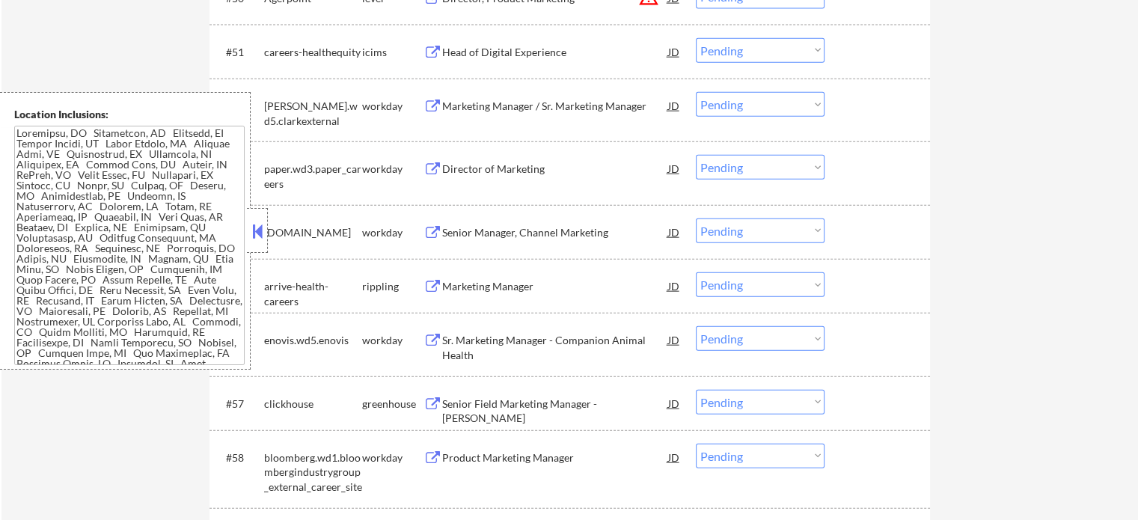
scroll to position [3555, 0]
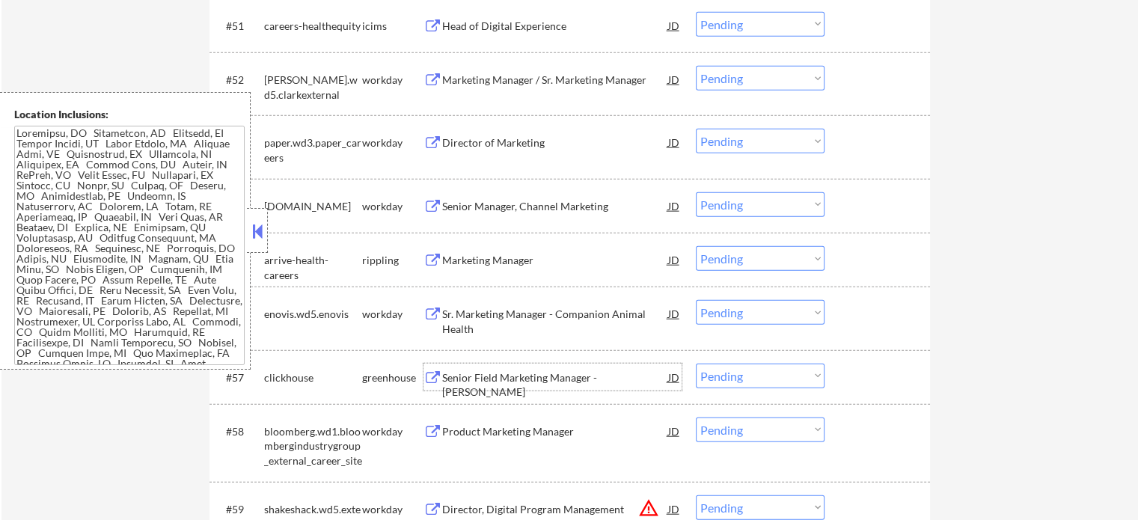
click at [485, 380] on div "Senior Field Marketing Manager - [PERSON_NAME]" at bounding box center [555, 384] width 226 height 29
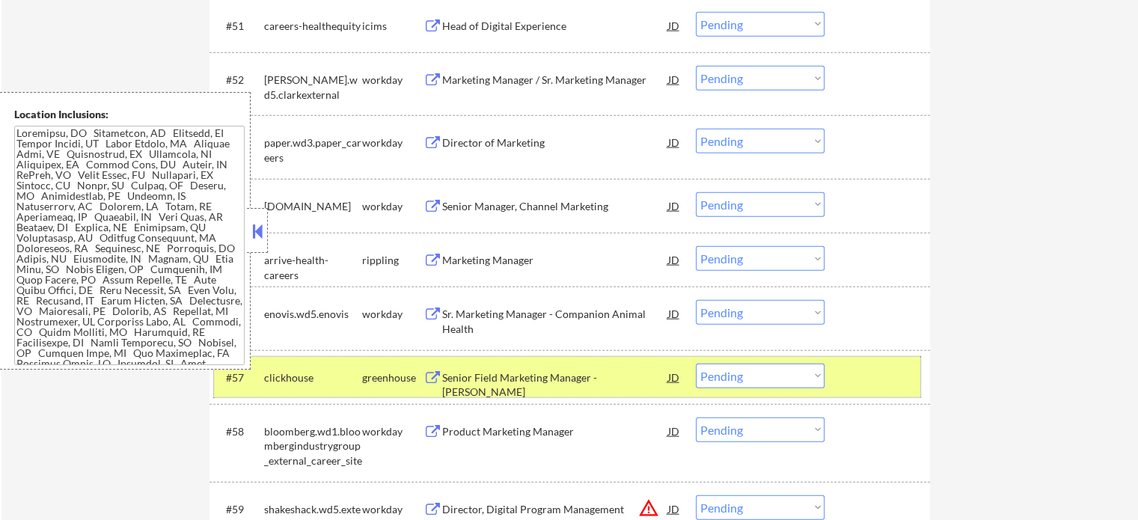
click at [871, 388] on div at bounding box center [879, 377] width 66 height 27
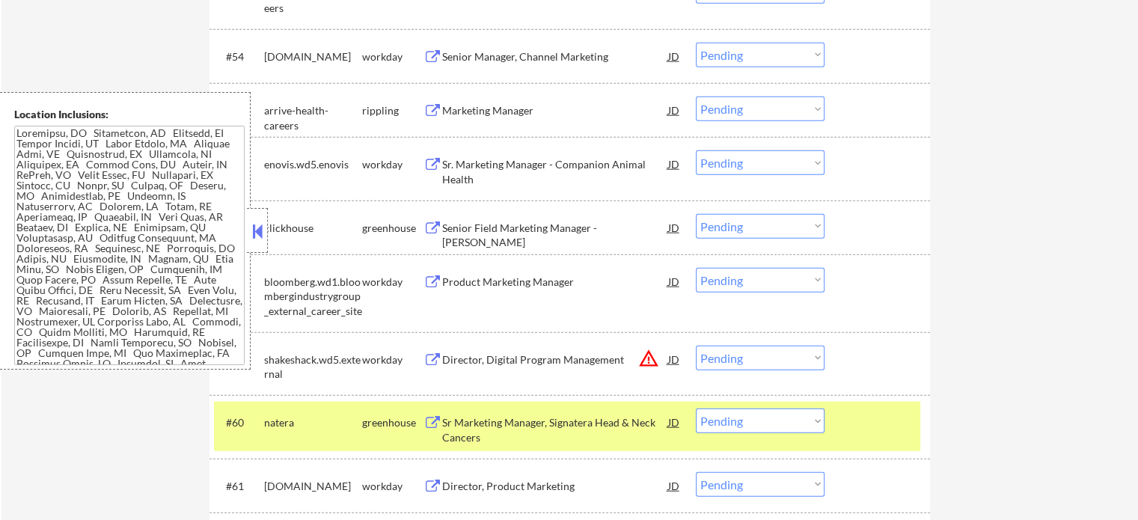
scroll to position [3780, 0]
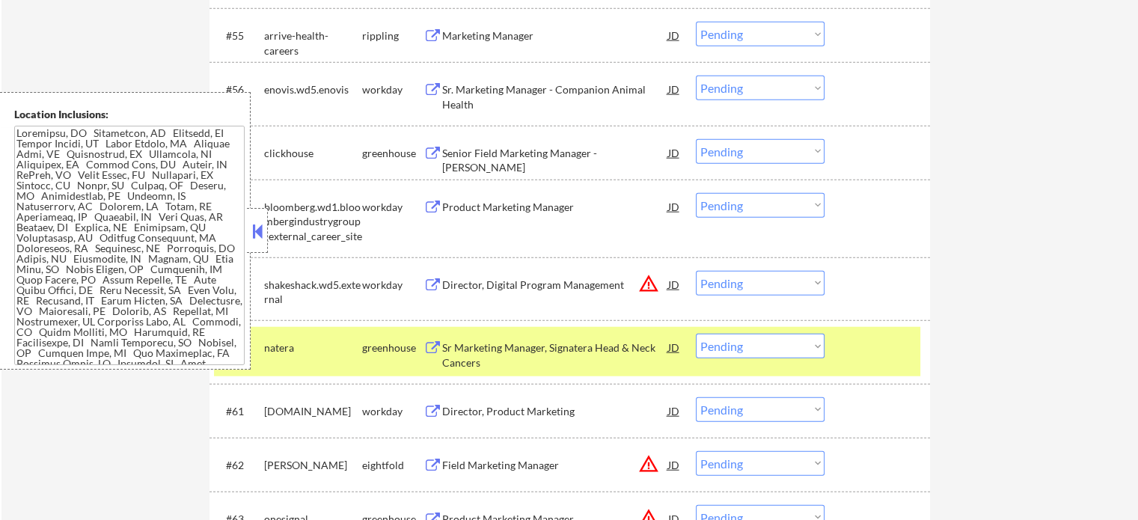
click at [863, 346] on div at bounding box center [879, 347] width 66 height 27
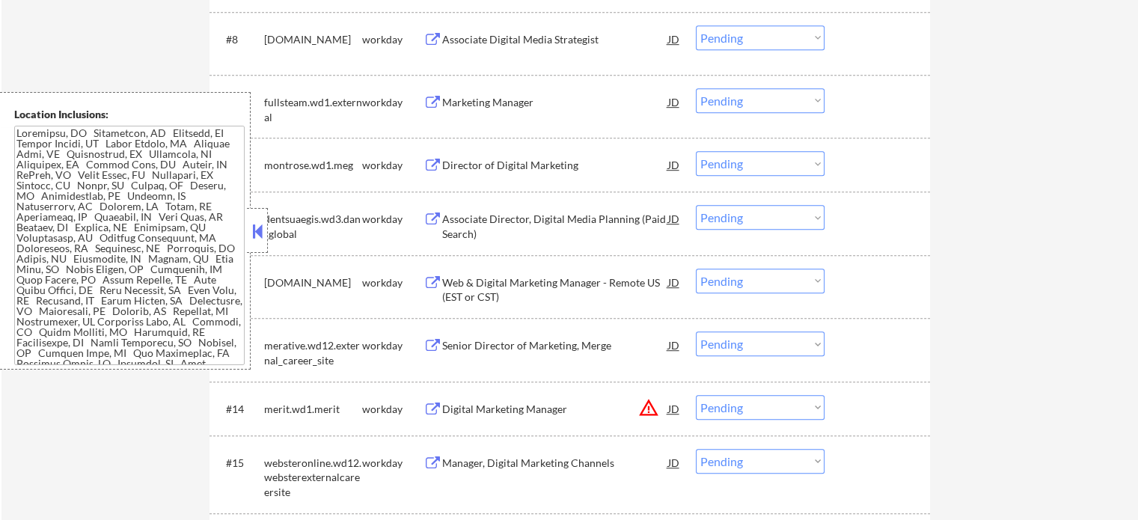
scroll to position [1086, 0]
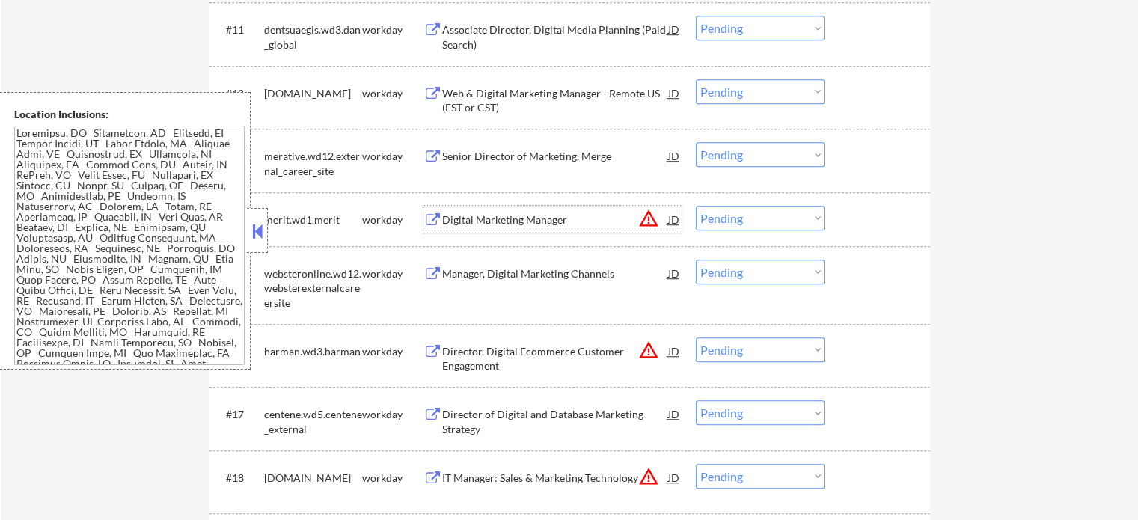
click at [464, 221] on div "Digital Marketing Manager" at bounding box center [555, 219] width 226 height 15
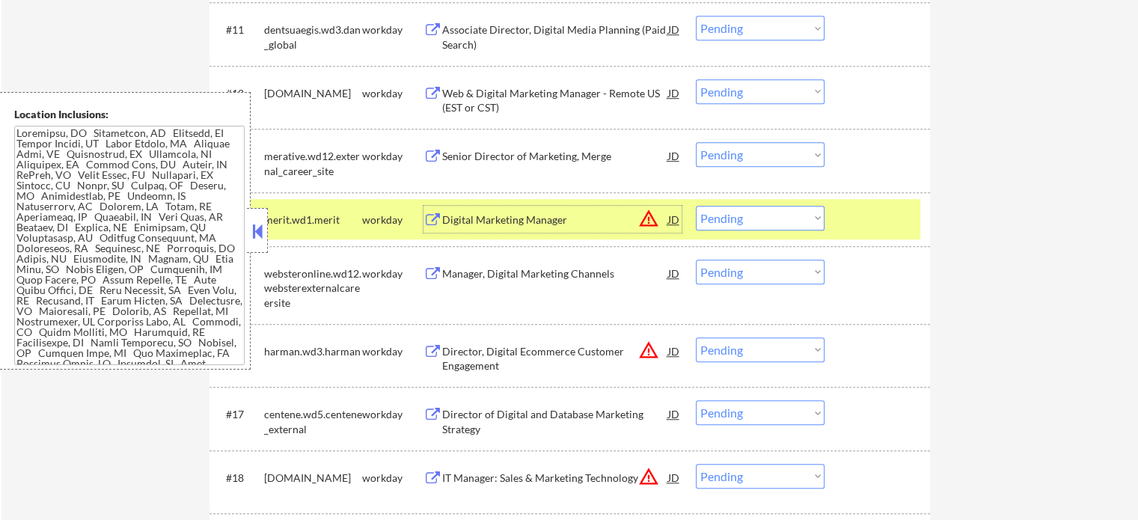
click at [841, 208] on div "#14 merit.wd1.merit workday Digital Marketing Manager JD warning_amber Choose a…" at bounding box center [567, 219] width 706 height 40
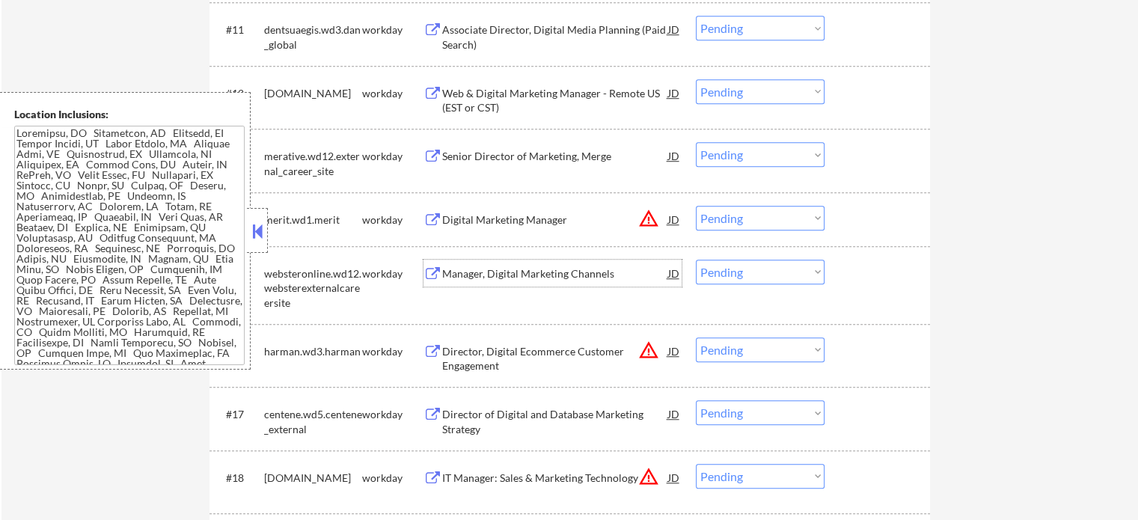
click at [443, 284] on div "Manager, Digital Marketing Channels" at bounding box center [555, 273] width 226 height 27
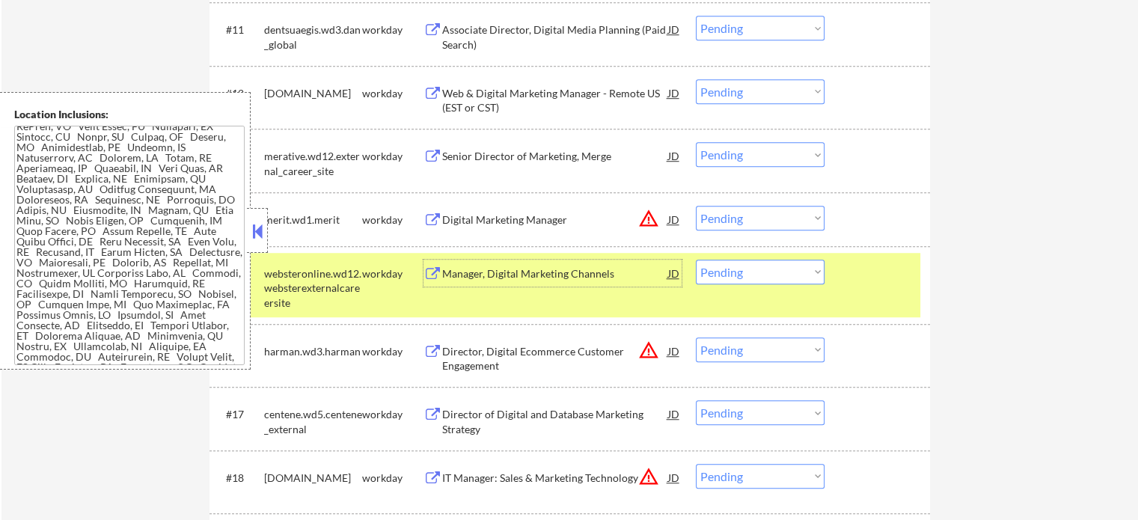
scroll to position [75, 0]
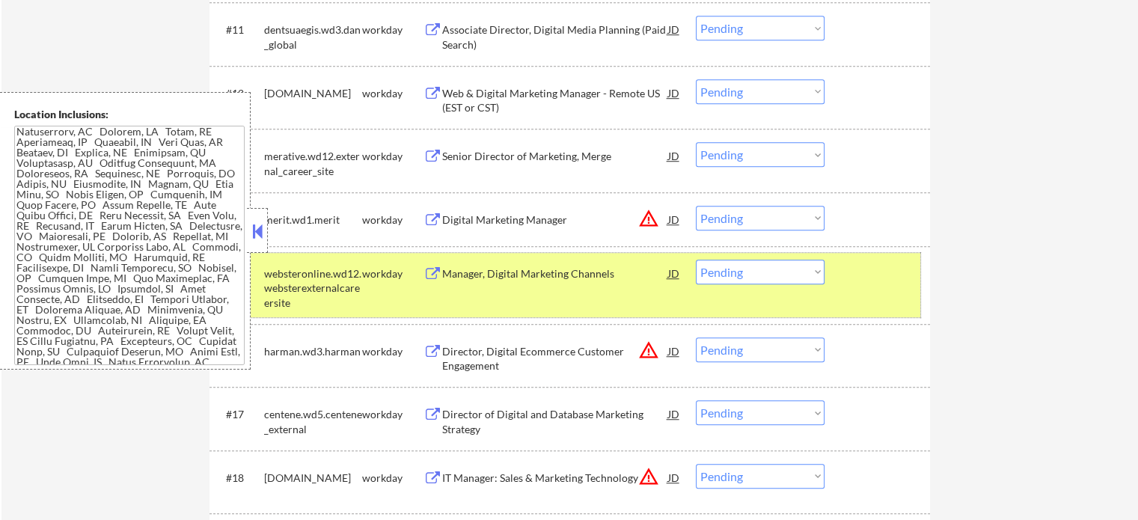
click at [854, 296] on div "#15 websteronline.wd12.websterexternalcareersite workday Manager, Digital Marke…" at bounding box center [567, 285] width 706 height 64
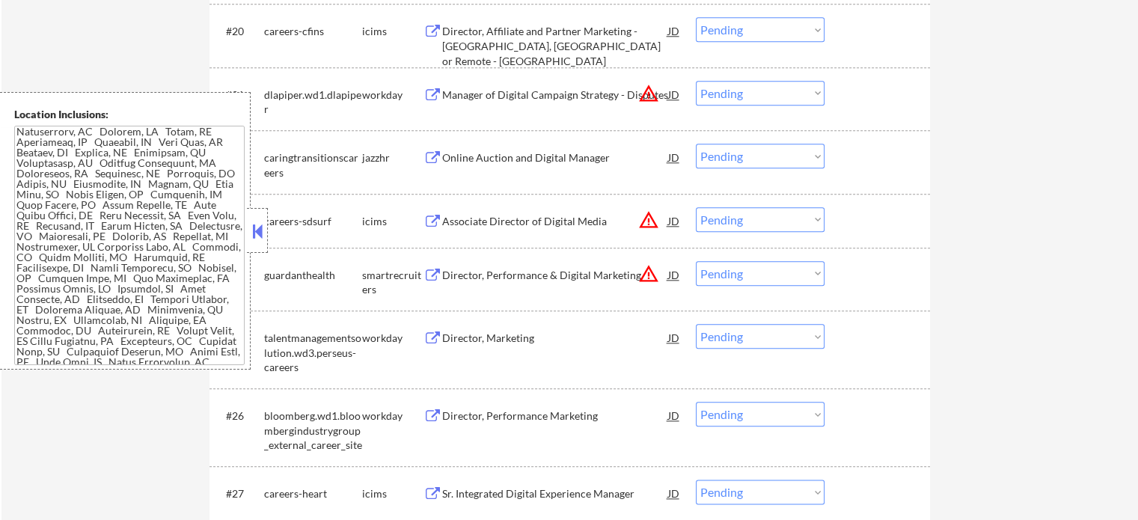
scroll to position [1684, 0]
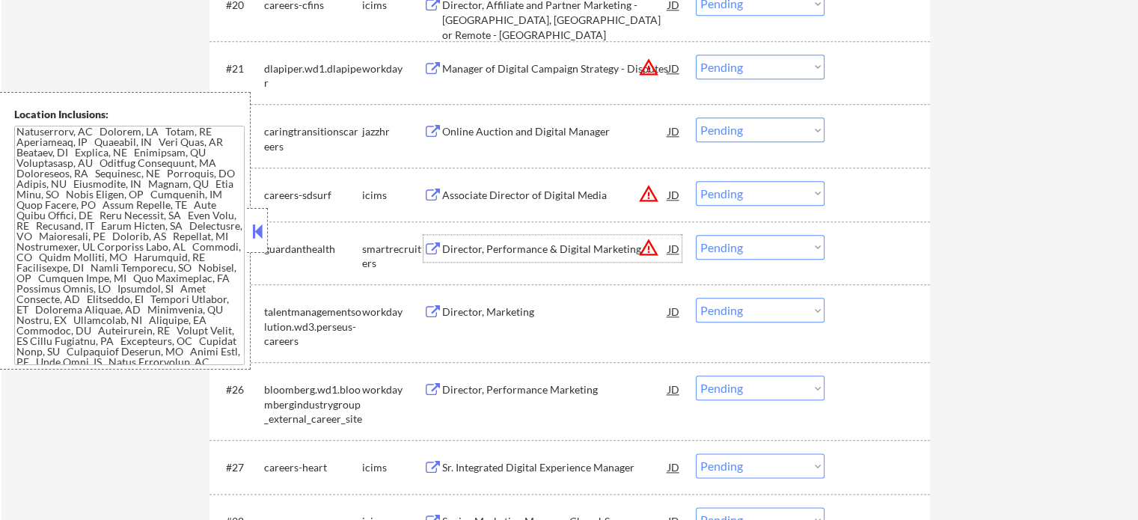
click at [483, 246] on div "Director, Performance & Digital Marketing" at bounding box center [555, 249] width 226 height 15
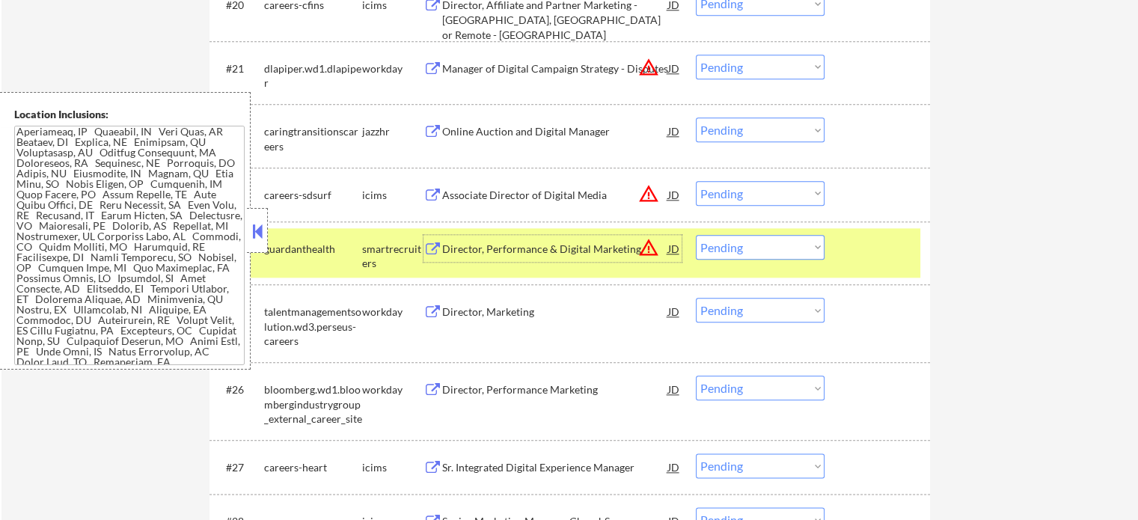
scroll to position [100, 0]
click at [763, 240] on select "Choose an option... Pending Applied Excluded (Questions) Excluded (Expired) Exc…" at bounding box center [760, 247] width 129 height 25
click at [696, 235] on select "Choose an option... Pending Applied Excluded (Questions) Excluded (Expired) Exc…" at bounding box center [760, 247] width 129 height 25
click at [866, 256] on div at bounding box center [879, 248] width 66 height 27
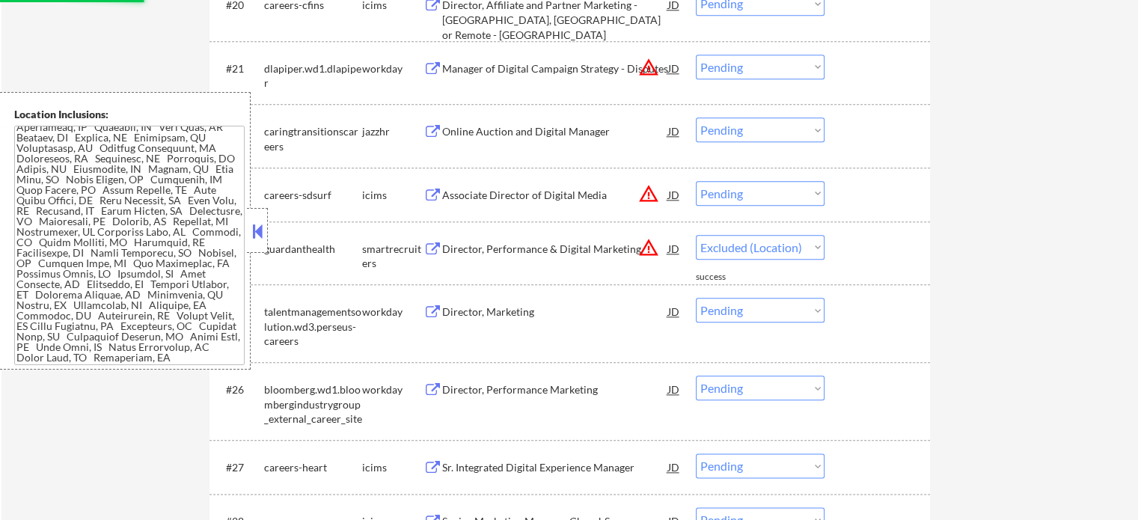
select select ""pending""
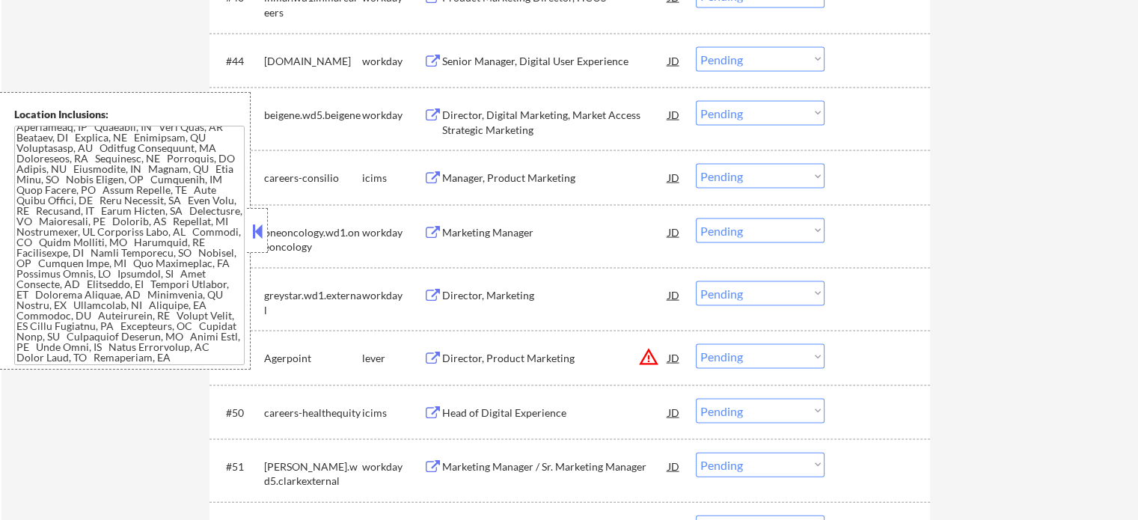
scroll to position [3330, 0]
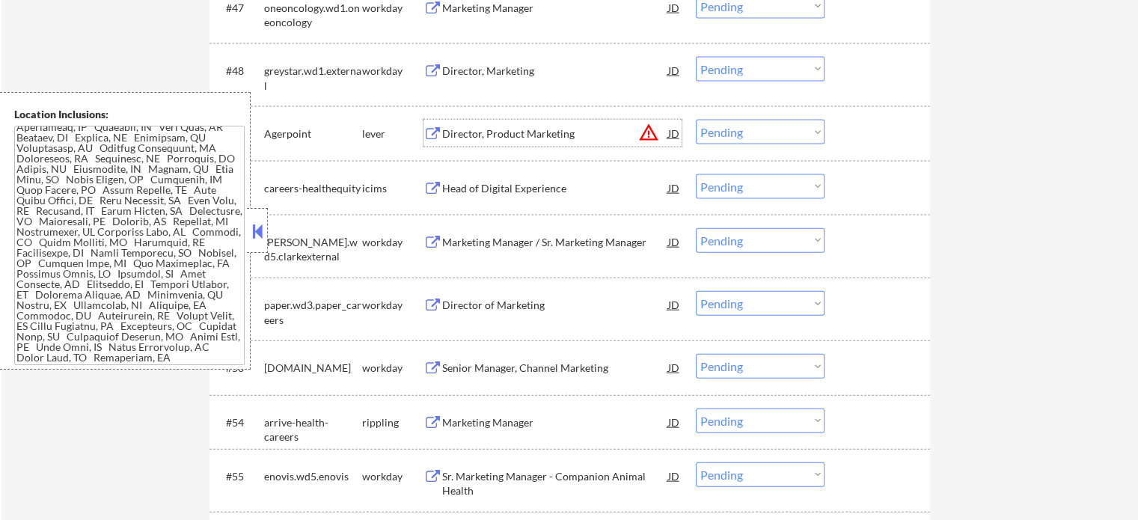
click at [487, 137] on div "Director, Product Marketing" at bounding box center [555, 133] width 226 height 15
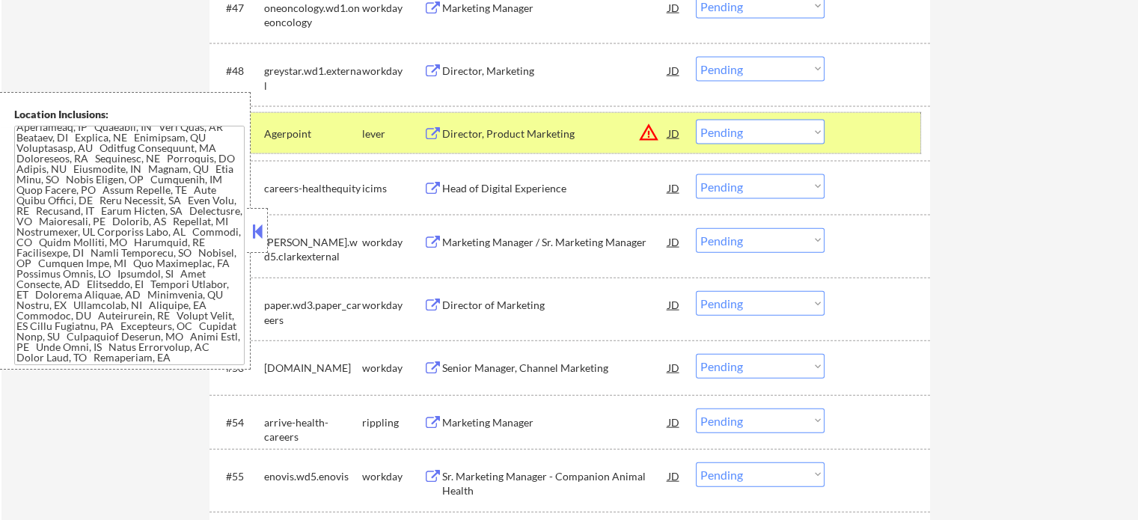
click at [872, 133] on div at bounding box center [879, 133] width 66 height 27
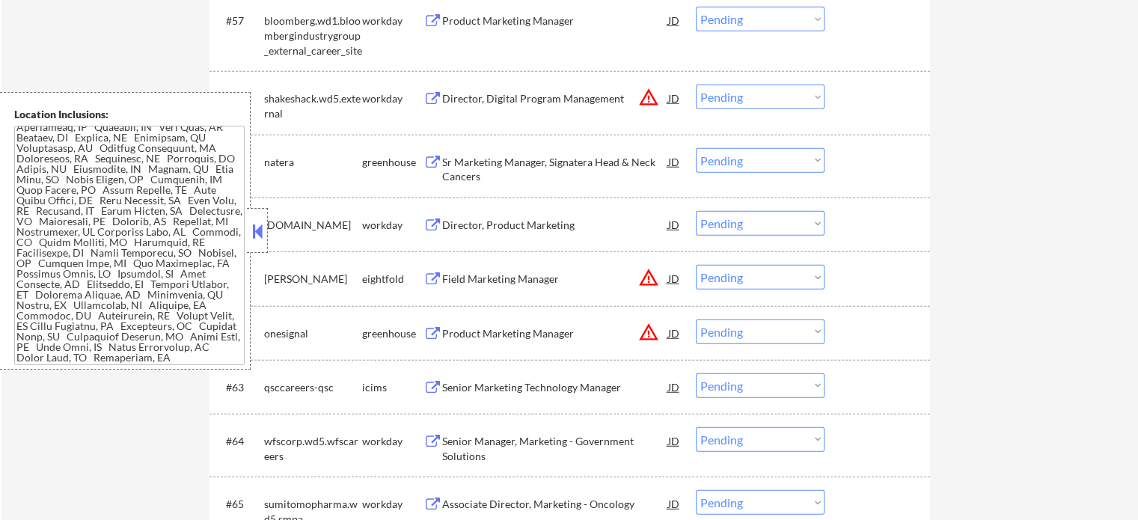
scroll to position [3928, 0]
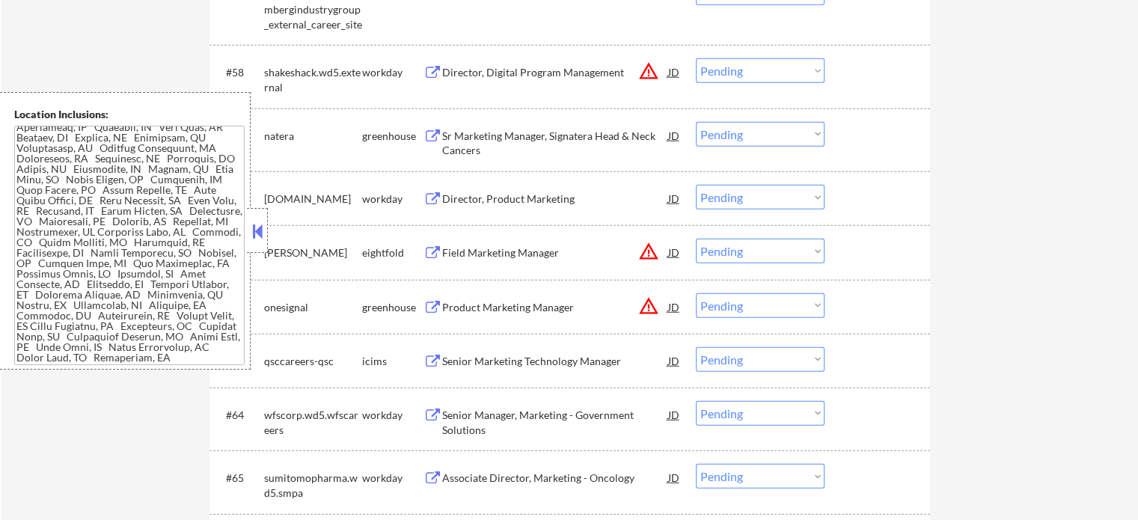
click at [490, 138] on div "Sr Marketing Manager, Signatera Head & Neck Cancers" at bounding box center [555, 143] width 226 height 29
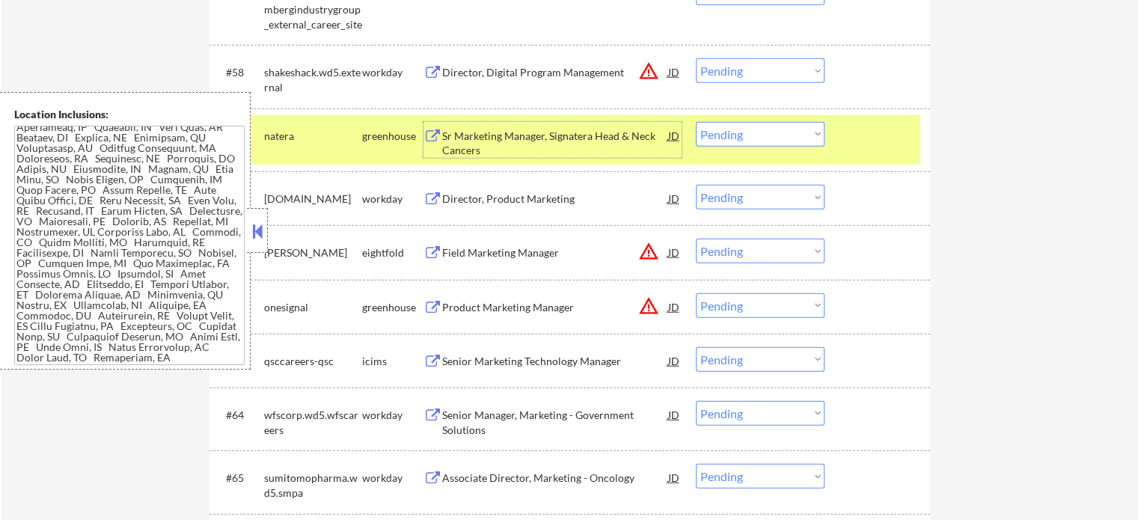
click at [898, 131] on div at bounding box center [879, 135] width 66 height 27
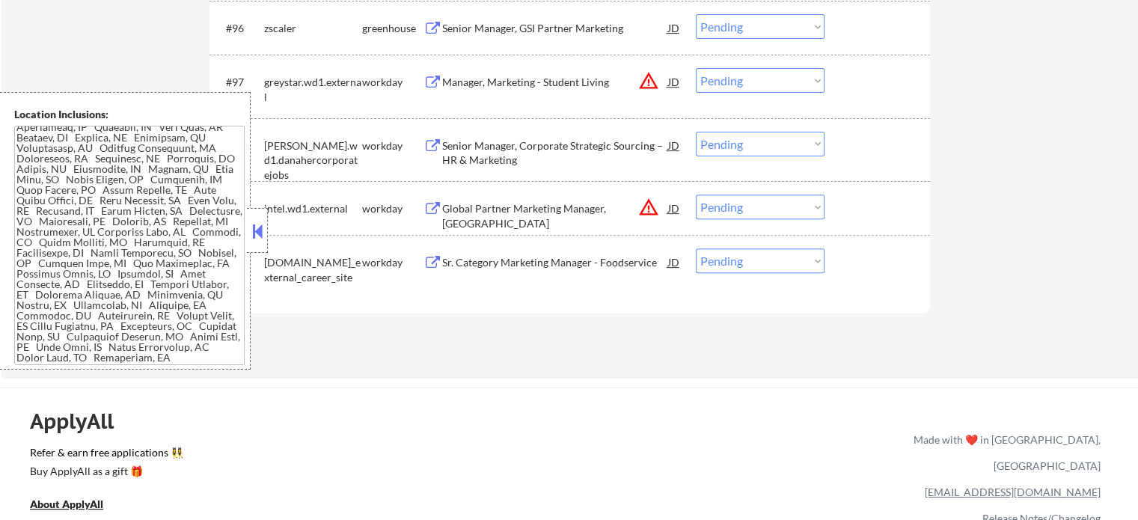
scroll to position [6132, 0]
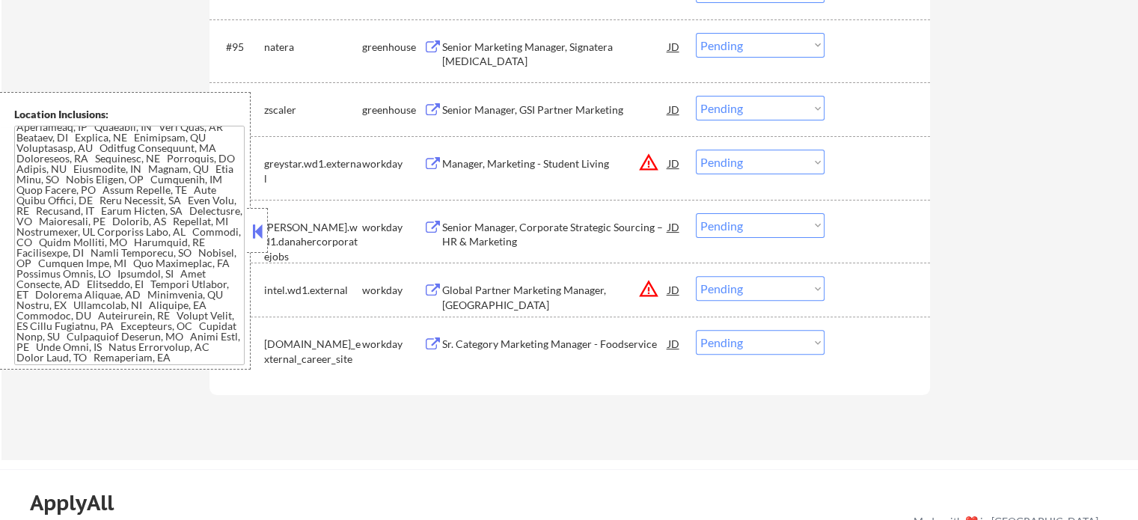
click at [560, 293] on div "Global Partner Marketing Manager, [GEOGRAPHIC_DATA]" at bounding box center [555, 297] width 226 height 29
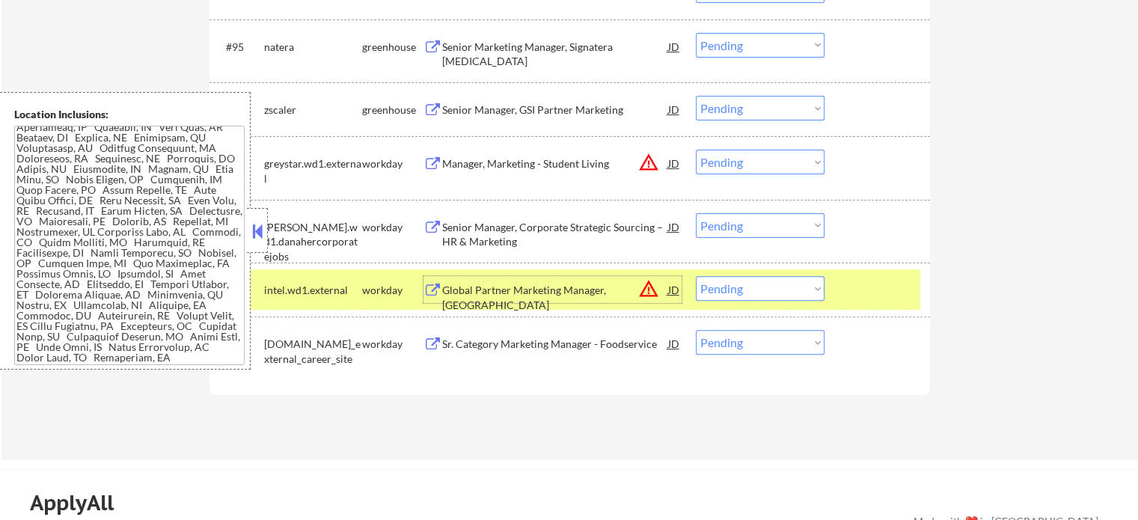
click at [868, 293] on div at bounding box center [879, 289] width 66 height 27
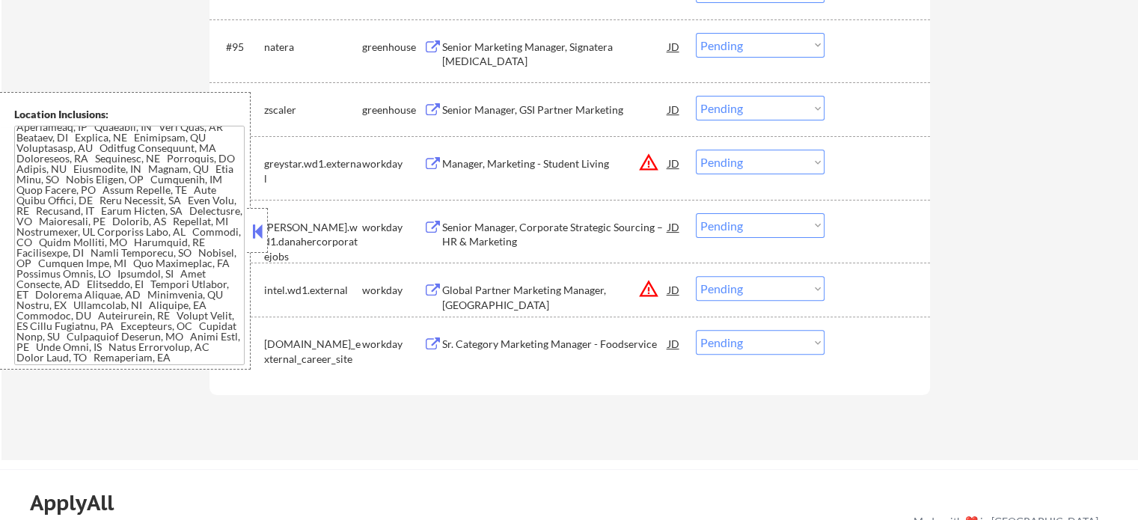
click at [500, 107] on div "Senior Manager, GSI Partner Marketing" at bounding box center [555, 109] width 226 height 15
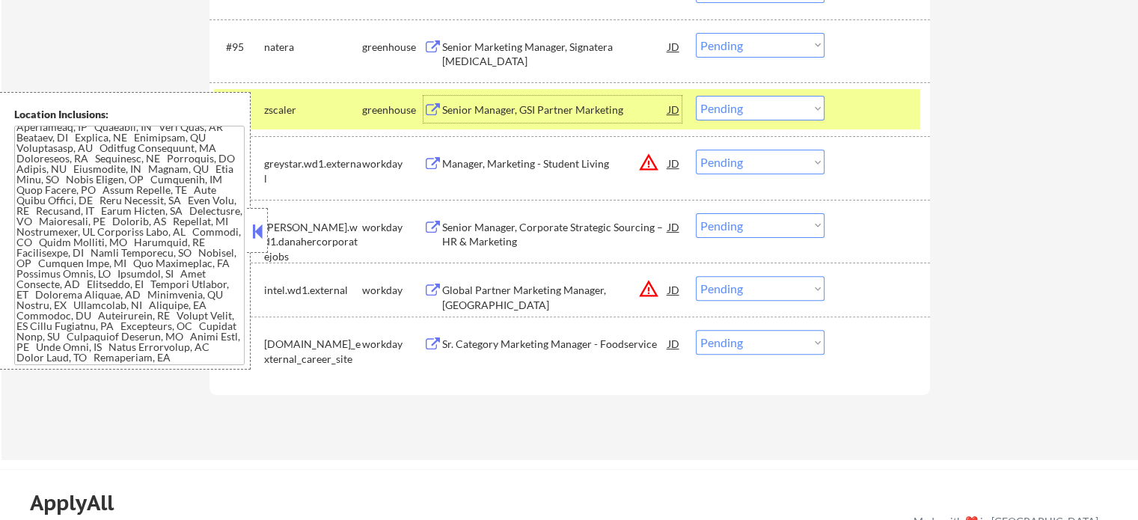
click at [850, 117] on div at bounding box center [879, 109] width 66 height 27
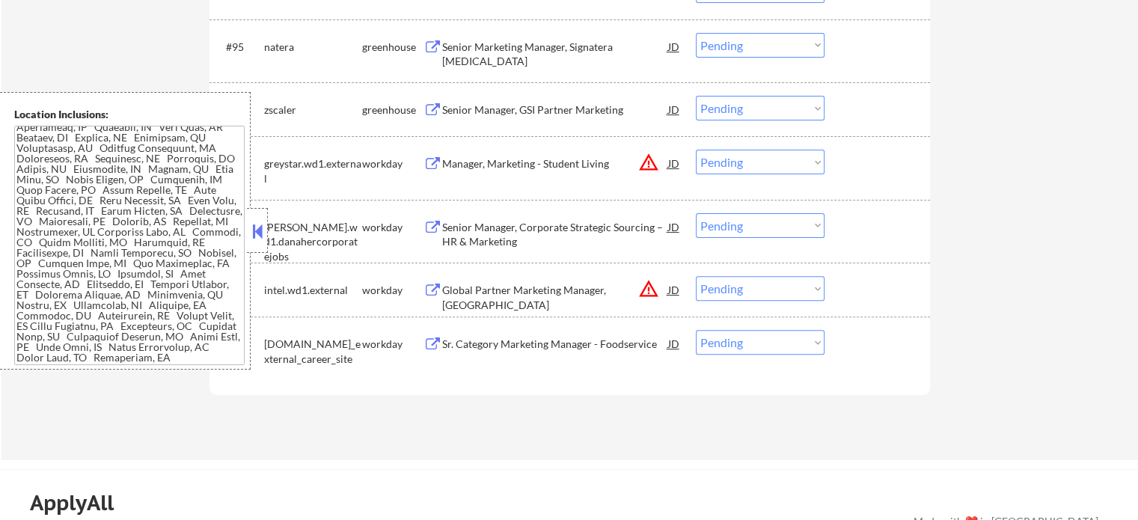
click at [523, 53] on div "Senior Marketing Manager, Signatera [MEDICAL_DATA]" at bounding box center [555, 54] width 226 height 29
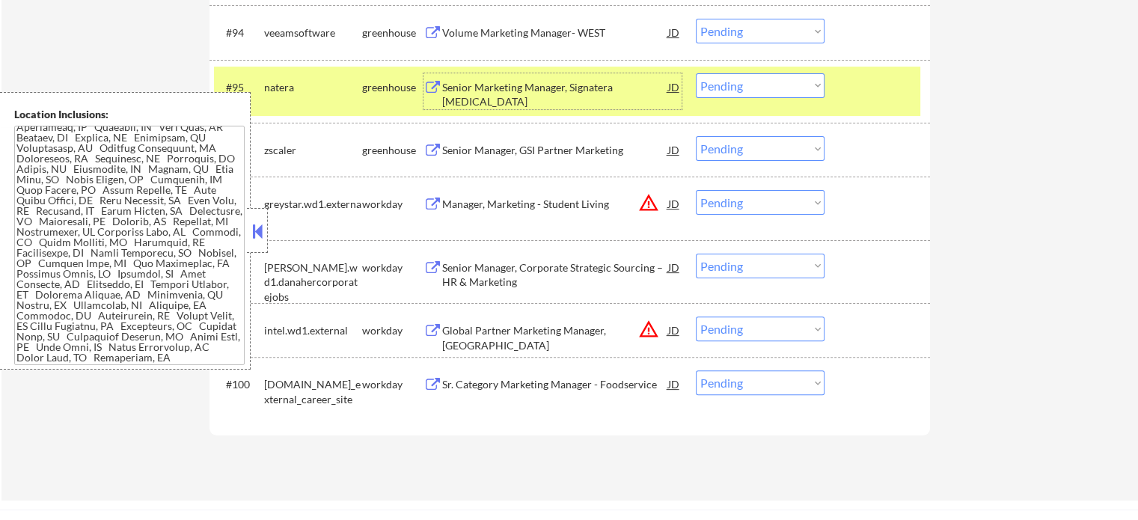
scroll to position [5982, 0]
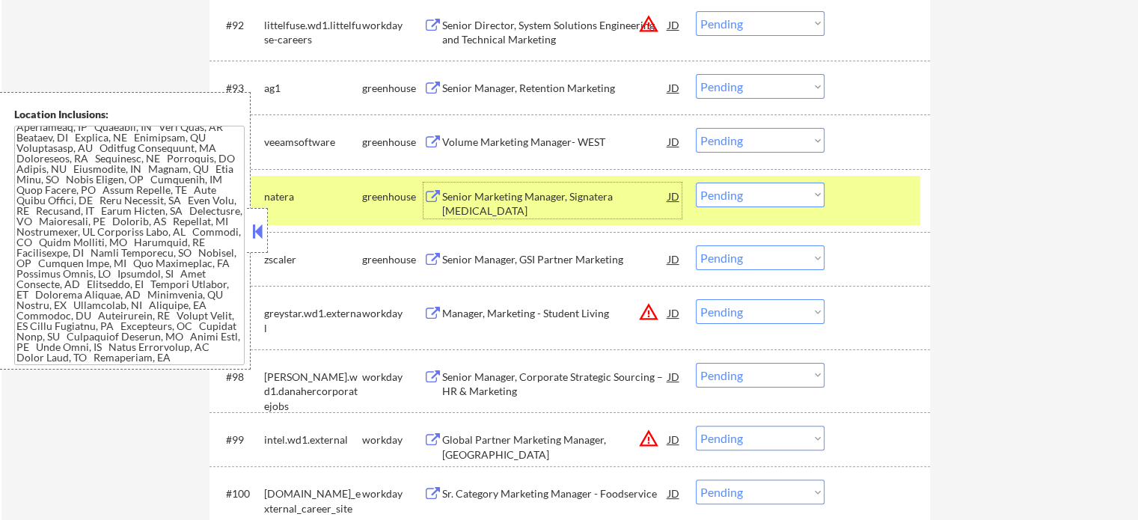
click at [862, 189] on div at bounding box center [879, 196] width 66 height 27
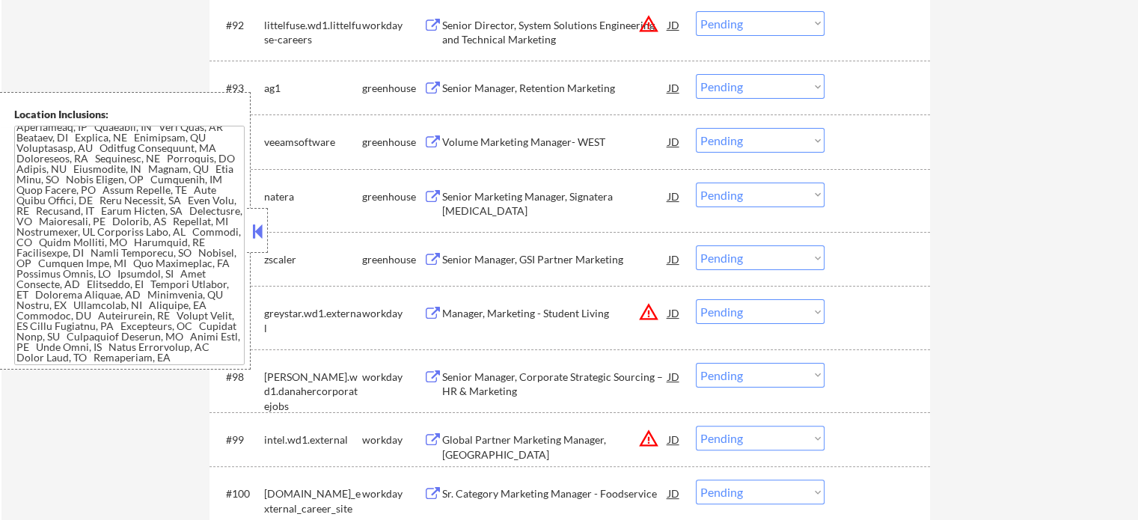
click at [487, 142] on div "Volume Marketing Manager- WEST" at bounding box center [555, 142] width 226 height 15
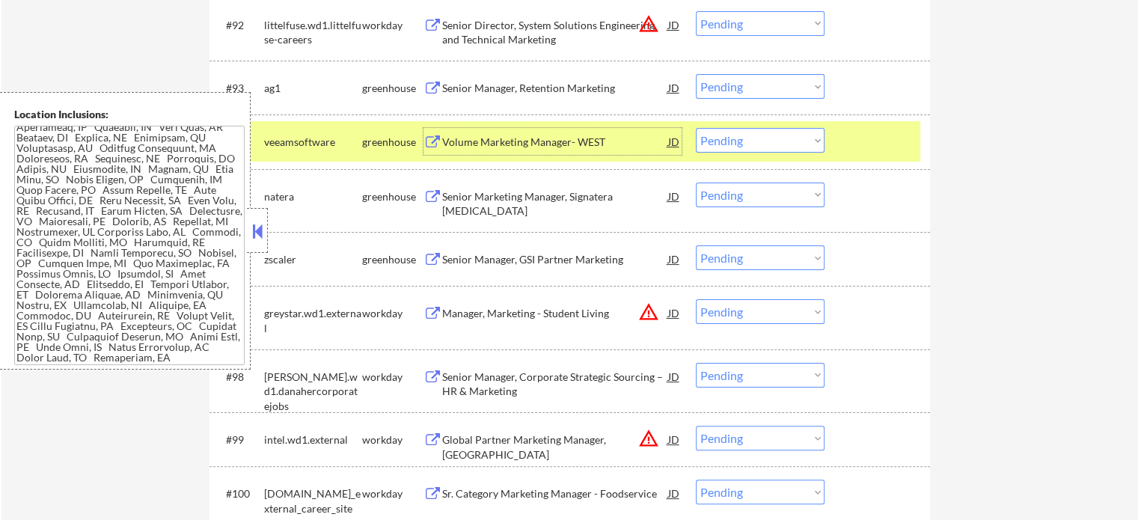
click at [880, 138] on div at bounding box center [879, 141] width 66 height 27
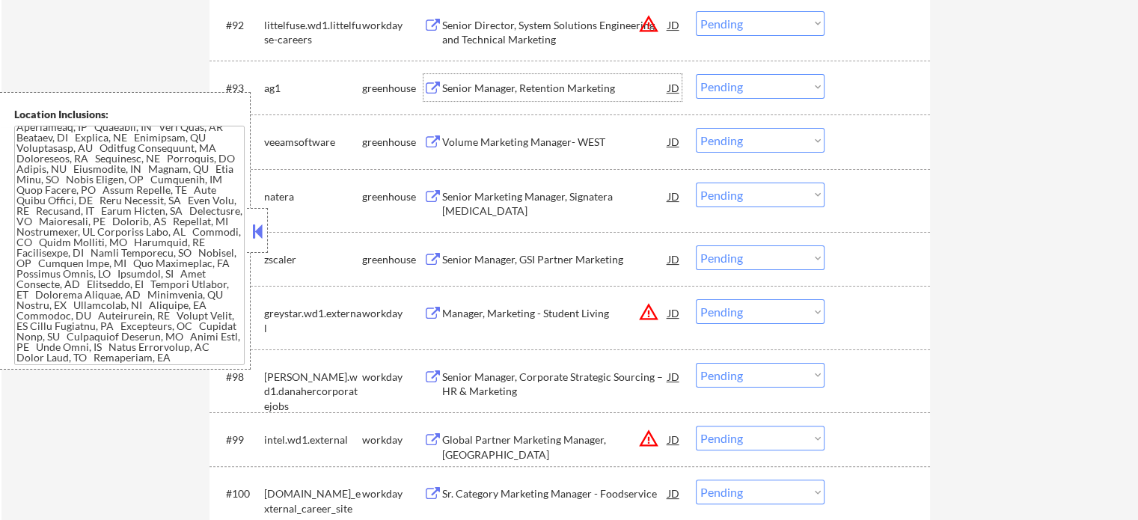
click at [549, 98] on div "Senior Manager, Retention Marketing" at bounding box center [555, 87] width 226 height 27
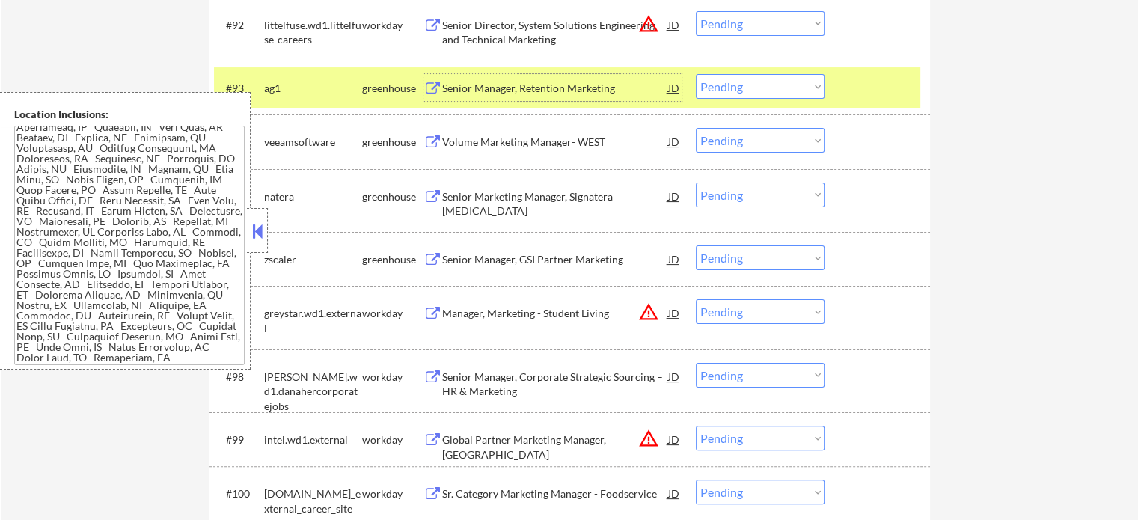
click at [783, 86] on select "Choose an option... Pending Applied Excluded (Questions) Excluded (Expired) Exc…" at bounding box center [760, 86] width 129 height 25
click at [696, 74] on select "Choose an option... Pending Applied Excluded (Questions) Excluded (Expired) Exc…" at bounding box center [760, 86] width 129 height 25
click at [848, 97] on div at bounding box center [879, 87] width 66 height 27
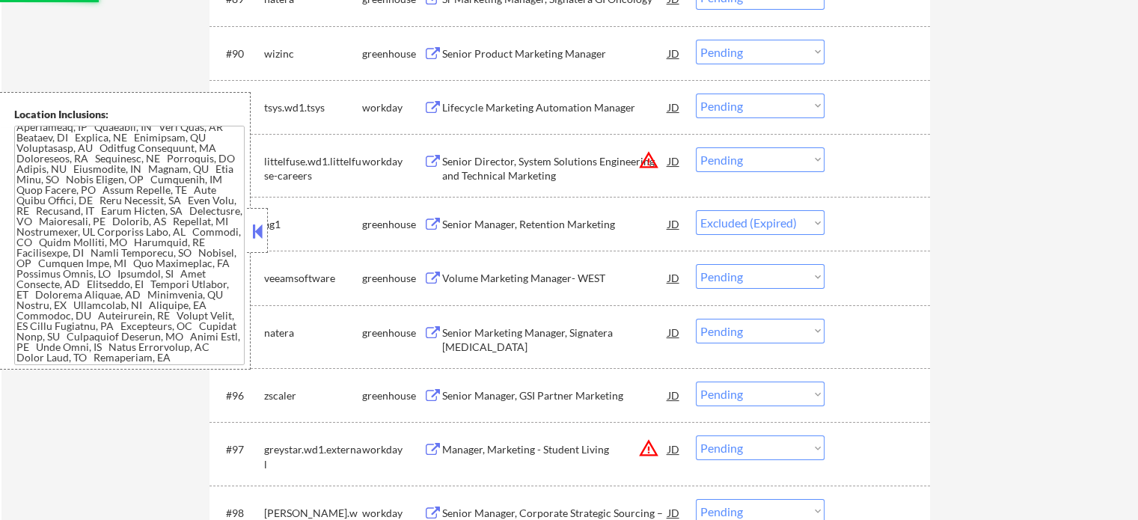
scroll to position [5832, 0]
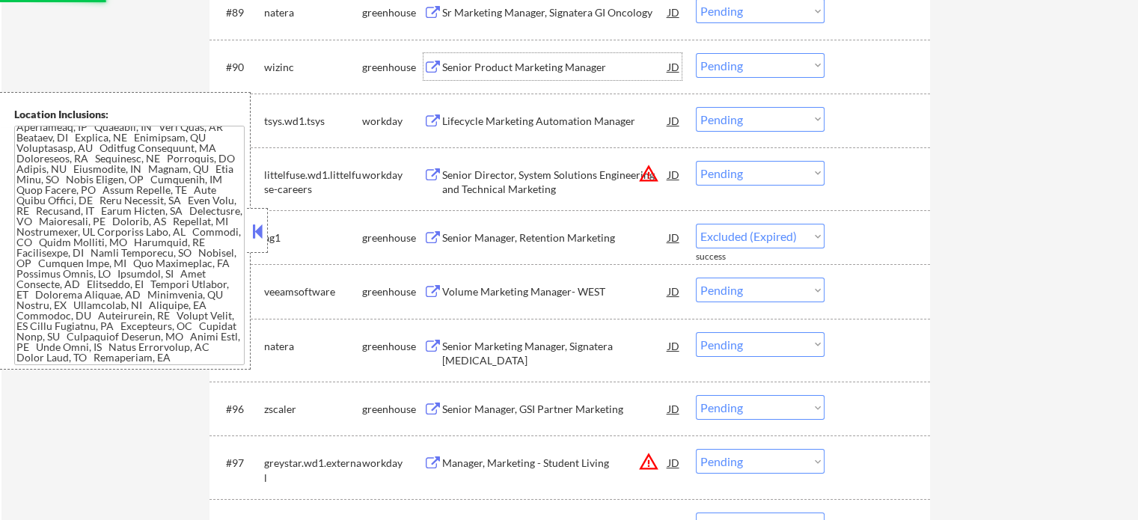
click at [494, 76] on div "Senior Product Marketing Manager" at bounding box center [555, 66] width 226 height 27
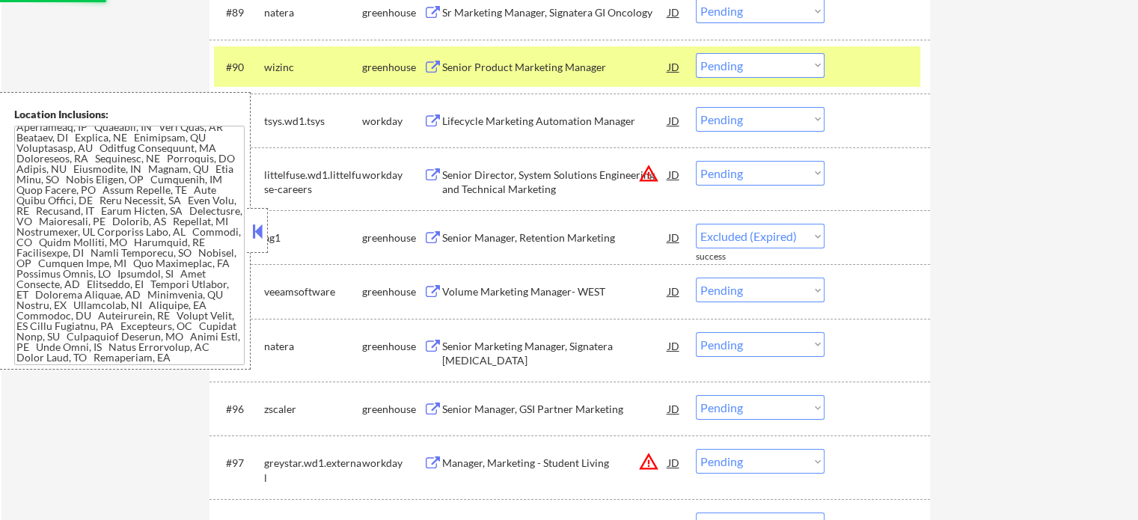
select select ""pending""
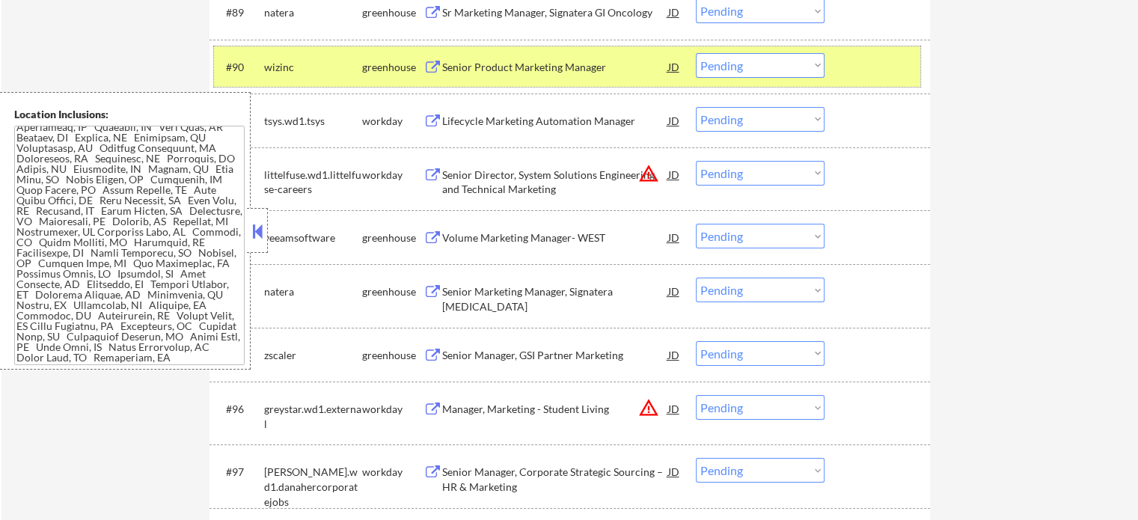
click at [842, 64] on div "#90 wizinc greenhouse Senior Product Marketing Manager JD warning_amber Choose …" at bounding box center [567, 66] width 706 height 40
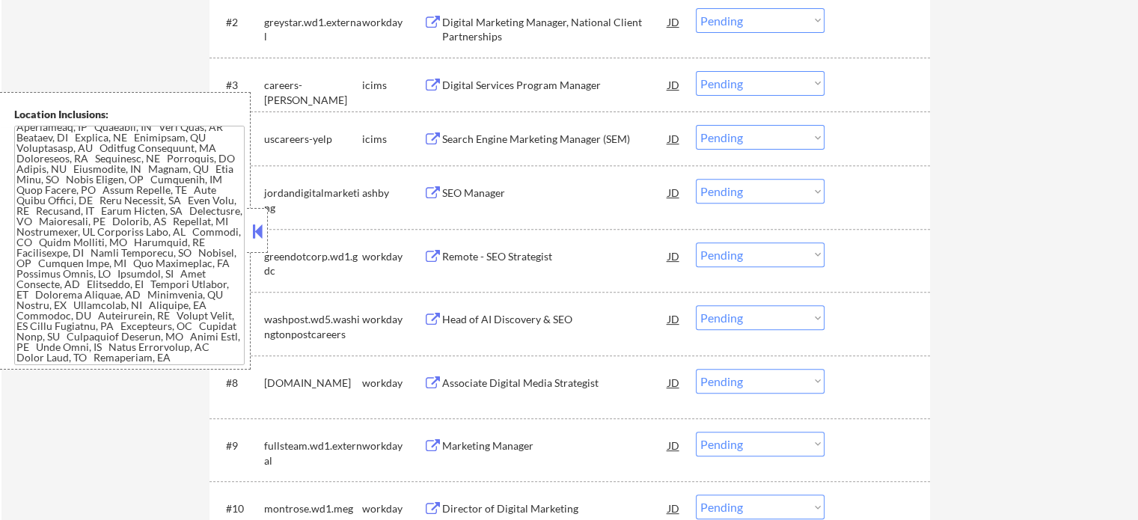
scroll to position [579, 0]
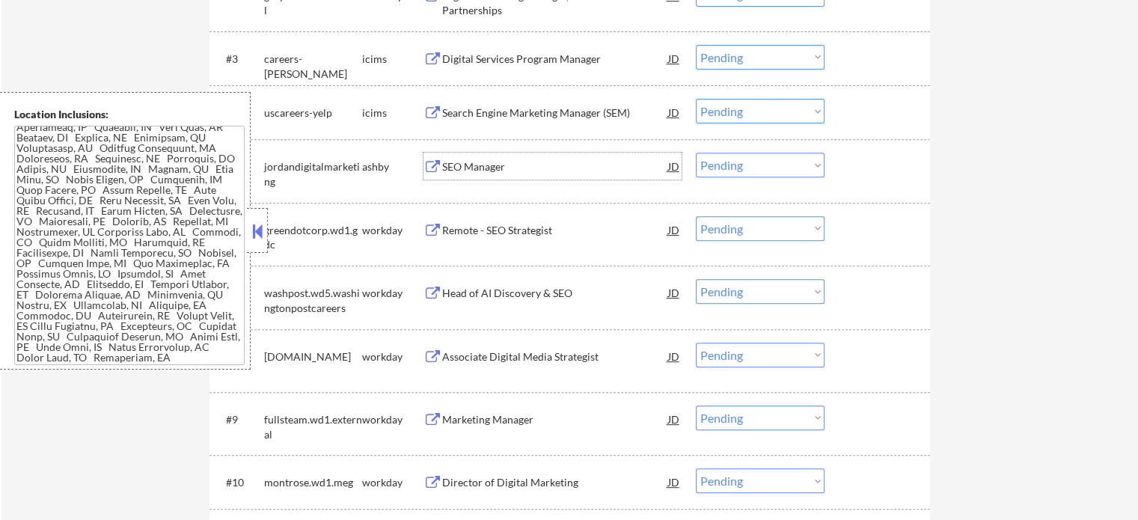
click at [485, 171] on div "SEO Manager" at bounding box center [555, 166] width 226 height 15
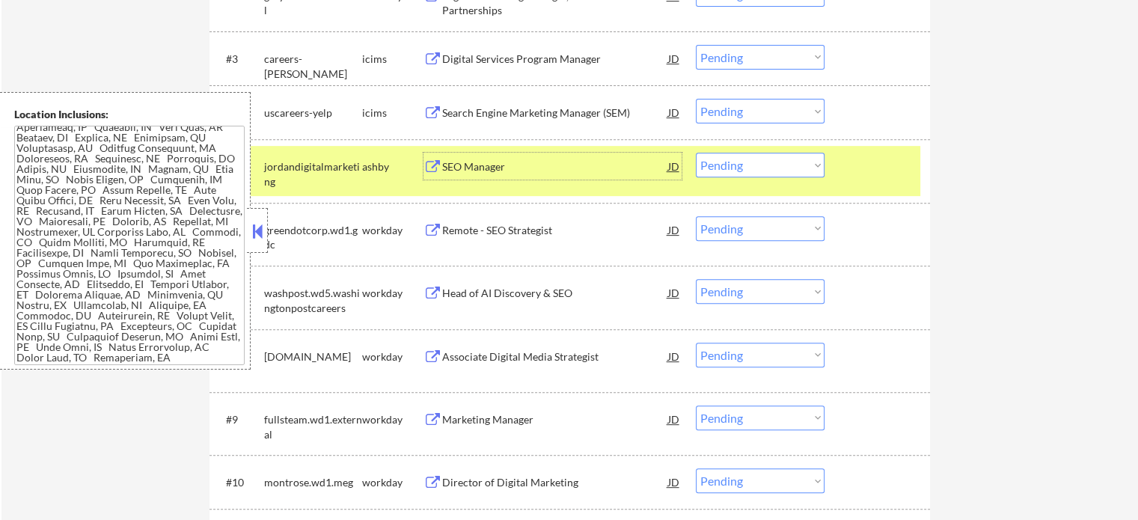
click at [792, 174] on select "Choose an option... Pending Applied Excluded (Questions) Excluded (Expired) Exc…" at bounding box center [760, 165] width 129 height 25
click at [696, 153] on select "Choose an option... Pending Applied Excluded (Questions) Excluded (Expired) Exc…" at bounding box center [760, 165] width 129 height 25
click at [854, 165] on div at bounding box center [879, 166] width 66 height 27
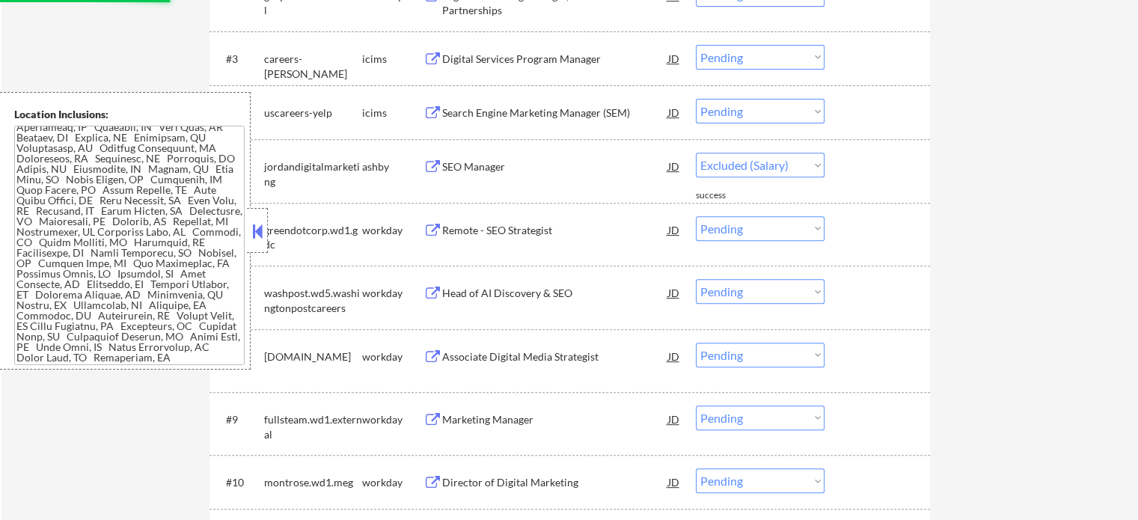
select select ""pending""
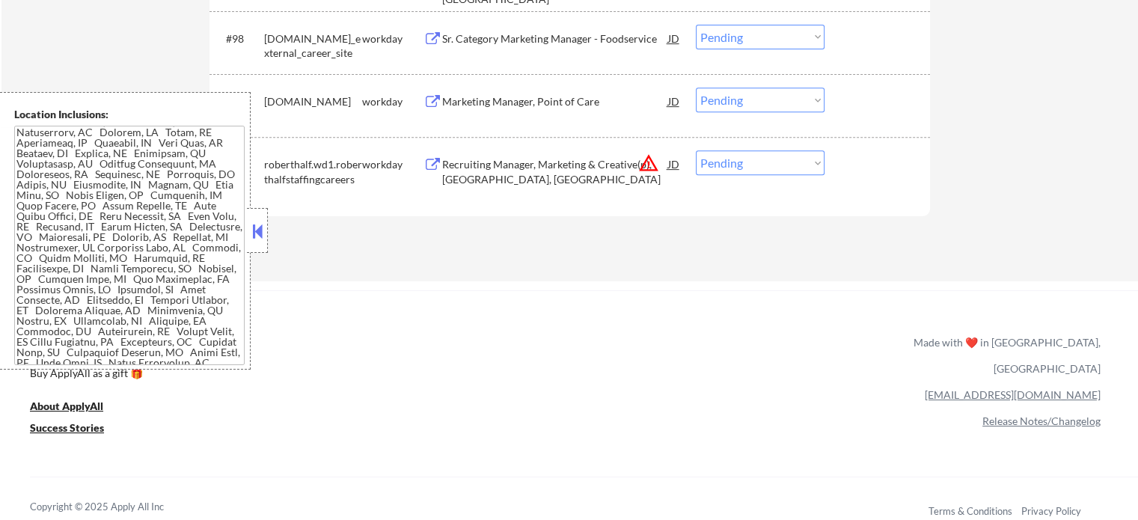
scroll to position [100, 0]
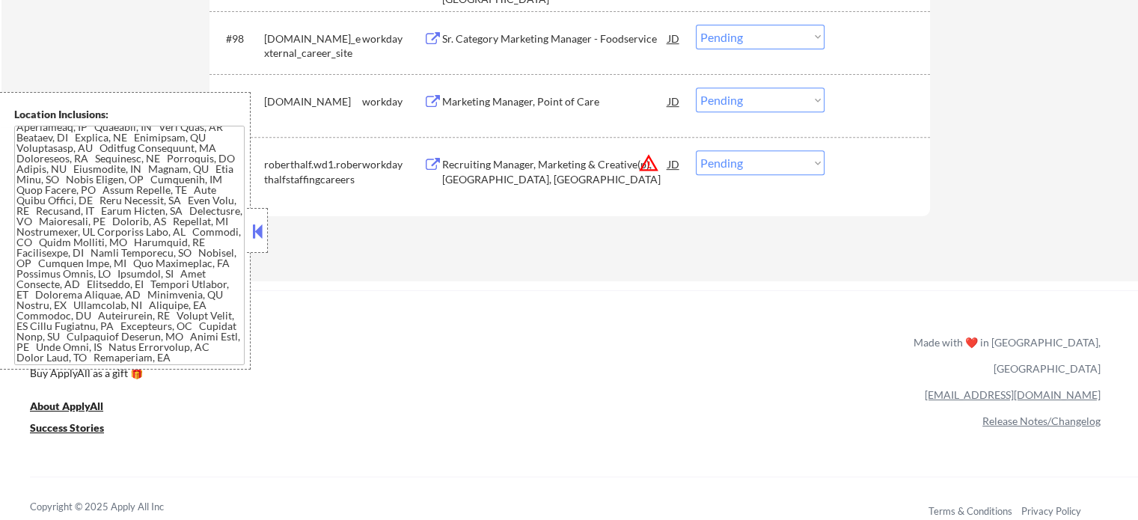
click at [741, 158] on select "Choose an option... Pending Applied Excluded (Questions) Excluded (Expired) Exc…" at bounding box center [760, 162] width 129 height 25
select select ""excluded__location_""
click at [696, 151] on select "Choose an option... Pending Applied Excluded (Questions) Excluded (Expired) Exc…" at bounding box center [760, 162] width 129 height 25
click at [875, 182] on div "#100 roberthalf.wd1.roberthalfstaffingcareers workday Recruiting Manager, Marke…" at bounding box center [567, 168] width 706 height 49
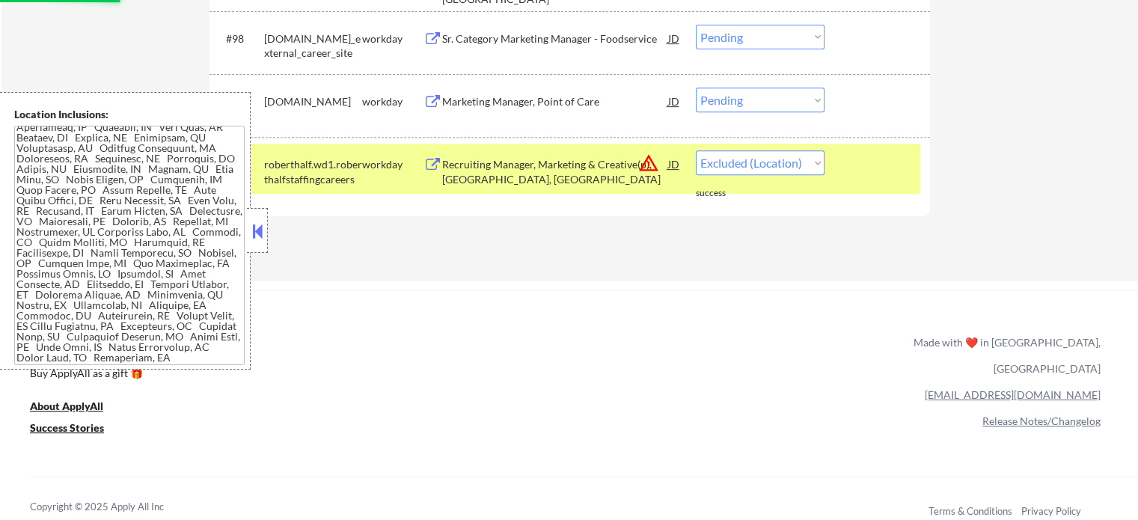
click at [854, 170] on div at bounding box center [879, 163] width 66 height 27
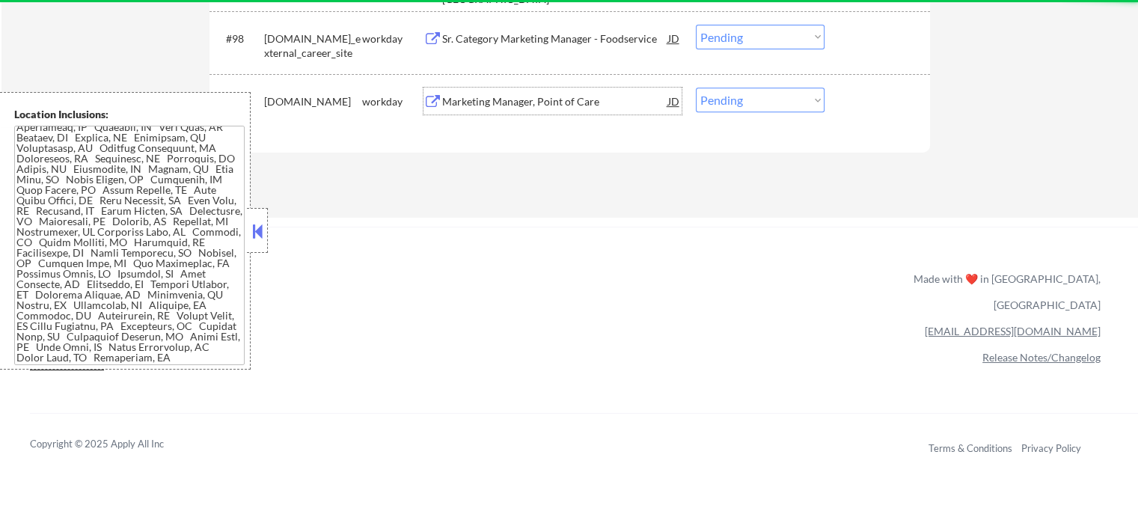
click at [537, 103] on div "Marketing Manager, Point of Care" at bounding box center [555, 101] width 226 height 15
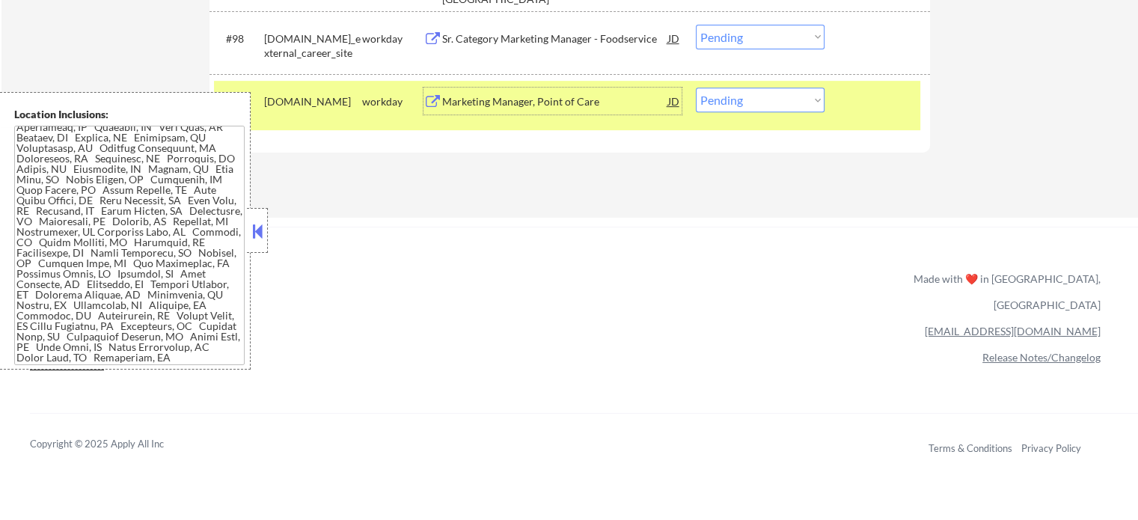
click at [792, 101] on select "Choose an option... Pending Applied Excluded (Questions) Excluded (Expired) Exc…" at bounding box center [760, 100] width 129 height 25
select select ""excluded__expired_""
click at [696, 88] on select "Choose an option... Pending Applied Excluded (Questions) Excluded (Expired) Exc…" at bounding box center [760, 100] width 129 height 25
click at [868, 112] on div at bounding box center [879, 101] width 66 height 27
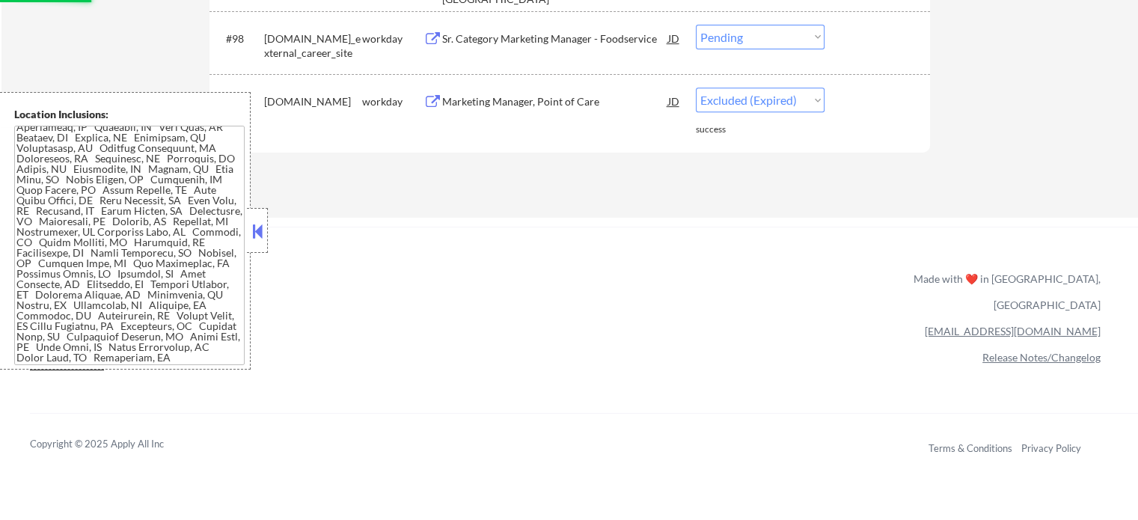
click at [566, 45] on div "Sr. Category Marketing Manager - Foodservice" at bounding box center [555, 38] width 226 height 15
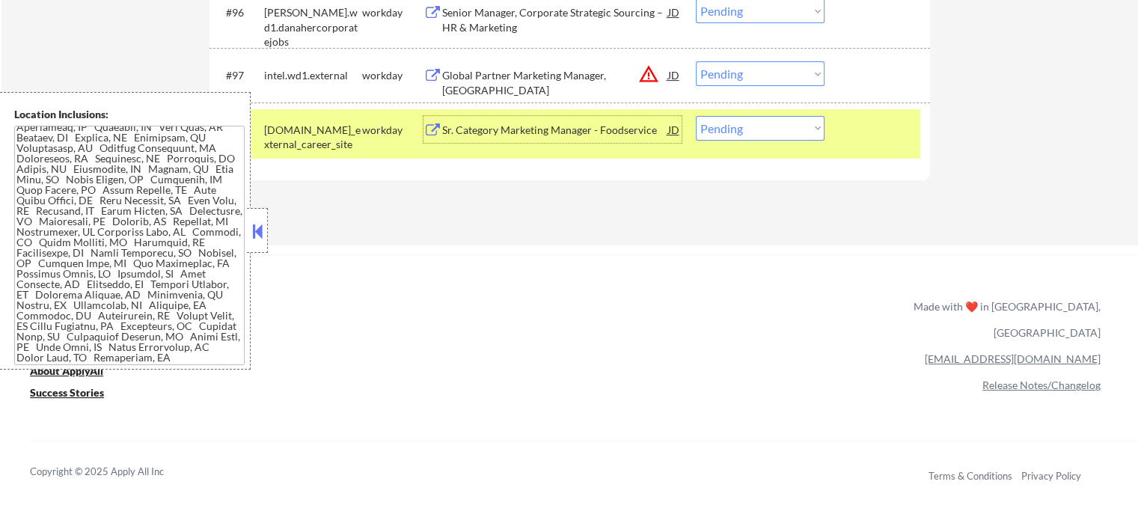
scroll to position [6171, 0]
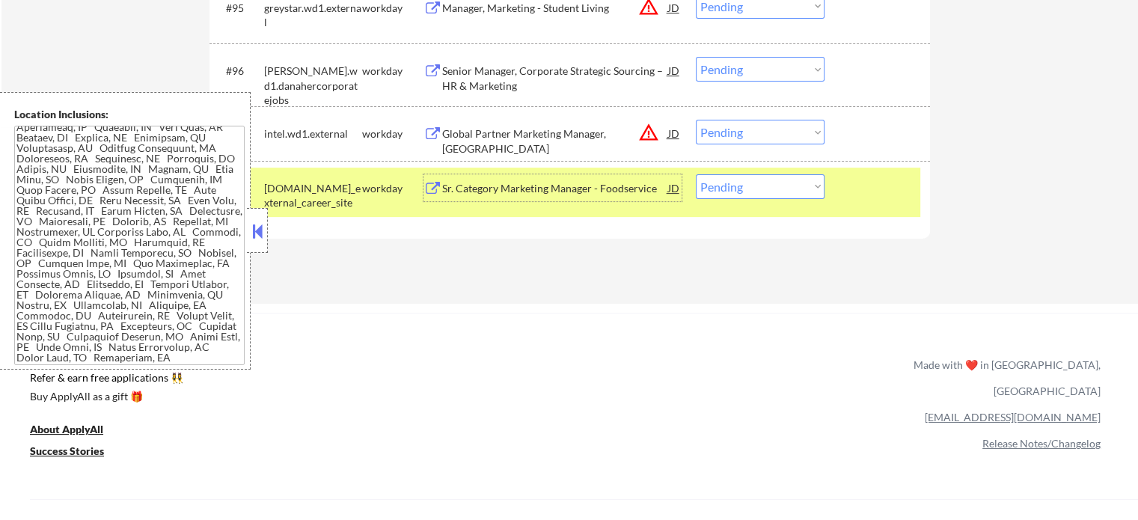
click at [877, 187] on div at bounding box center [879, 187] width 66 height 27
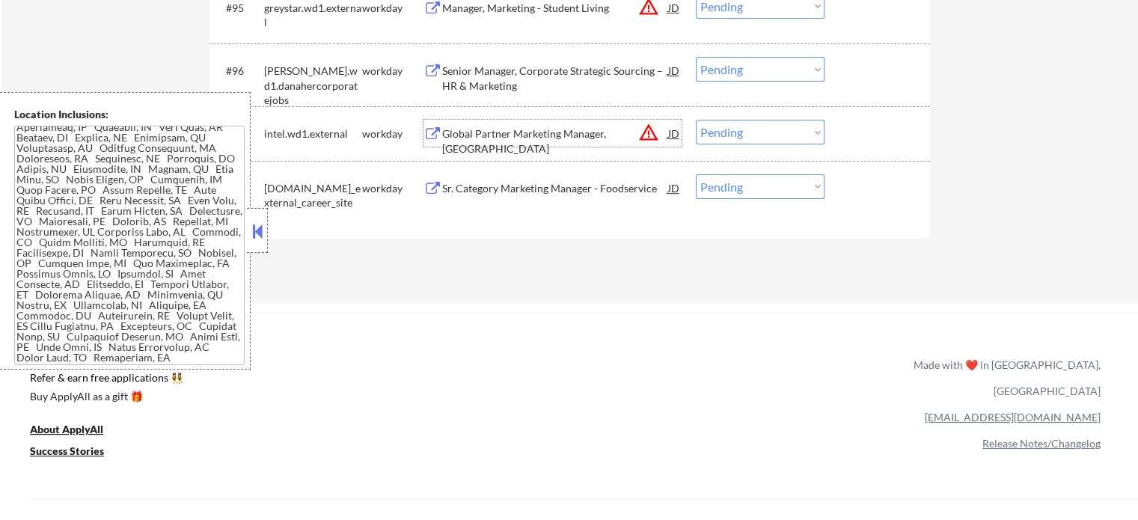
click at [505, 136] on div "Global Partner Marketing Manager, [GEOGRAPHIC_DATA]" at bounding box center [555, 140] width 226 height 29
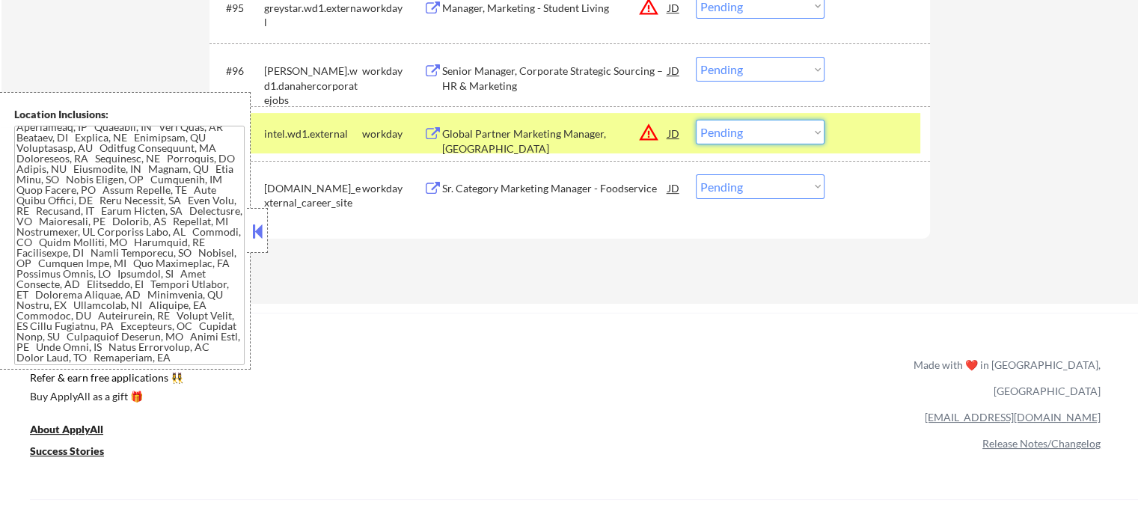
click at [809, 134] on select "Choose an option... Pending Applied Excluded (Questions) Excluded (Expired) Exc…" at bounding box center [760, 132] width 129 height 25
click at [696, 120] on select "Choose an option... Pending Applied Excluded (Questions) Excluded (Expired) Exc…" at bounding box center [760, 132] width 129 height 25
click at [866, 141] on div at bounding box center [879, 133] width 66 height 27
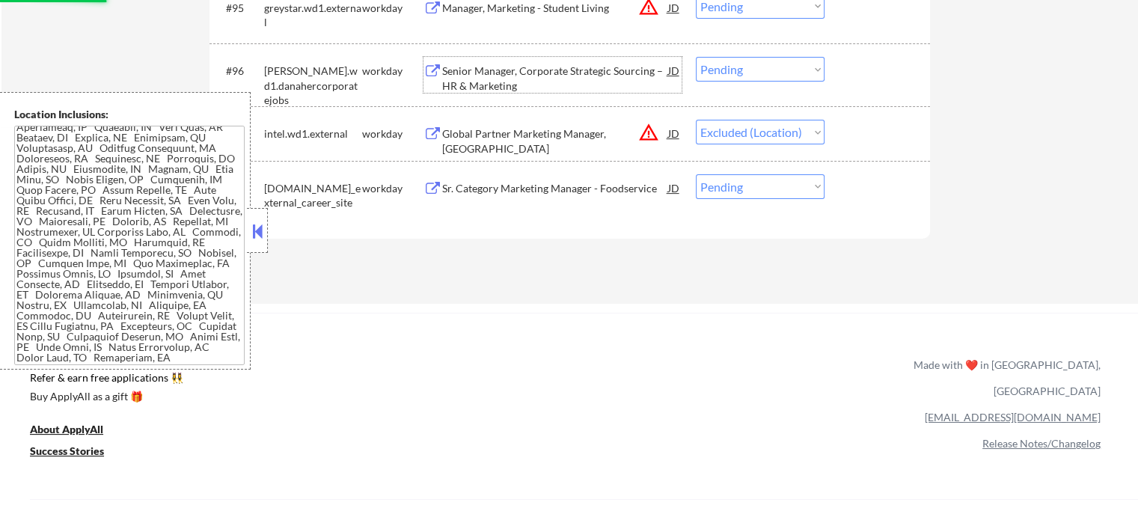
click at [558, 79] on div "Senior Manager, Corporate Strategic Sourcing – HR & Marketing" at bounding box center [555, 78] width 226 height 29
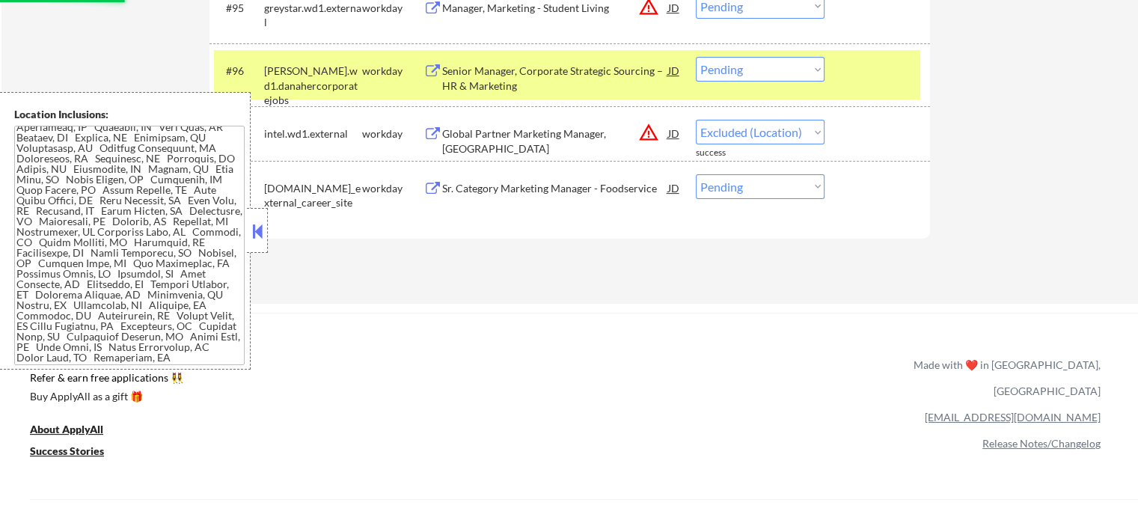
select select ""pending""
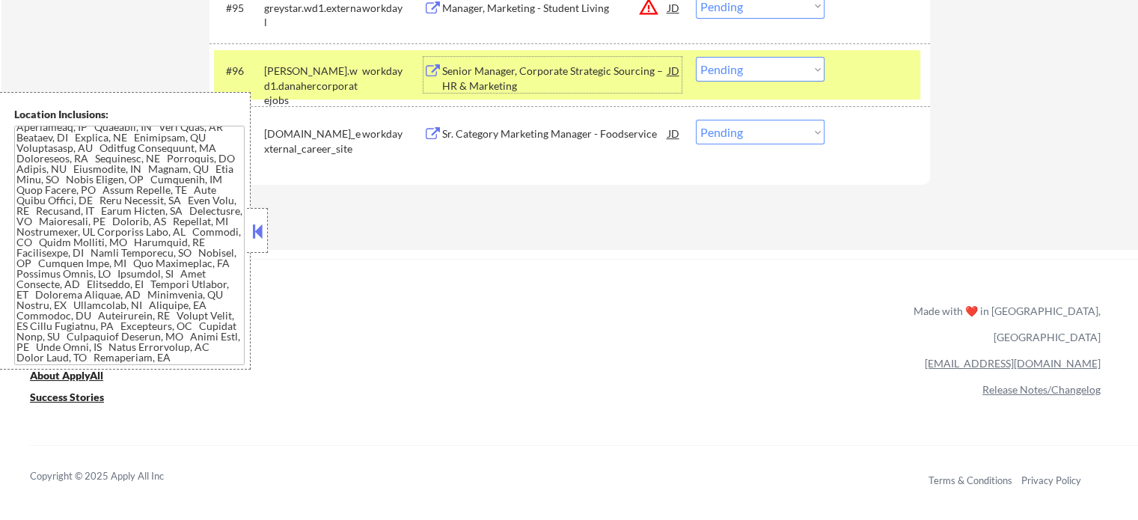
click at [874, 88] on div "#96 [PERSON_NAME].wd1.danahercorporatejobs workday Senior Manager, Corporate St…" at bounding box center [567, 74] width 706 height 49
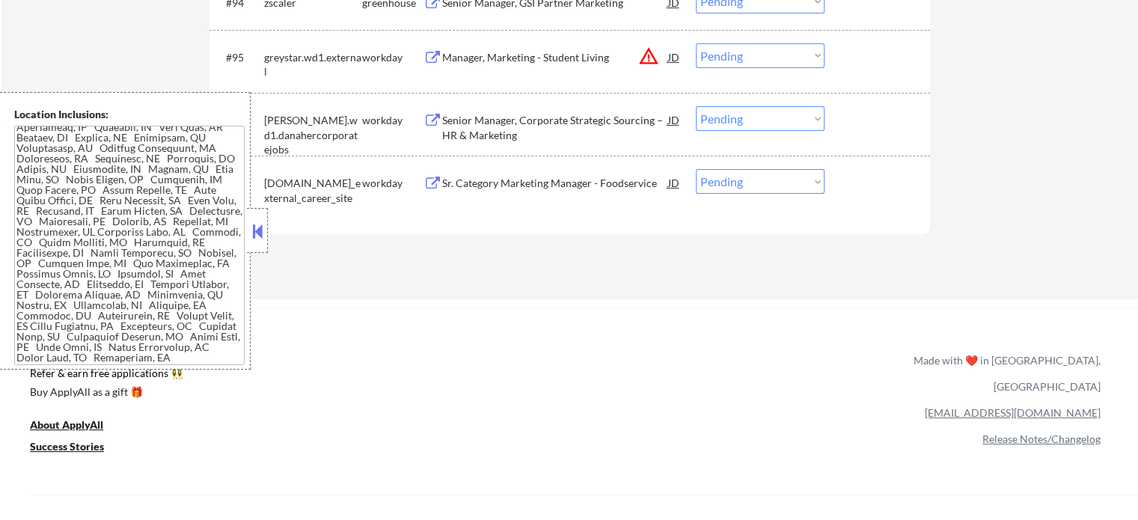
scroll to position [6021, 0]
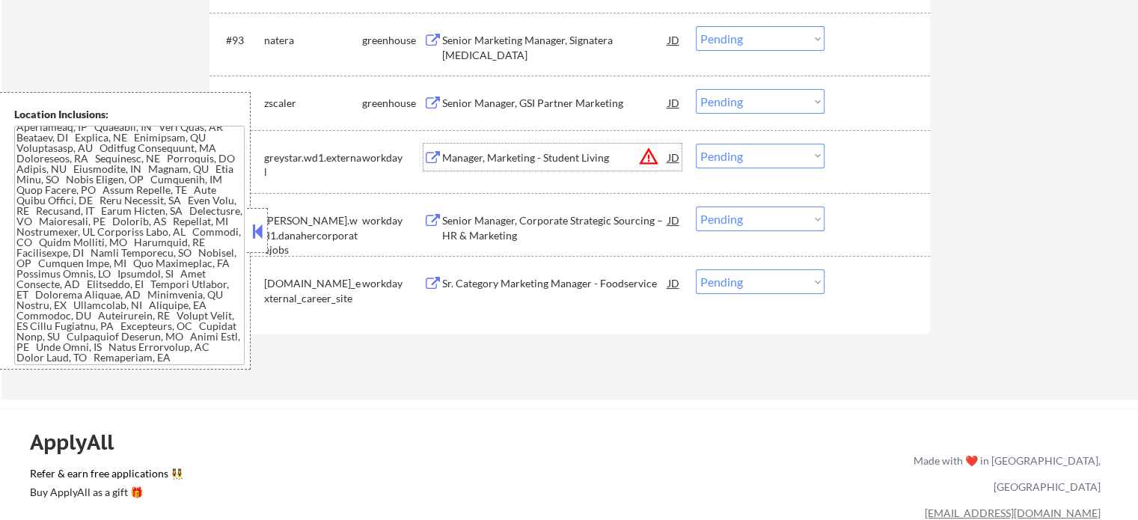
click at [503, 159] on div "Manager, Marketing - Student Living" at bounding box center [555, 157] width 226 height 15
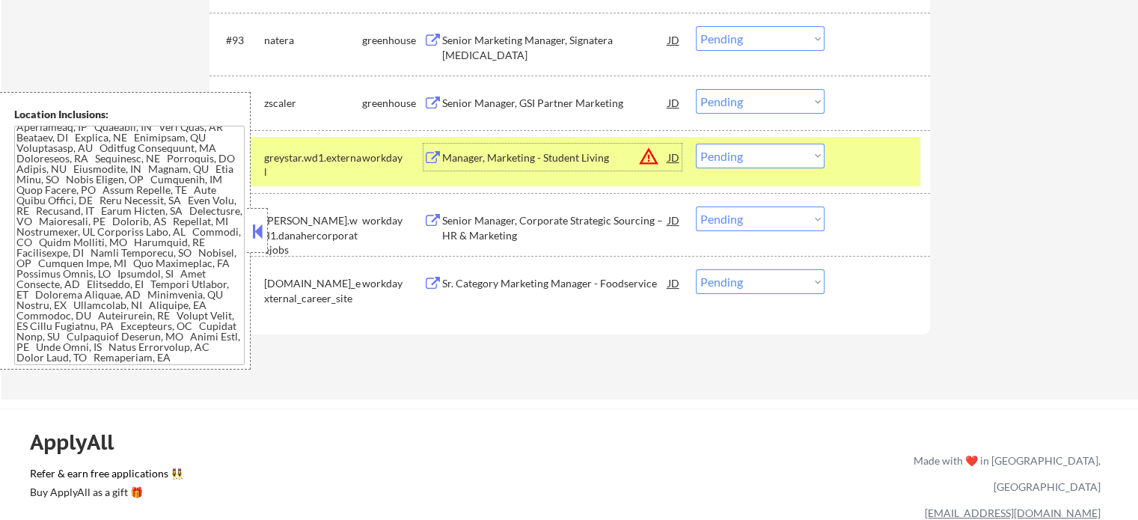
click at [733, 162] on select "Choose an option... Pending Applied Excluded (Questions) Excluded (Expired) Exc…" at bounding box center [760, 156] width 129 height 25
click at [696, 144] on select "Choose an option... Pending Applied Excluded (Questions) Excluded (Expired) Exc…" at bounding box center [760, 156] width 129 height 25
click at [793, 318] on div "#97 [DOMAIN_NAME]_external_career_site workday Sr. Category Marketing Manager -…" at bounding box center [569, 287] width 720 height 63
select select ""pending""
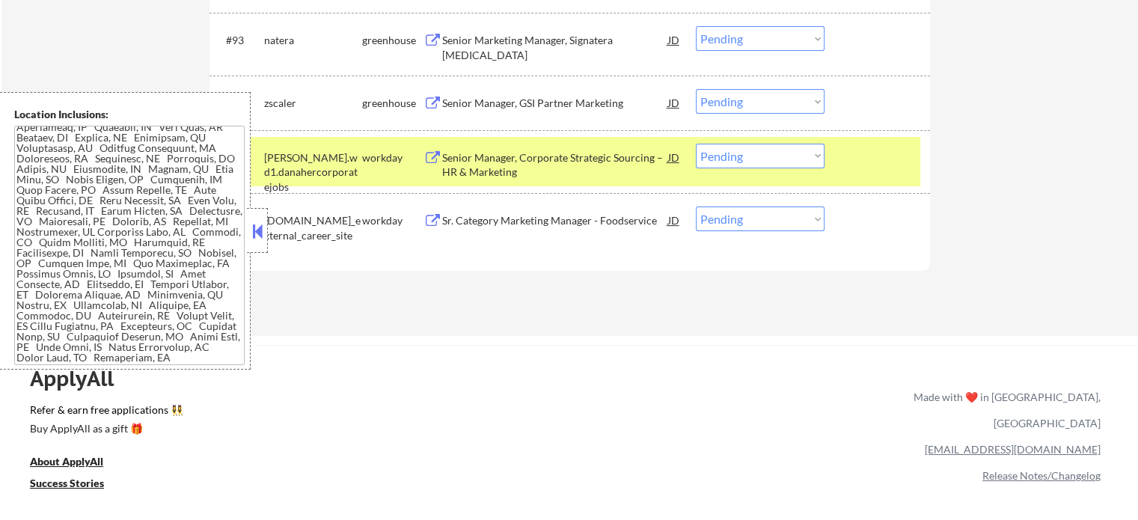
click at [901, 162] on div at bounding box center [879, 157] width 66 height 27
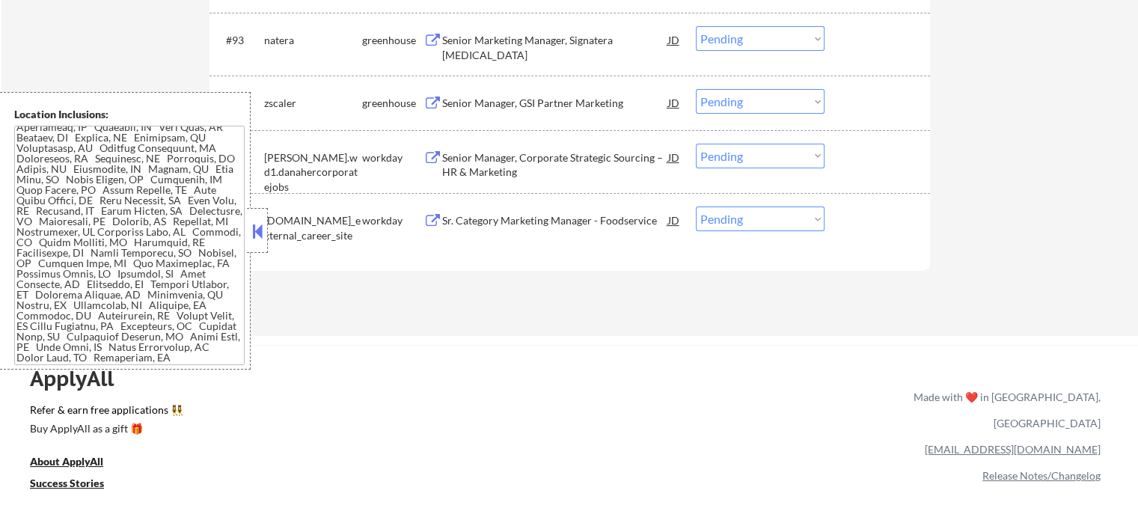
click at [469, 97] on div "Senior Manager, GSI Partner Marketing" at bounding box center [555, 103] width 226 height 15
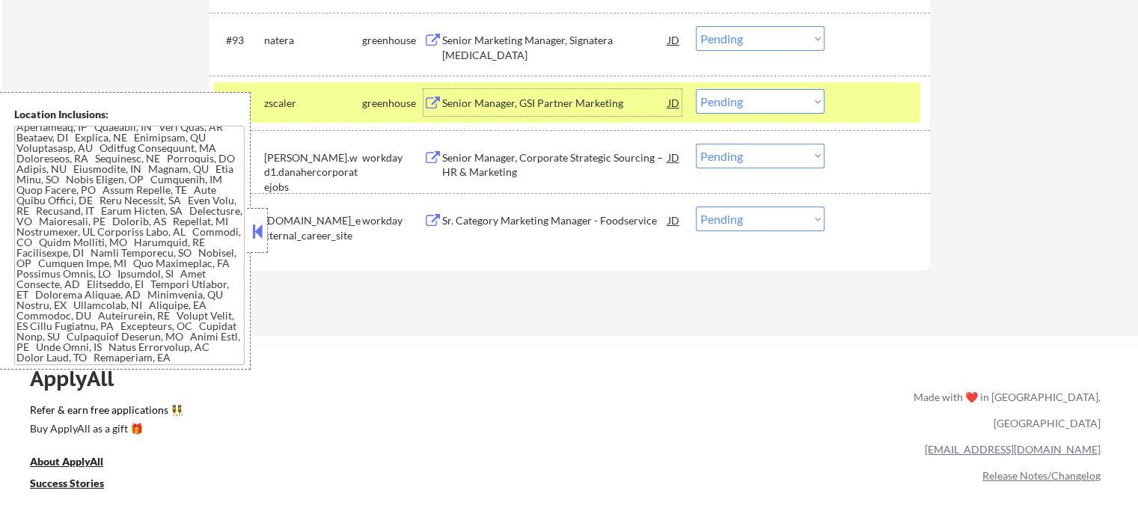
click at [750, 101] on select "Choose an option... Pending Applied Excluded (Questions) Excluded (Expired) Exc…" at bounding box center [760, 101] width 129 height 25
click at [696, 90] on select "Choose an option... Pending Applied Excluded (Questions) Excluded (Expired) Exc…" at bounding box center [760, 101] width 129 height 25
click at [880, 89] on div at bounding box center [879, 102] width 66 height 27
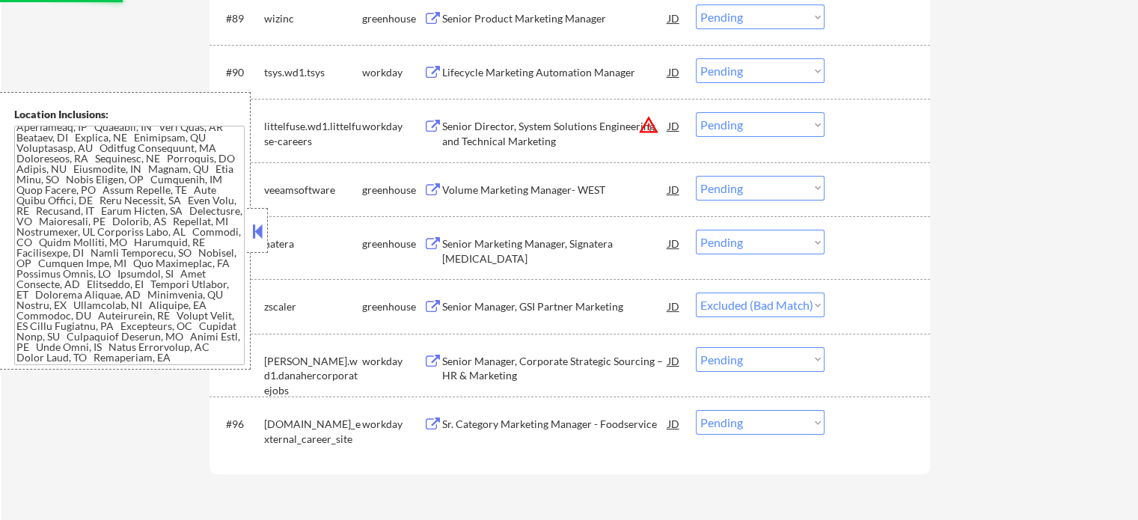
scroll to position [5796, 0]
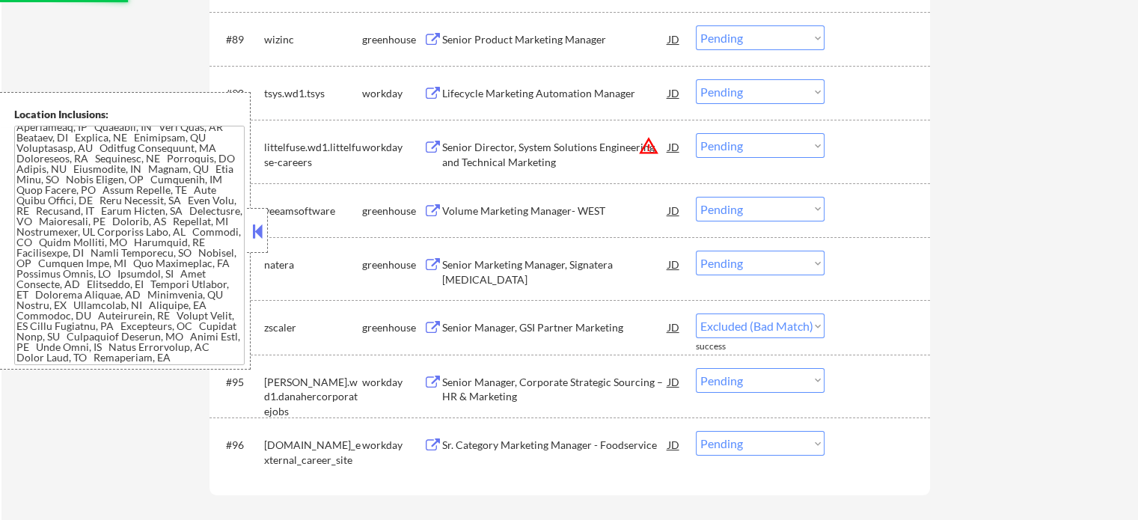
click at [503, 148] on div "Senior Director, System Solutions Engineering and Technical Marketing" at bounding box center [555, 154] width 226 height 29
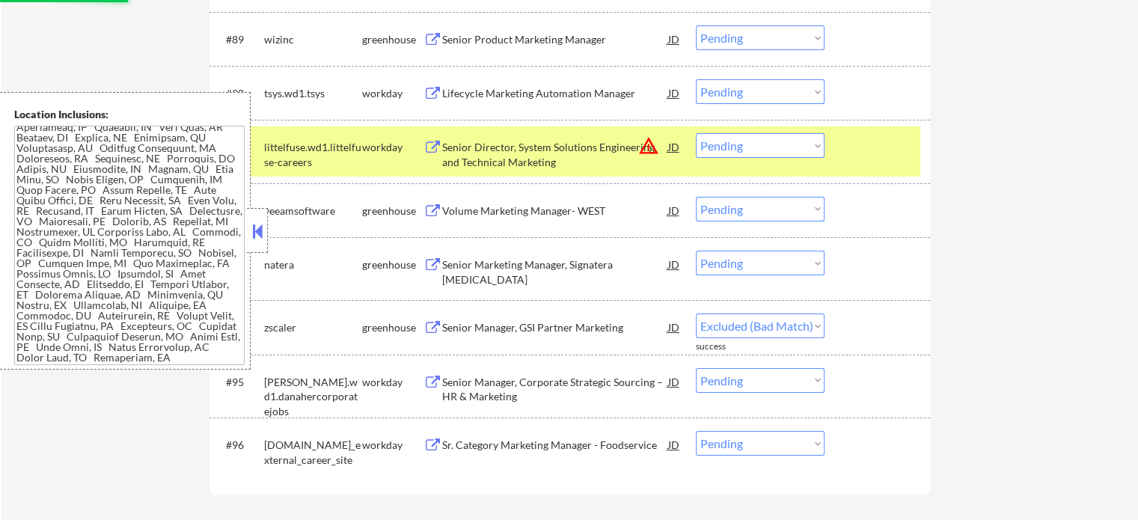
select select ""pending""
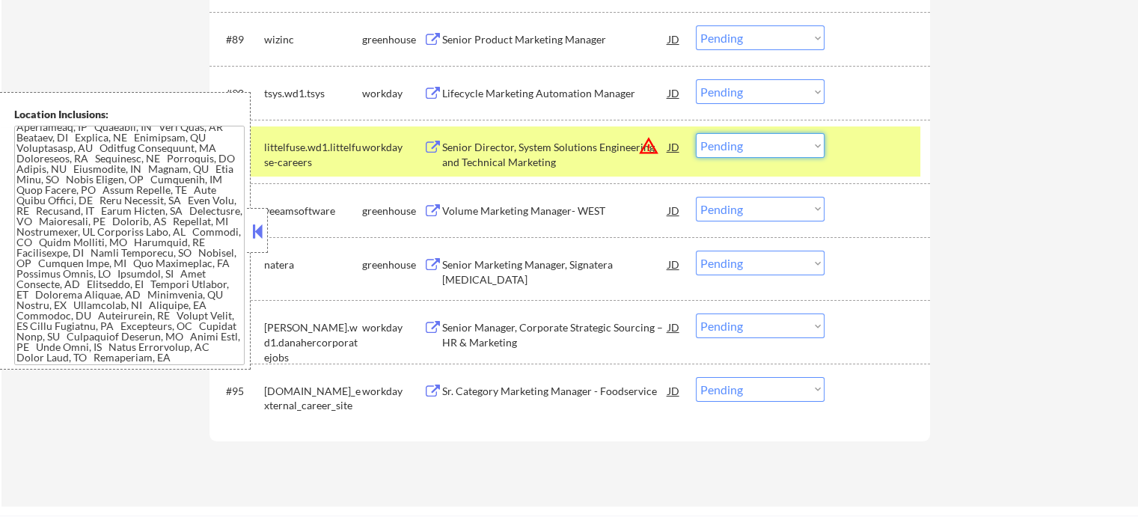
click at [760, 137] on select "Choose an option... Pending Applied Excluded (Questions) Excluded (Expired) Exc…" at bounding box center [760, 145] width 129 height 25
click at [696, 134] on select "Choose an option... Pending Applied Excluded (Questions) Excluded (Expired) Exc…" at bounding box center [760, 145] width 129 height 25
click at [865, 154] on div at bounding box center [879, 146] width 66 height 27
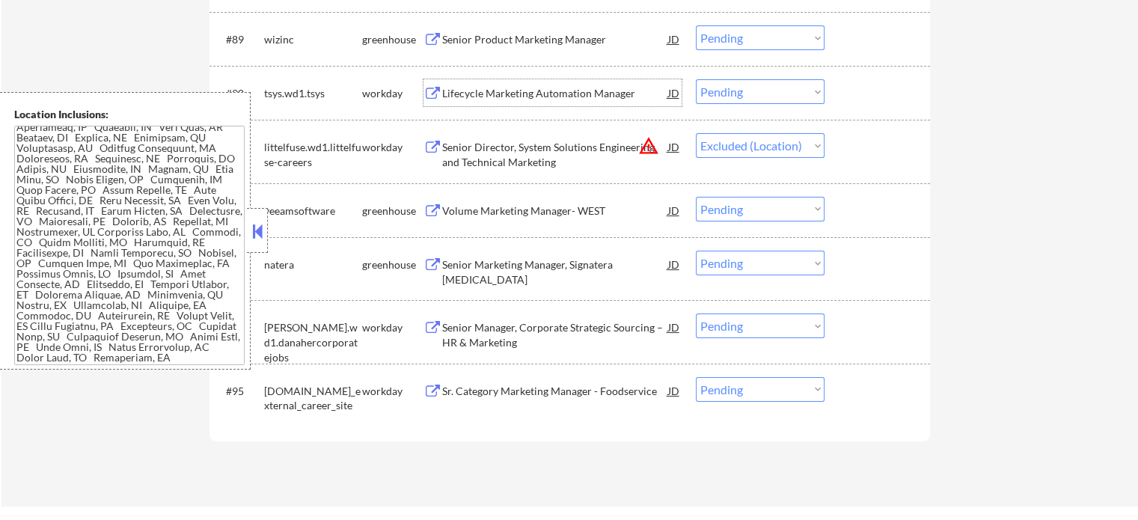
click at [568, 94] on div "Lifecycle Marketing Automation Manager" at bounding box center [555, 93] width 226 height 15
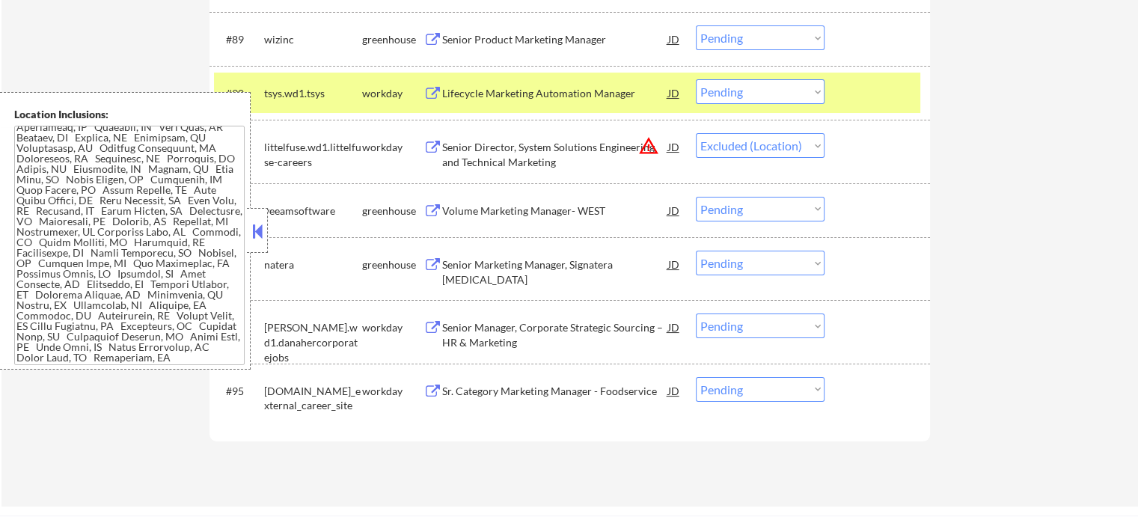
select select ""pending""
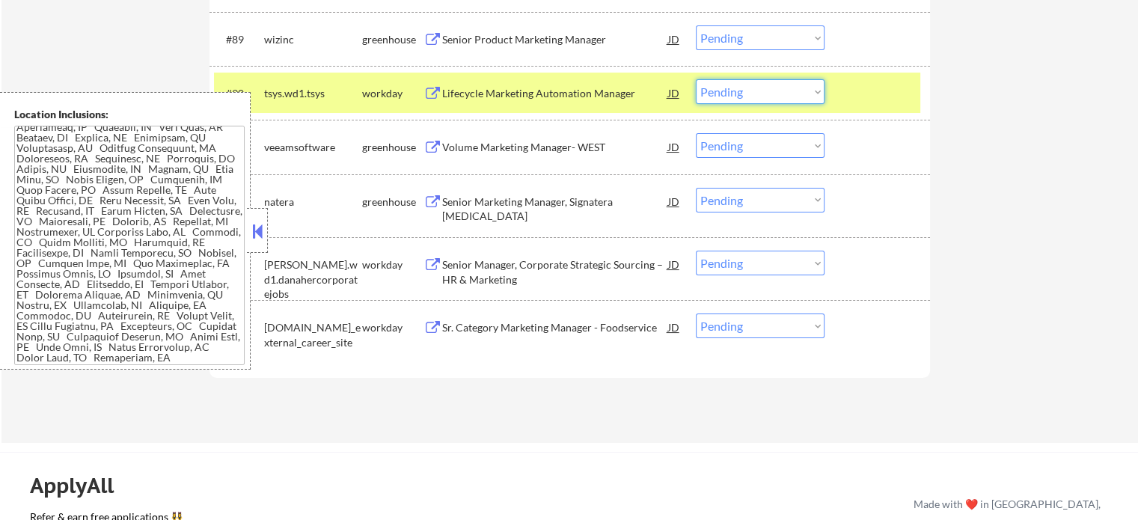
click at [778, 88] on select "Choose an option... Pending Applied Excluded (Questions) Excluded (Expired) Exc…" at bounding box center [760, 91] width 129 height 25
click at [696, 80] on select "Choose an option... Pending Applied Excluded (Questions) Excluded (Expired) Exc…" at bounding box center [760, 91] width 129 height 25
click at [871, 104] on div at bounding box center [879, 92] width 66 height 27
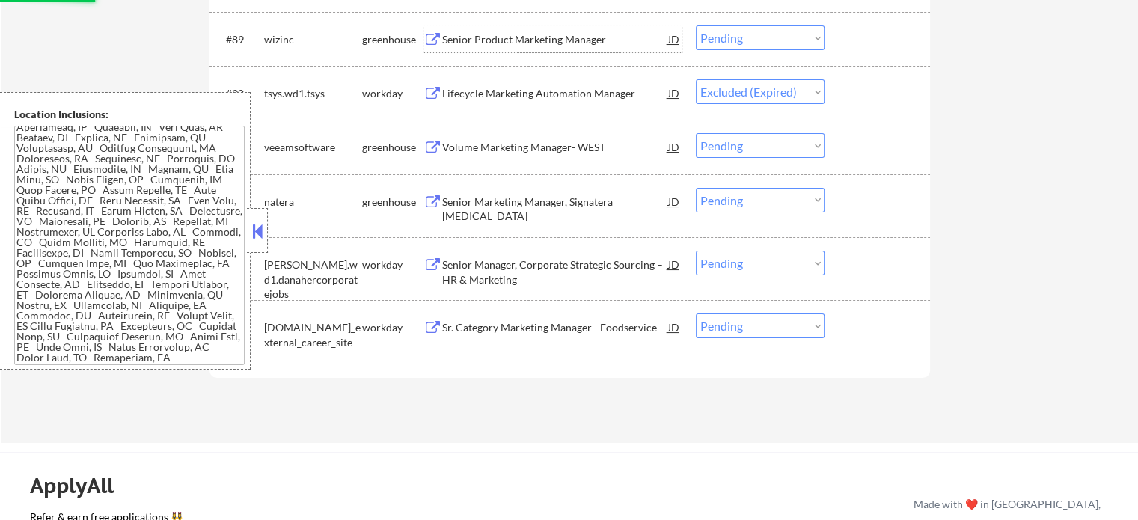
click at [474, 35] on div "Senior Product Marketing Manager" at bounding box center [555, 39] width 226 height 15
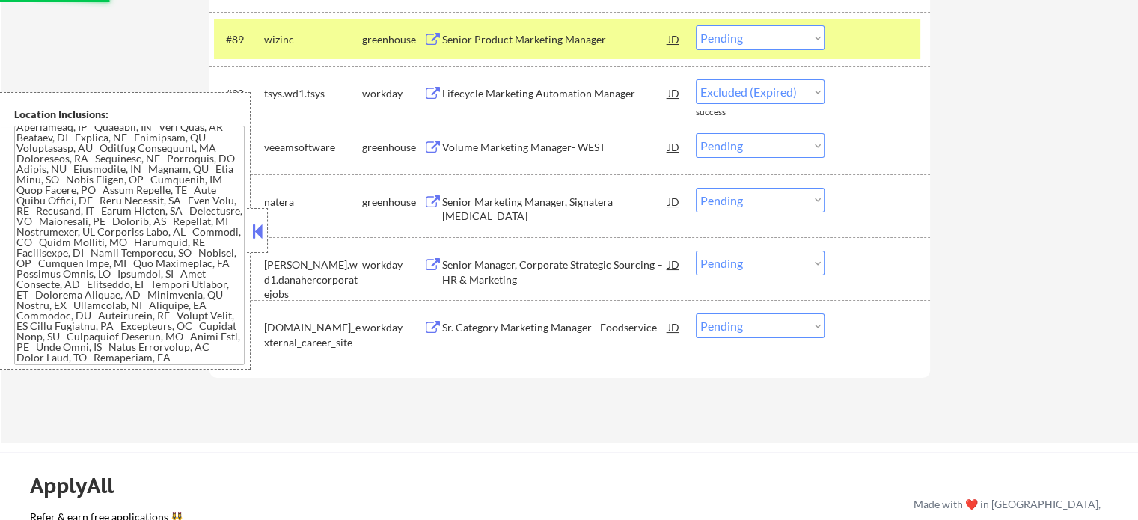
select select ""pending""
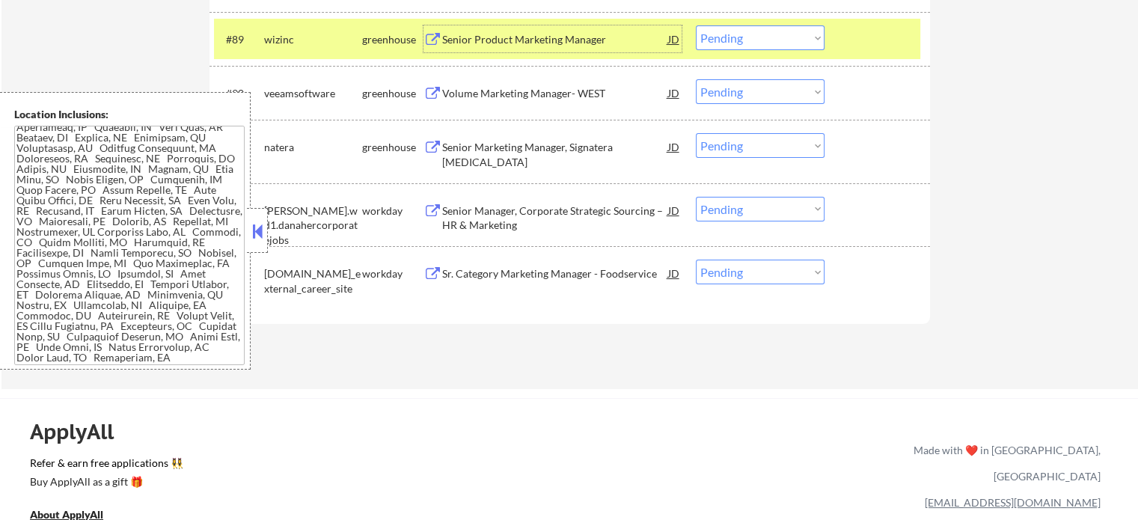
click at [734, 30] on select "Choose an option... Pending Applied Excluded (Questions) Excluded (Expired) Exc…" at bounding box center [760, 37] width 129 height 25
click at [696, 25] on select "Choose an option... Pending Applied Excluded (Questions) Excluded (Expired) Exc…" at bounding box center [760, 37] width 129 height 25
click at [853, 38] on div at bounding box center [879, 38] width 66 height 27
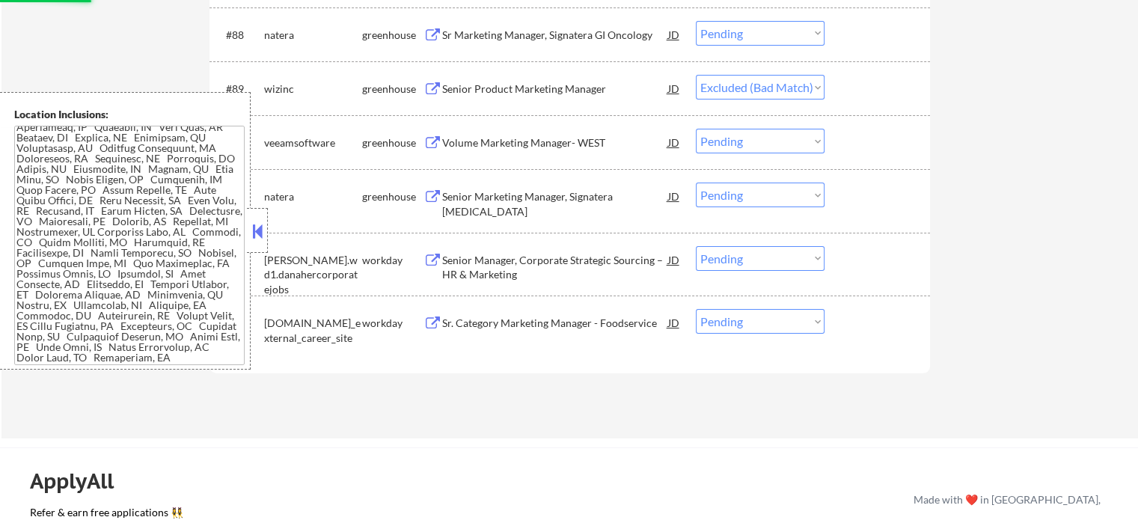
scroll to position [5722, 0]
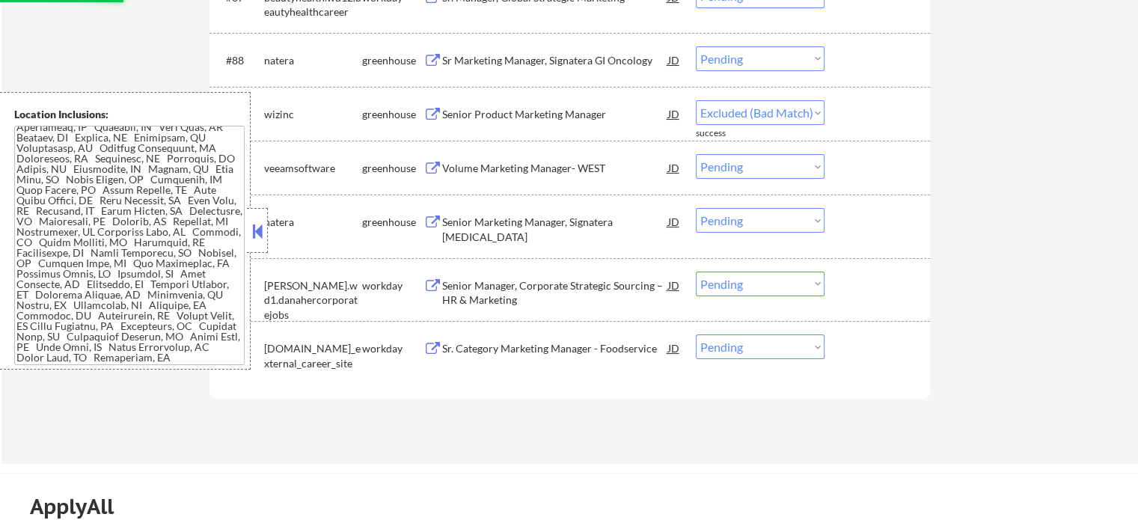
select select ""pending""
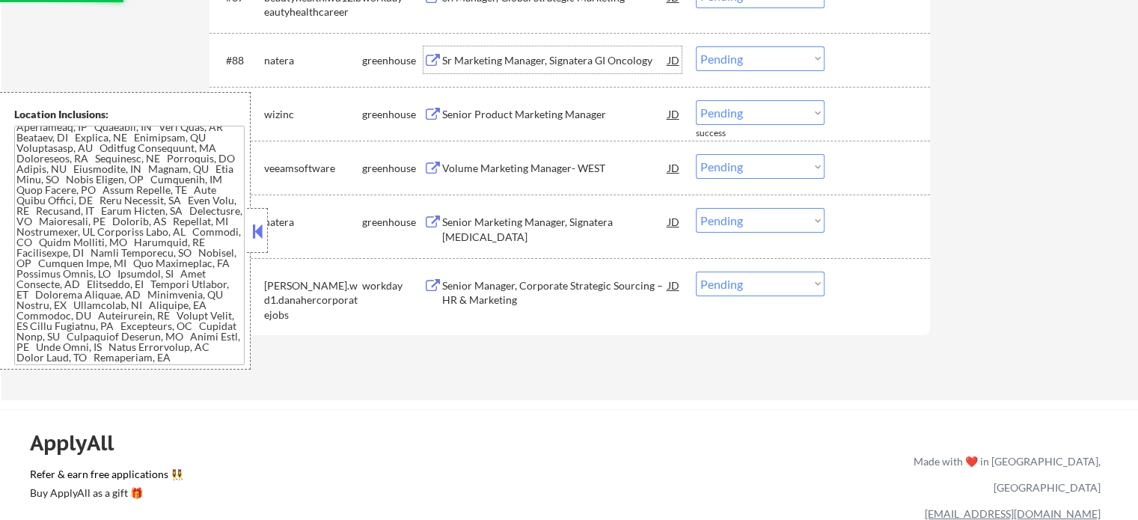
click at [518, 59] on div "Sr Marketing Manager, Signatera GI Oncology" at bounding box center [555, 60] width 226 height 15
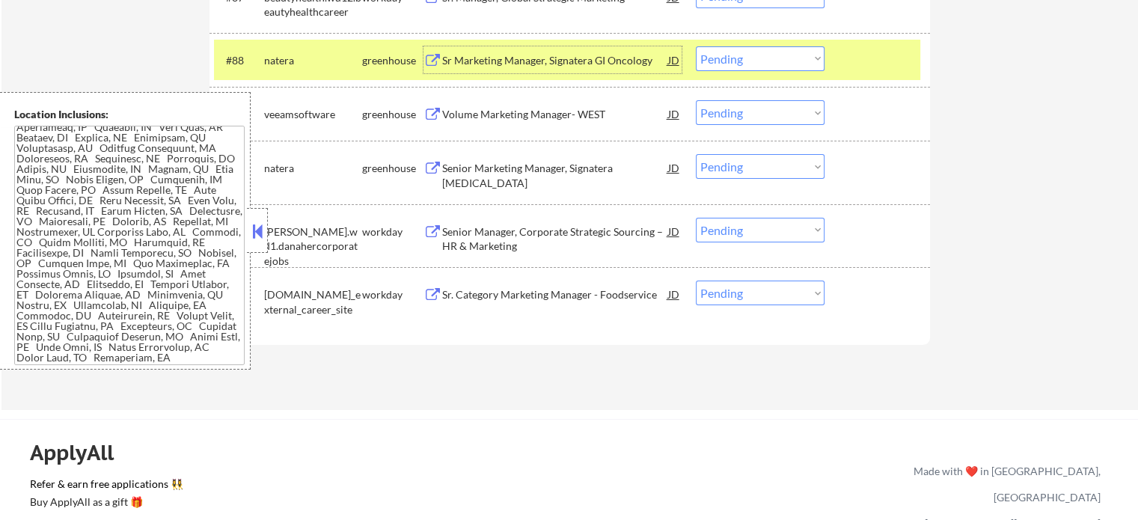
click at [860, 67] on div at bounding box center [879, 59] width 66 height 27
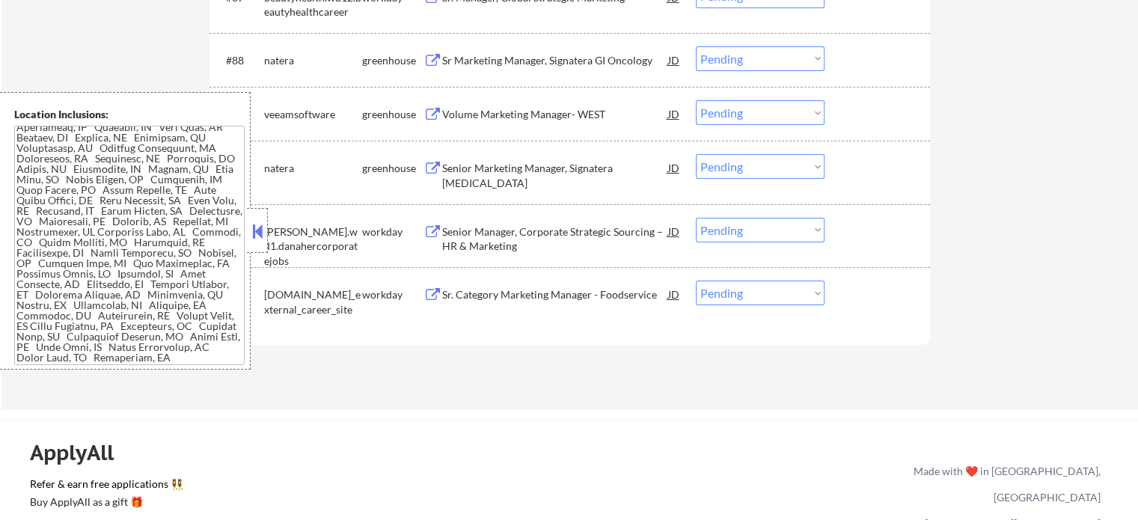
click at [560, 113] on div "Volume Marketing Manager- WEST" at bounding box center [555, 114] width 226 height 15
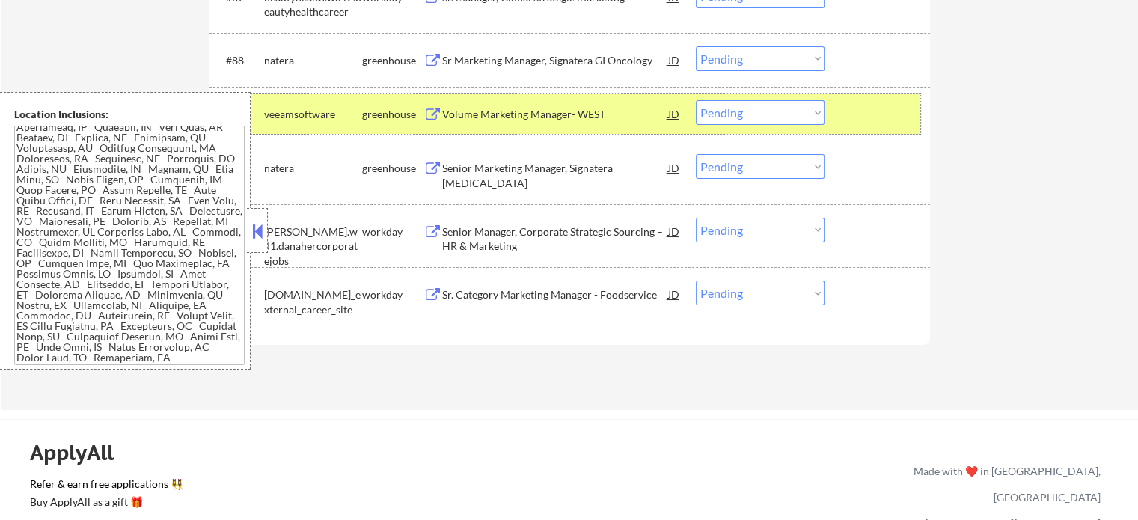
click at [835, 122] on div "#89 veeamsoftware greenhouse Volume Marketing Manager- [PERSON_NAME] warning_am…" at bounding box center [567, 114] width 706 height 40
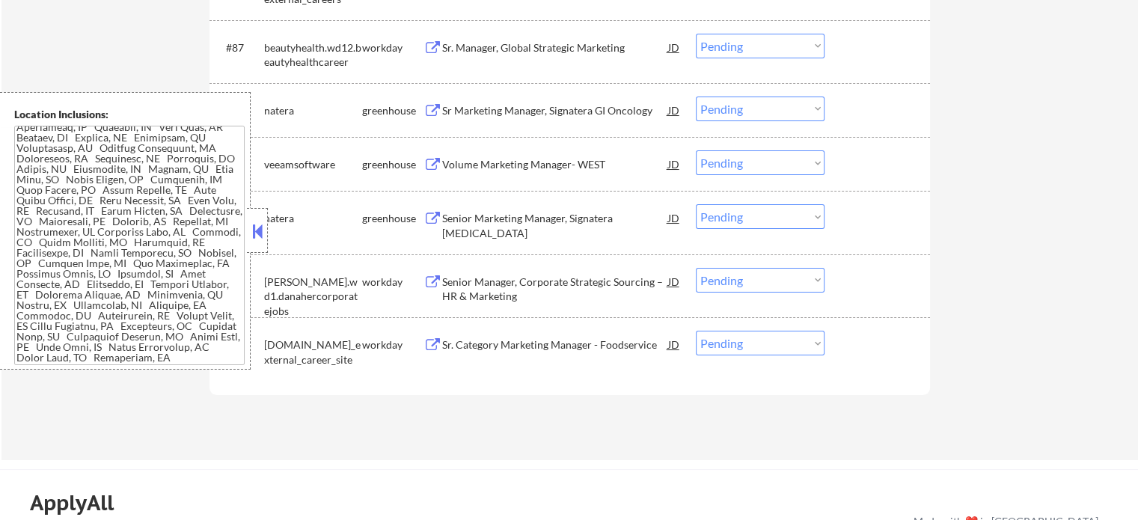
scroll to position [5647, 0]
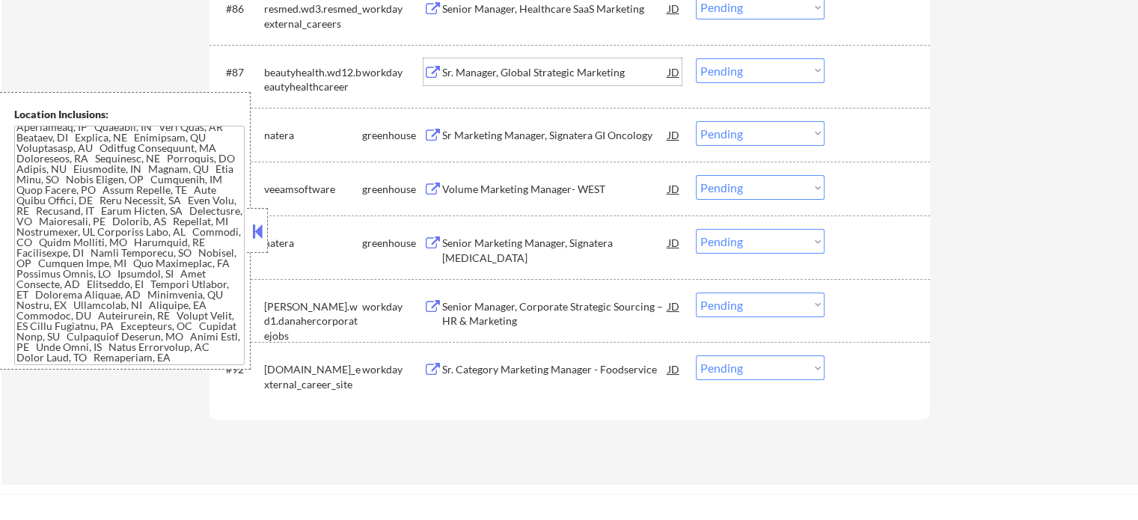
click at [500, 73] on div "Sr. Manager, Global Strategic Marketing" at bounding box center [555, 72] width 226 height 15
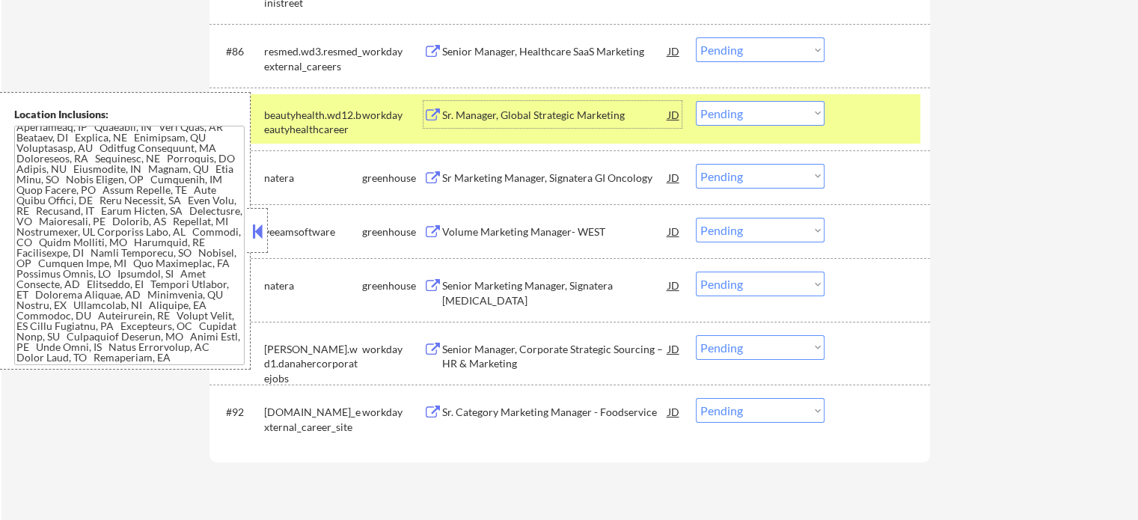
scroll to position [5572, 0]
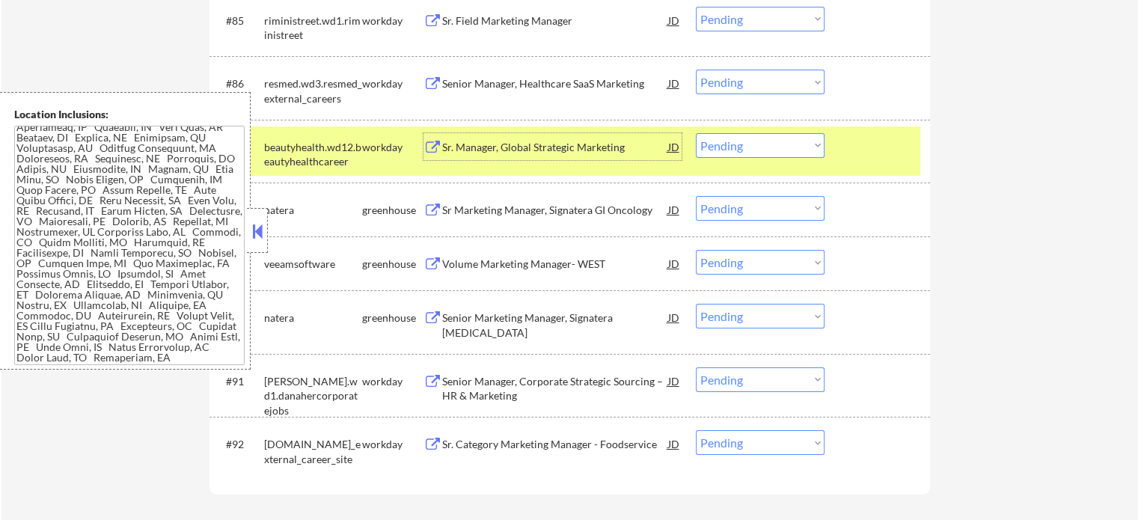
click at [503, 84] on div "Senior Manager, Healthcare SaaS Marketing" at bounding box center [555, 83] width 226 height 15
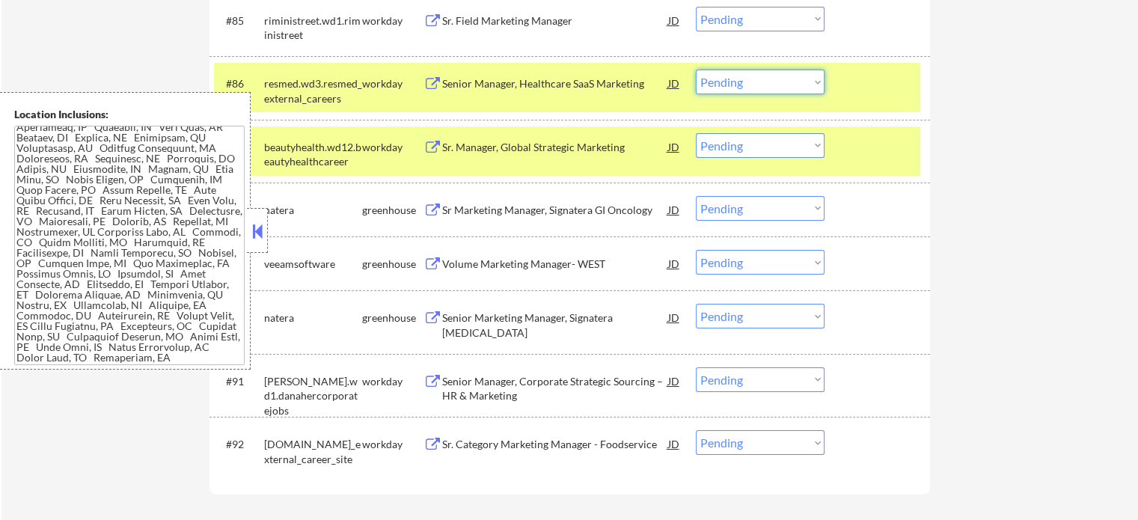
click at [745, 89] on select "Choose an option... Pending Applied Excluded (Questions) Excluded (Expired) Exc…" at bounding box center [760, 82] width 129 height 25
click at [696, 70] on select "Choose an option... Pending Applied Excluded (Questions) Excluded (Expired) Exc…" at bounding box center [760, 82] width 129 height 25
click at [893, 153] on div at bounding box center [879, 146] width 66 height 27
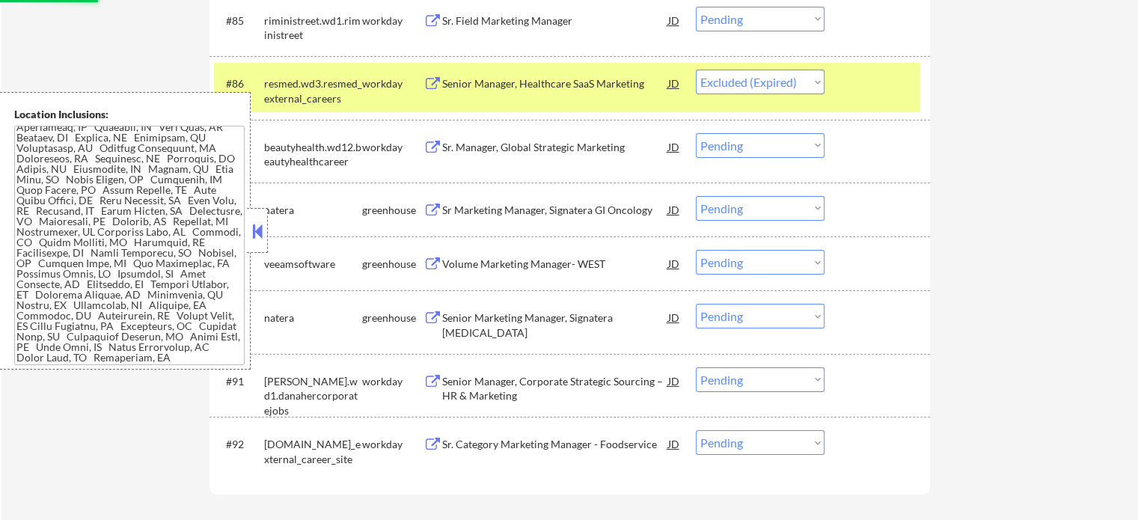
click at [880, 89] on div at bounding box center [879, 83] width 66 height 27
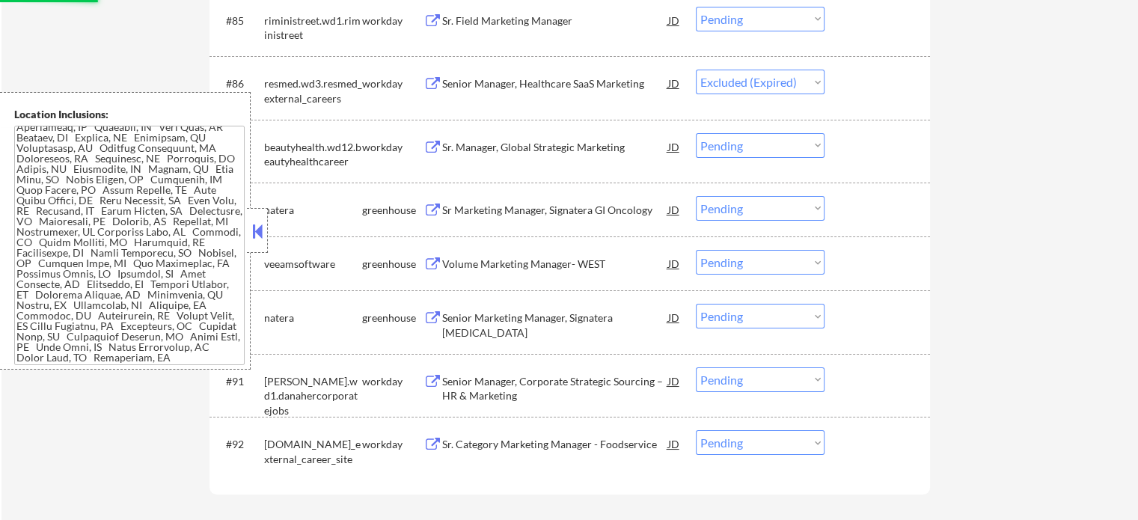
click at [532, 27] on div "Sr. Field Marketing Manager" at bounding box center [555, 20] width 226 height 15
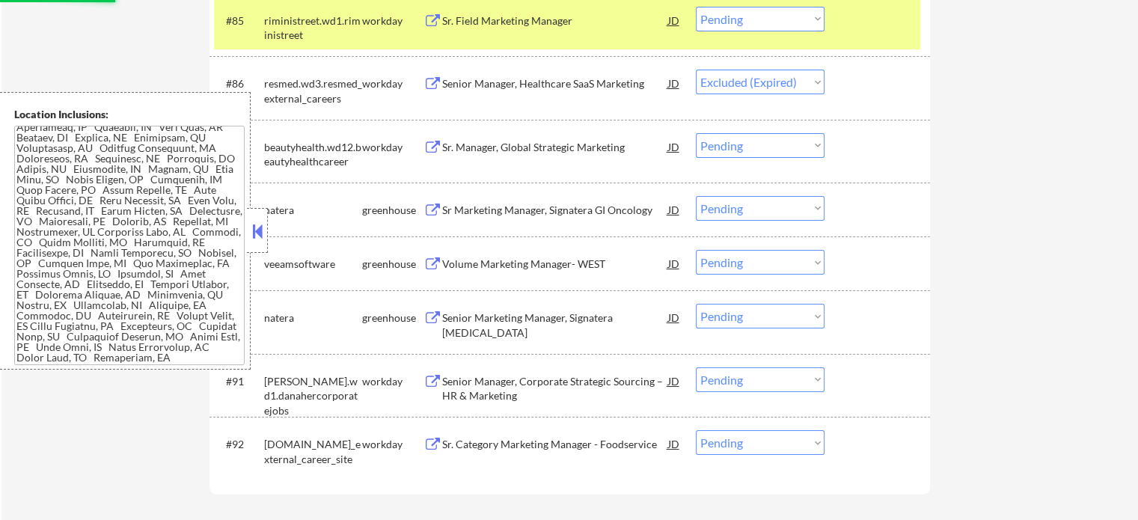
select select ""pending""
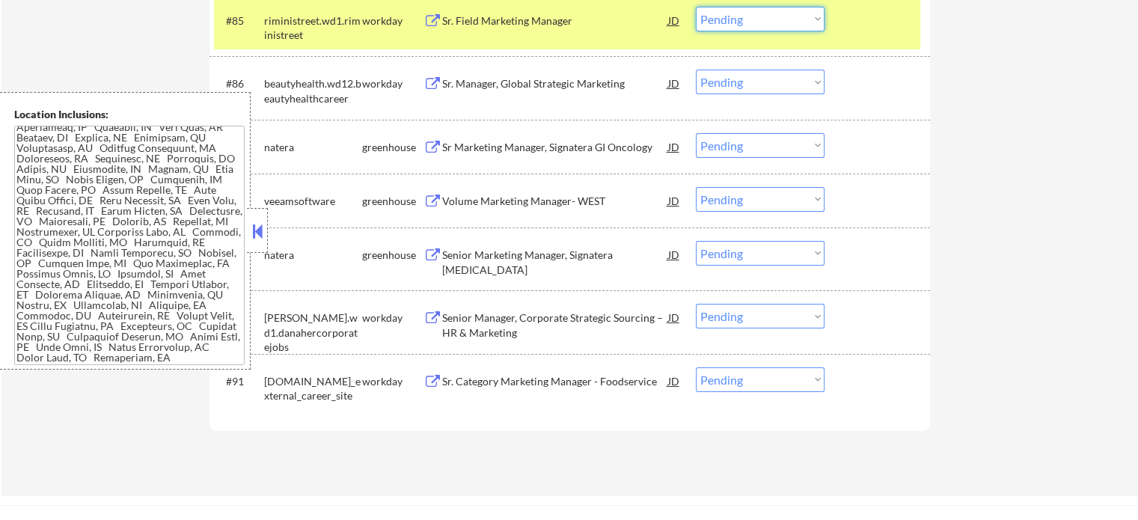
click at [772, 25] on select "Choose an option... Pending Applied Excluded (Questions) Excluded (Expired) Exc…" at bounding box center [760, 19] width 129 height 25
click at [696, 7] on select "Choose an option... Pending Applied Excluded (Questions) Excluded (Expired) Exc…" at bounding box center [760, 19] width 129 height 25
click at [852, 37] on div "#85 riministreet.wd1.riministreet workday Sr. Field Marketing Manager JD warnin…" at bounding box center [567, 24] width 706 height 49
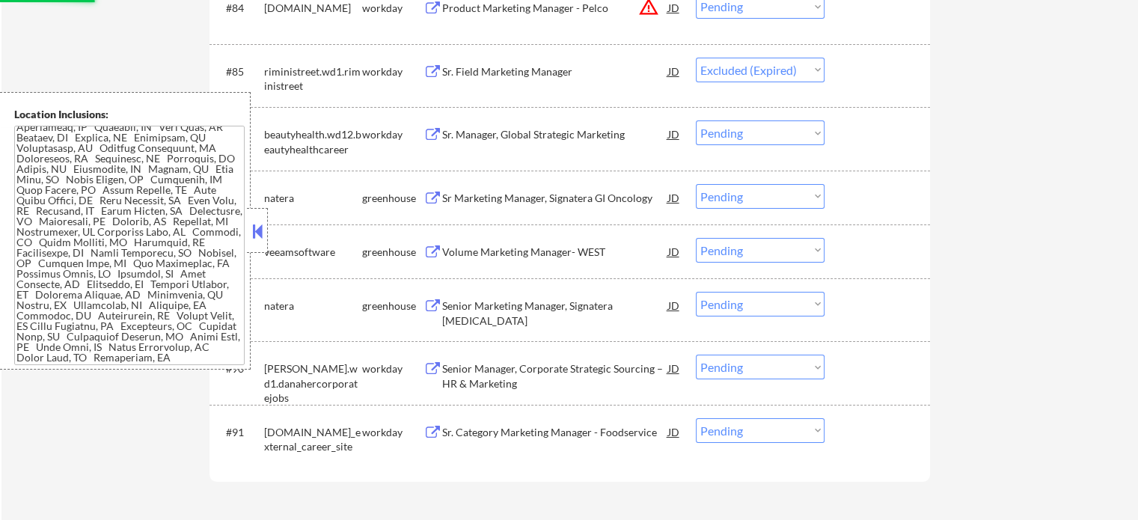
scroll to position [5422, 0]
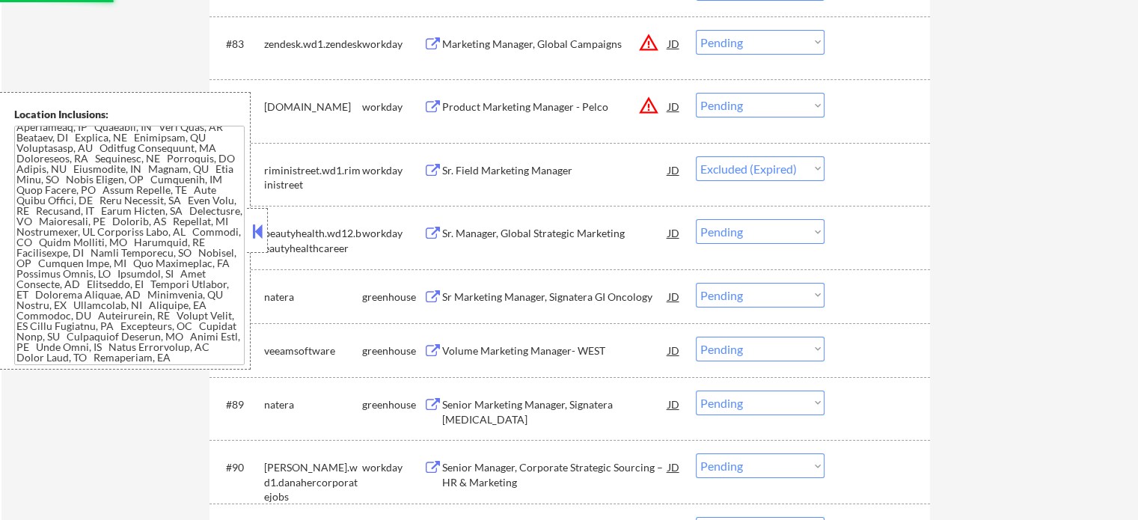
click at [495, 113] on div "Product Marketing Manager - Pelco" at bounding box center [555, 107] width 226 height 15
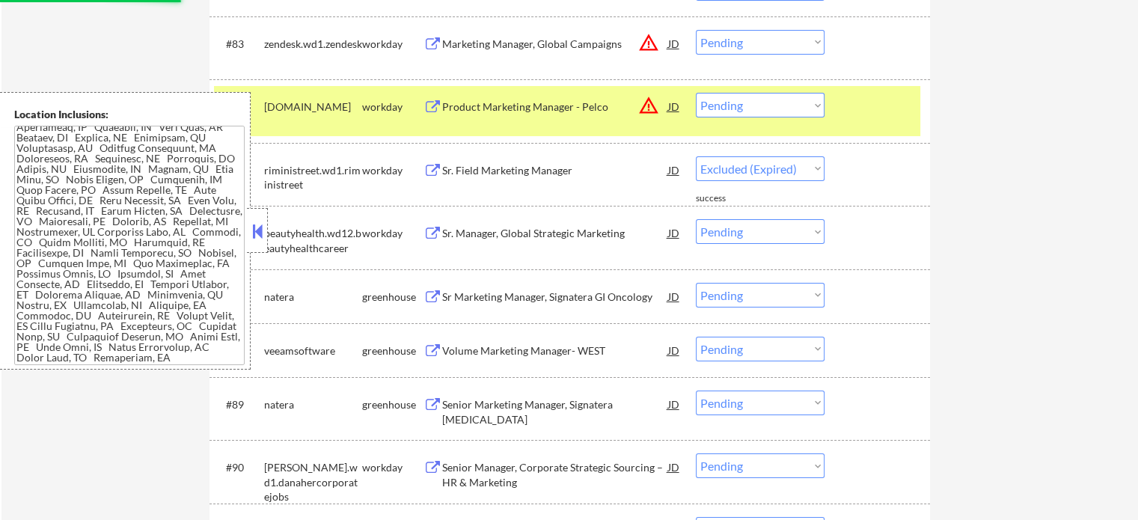
select select ""pending""
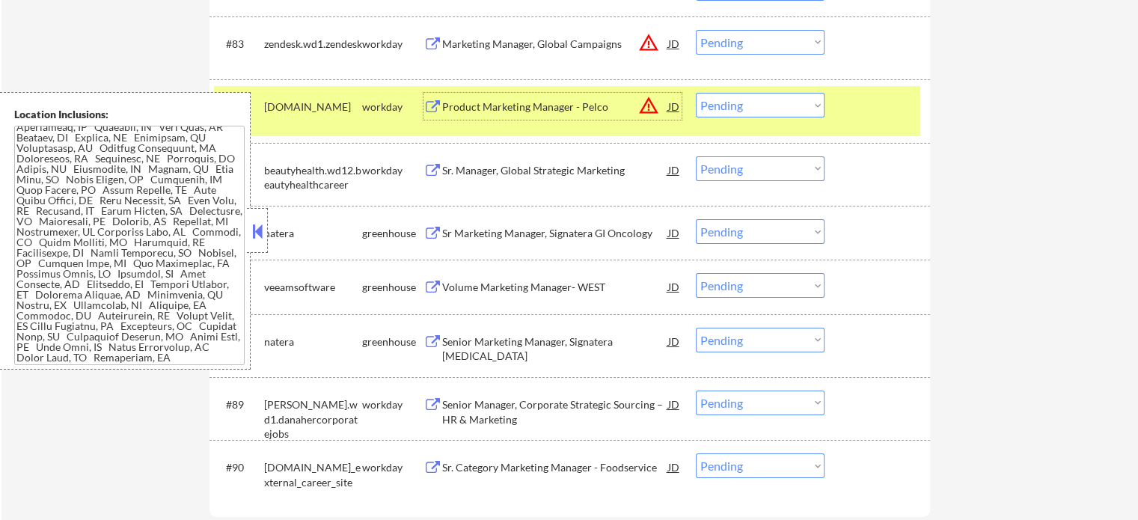
click at [760, 108] on select "Choose an option... Pending Applied Excluded (Questions) Excluded (Expired) Exc…" at bounding box center [760, 105] width 129 height 25
click at [696, 94] on select "Choose an option... Pending Applied Excluded (Questions) Excluded (Expired) Exc…" at bounding box center [760, 105] width 129 height 25
click at [847, 112] on div at bounding box center [879, 106] width 66 height 27
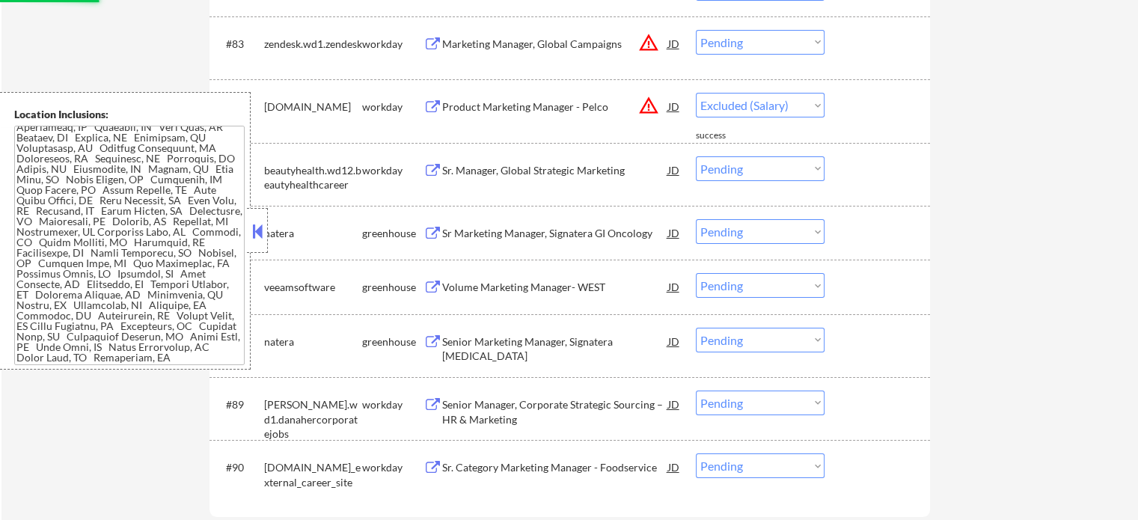
click at [529, 44] on div "Marketing Manager, Global Campaigns" at bounding box center [555, 44] width 226 height 15
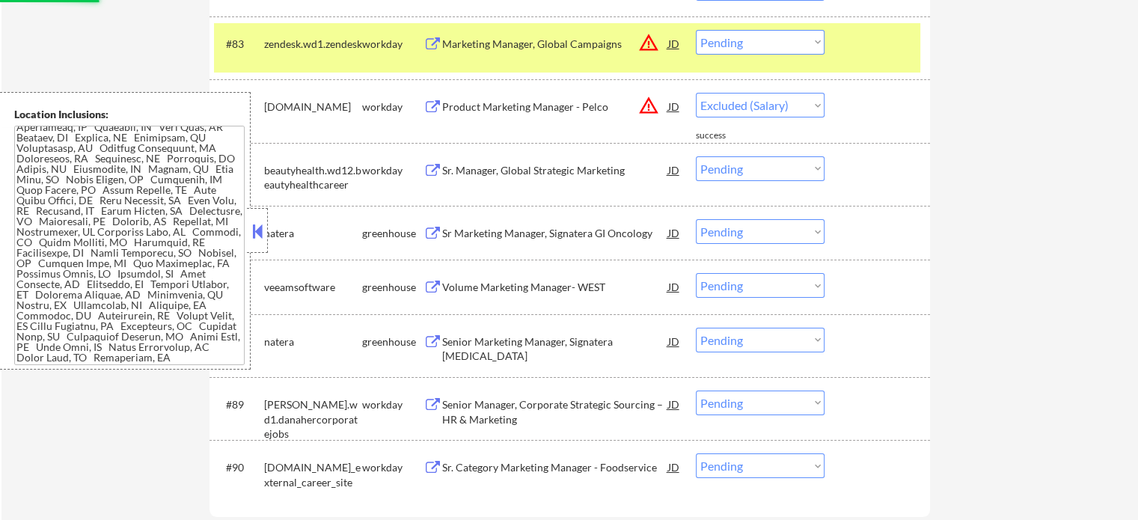
select select ""pending""
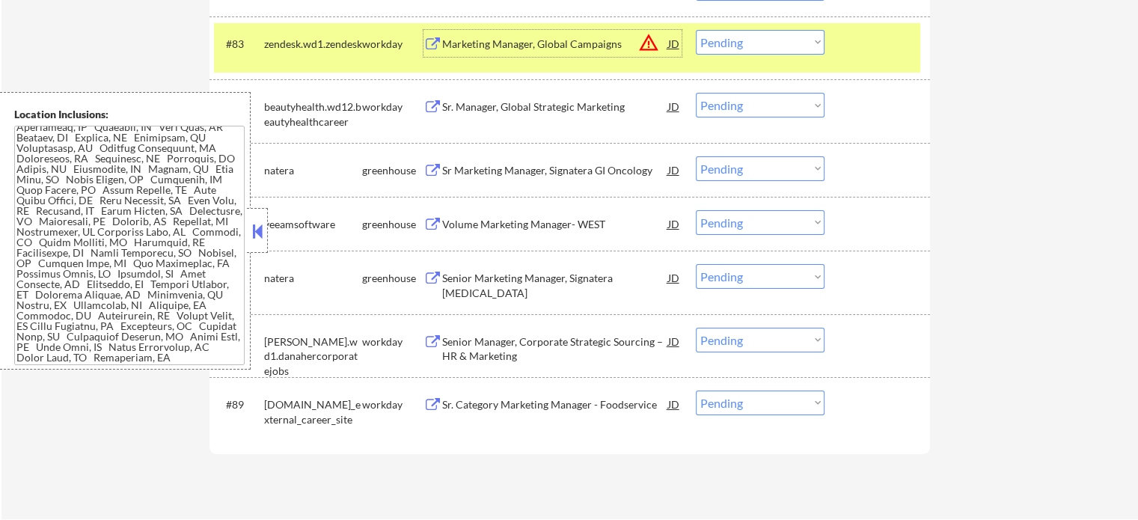
click at [880, 46] on div at bounding box center [879, 43] width 66 height 27
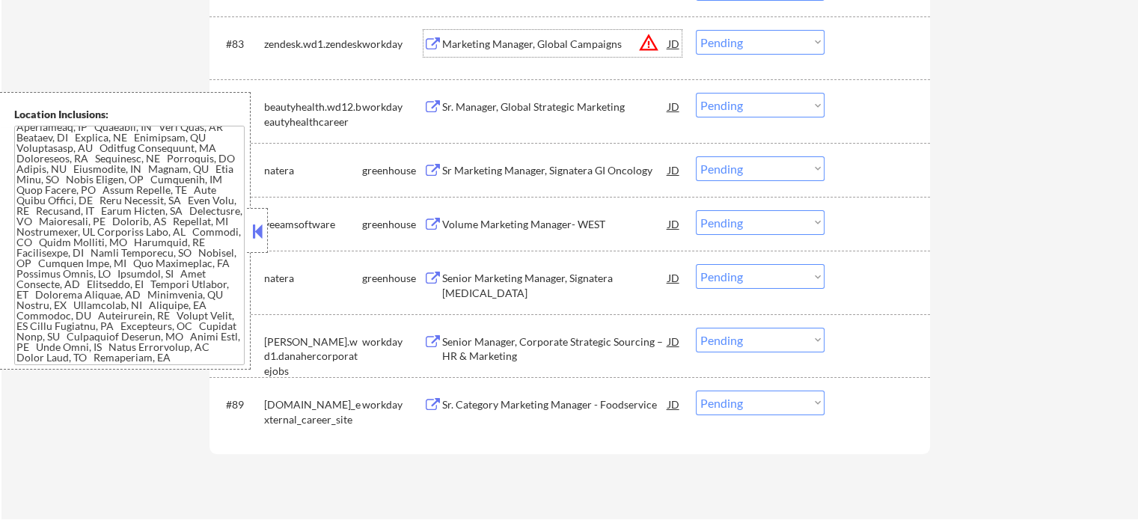
click at [543, 39] on div "Marketing Manager, Global Campaigns" at bounding box center [555, 44] width 226 height 15
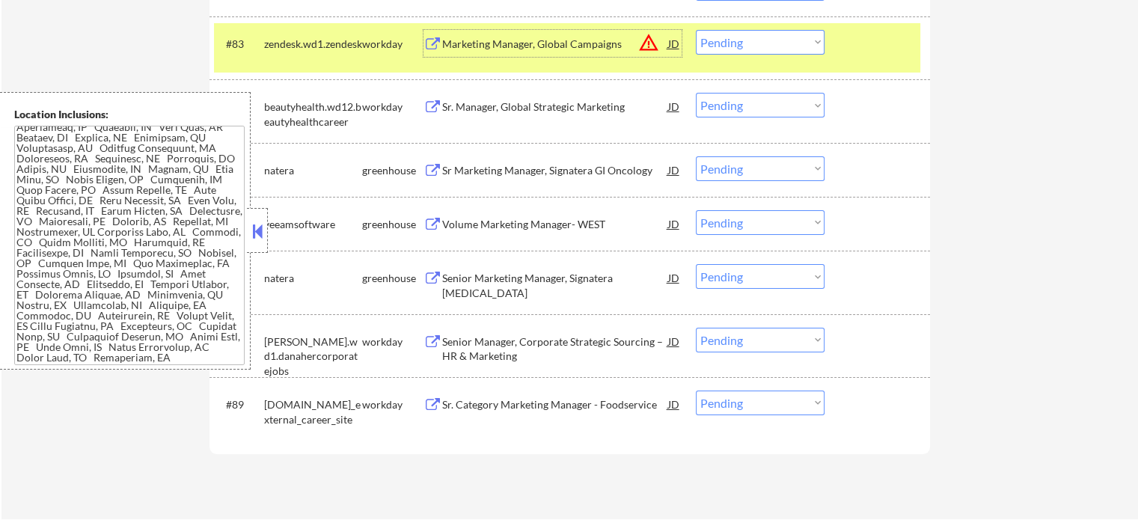
click at [749, 44] on select "Choose an option... Pending Applied Excluded (Questions) Excluded (Expired) Exc…" at bounding box center [760, 42] width 129 height 25
click at [696, 30] on select "Choose an option... Pending Applied Excluded (Questions) Excluded (Expired) Exc…" at bounding box center [760, 42] width 129 height 25
click at [853, 50] on div at bounding box center [879, 43] width 66 height 27
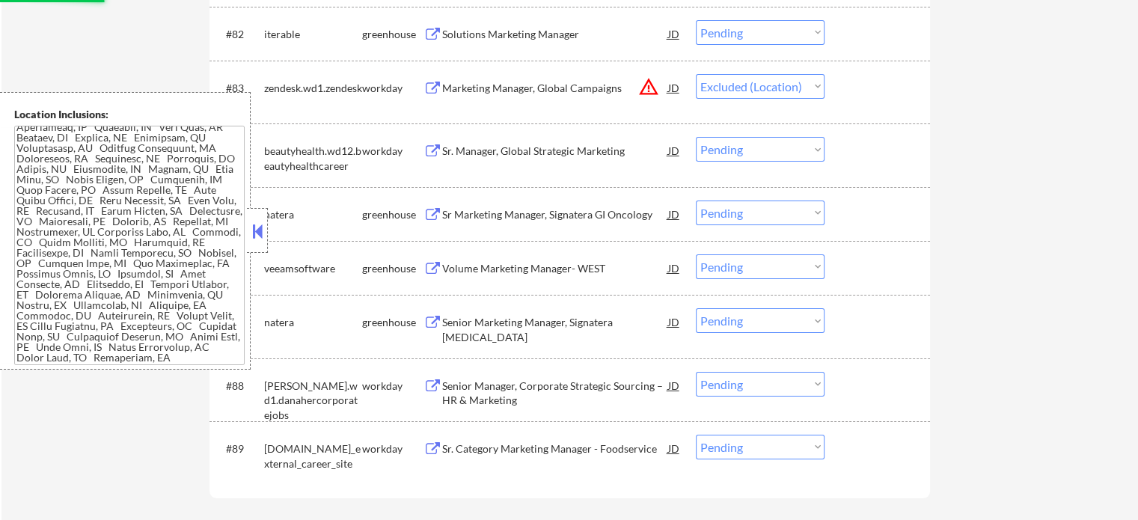
scroll to position [5348, 0]
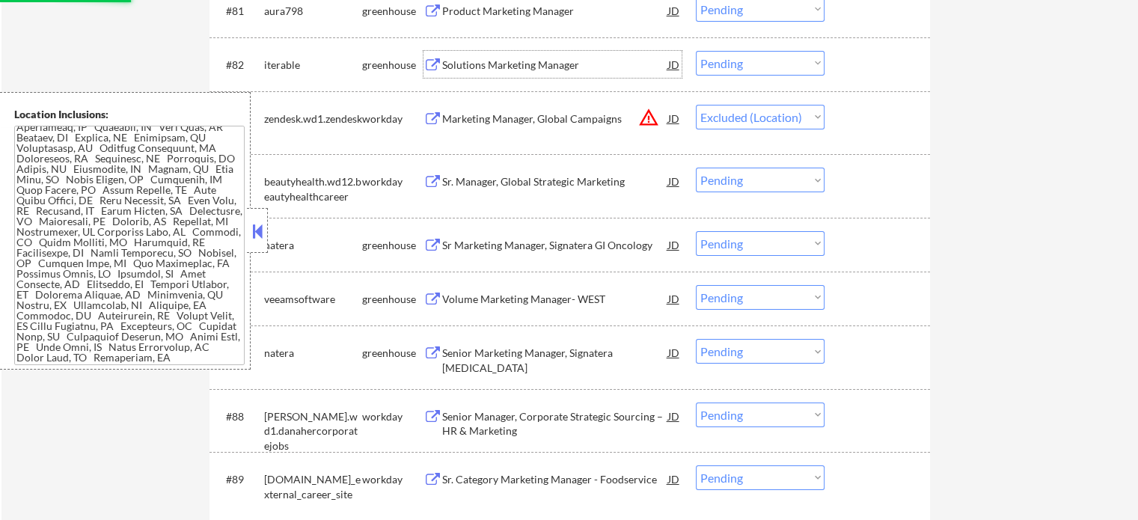
click at [495, 64] on div "Solutions Marketing Manager" at bounding box center [555, 65] width 226 height 15
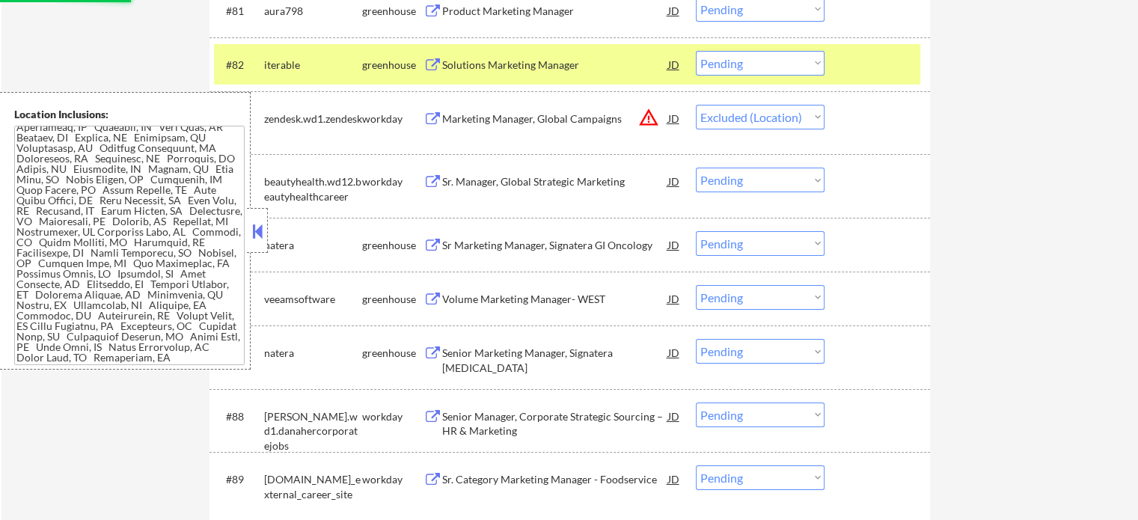
select select ""pending""
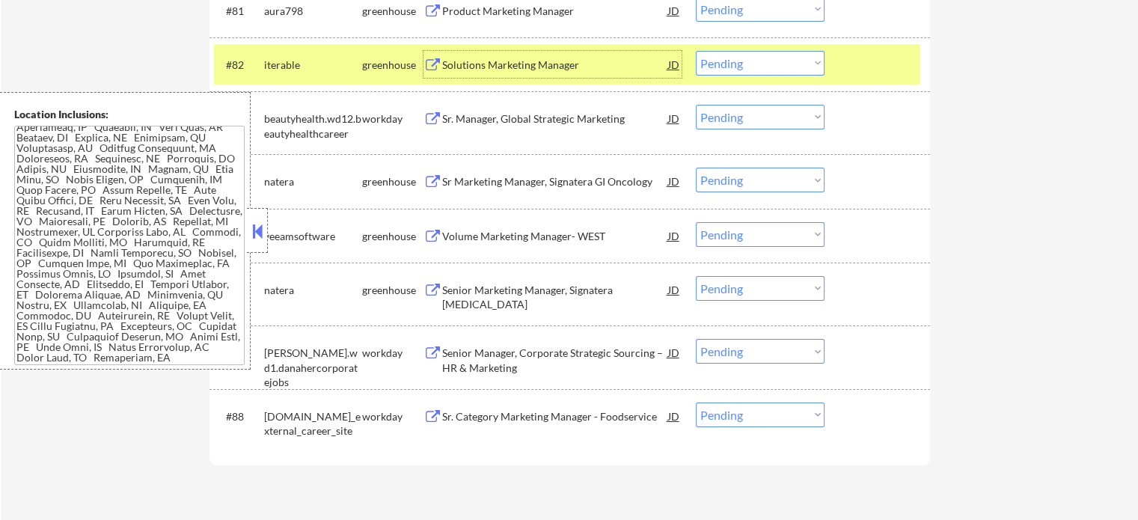
click at [724, 64] on select "Choose an option... Pending Applied Excluded (Questions) Excluded (Expired) Exc…" at bounding box center [760, 63] width 129 height 25
click at [696, 51] on select "Choose an option... Pending Applied Excluded (Questions) Excluded (Expired) Exc…" at bounding box center [760, 63] width 129 height 25
click at [876, 67] on div at bounding box center [879, 64] width 66 height 27
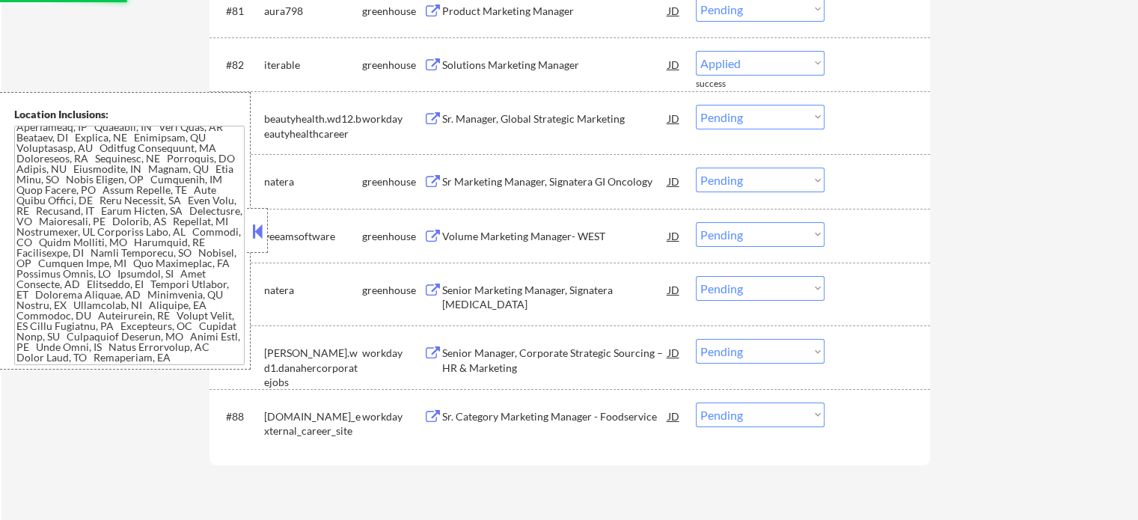
select select ""pending""
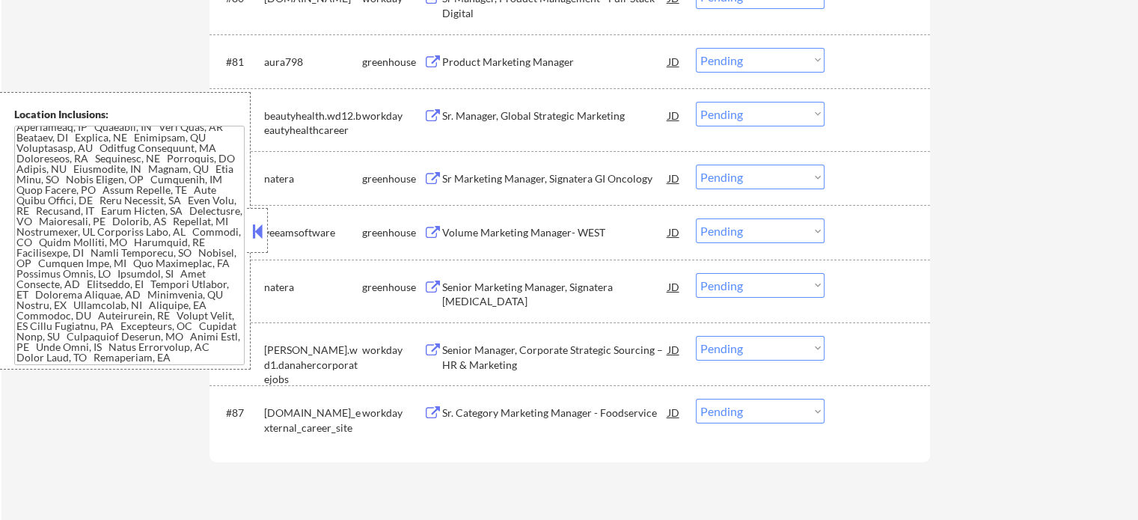
scroll to position [5273, 0]
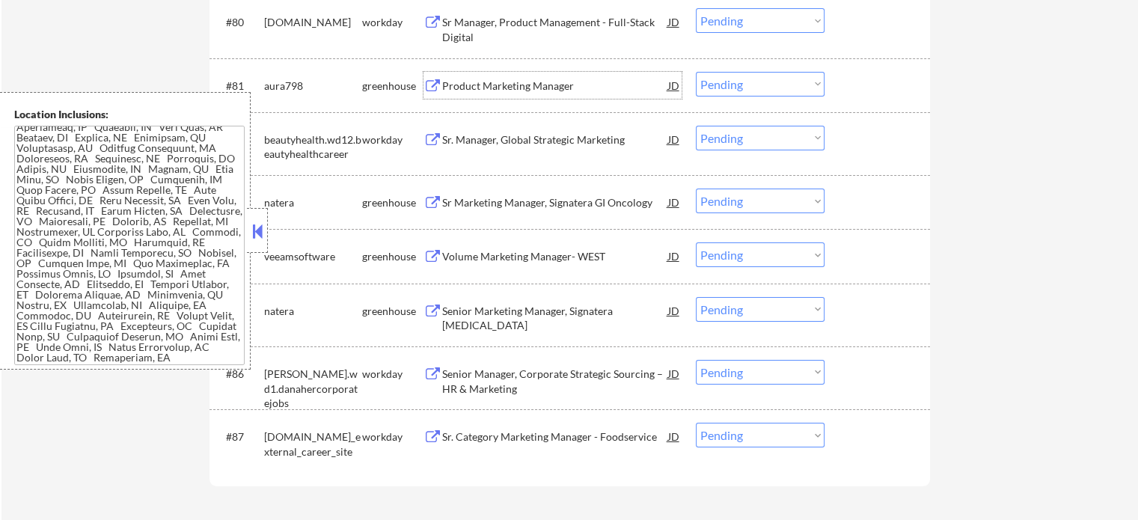
click at [525, 80] on div "Product Marketing Manager" at bounding box center [555, 86] width 226 height 15
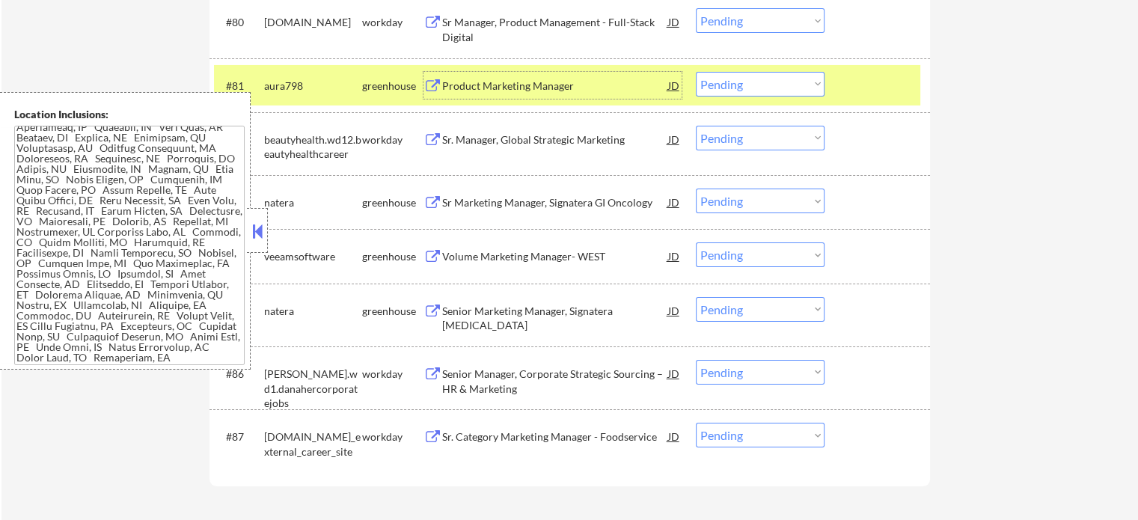
click at [730, 91] on select "Choose an option... Pending Applied Excluded (Questions) Excluded (Expired) Exc…" at bounding box center [760, 84] width 129 height 25
click at [696, 72] on select "Choose an option... Pending Applied Excluded (Questions) Excluded (Expired) Exc…" at bounding box center [760, 84] width 129 height 25
click at [877, 80] on div at bounding box center [879, 85] width 66 height 27
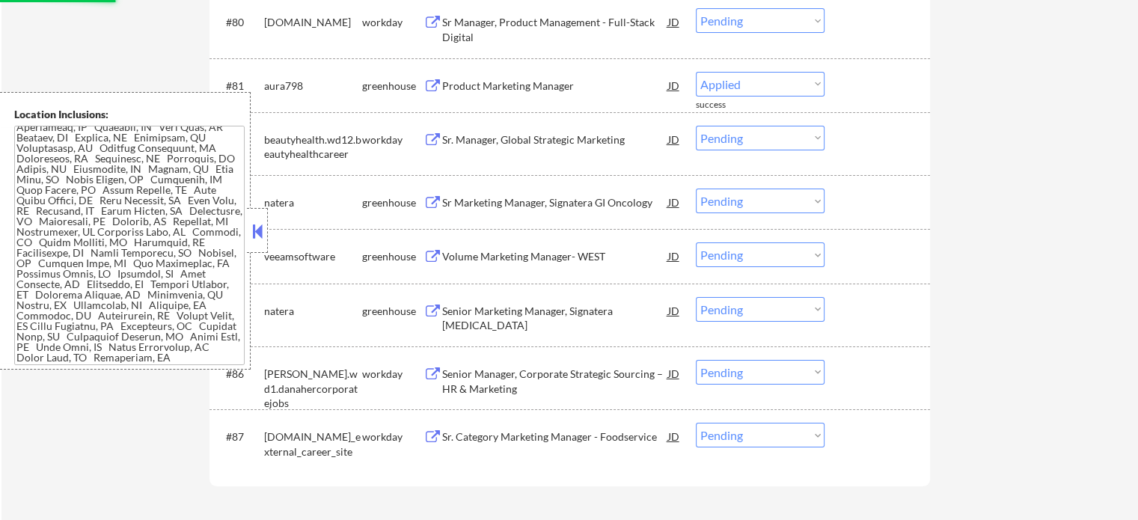
select select ""pending""
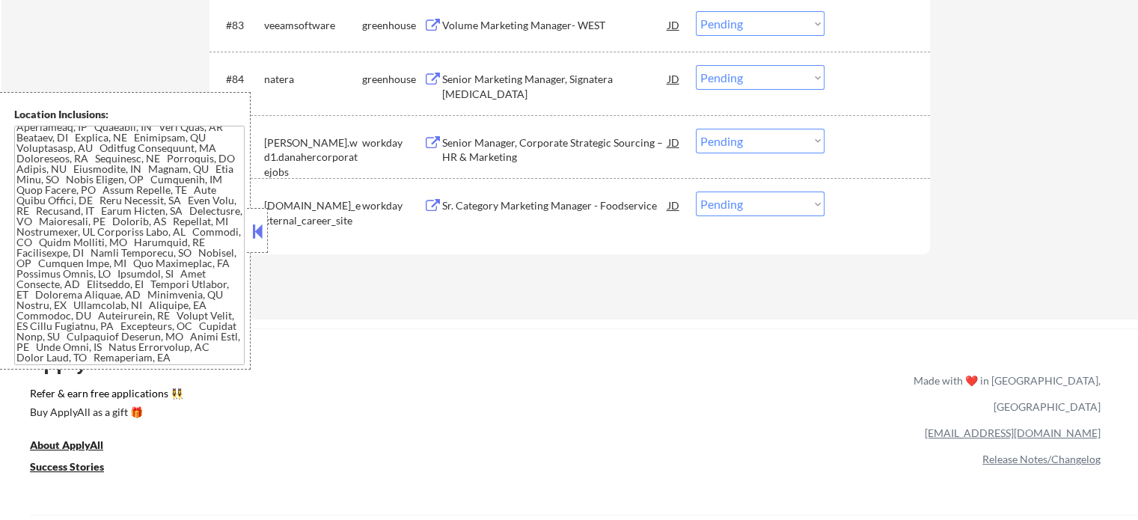
scroll to position [5386, 0]
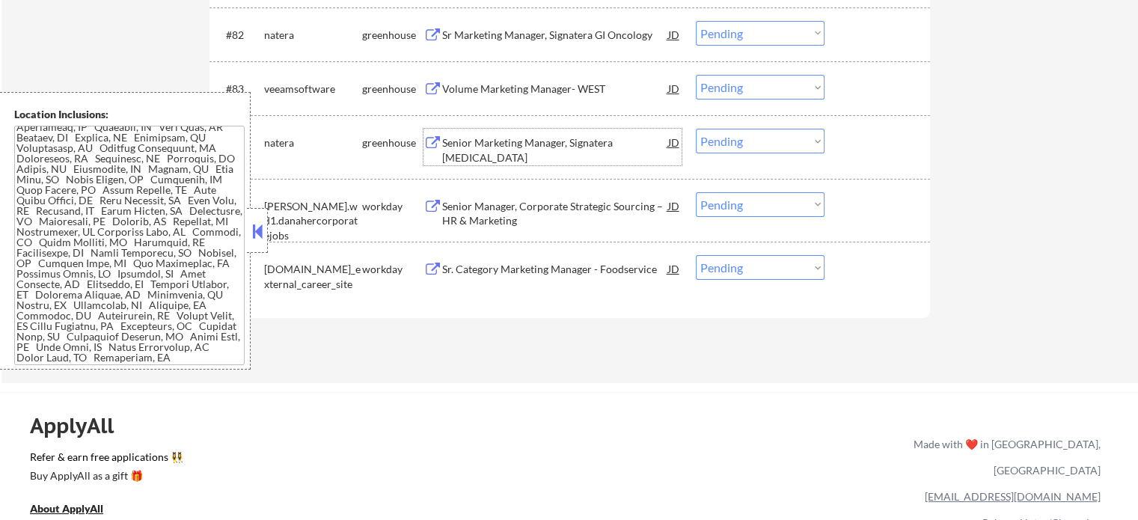
click at [485, 139] on div "Senior Marketing Manager, Signatera [MEDICAL_DATA]" at bounding box center [555, 149] width 226 height 29
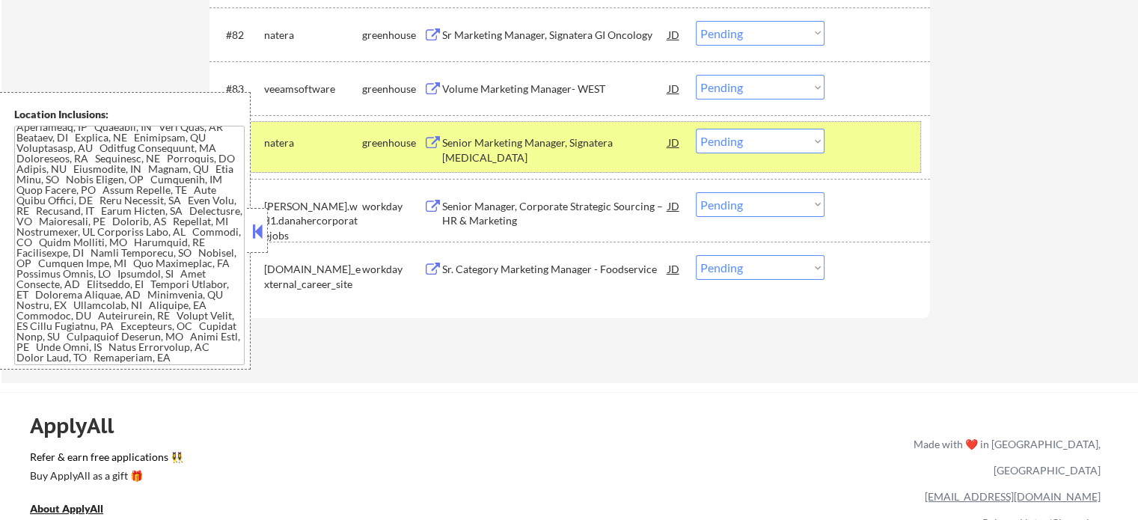
click at [845, 138] on div "#84 [PERSON_NAME] Senior Marketing Manager, Signatera [MEDICAL_DATA] JD warning…" at bounding box center [567, 146] width 706 height 49
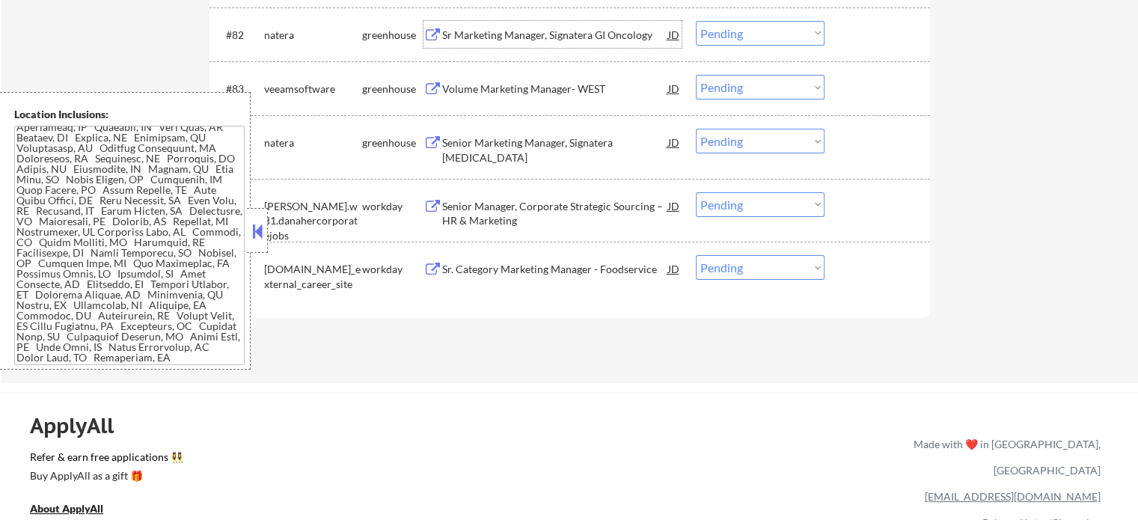
click at [539, 40] on div "Sr Marketing Manager, Signatera GI Oncology" at bounding box center [555, 35] width 226 height 15
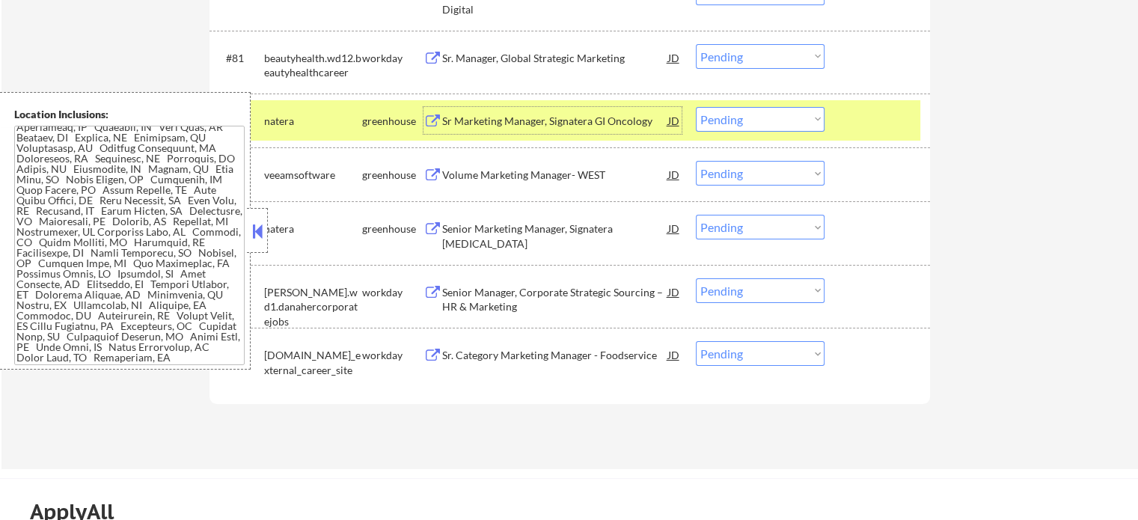
scroll to position [5237, 0]
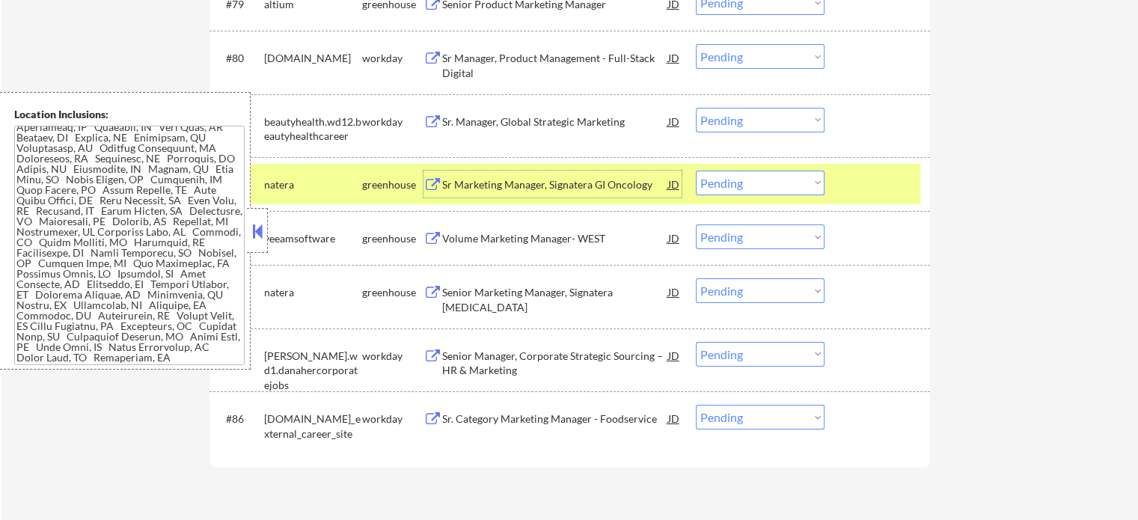
click at [873, 188] on div at bounding box center [879, 184] width 66 height 27
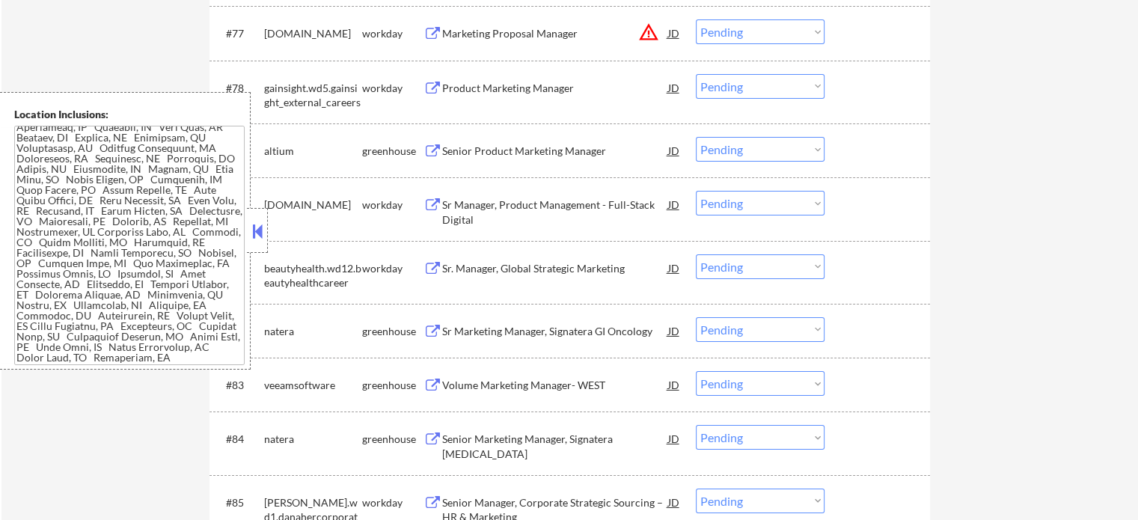
scroll to position [5087, 0]
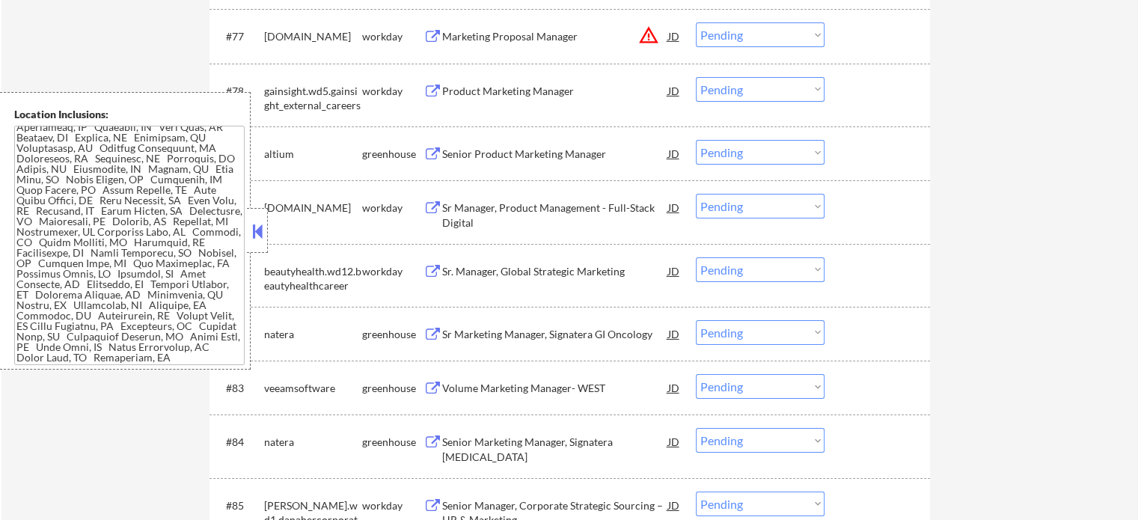
click at [522, 150] on div "Senior Product Marketing Manager" at bounding box center [555, 154] width 226 height 15
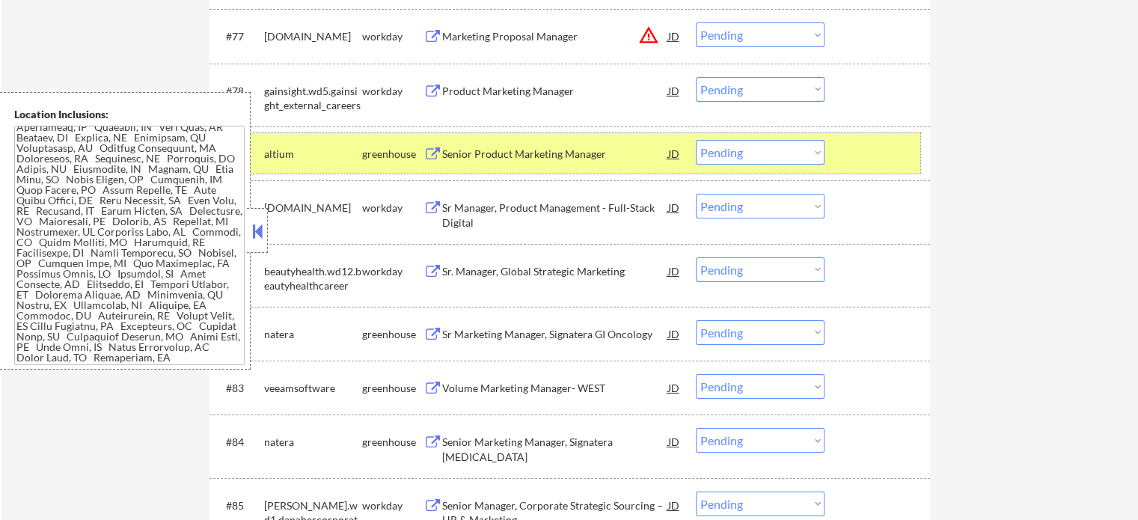
click at [859, 158] on div at bounding box center [879, 153] width 66 height 27
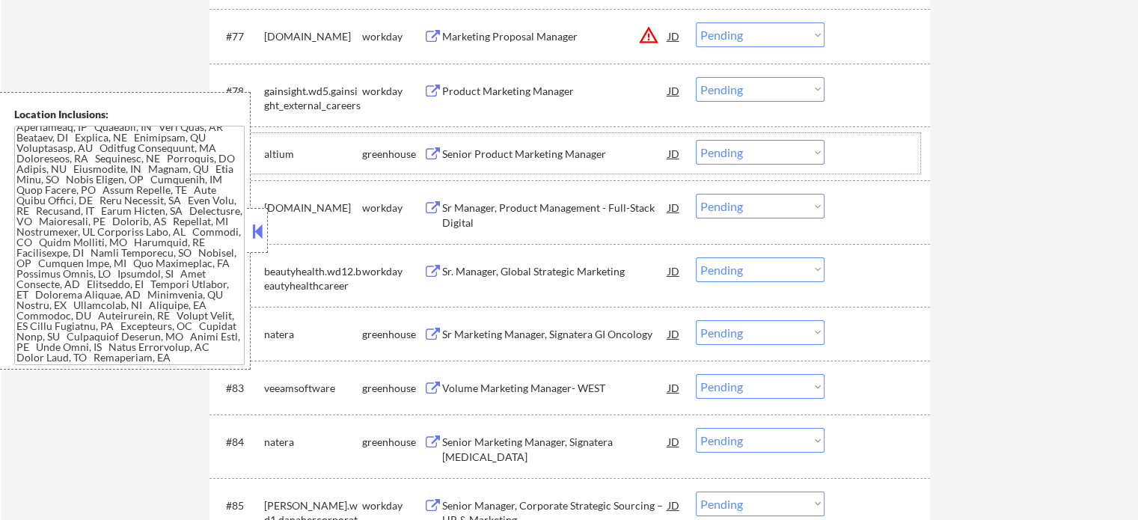
click at [512, 337] on div "Sr Marketing Manager, Signatera GI Oncology" at bounding box center [555, 334] width 226 height 15
